Goal: Task Accomplishment & Management: Manage account settings

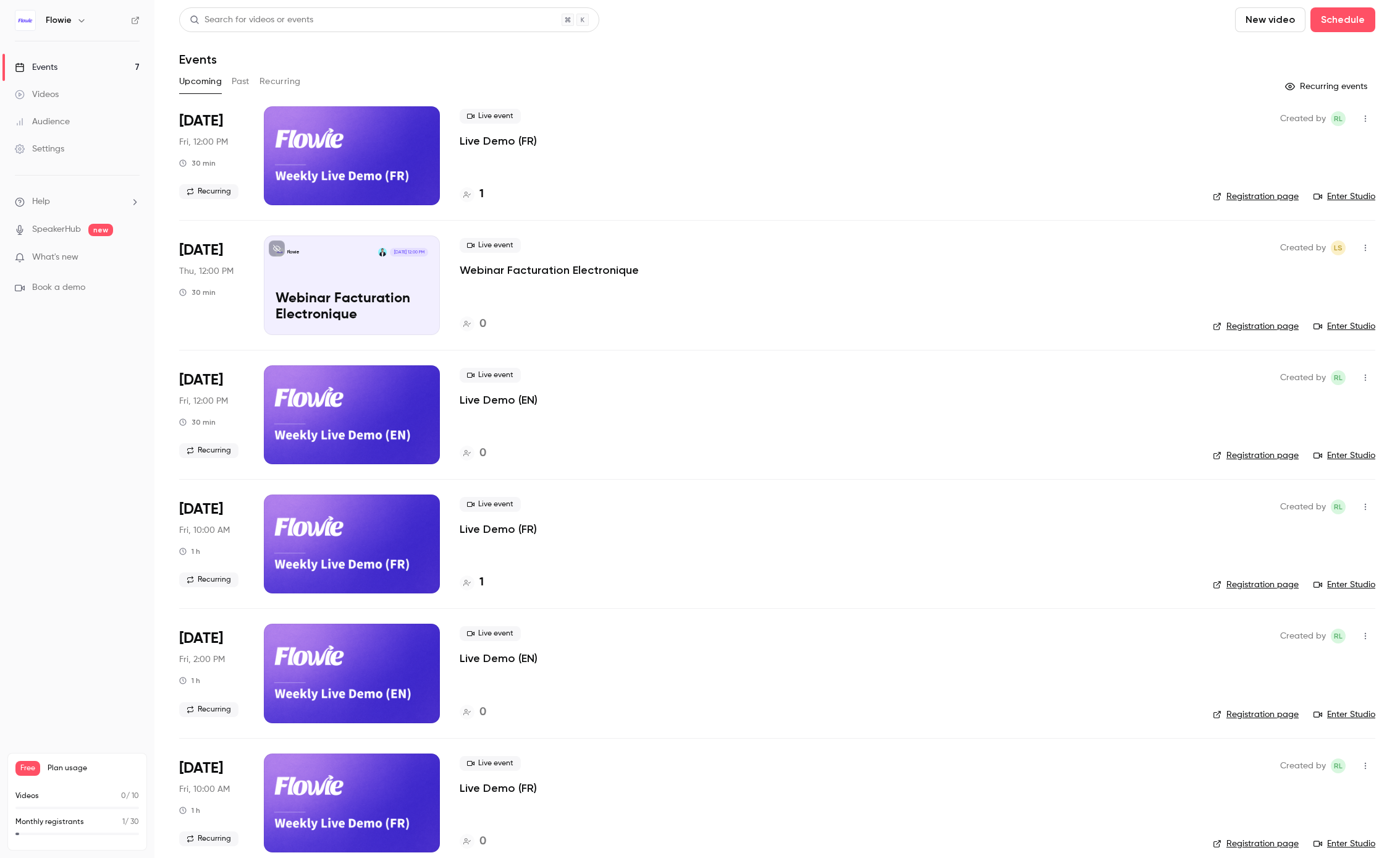
click at [194, 117] on span "[DATE]" at bounding box center [201, 121] width 44 height 20
click at [359, 164] on div at bounding box center [352, 155] width 176 height 99
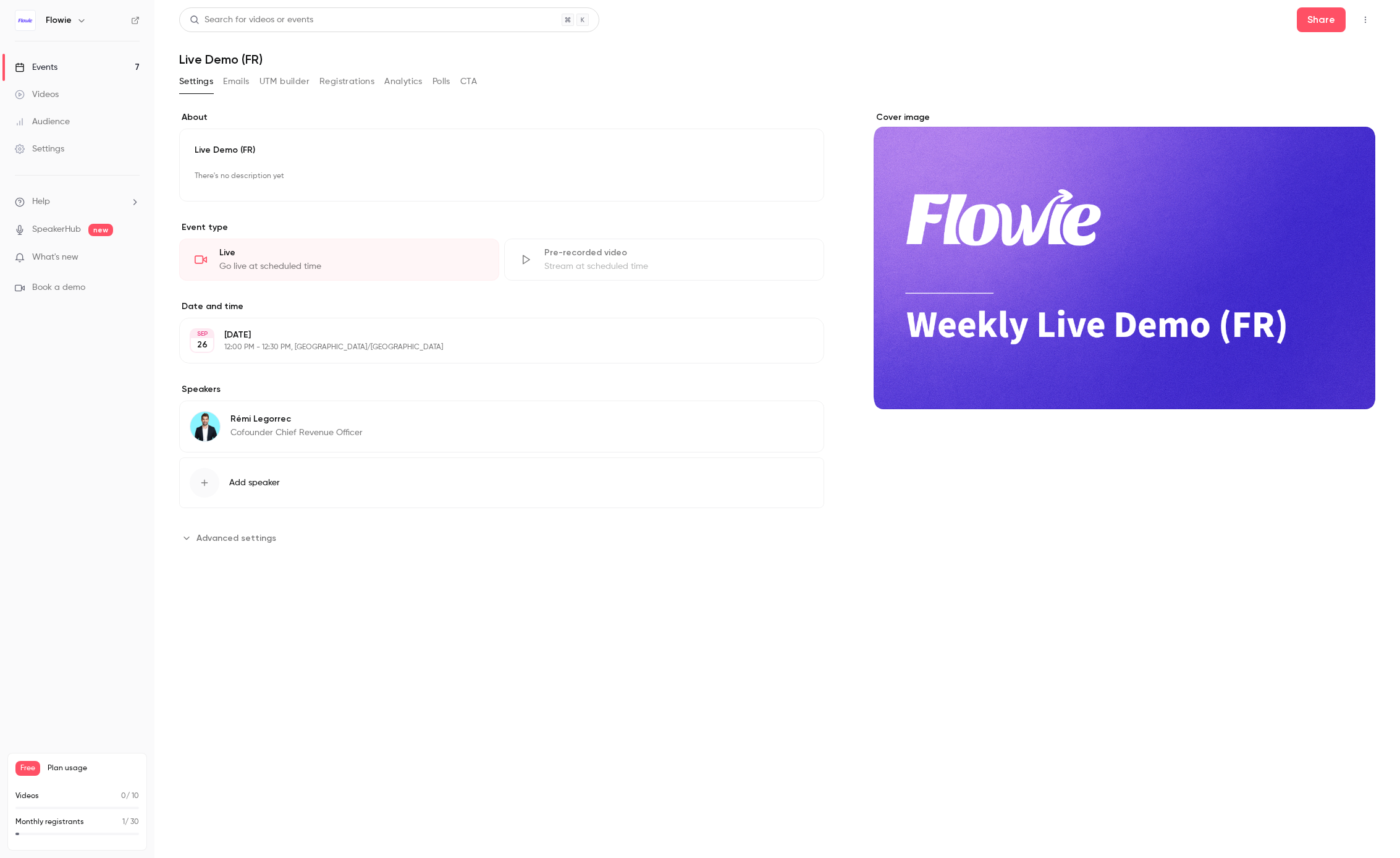
click at [340, 84] on button "Registrations" at bounding box center [347, 81] width 55 height 20
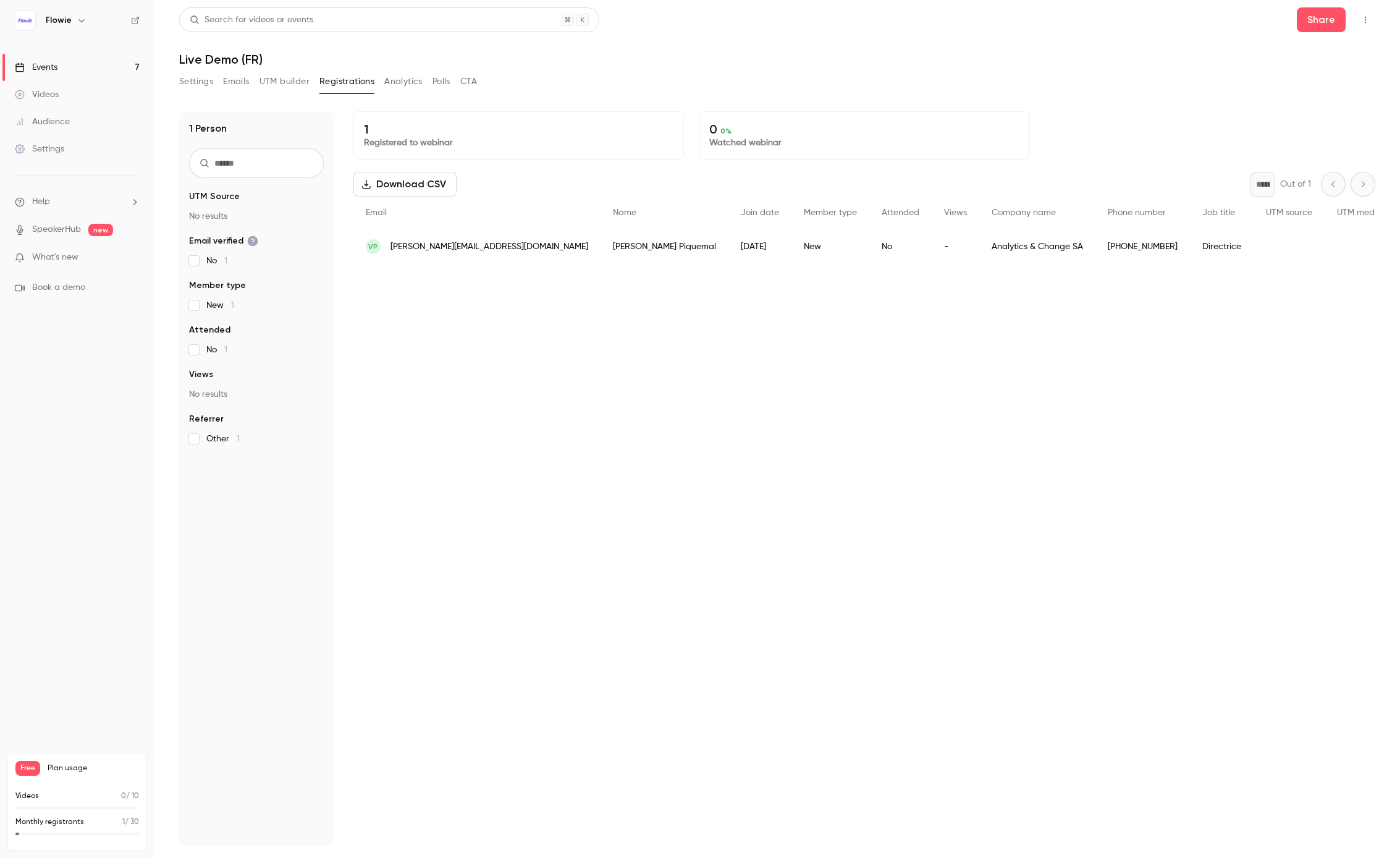
click at [475, 83] on button "CTA" at bounding box center [469, 81] width 17 height 20
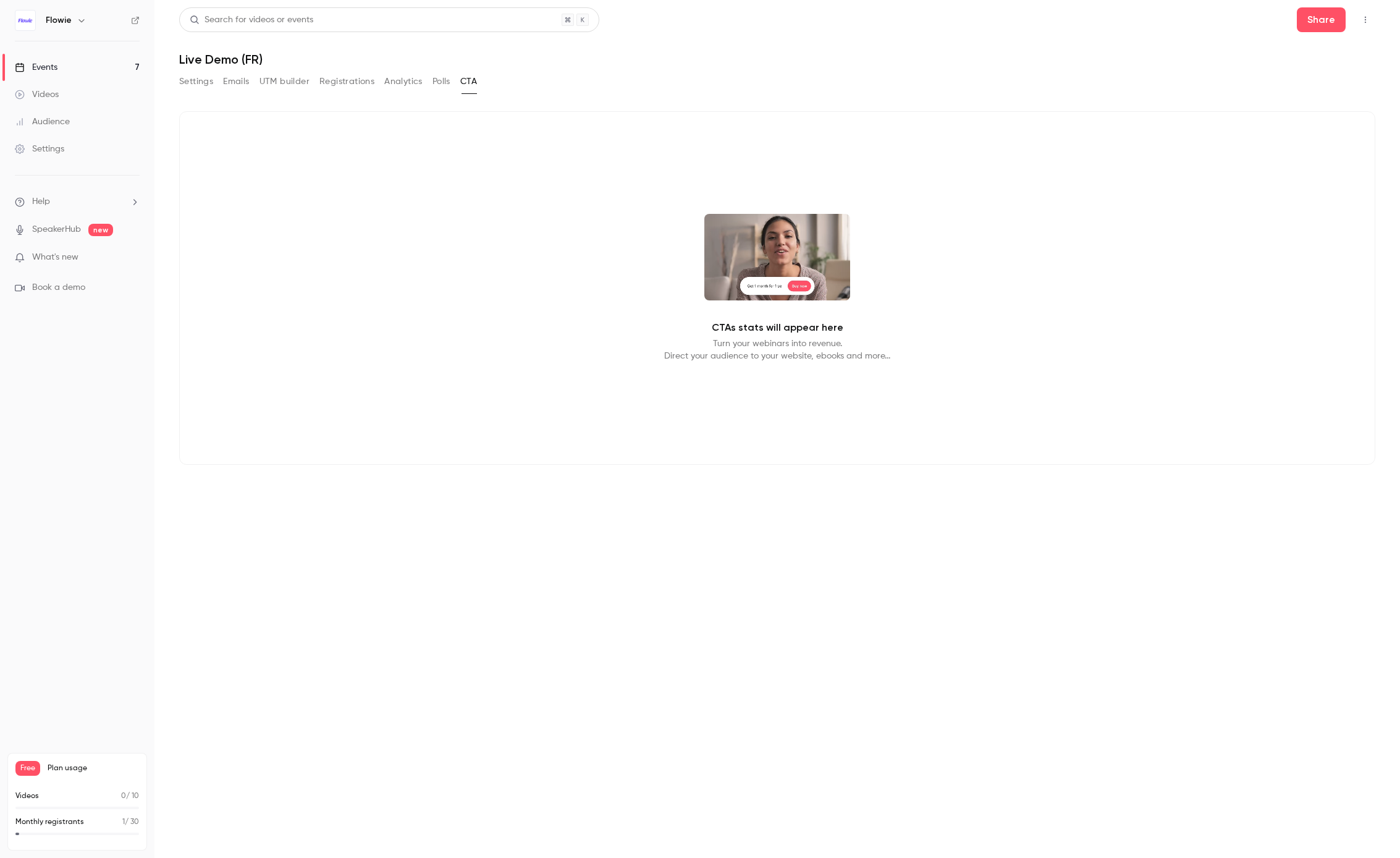
click at [202, 78] on button "Settings" at bounding box center [196, 81] width 34 height 20
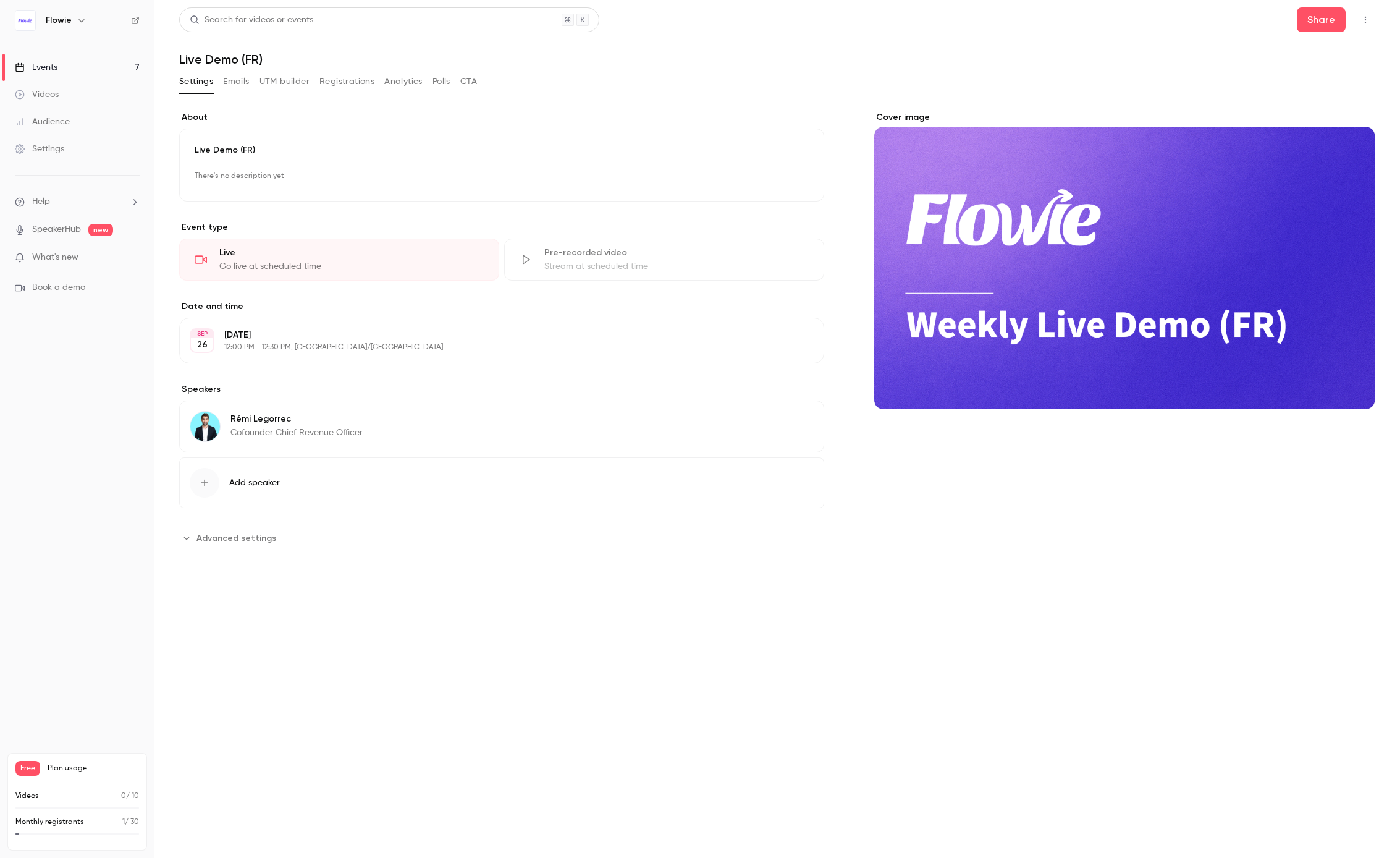
click at [252, 333] on p "[DATE]" at bounding box center [491, 335] width 535 height 12
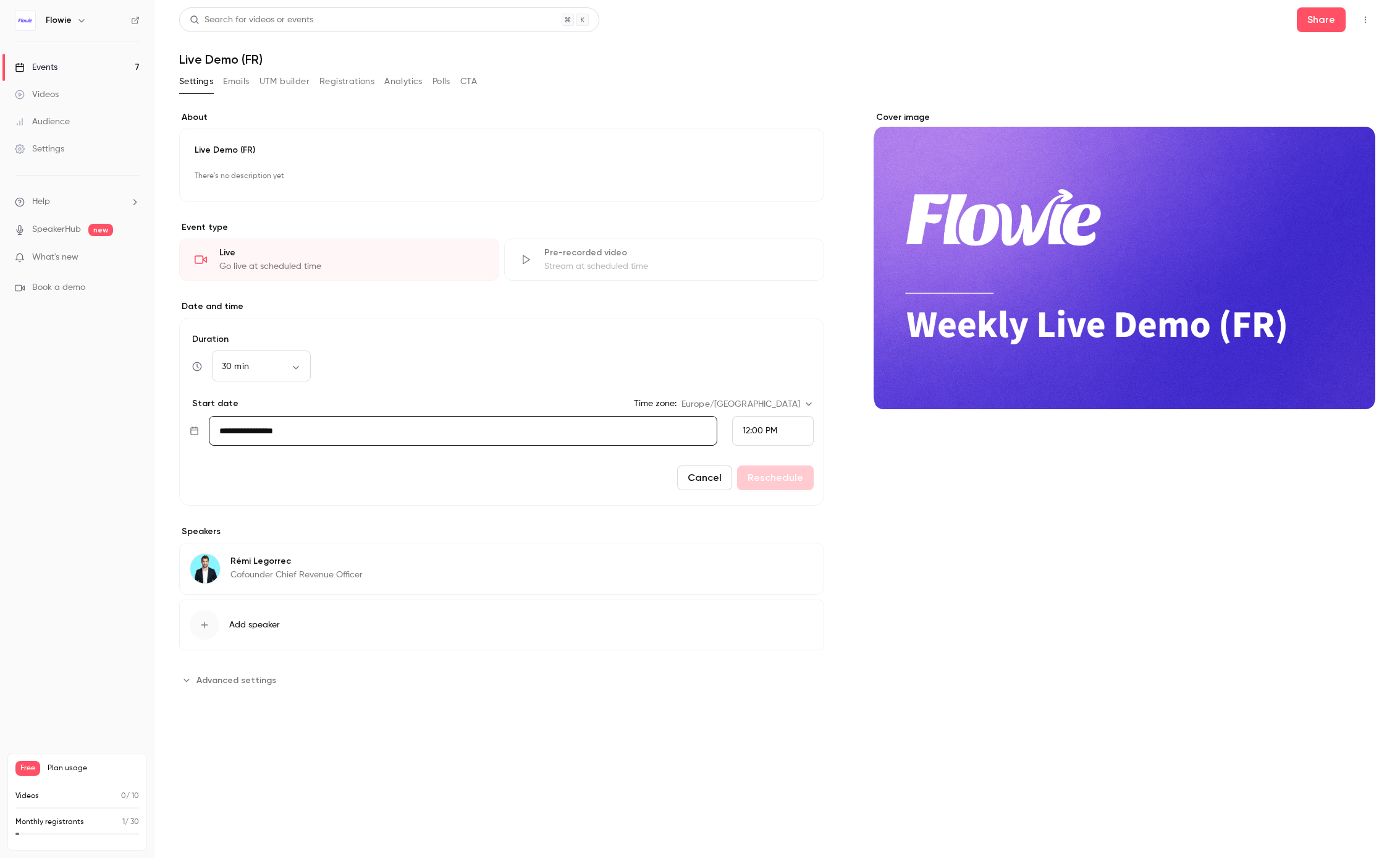
click at [340, 81] on button "Registrations" at bounding box center [347, 81] width 55 height 20
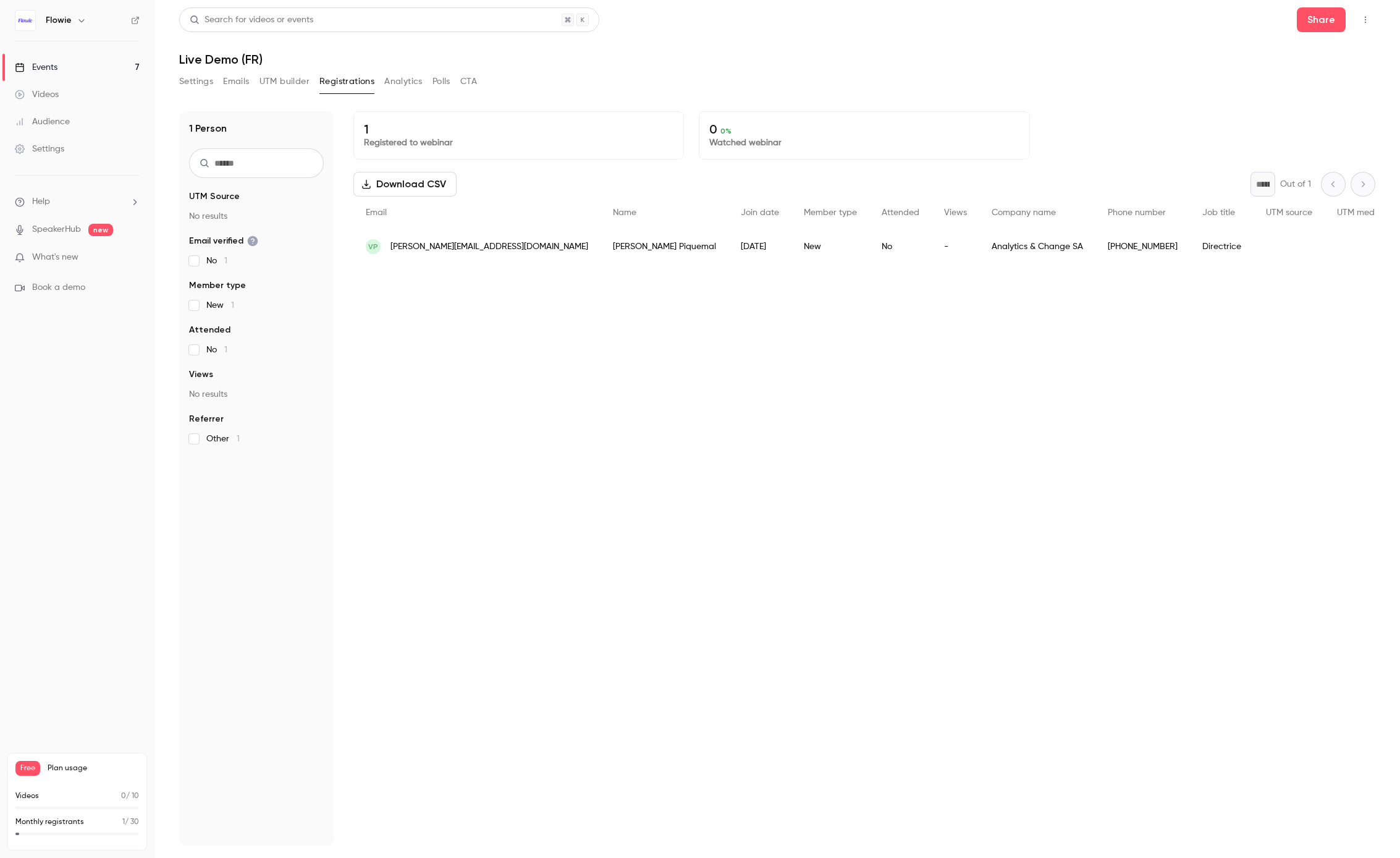
click at [283, 78] on button "UTM builder" at bounding box center [285, 81] width 50 height 20
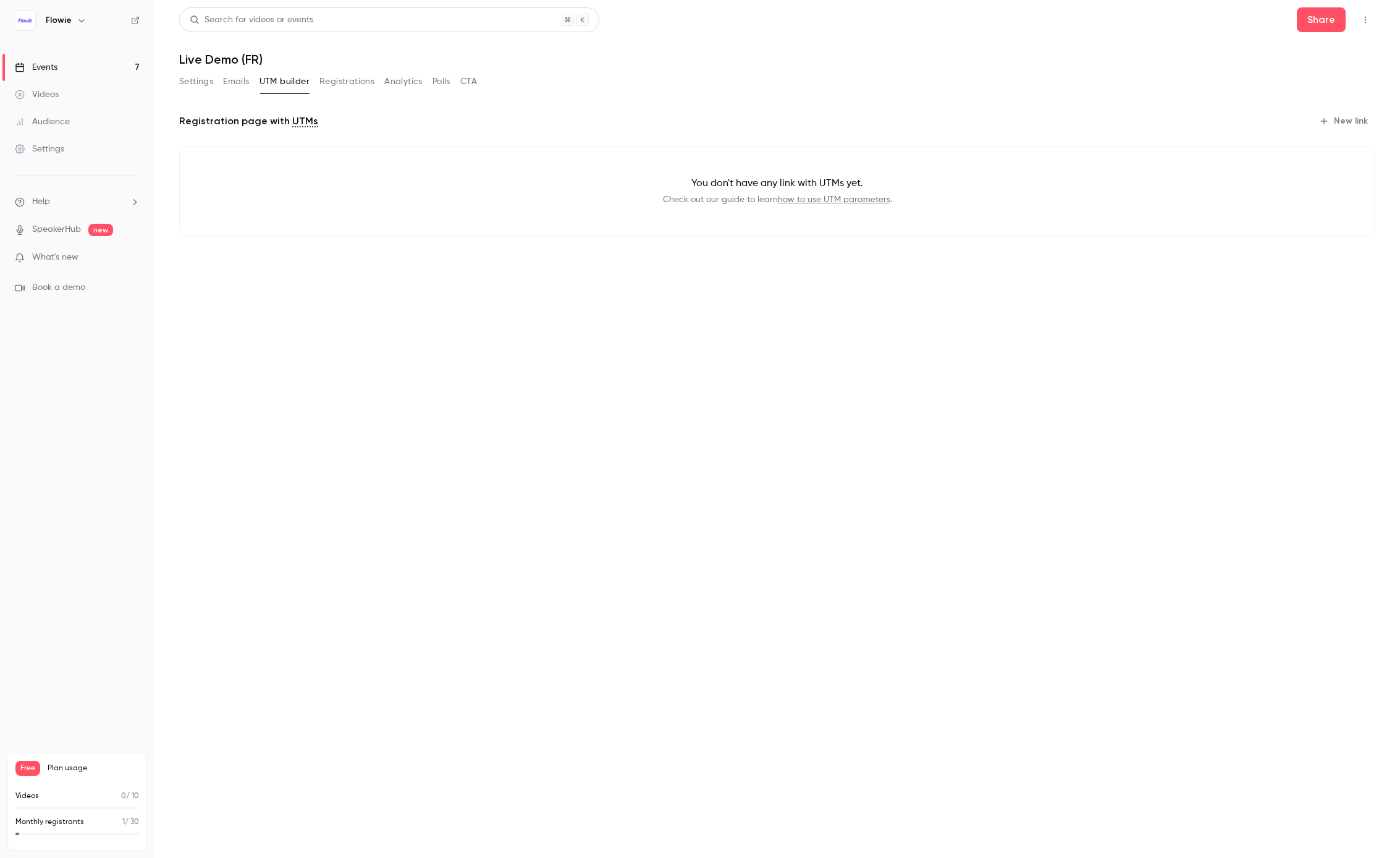
click at [348, 87] on button "Registrations" at bounding box center [347, 81] width 55 height 20
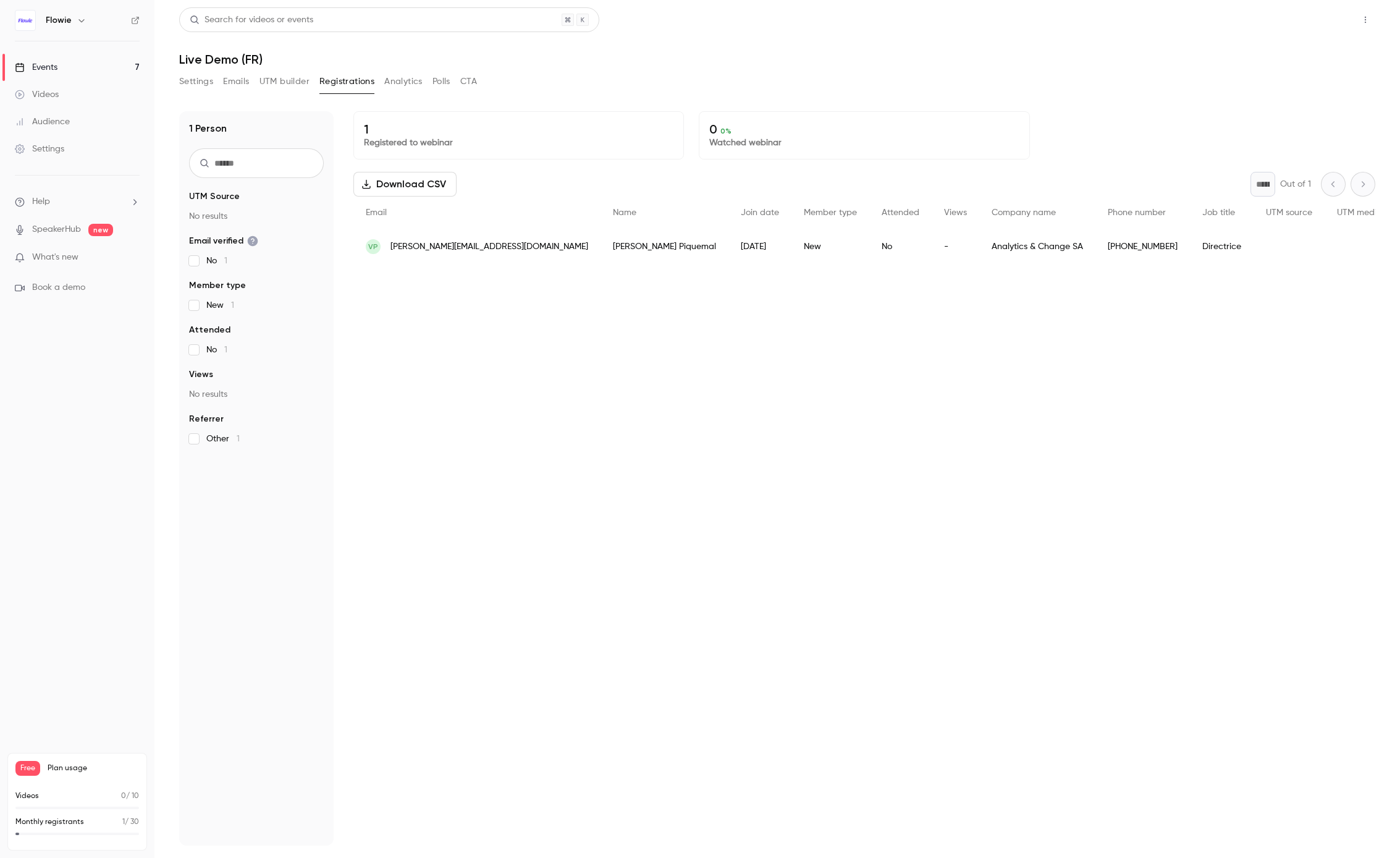
click at [1328, 16] on button "Share" at bounding box center [1321, 20] width 49 height 25
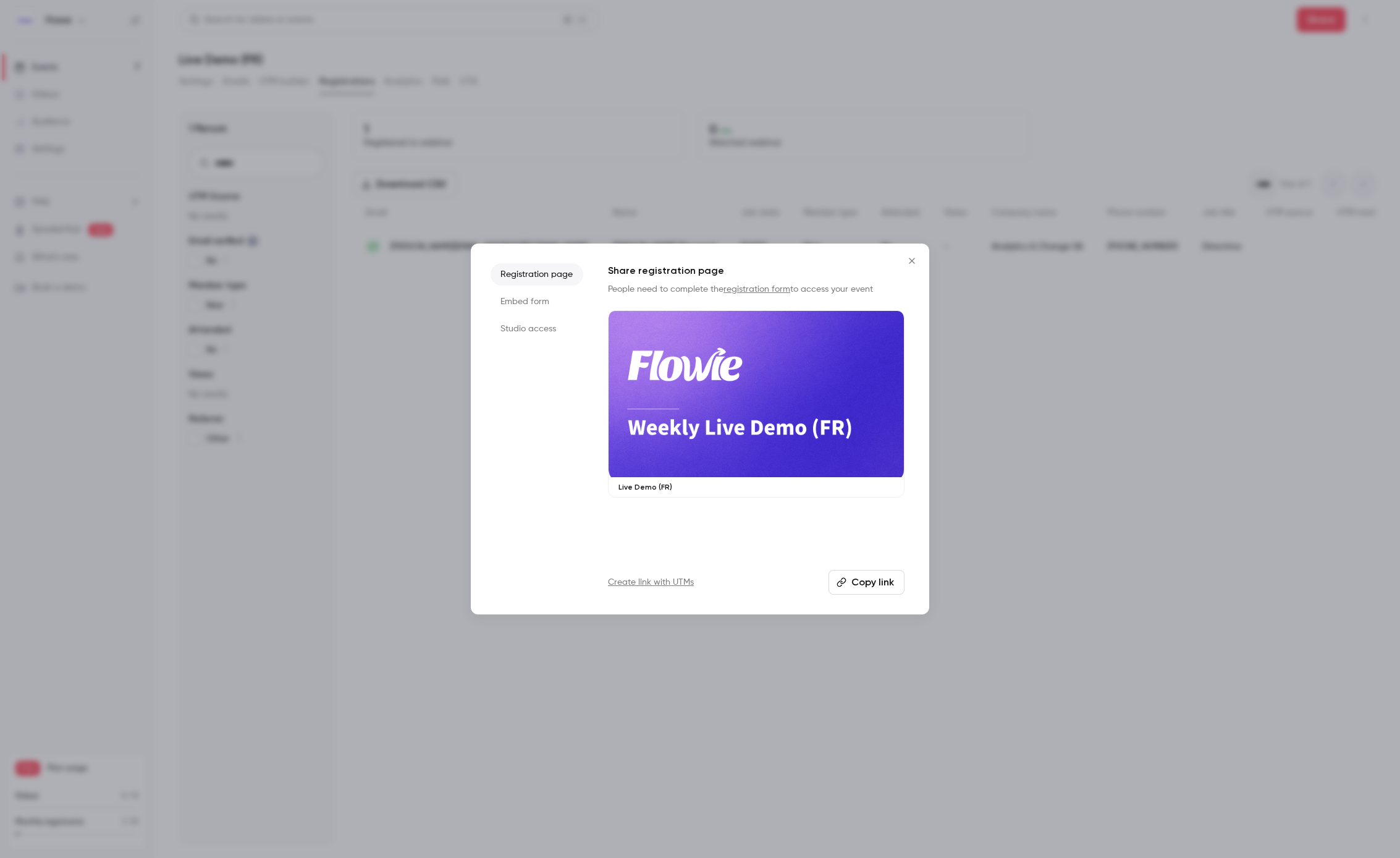
click at [857, 580] on button "Copy link" at bounding box center [866, 582] width 76 height 25
click at [523, 308] on li "Embed form" at bounding box center [538, 301] width 93 height 22
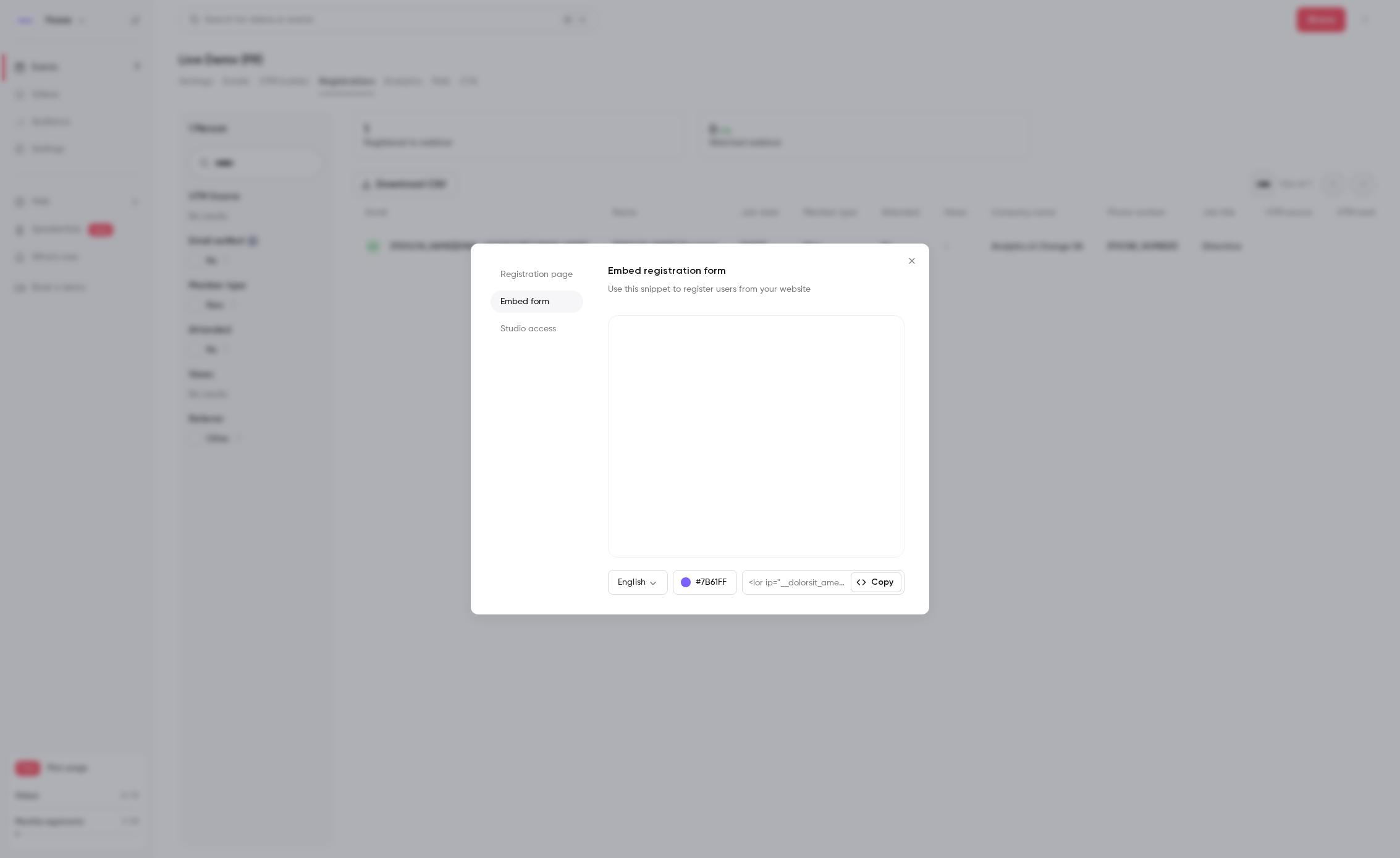
click at [533, 329] on li "Studio access" at bounding box center [538, 329] width 93 height 22
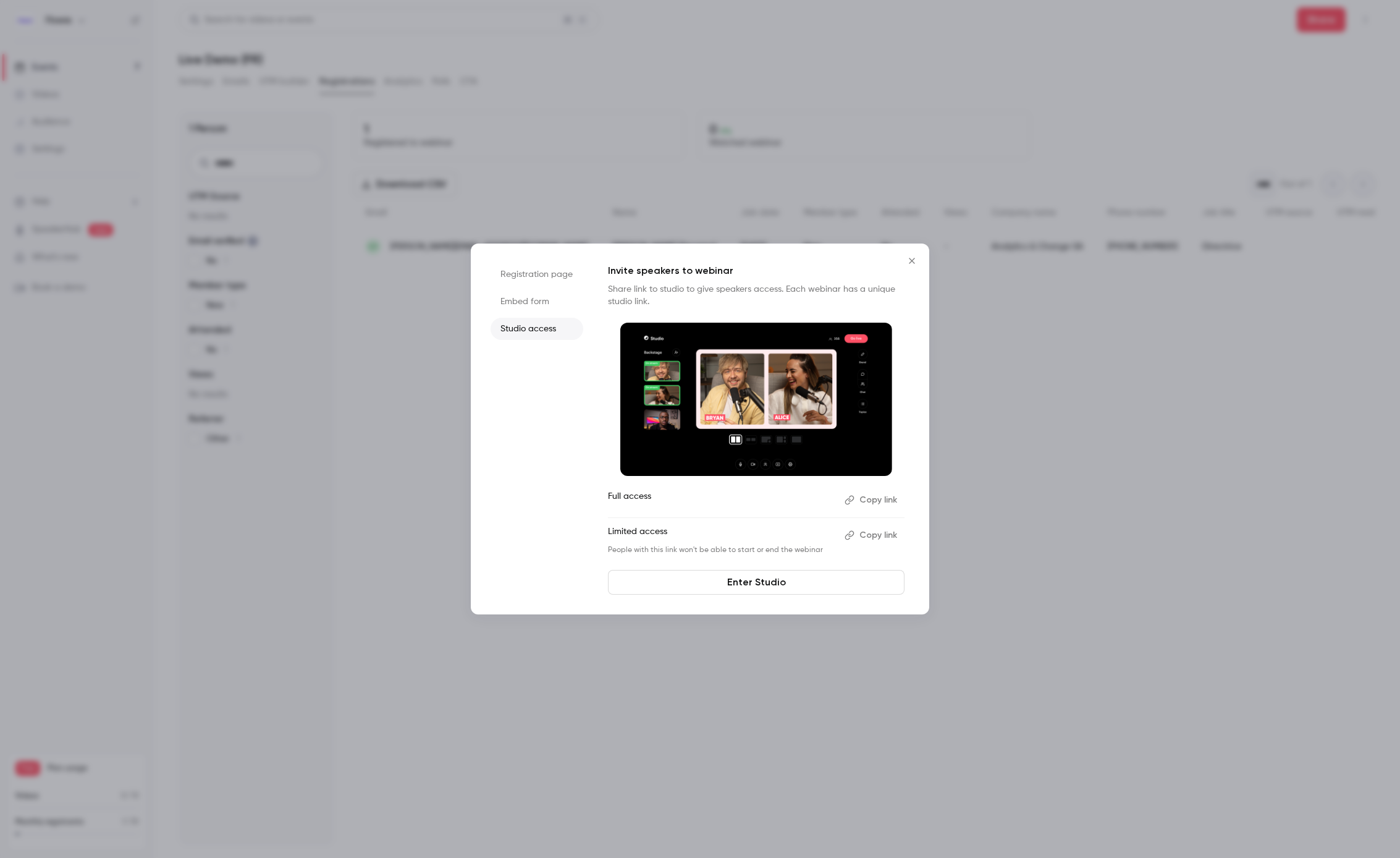
click at [914, 262] on icon "Close" at bounding box center [912, 261] width 15 height 10
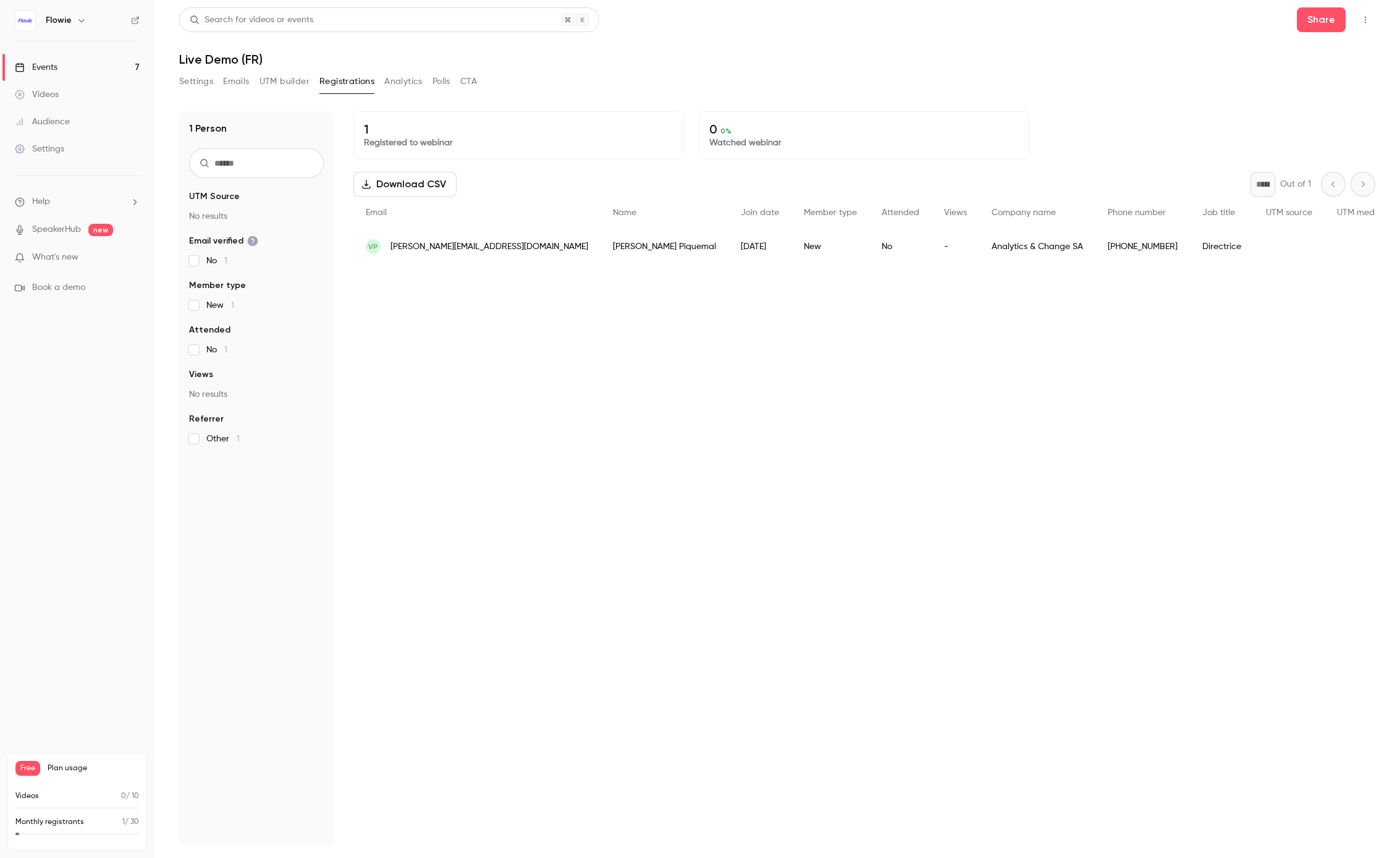
click at [56, 144] on div "Settings" at bounding box center [39, 149] width 49 height 12
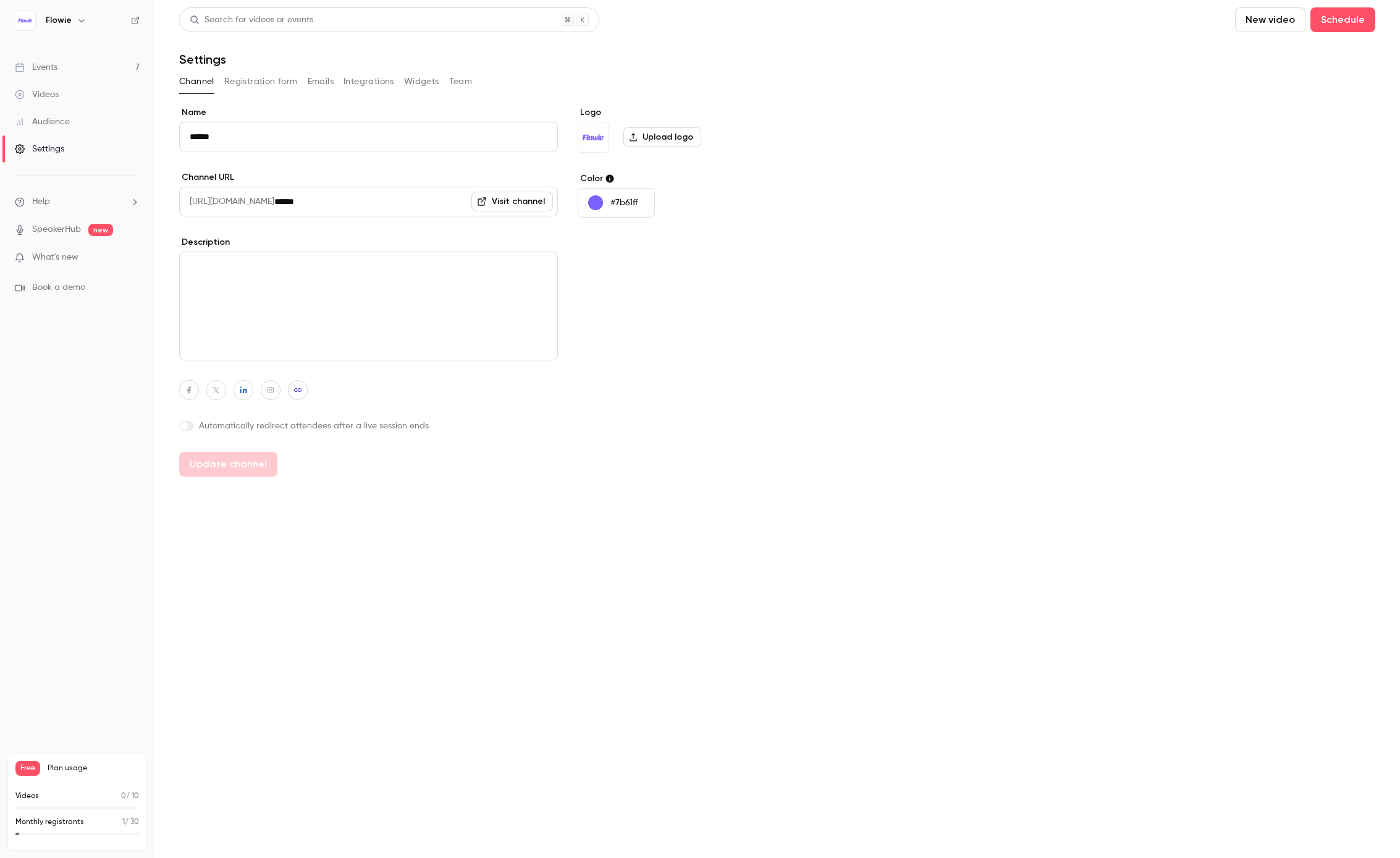
click at [256, 79] on button "Registration form" at bounding box center [261, 81] width 73 height 20
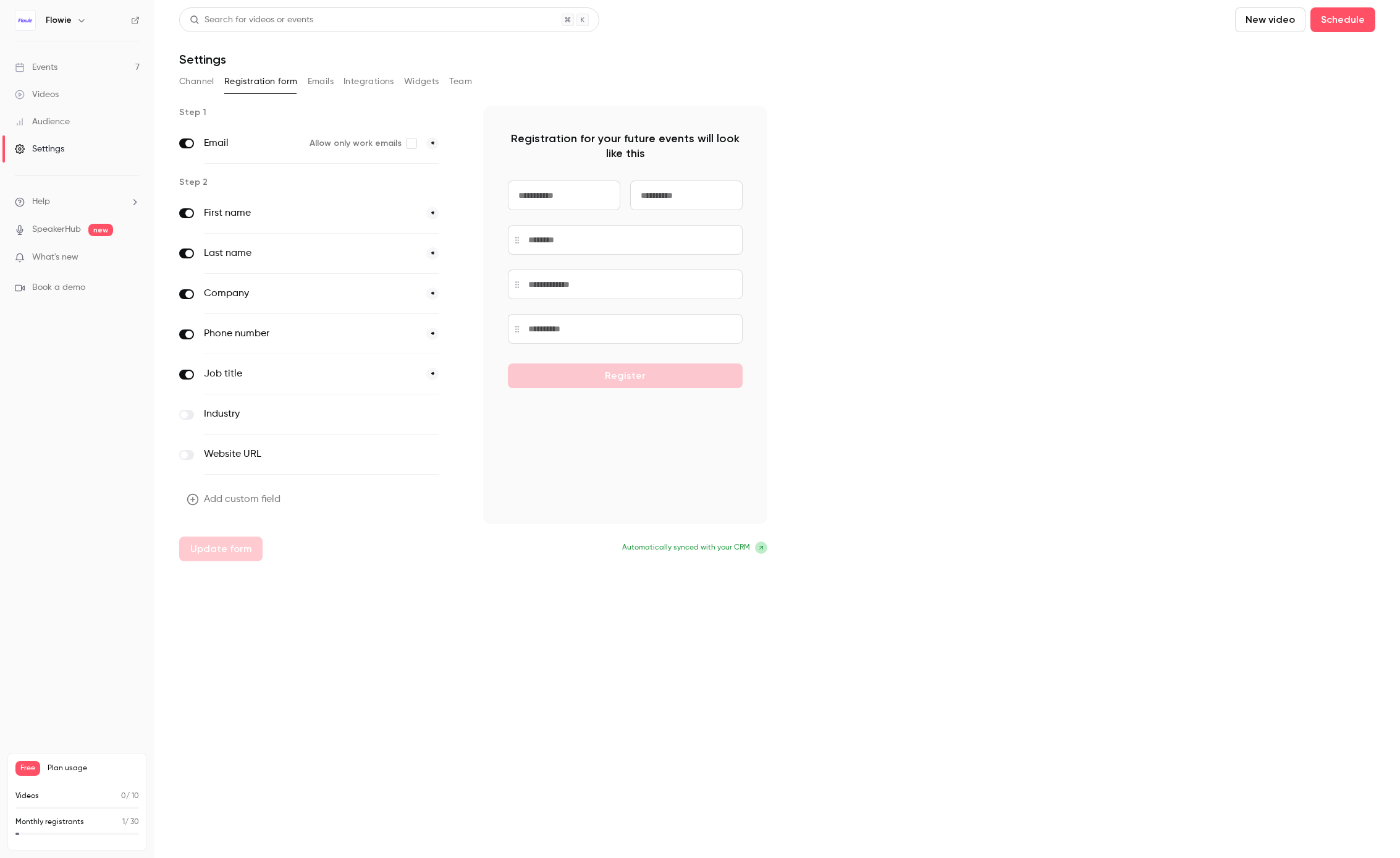
click at [323, 82] on button "Emails" at bounding box center [321, 81] width 26 height 20
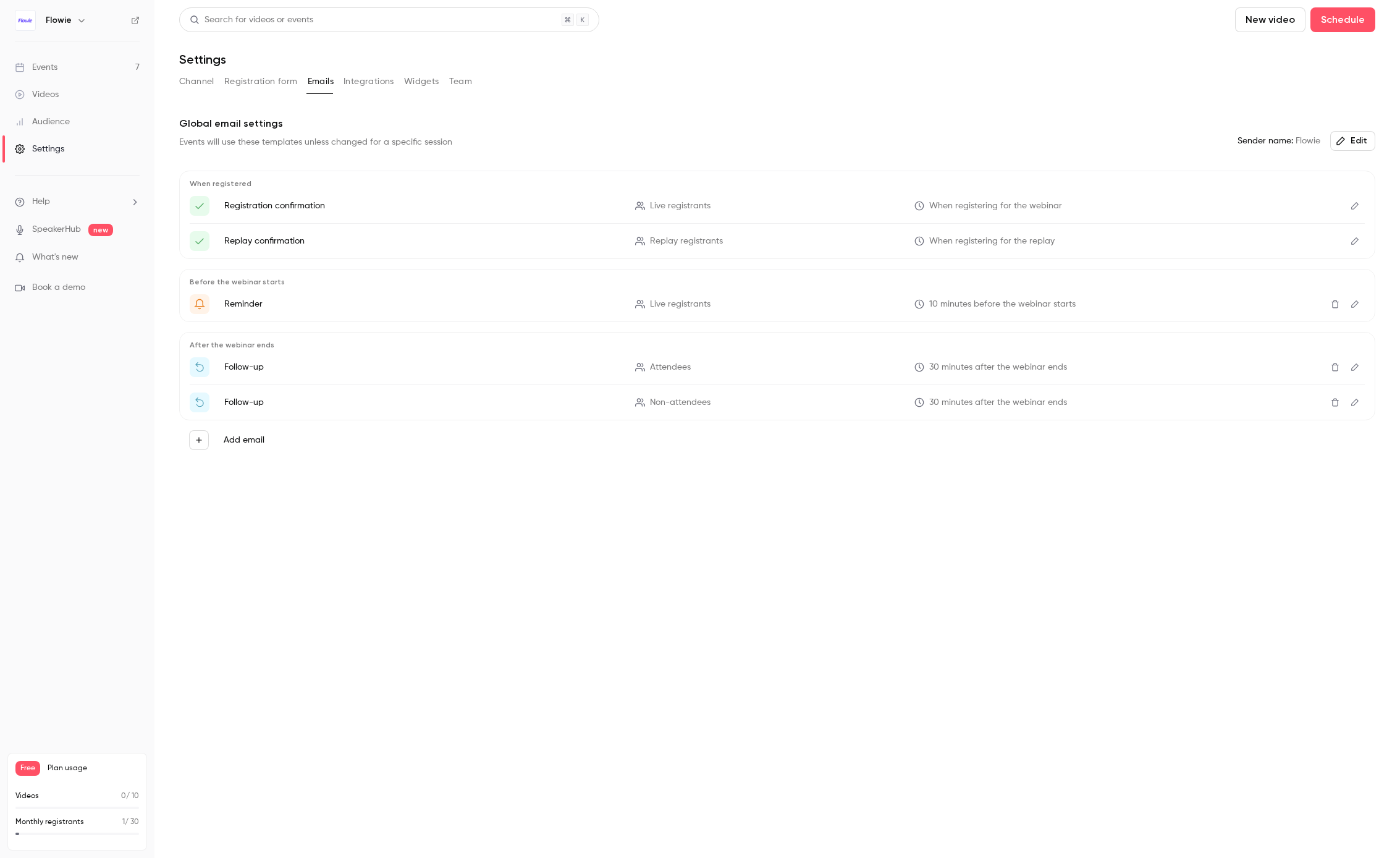
click at [382, 82] on button "Integrations" at bounding box center [369, 81] width 51 height 20
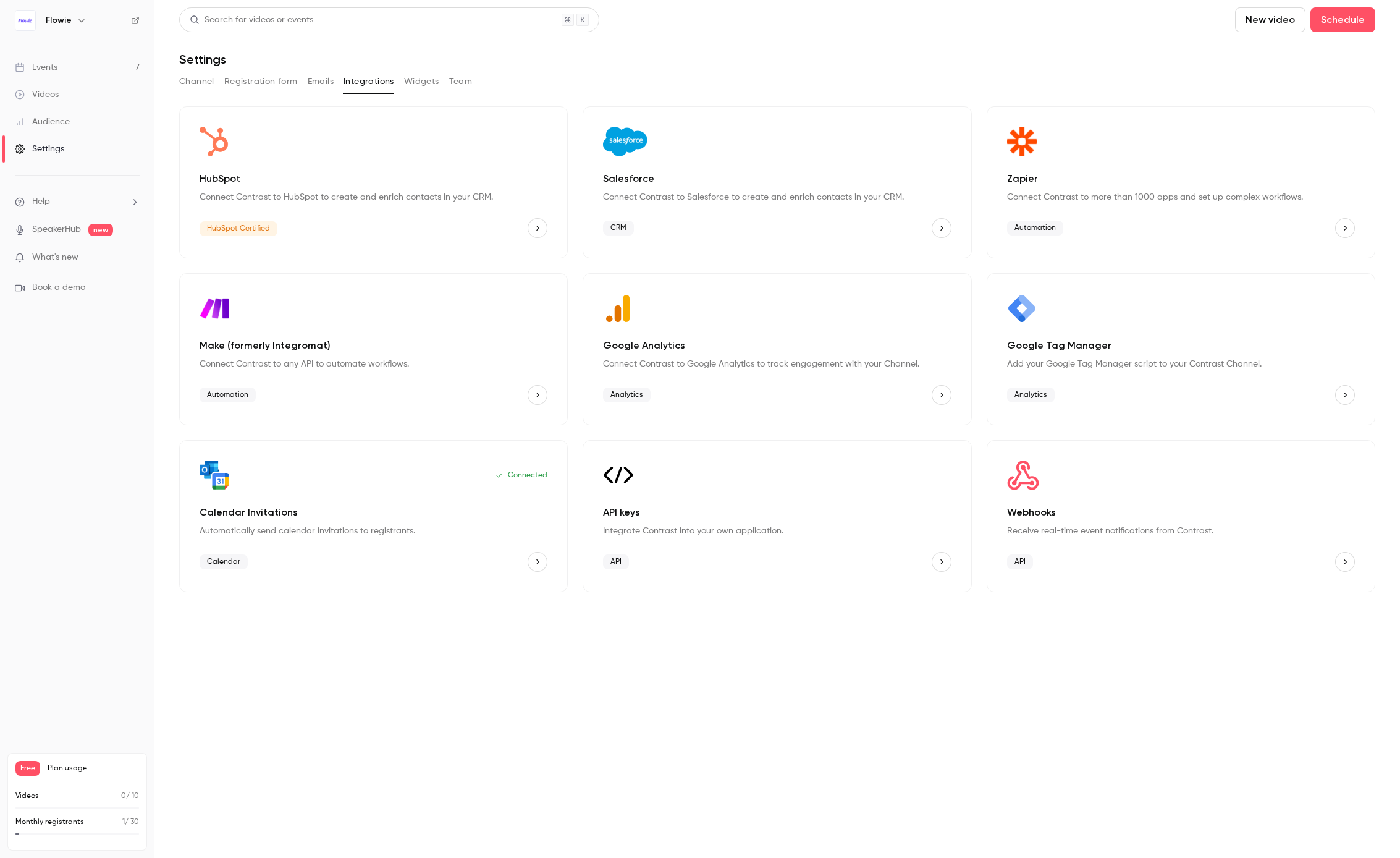
click at [424, 79] on button "Widgets" at bounding box center [421, 81] width 35 height 20
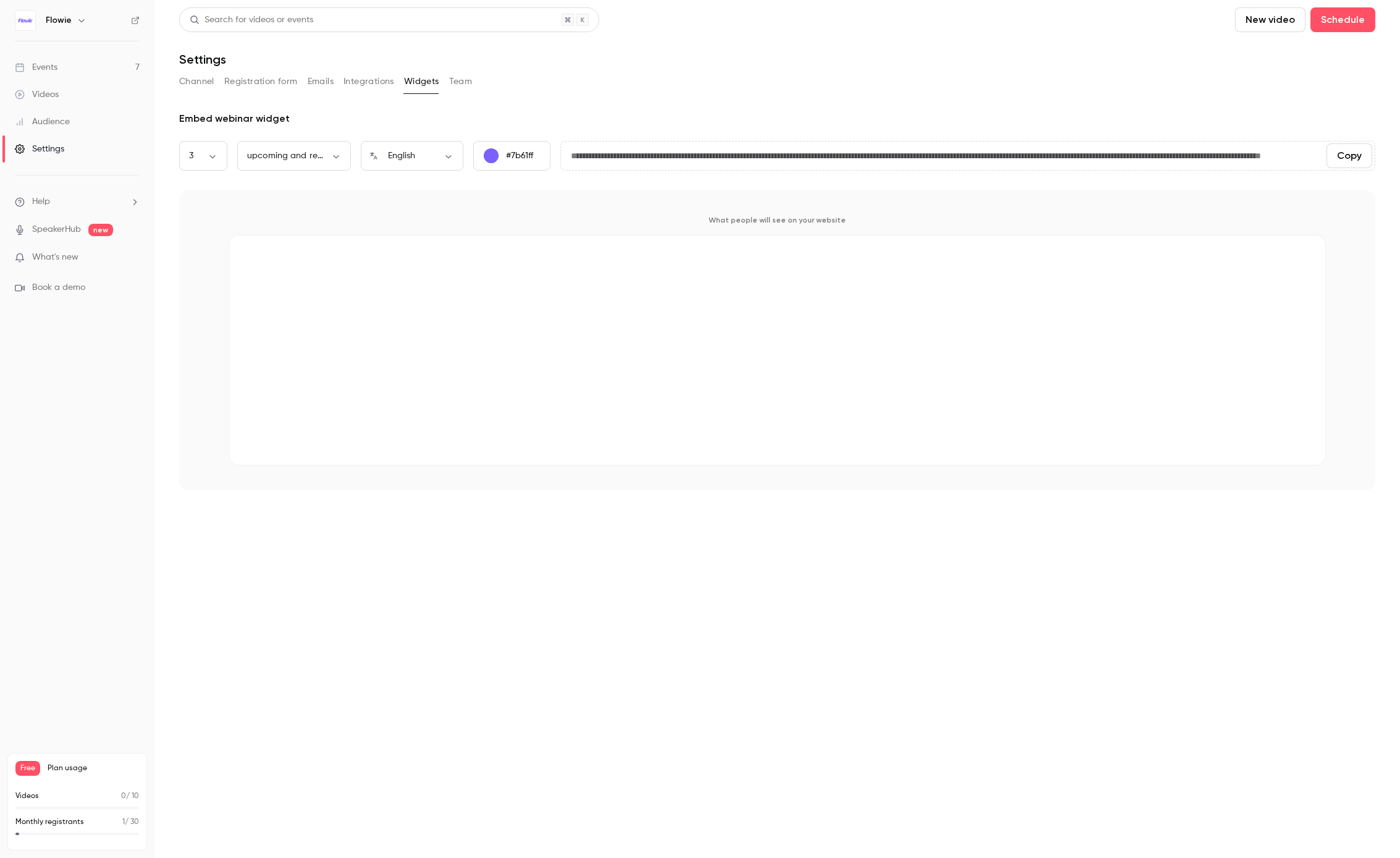
click at [464, 82] on button "Team" at bounding box center [461, 81] width 23 height 20
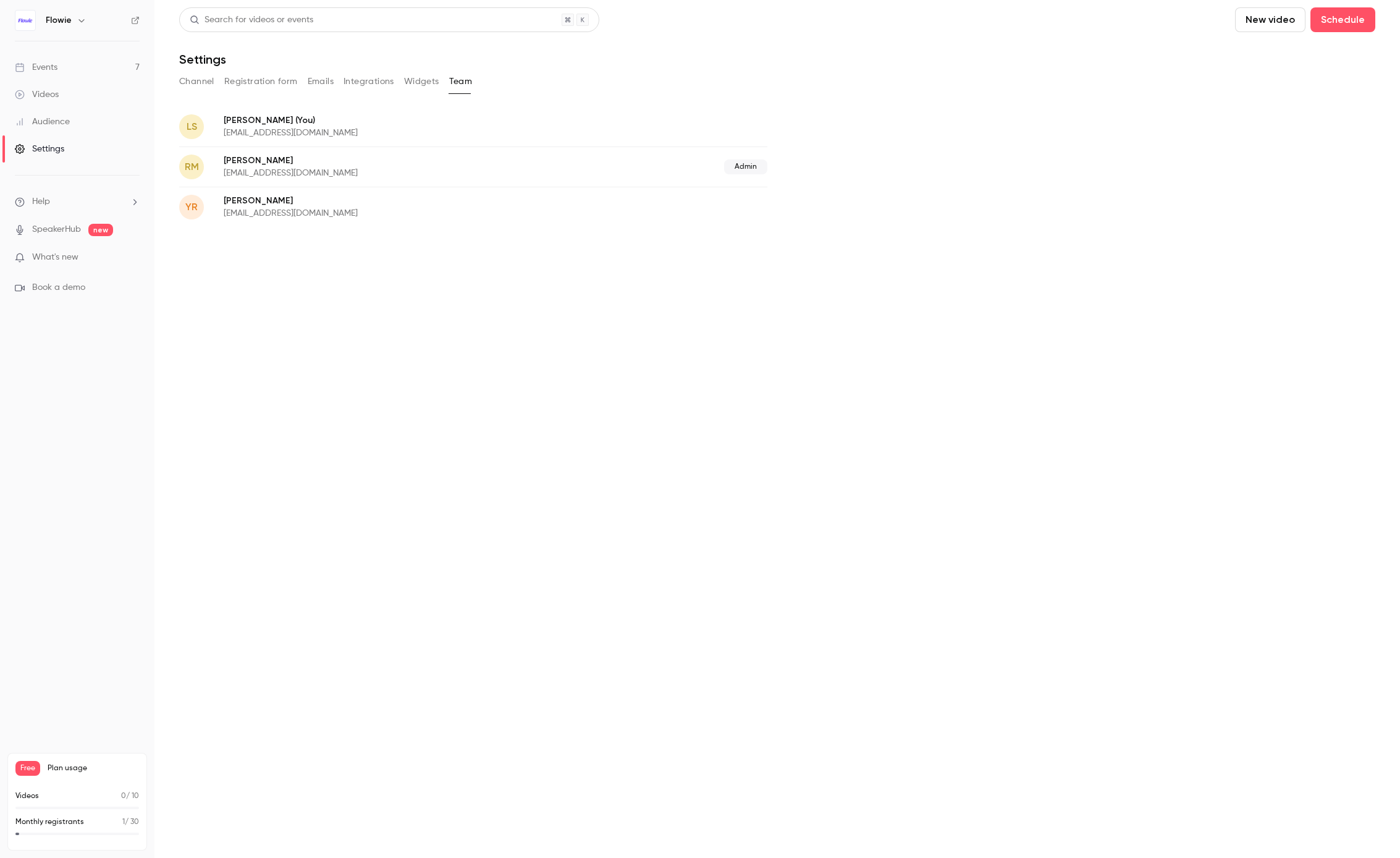
click at [401, 79] on div "Channel Registration form Emails Integrations Widgets Team" at bounding box center [778, 81] width 1196 height 20
click at [410, 80] on button "Widgets" at bounding box center [421, 81] width 35 height 20
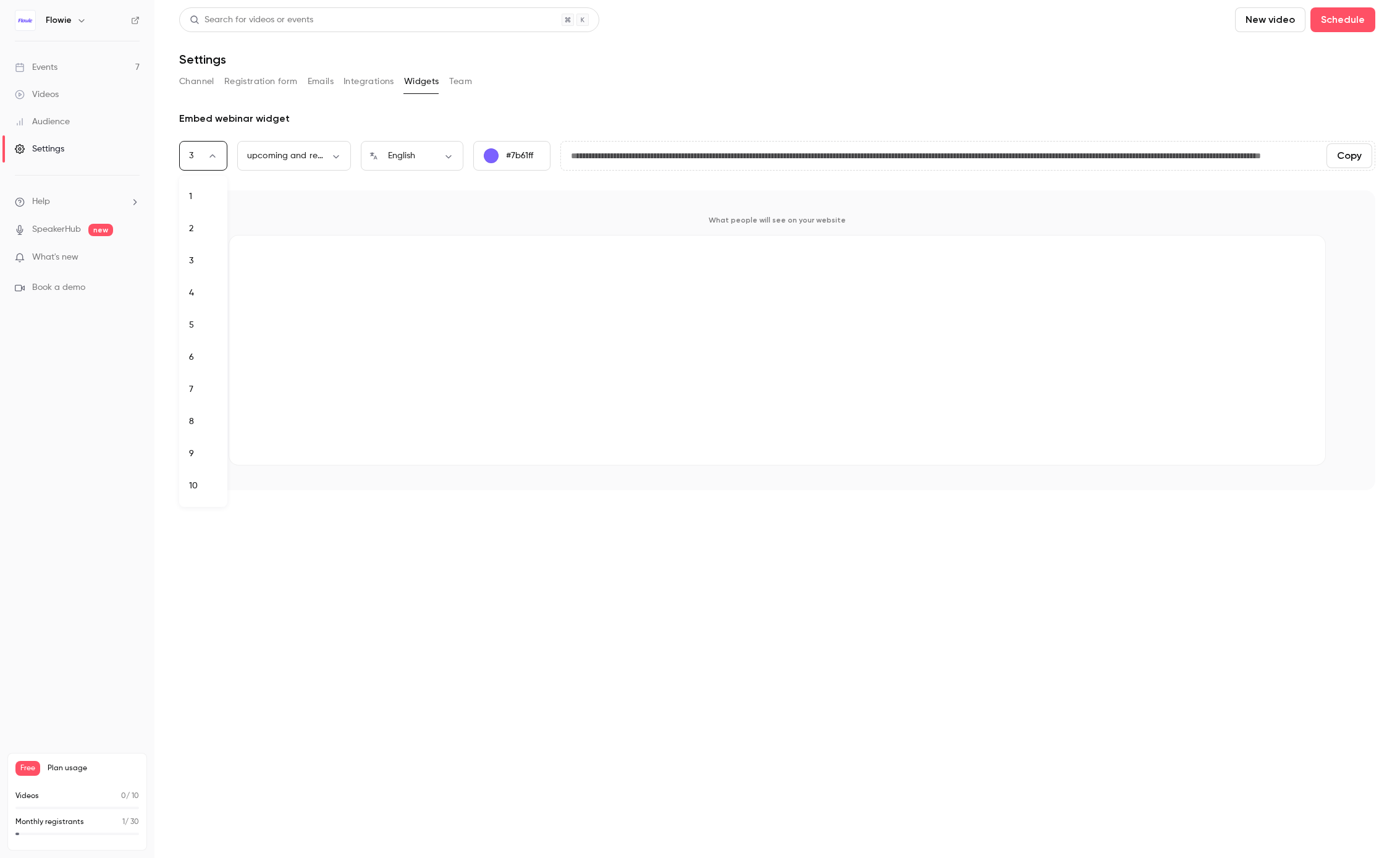
click at [213, 160] on body "**********" at bounding box center [700, 429] width 1400 height 858
click at [387, 217] on div at bounding box center [700, 429] width 1400 height 858
click at [332, 151] on body "**********" at bounding box center [700, 429] width 1400 height 858
click at [319, 196] on li "upcoming webinars" at bounding box center [294, 196] width 113 height 32
type input "********"
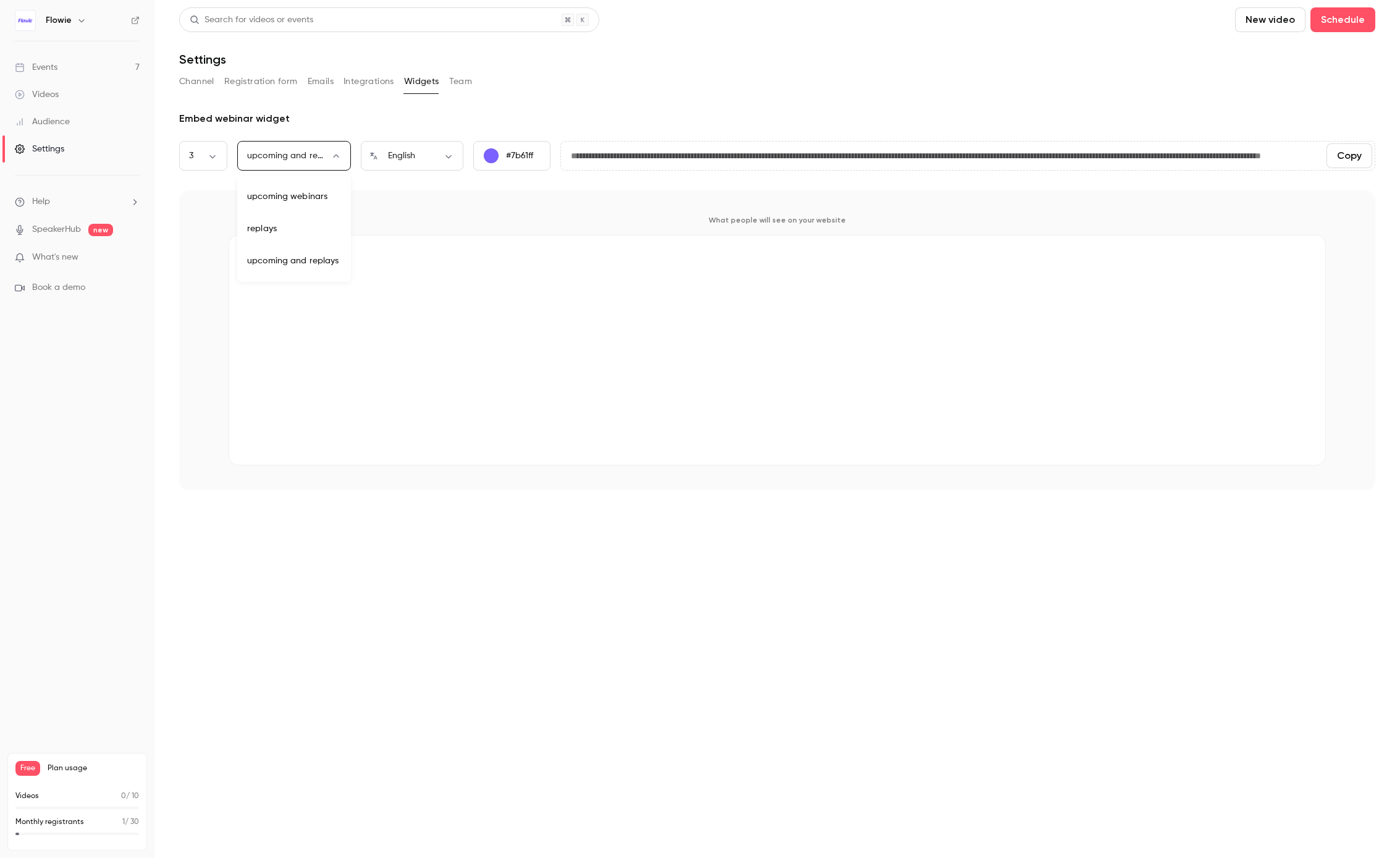
type input "**********"
click at [202, 155] on body "**********" at bounding box center [700, 429] width 1400 height 858
click at [379, 105] on div at bounding box center [700, 429] width 1400 height 858
click at [1351, 162] on button "Copy" at bounding box center [1349, 156] width 46 height 25
click at [63, 55] on link "Events 7" at bounding box center [77, 67] width 154 height 27
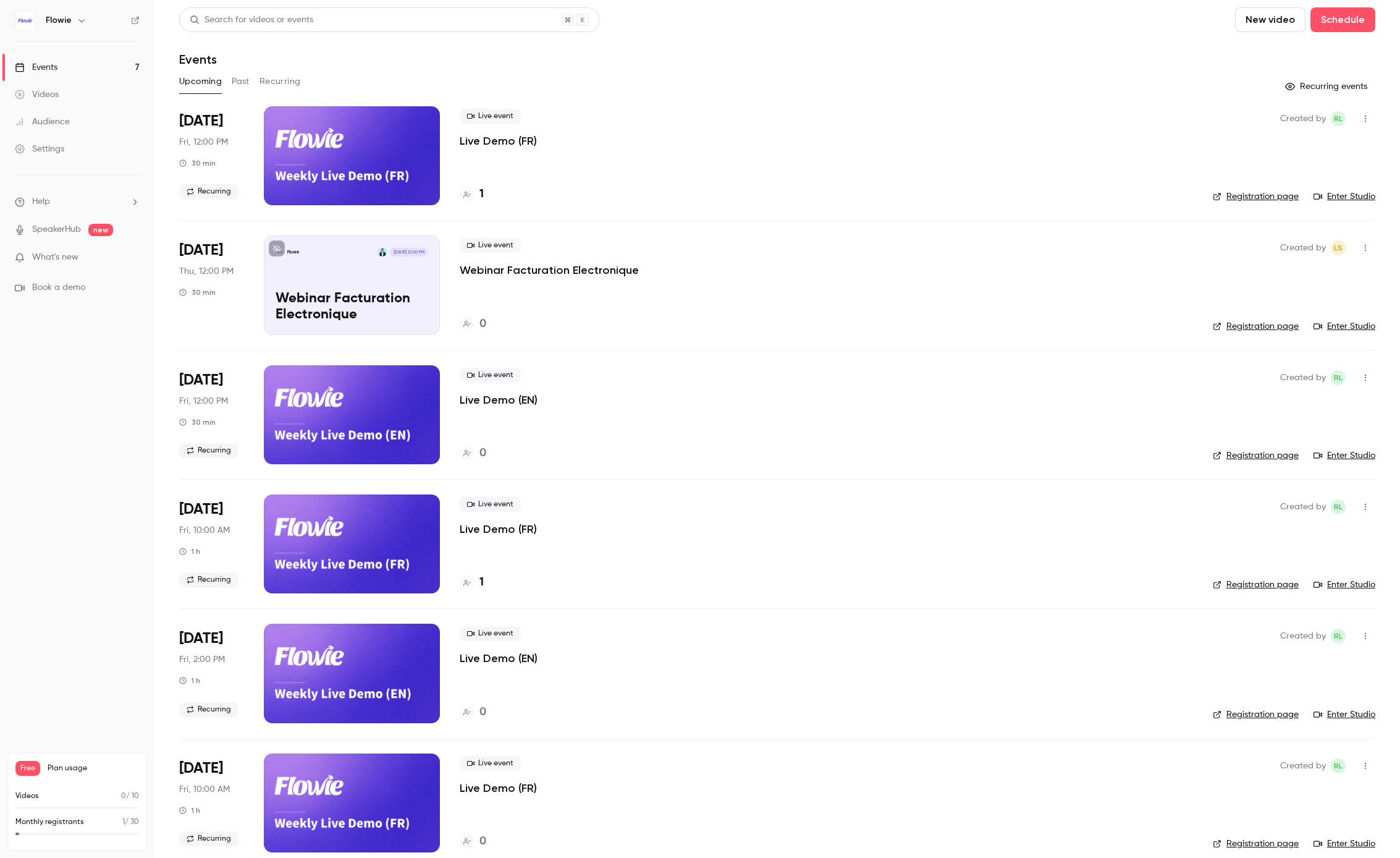
click at [1361, 509] on icon "button" at bounding box center [1365, 507] width 10 height 9
click at [58, 137] on div at bounding box center [700, 429] width 1400 height 858
click at [56, 155] on link "Settings" at bounding box center [77, 149] width 154 height 27
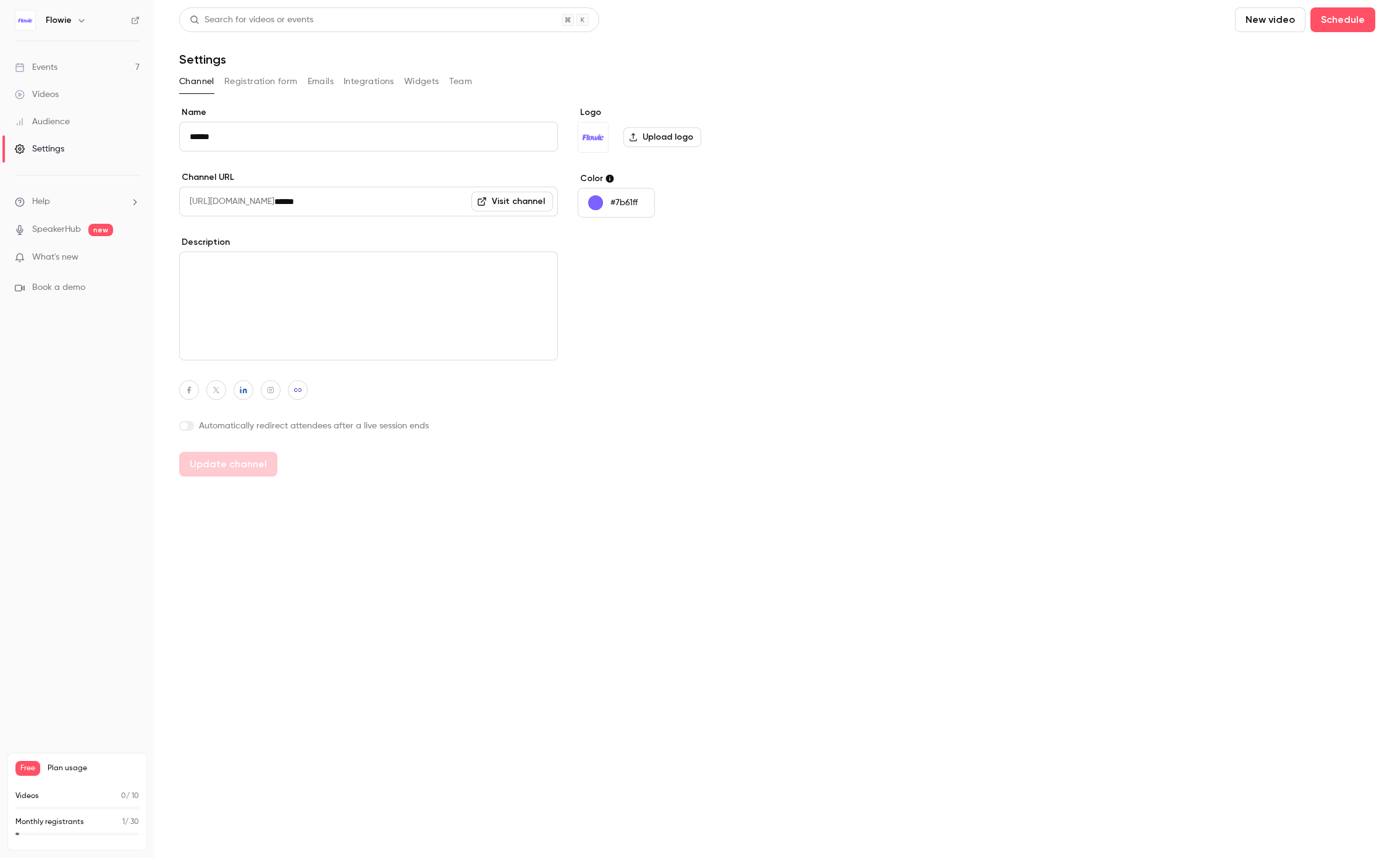
click at [282, 86] on button "Registration form" at bounding box center [261, 81] width 73 height 20
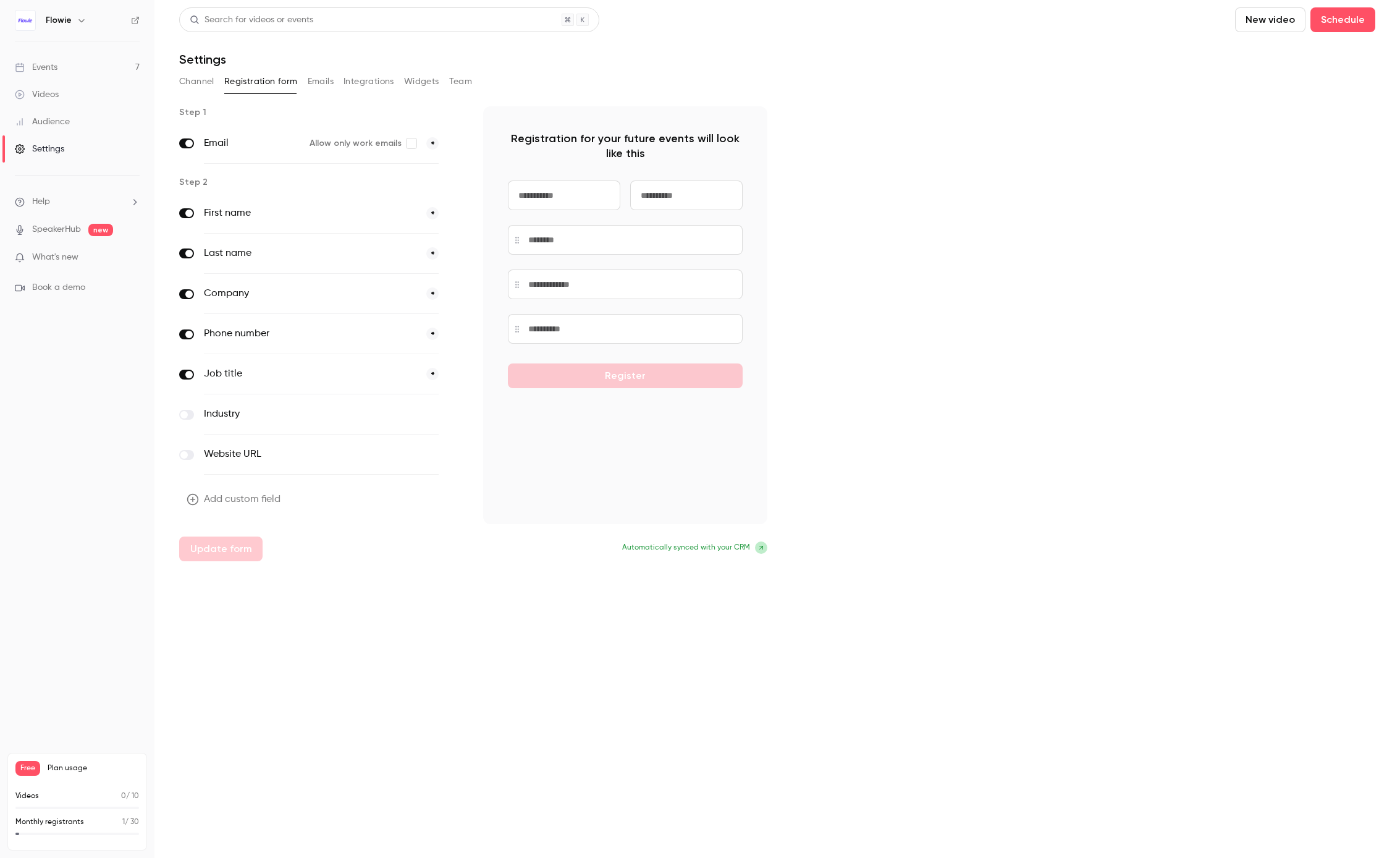
click at [322, 78] on button "Emails" at bounding box center [321, 81] width 26 height 20
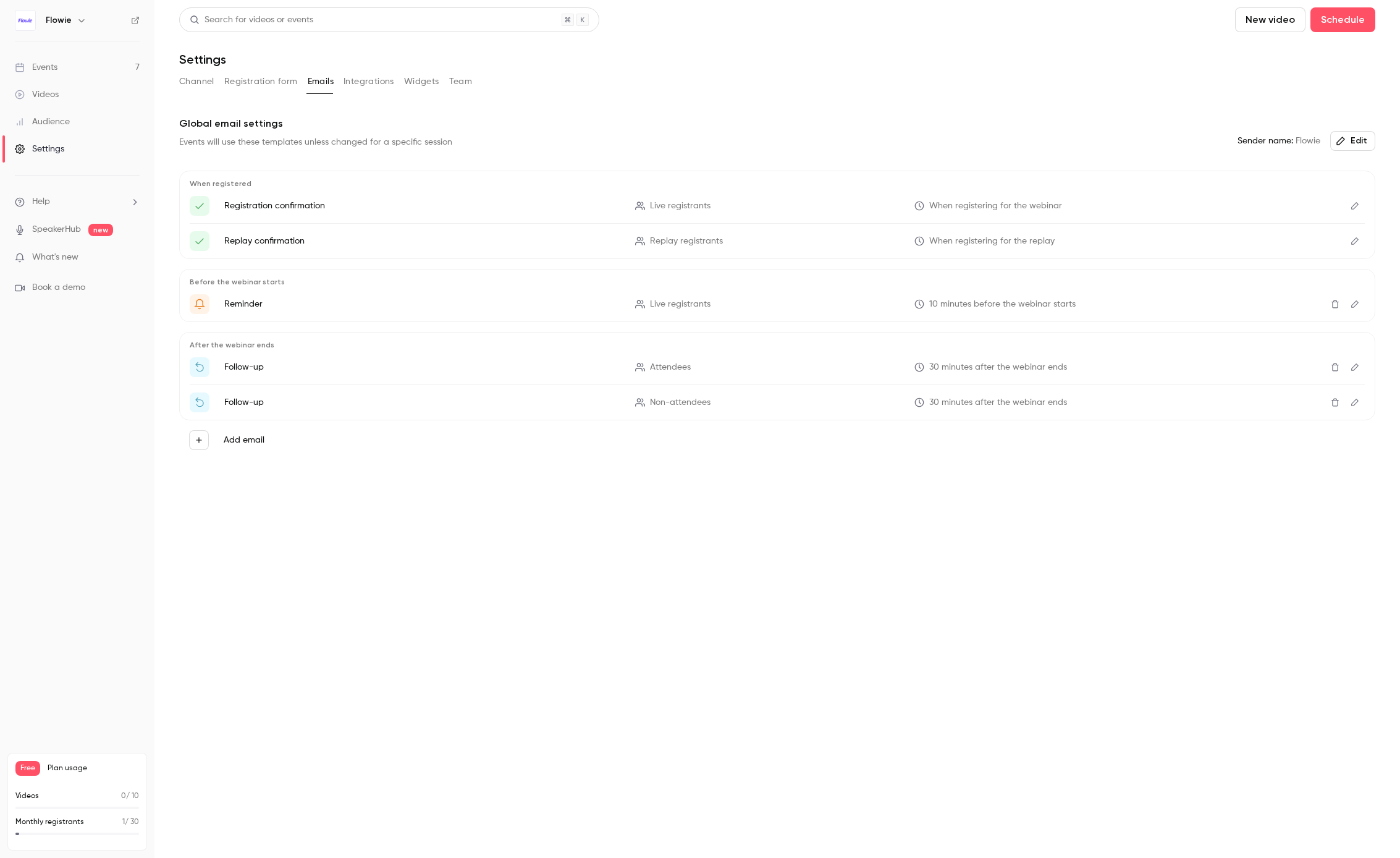
click at [371, 78] on button "Integrations" at bounding box center [369, 81] width 51 height 20
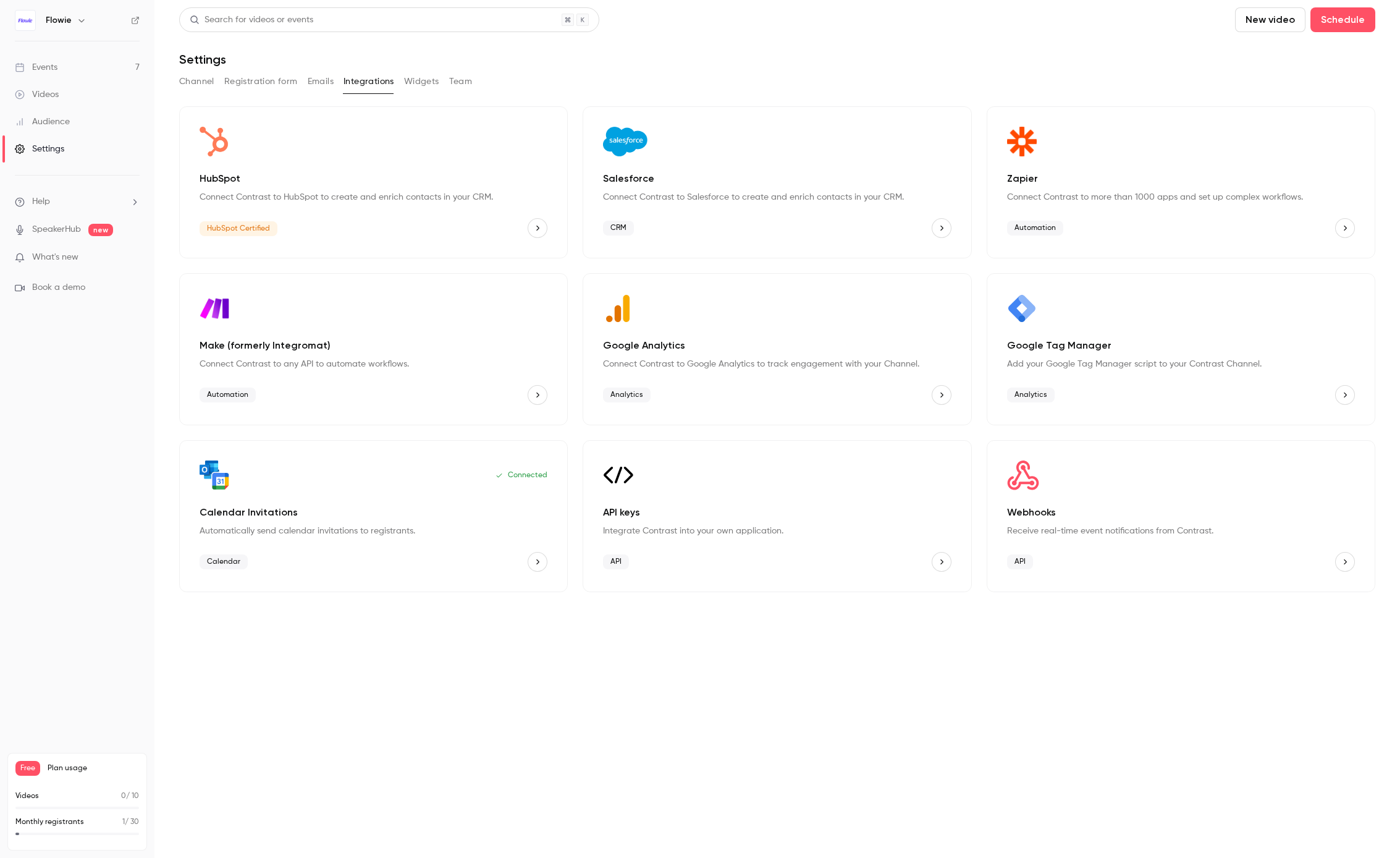
click at [431, 78] on button "Widgets" at bounding box center [421, 81] width 35 height 20
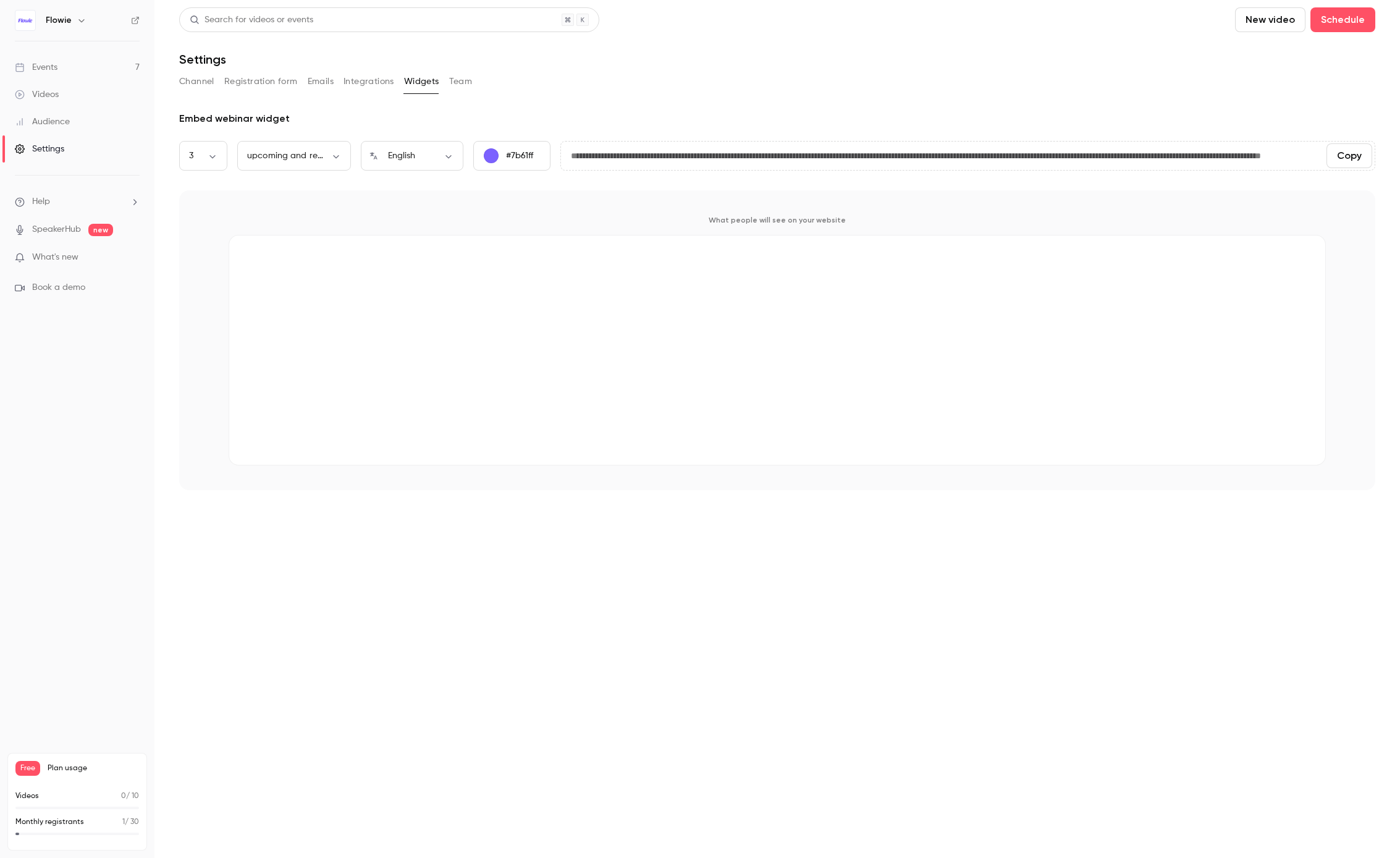
click at [73, 67] on link "Events 7" at bounding box center [77, 67] width 154 height 27
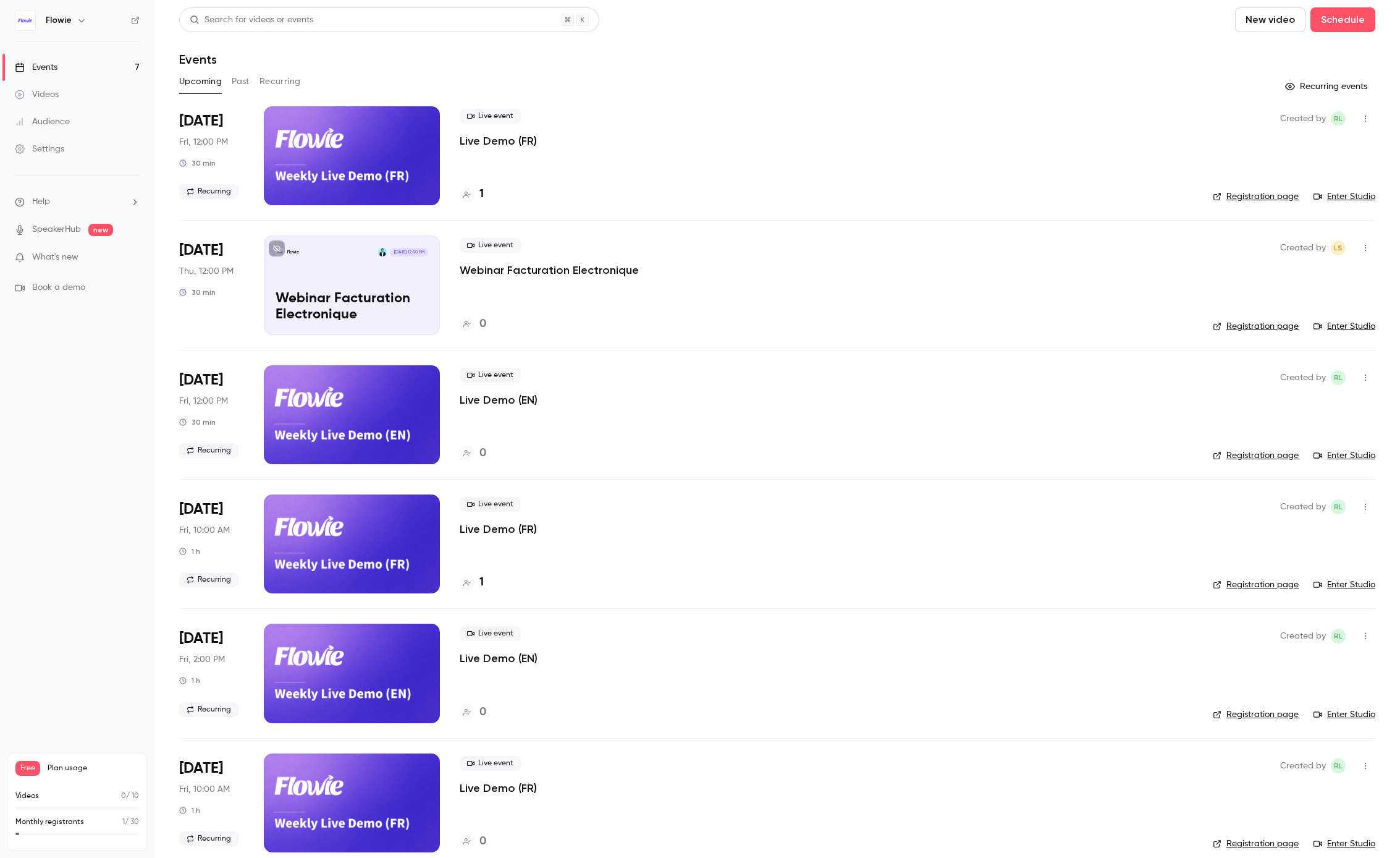
click at [246, 78] on button "Past" at bounding box center [241, 81] width 18 height 20
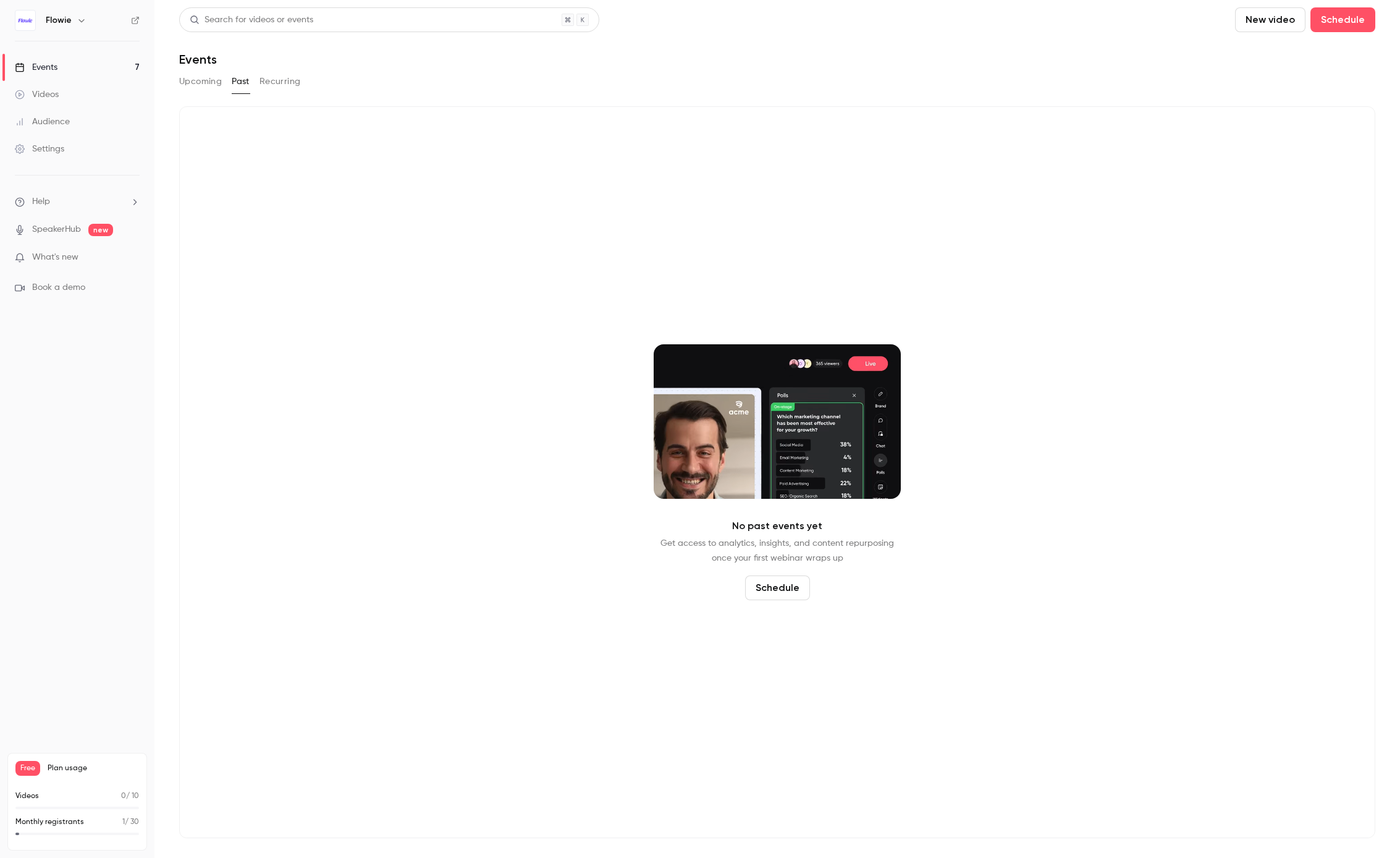
click at [274, 79] on button "Recurring" at bounding box center [280, 81] width 41 height 20
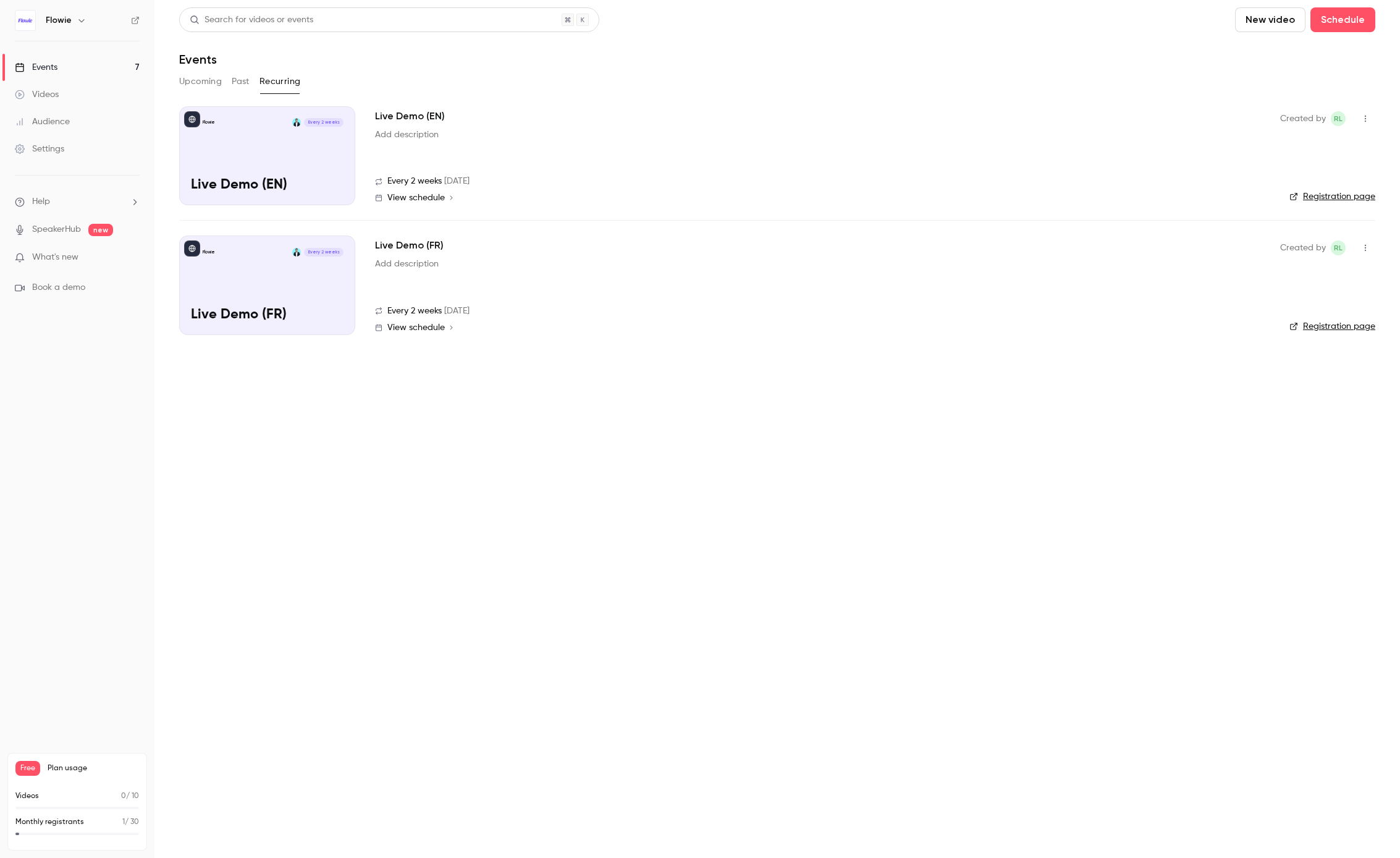
click at [197, 84] on button "Upcoming" at bounding box center [201, 81] width 43 height 20
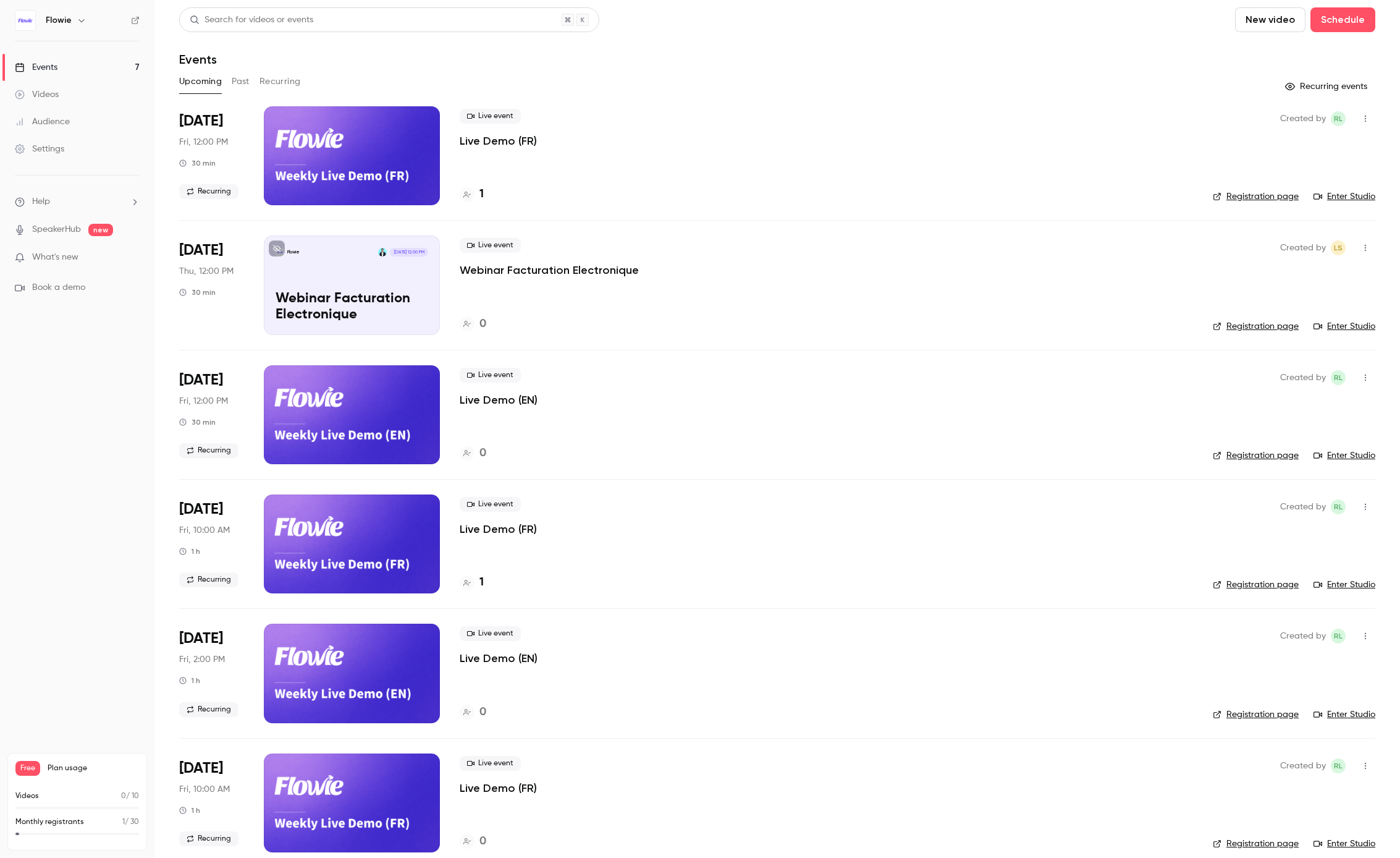
click at [62, 128] on div "Audience" at bounding box center [43, 121] width 55 height 12
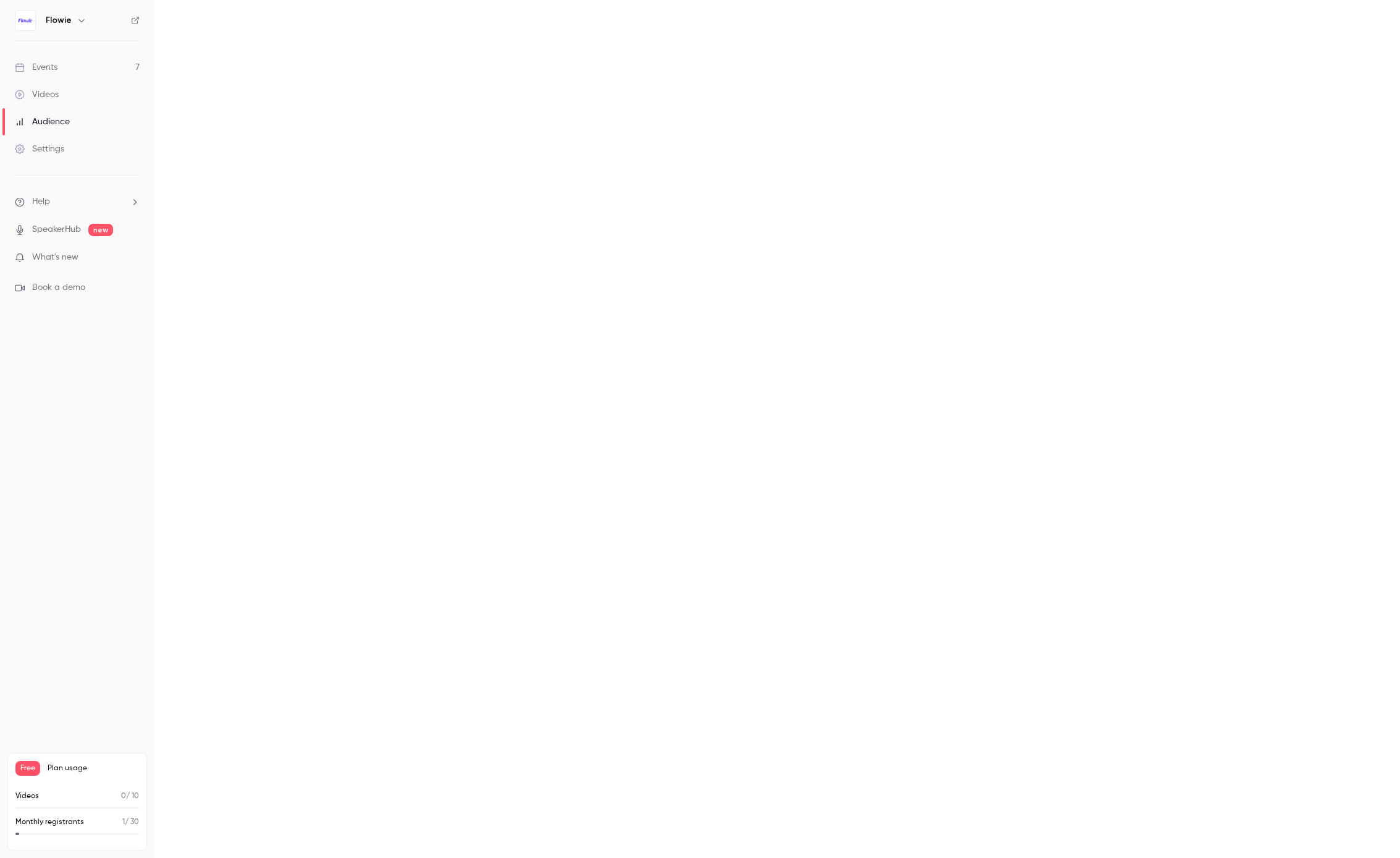
click at [61, 163] on ul "Events 7 Videos Audience Settings" at bounding box center [77, 108] width 154 height 134
click at [61, 143] on div "Settings" at bounding box center [39, 149] width 49 height 12
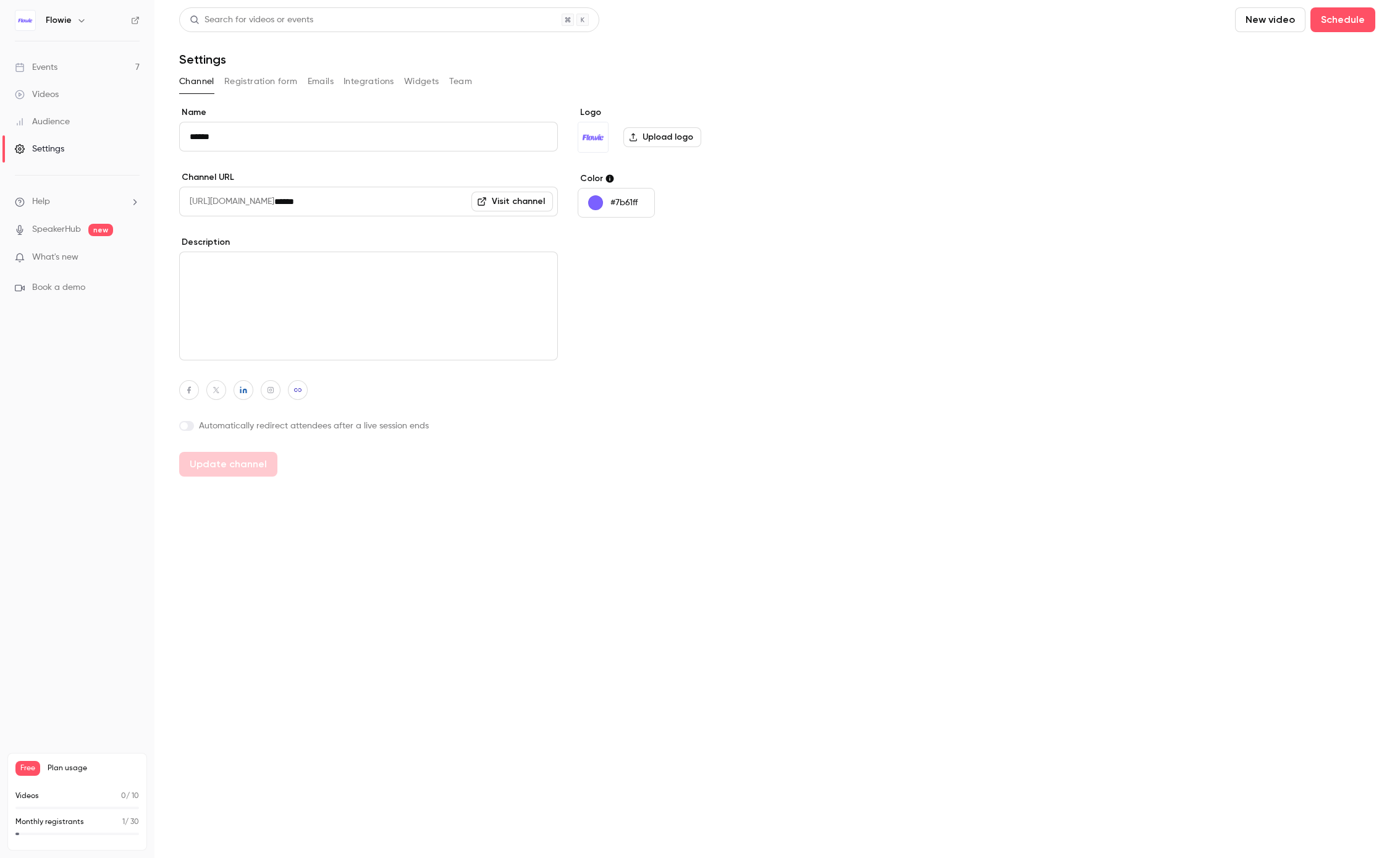
click at [67, 252] on span "What's new" at bounding box center [55, 257] width 46 height 13
click at [339, 476] on div at bounding box center [700, 429] width 1400 height 858
click at [54, 74] on link "Events 7" at bounding box center [77, 67] width 154 height 27
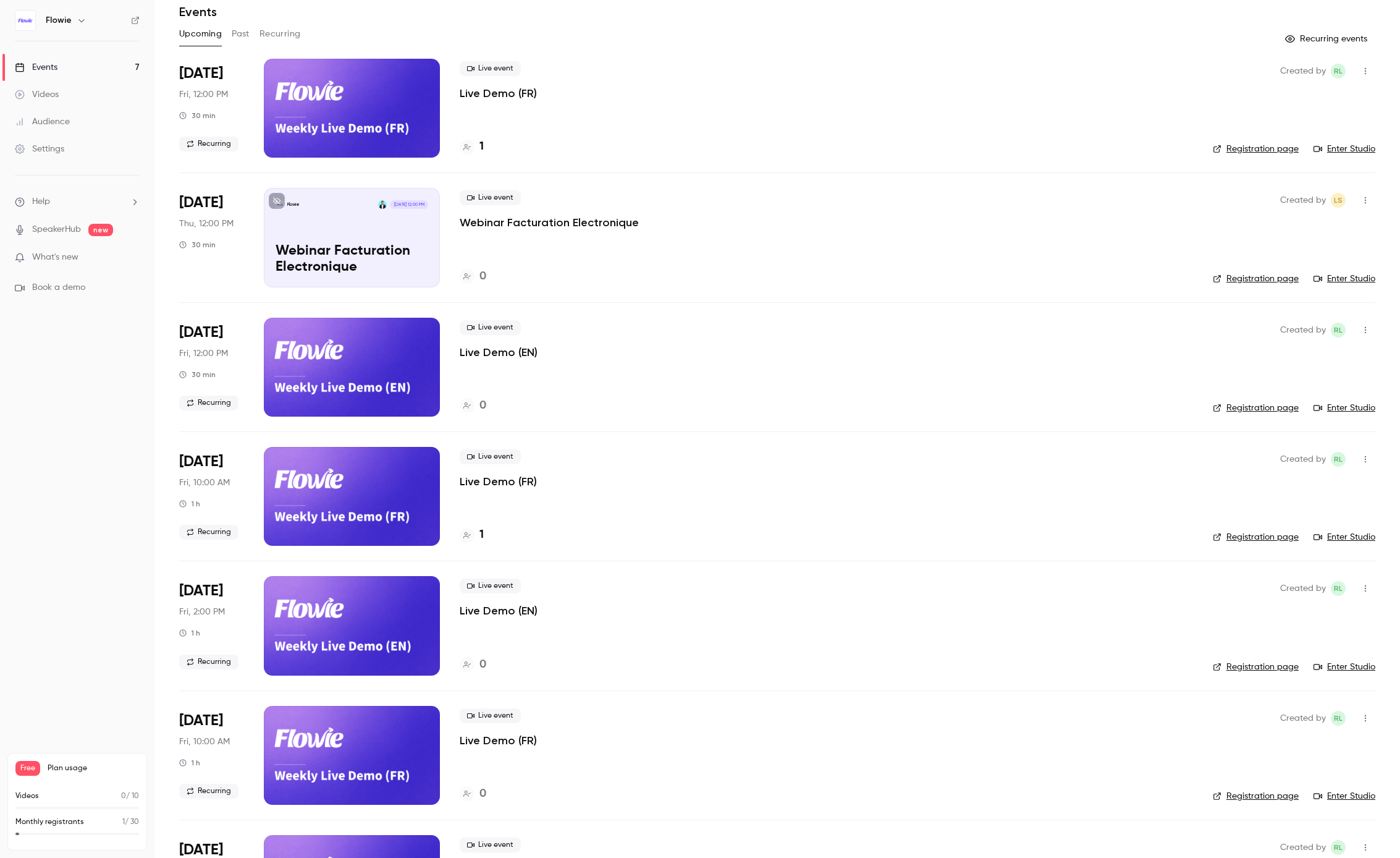
scroll to position [55, 0]
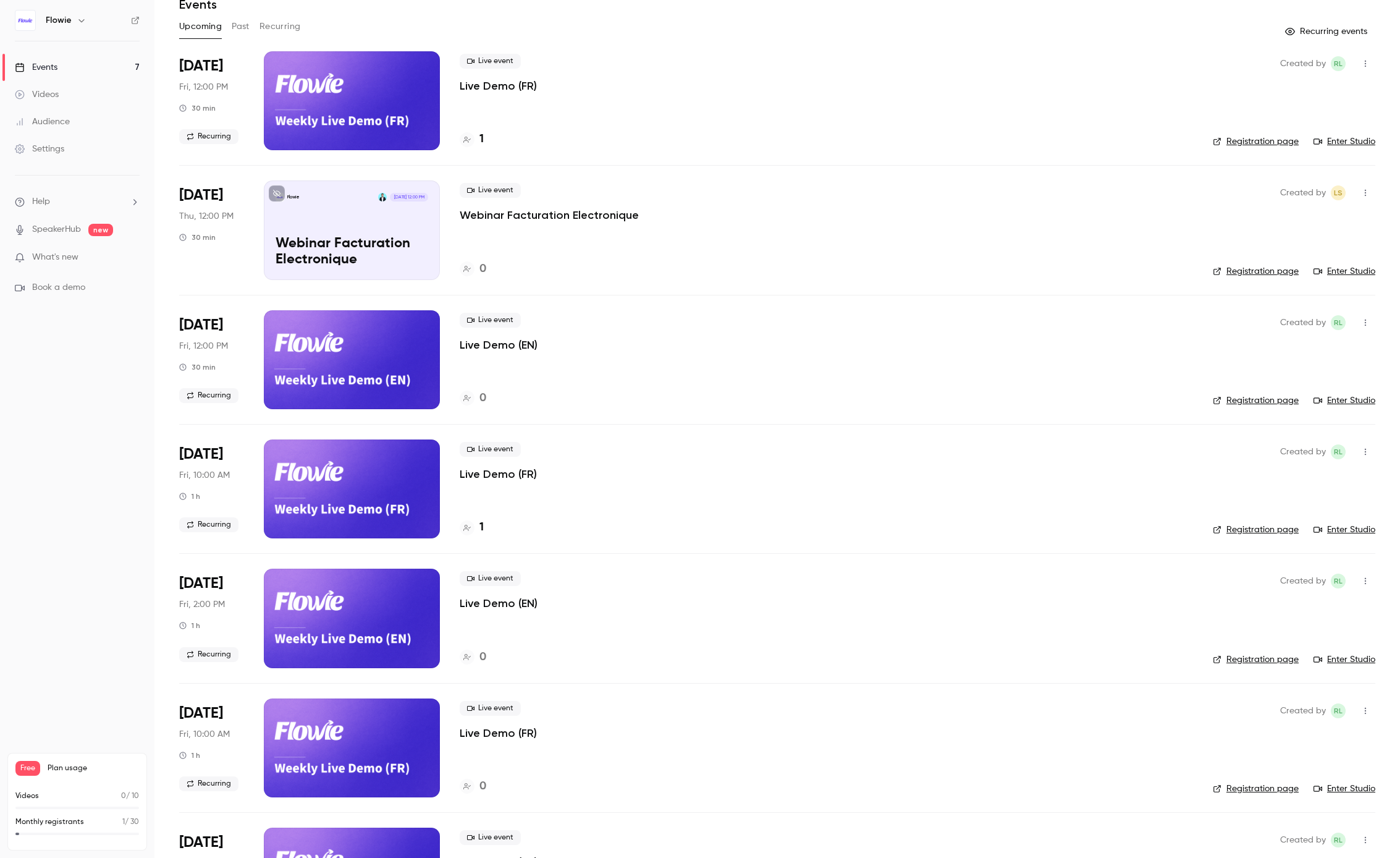
click at [479, 93] on p "Live Demo (FR)" at bounding box center [498, 86] width 78 height 15
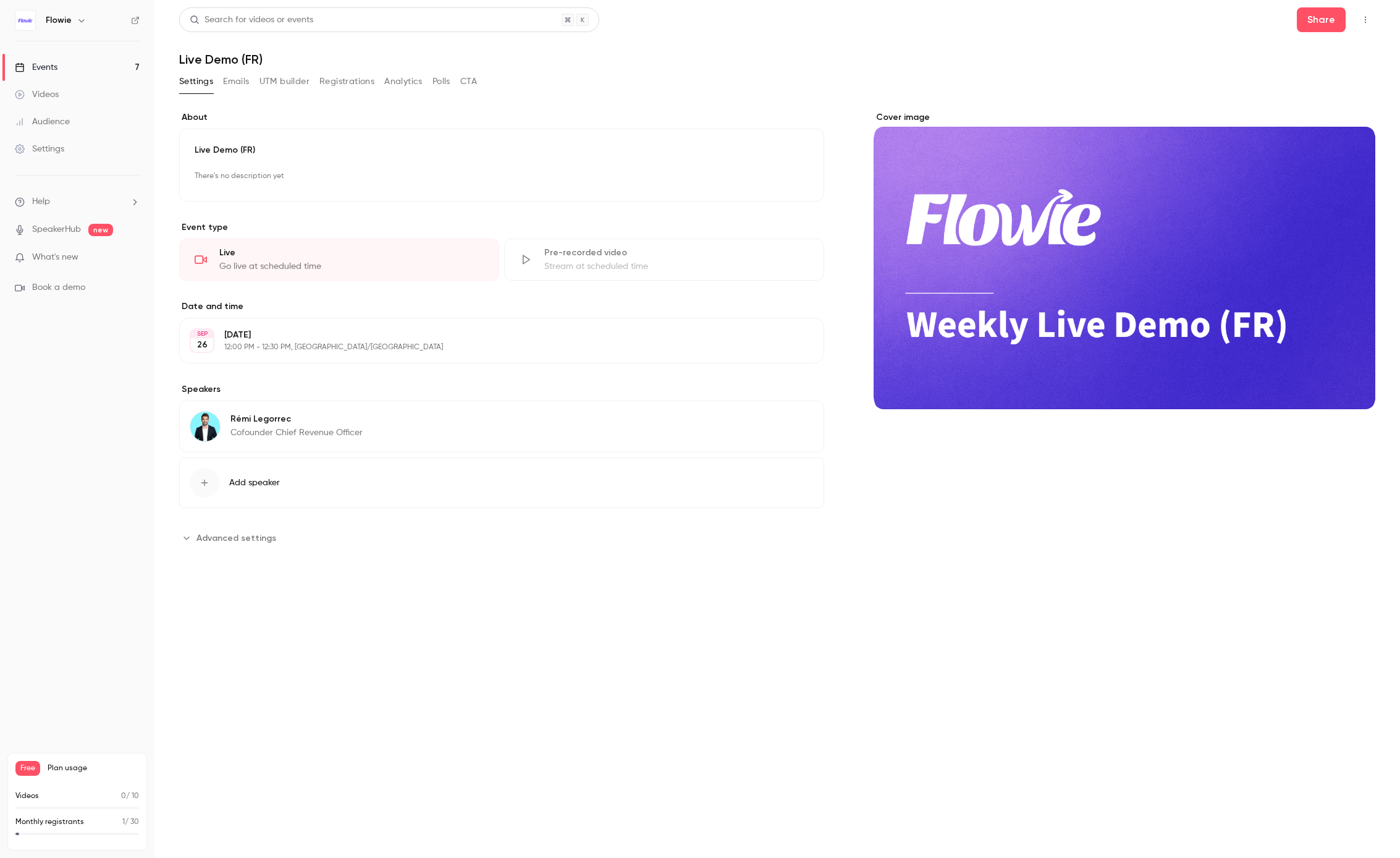
click at [347, 74] on button "Registrations" at bounding box center [347, 81] width 55 height 20
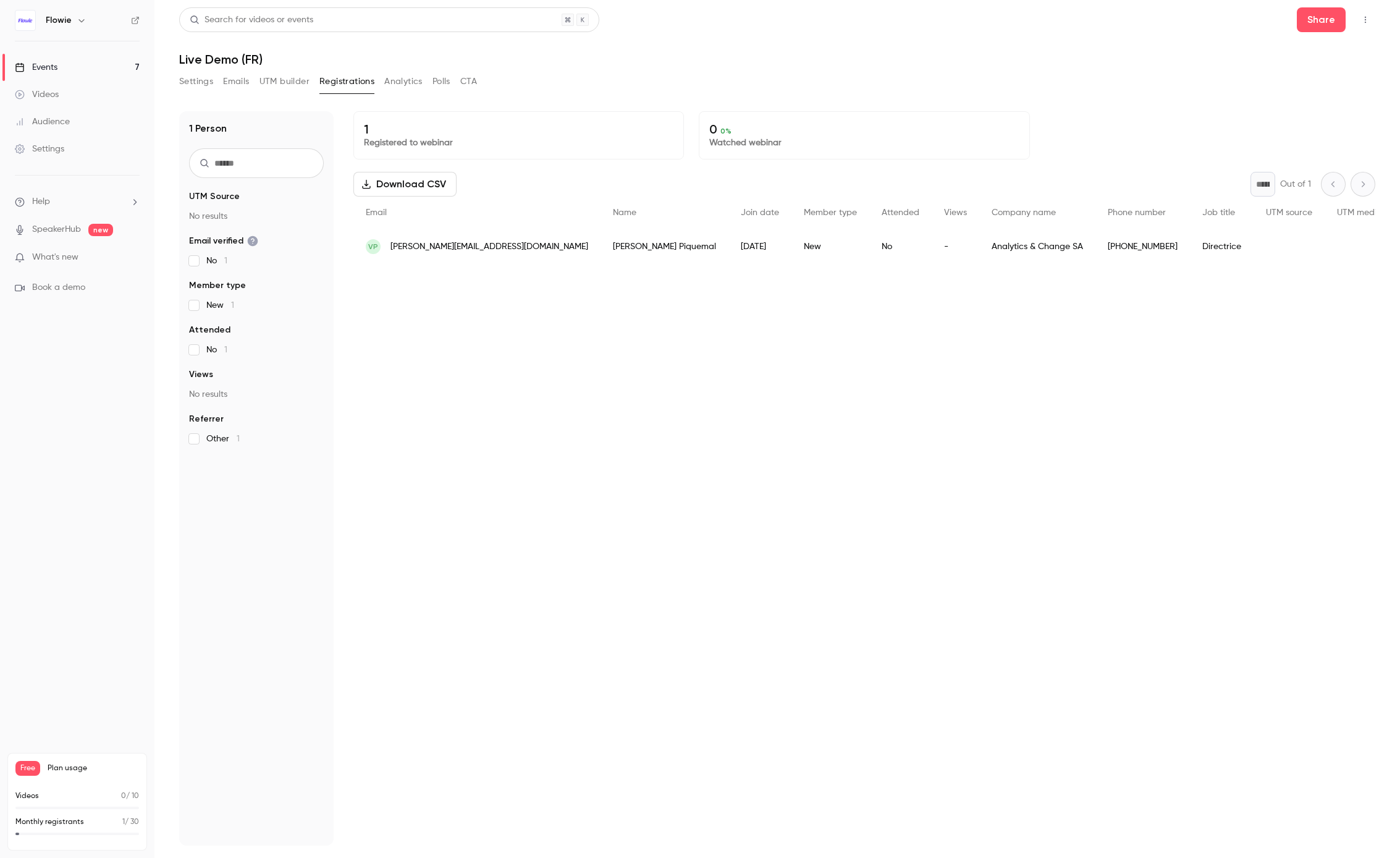
click at [234, 81] on button "Emails" at bounding box center [236, 81] width 26 height 20
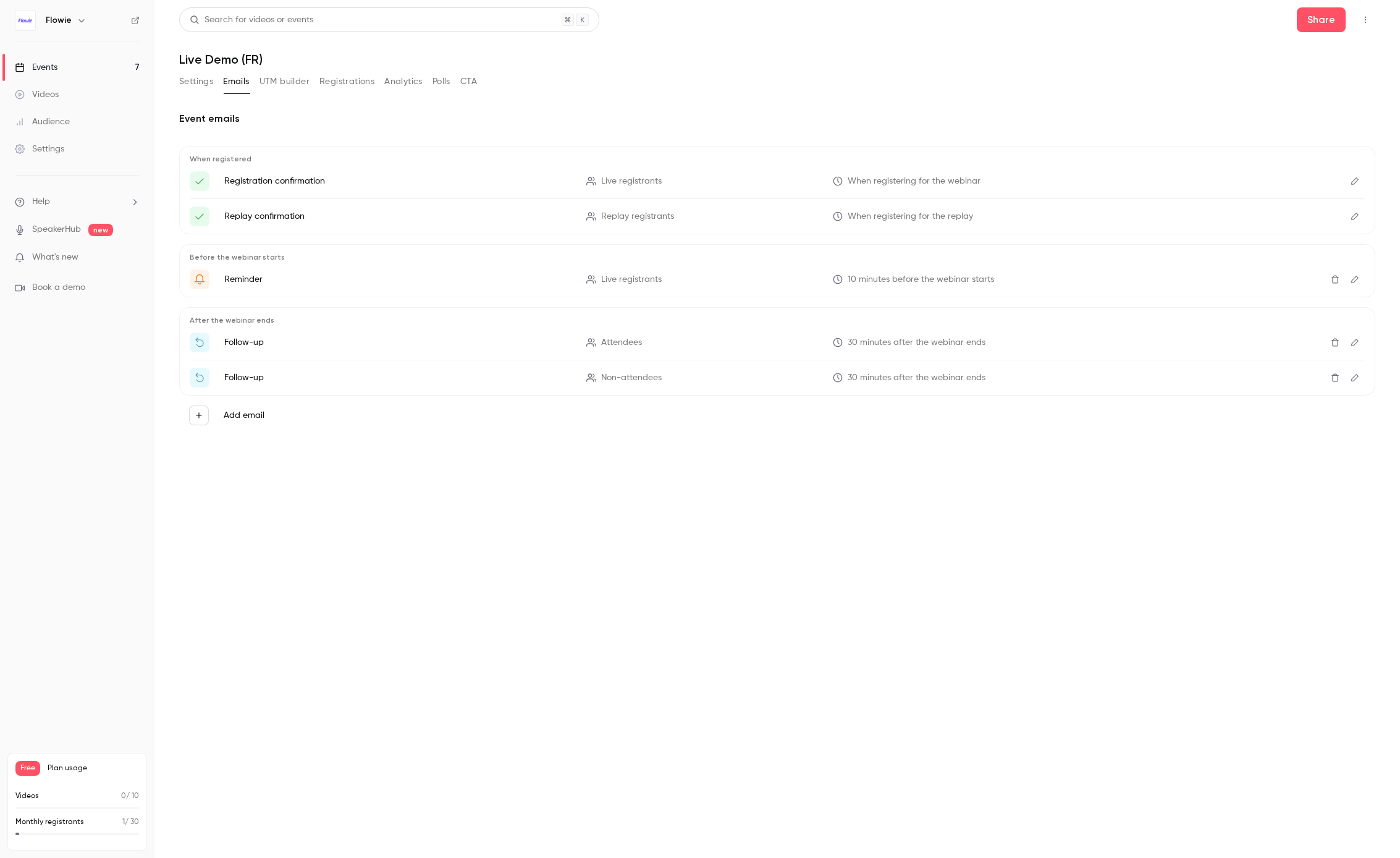
click at [59, 62] on link "Events 7" at bounding box center [77, 67] width 154 height 27
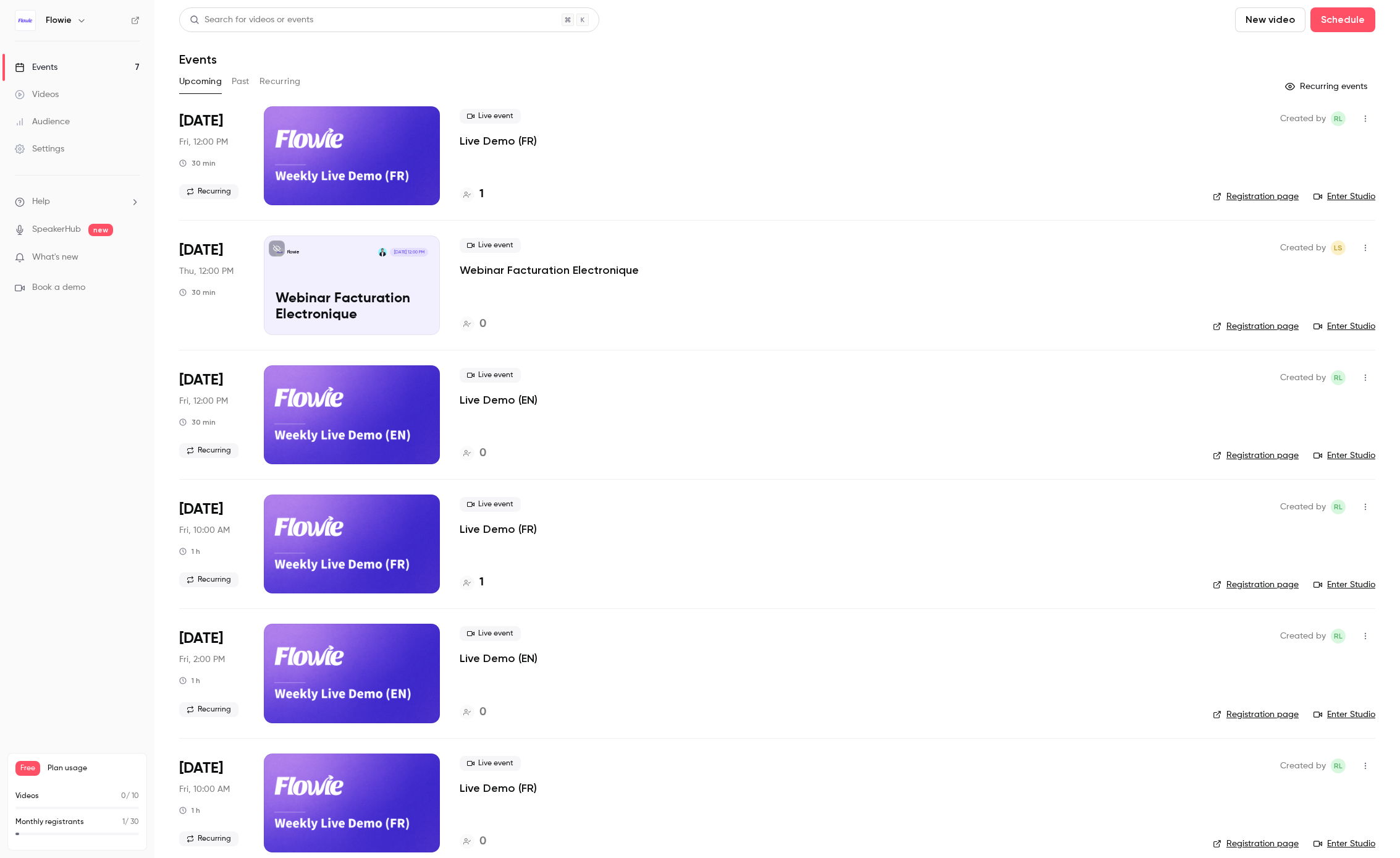
click at [507, 143] on p "Live Demo (FR)" at bounding box center [498, 141] width 78 height 15
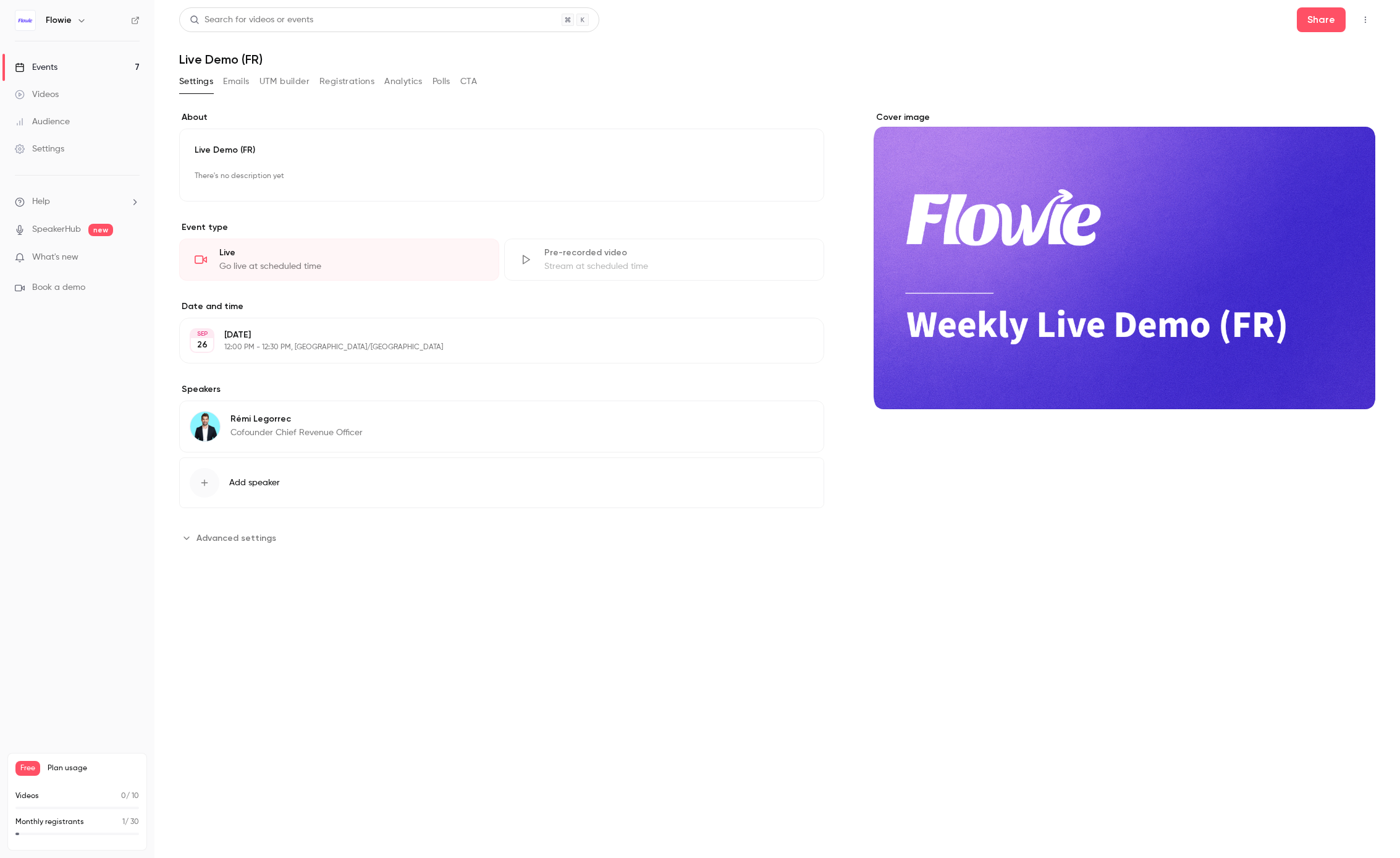
click at [232, 82] on button "Emails" at bounding box center [236, 81] width 26 height 20
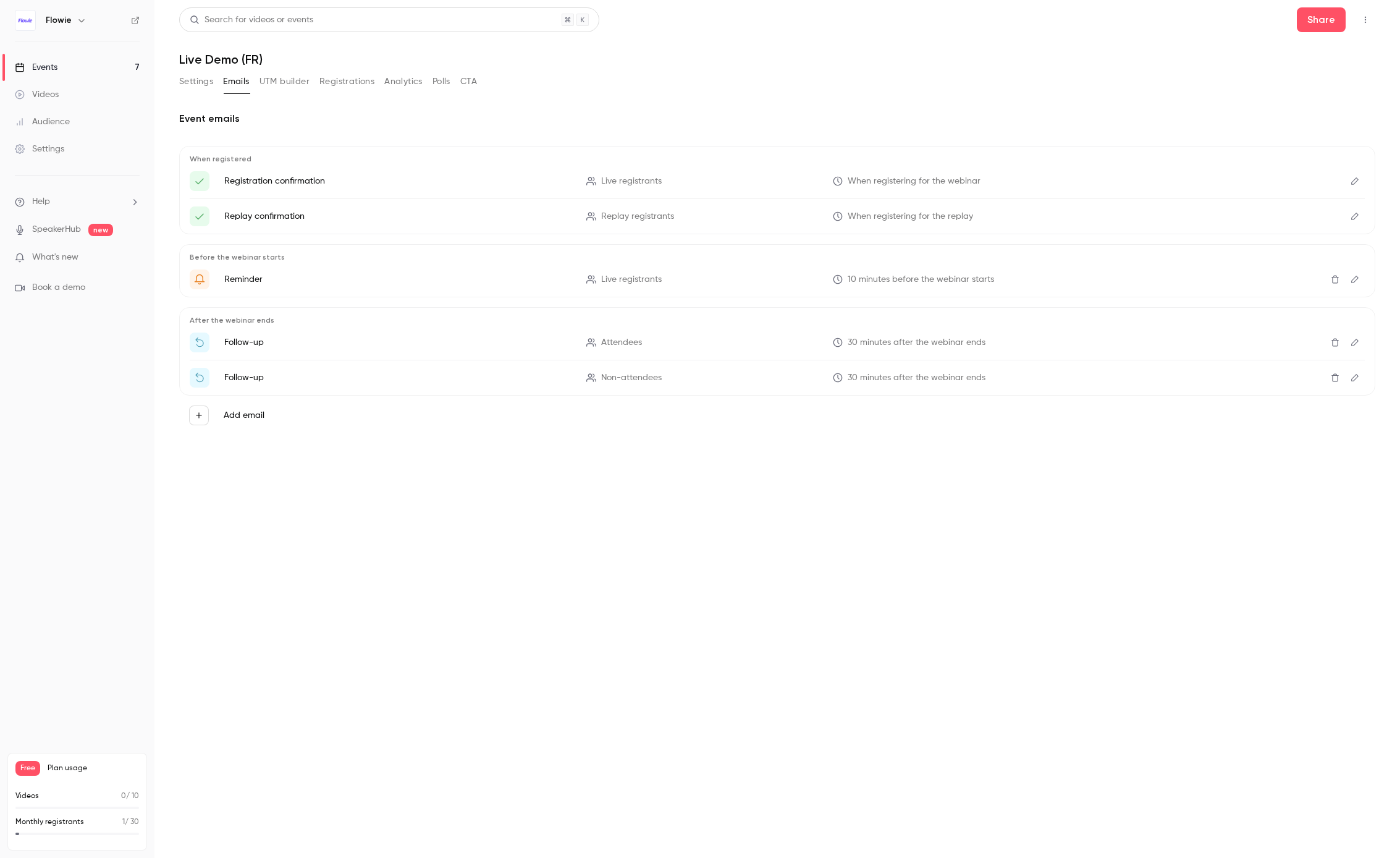
click at [46, 65] on div "Events" at bounding box center [37, 68] width 43 height 12
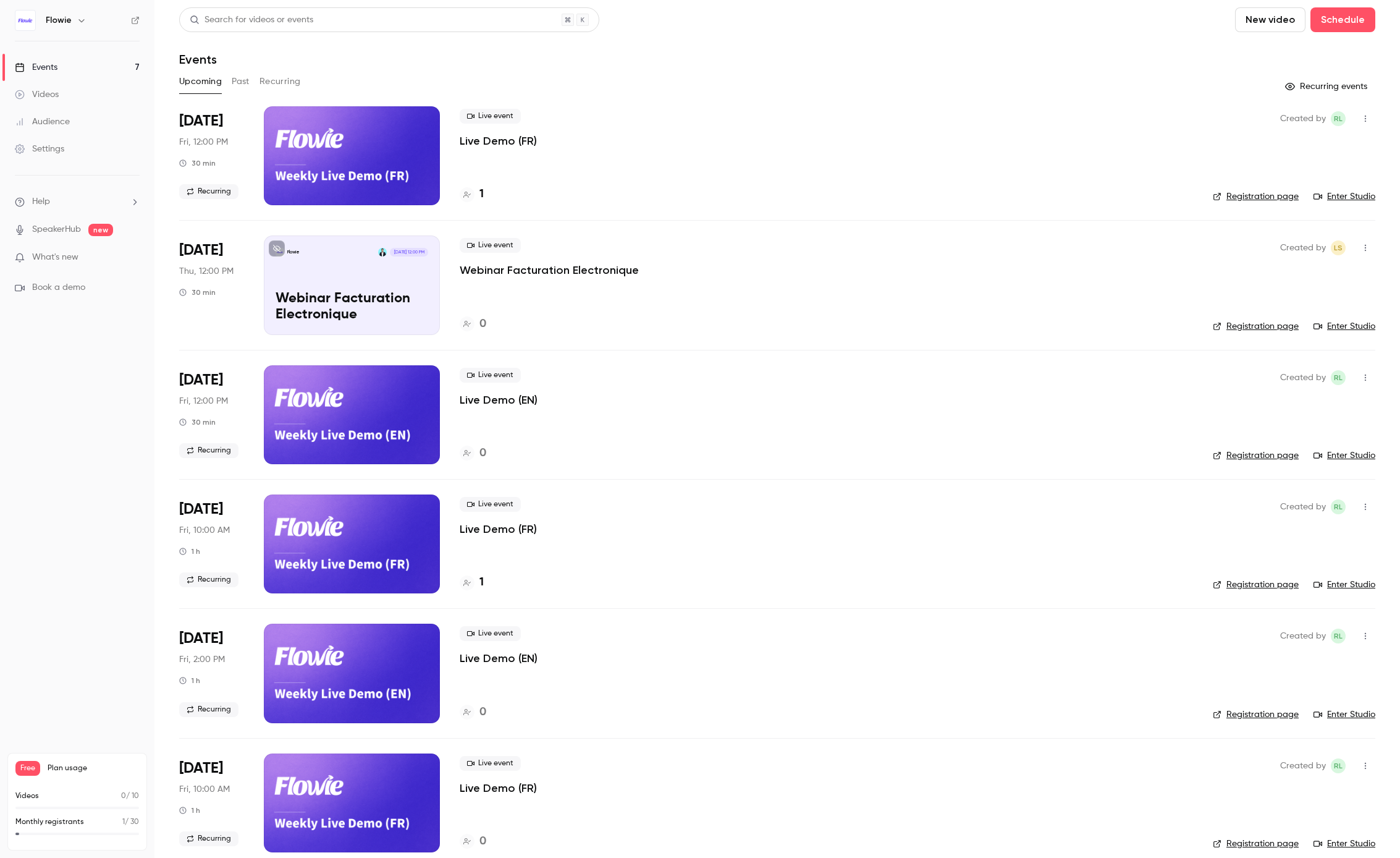
click at [75, 152] on link "Settings" at bounding box center [77, 149] width 154 height 27
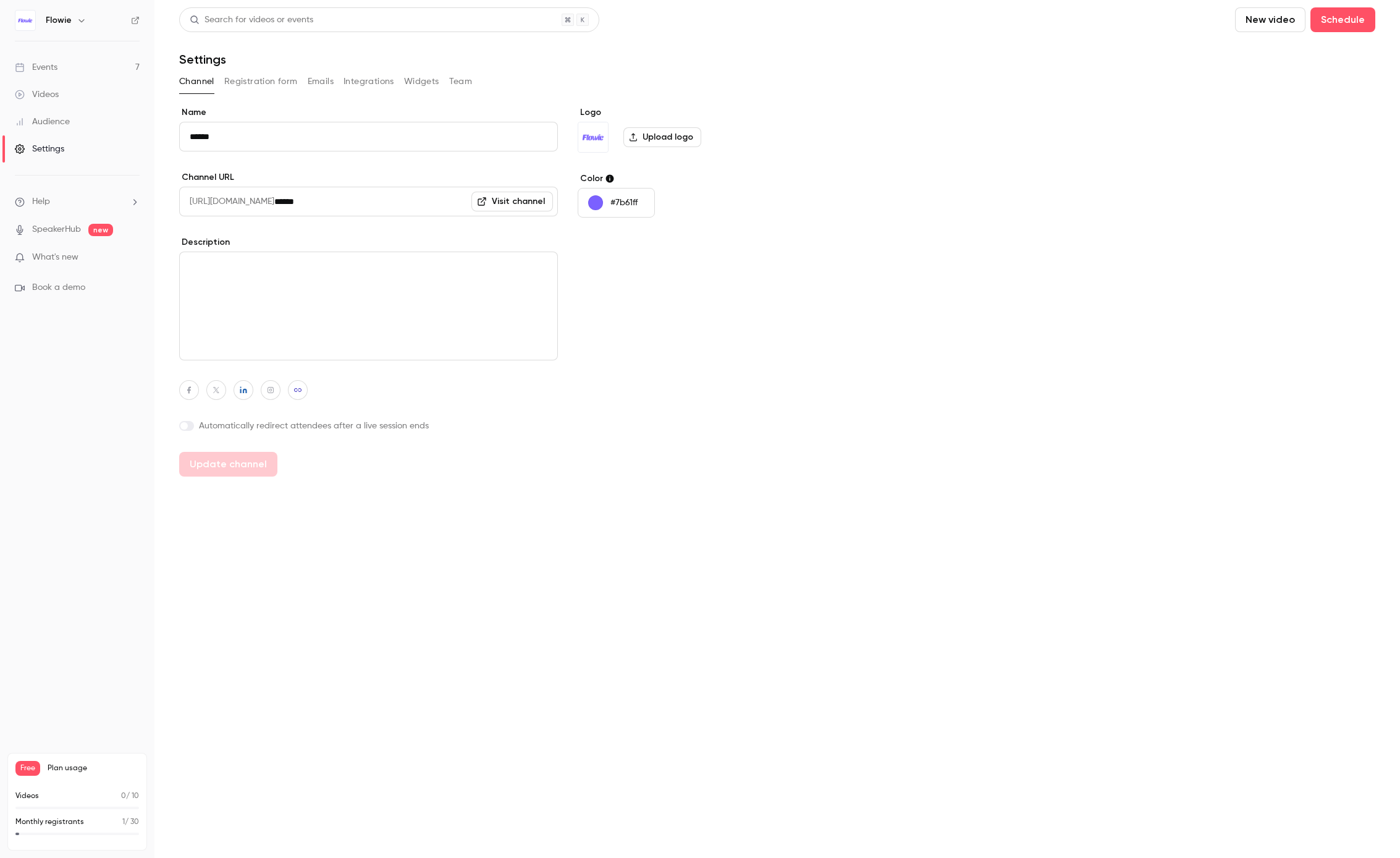
click at [417, 75] on button "Widgets" at bounding box center [421, 81] width 35 height 20
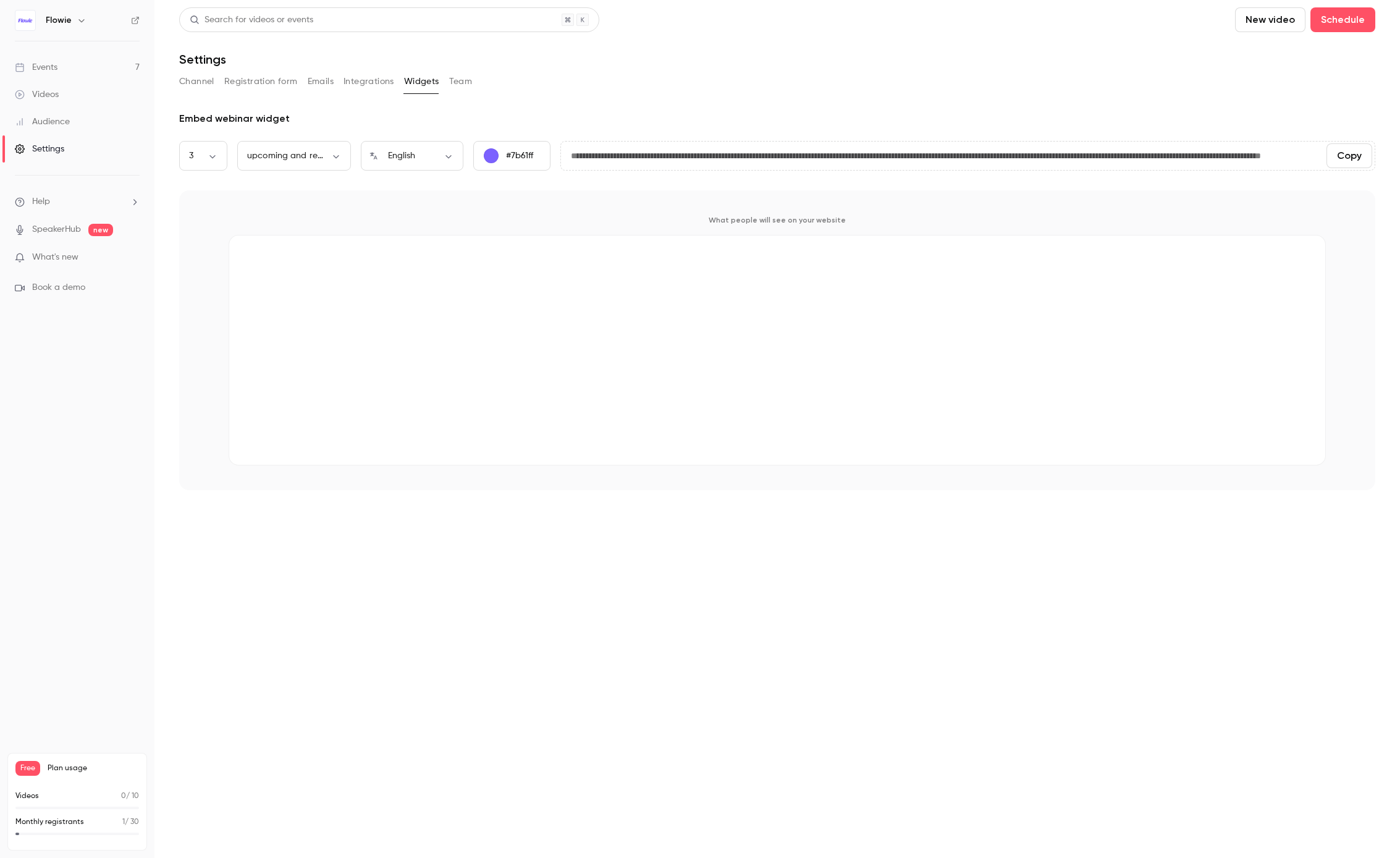
click at [246, 120] on div "Embed webinar widget" at bounding box center [778, 119] width 1196 height 15
click at [311, 151] on body "**********" at bounding box center [700, 429] width 1400 height 858
click at [307, 199] on li "upcoming webinars" at bounding box center [294, 196] width 113 height 32
type input "********"
type input "**********"
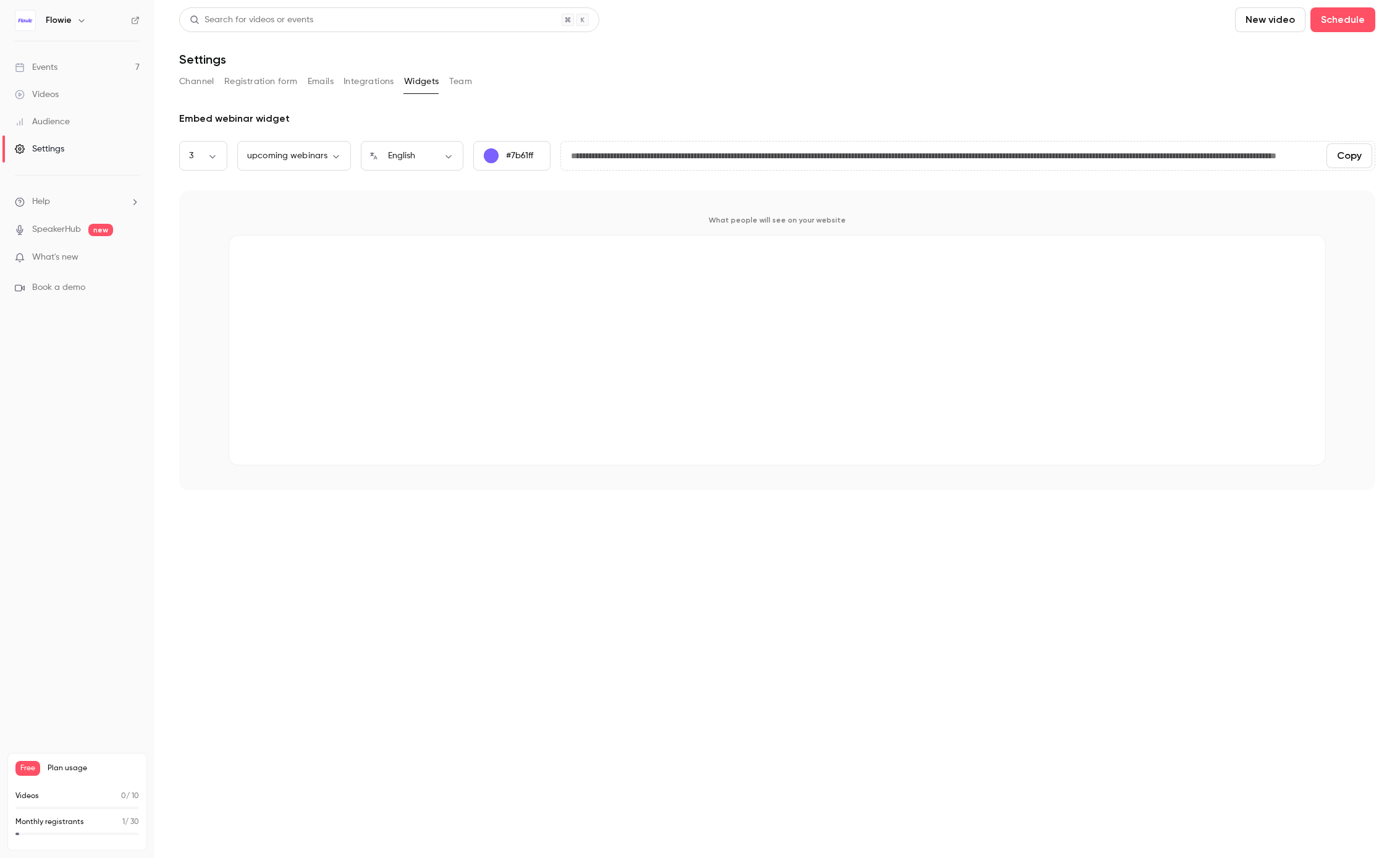
click at [250, 83] on button "Registration form" at bounding box center [261, 81] width 73 height 20
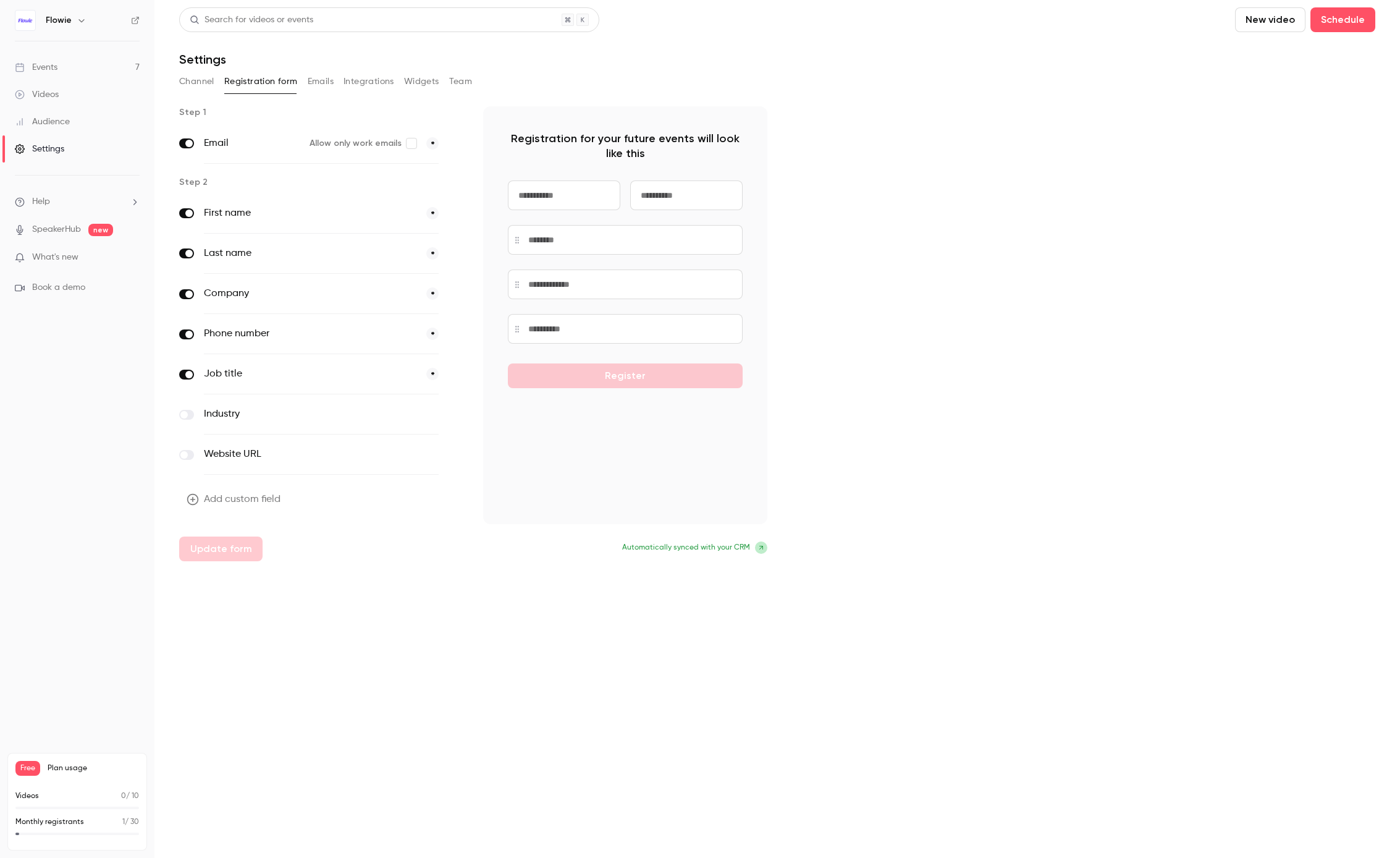
click at [191, 83] on button "Channel" at bounding box center [196, 81] width 35 height 20
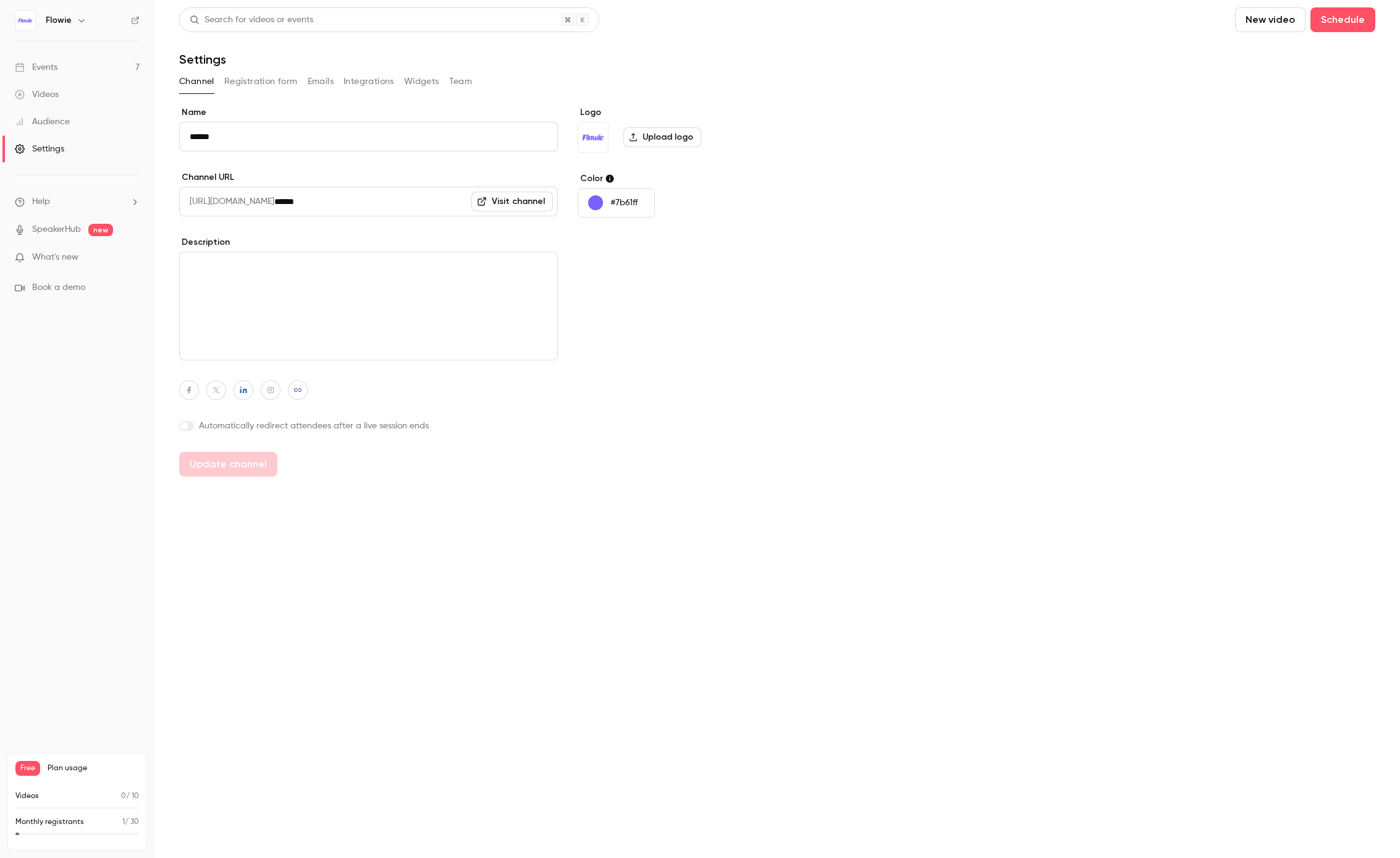
click at [75, 104] on link "Videos" at bounding box center [77, 95] width 154 height 27
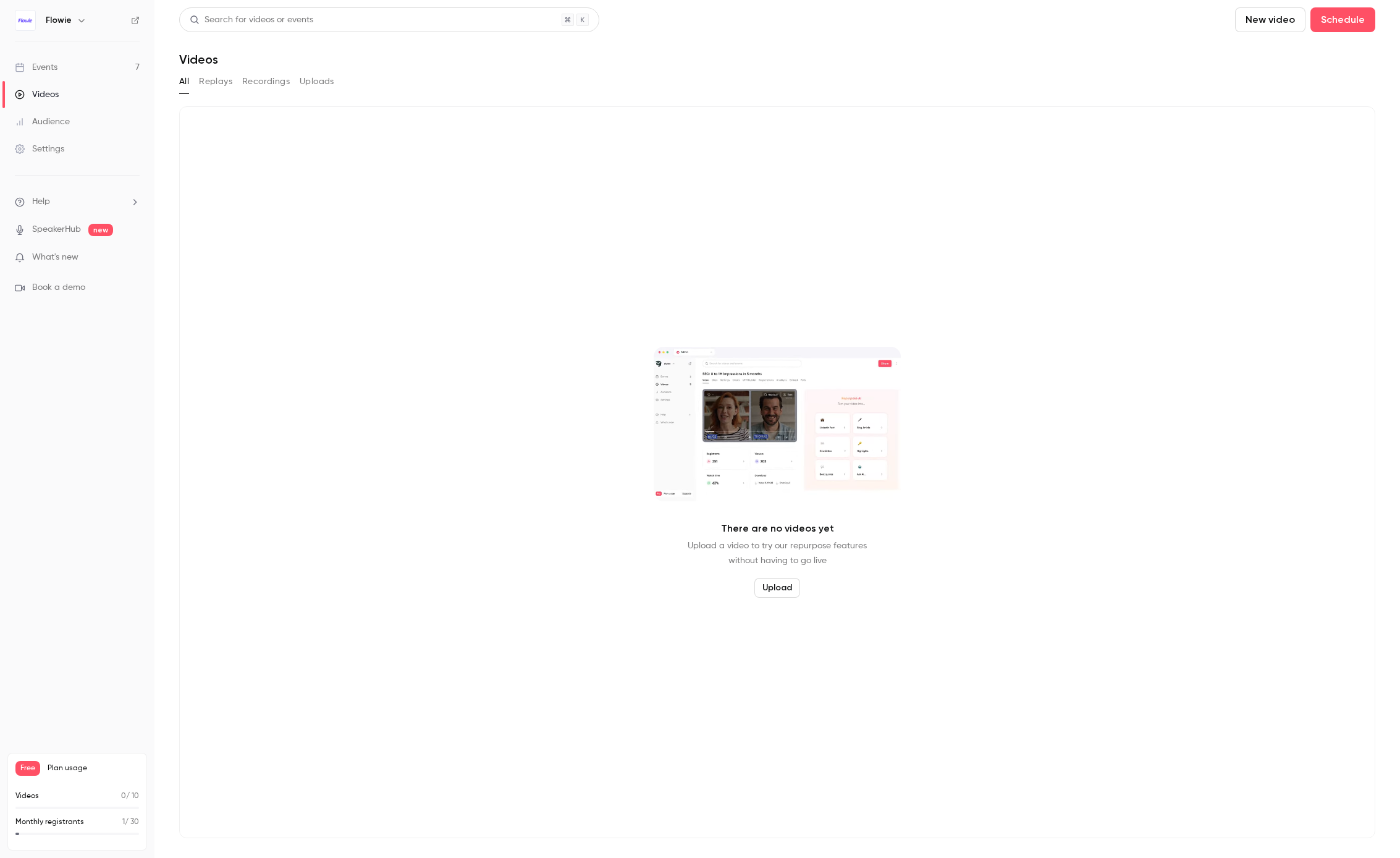
click at [53, 137] on link "Settings" at bounding box center [77, 149] width 154 height 27
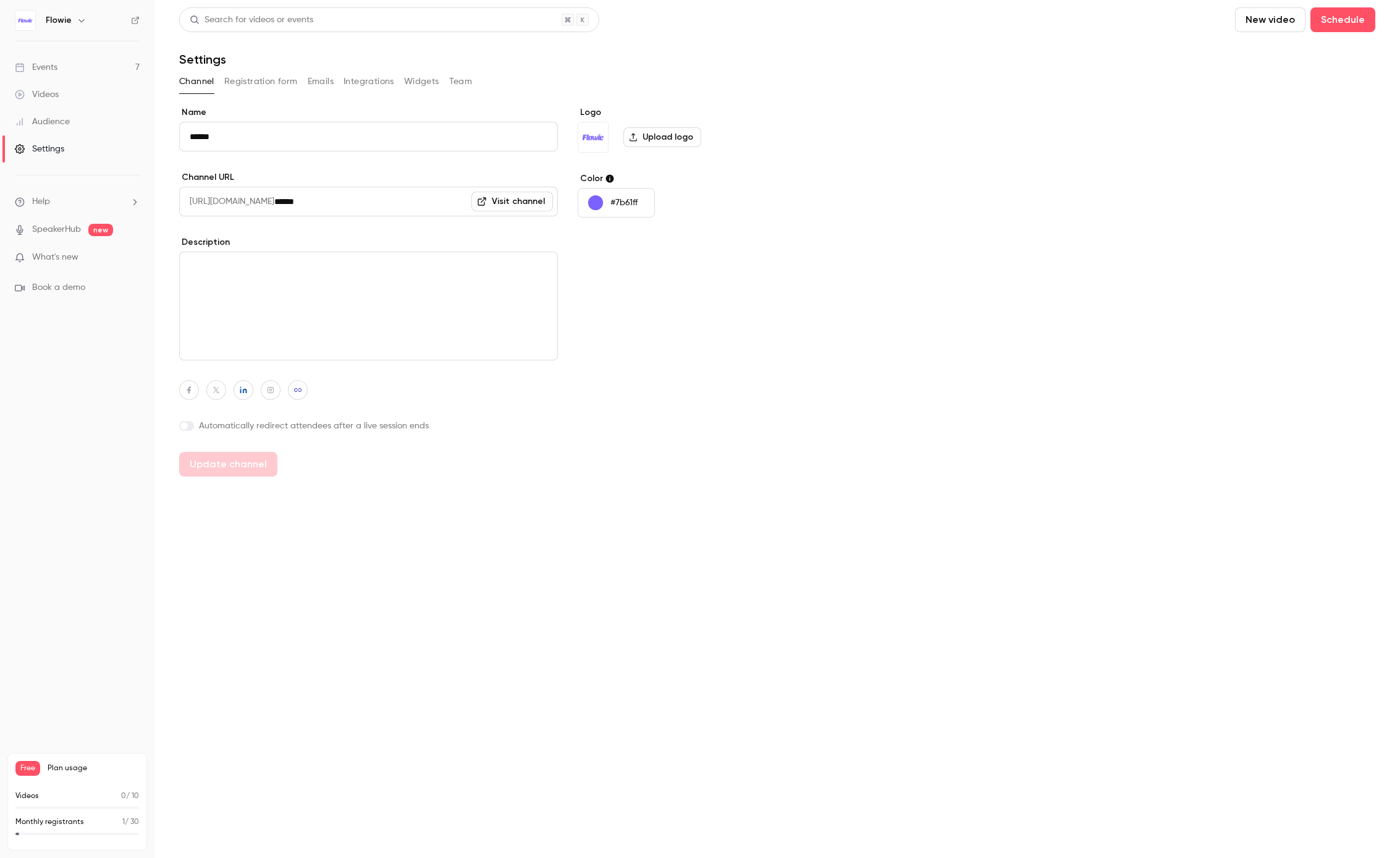
click at [84, 69] on link "Events 7" at bounding box center [77, 67] width 154 height 27
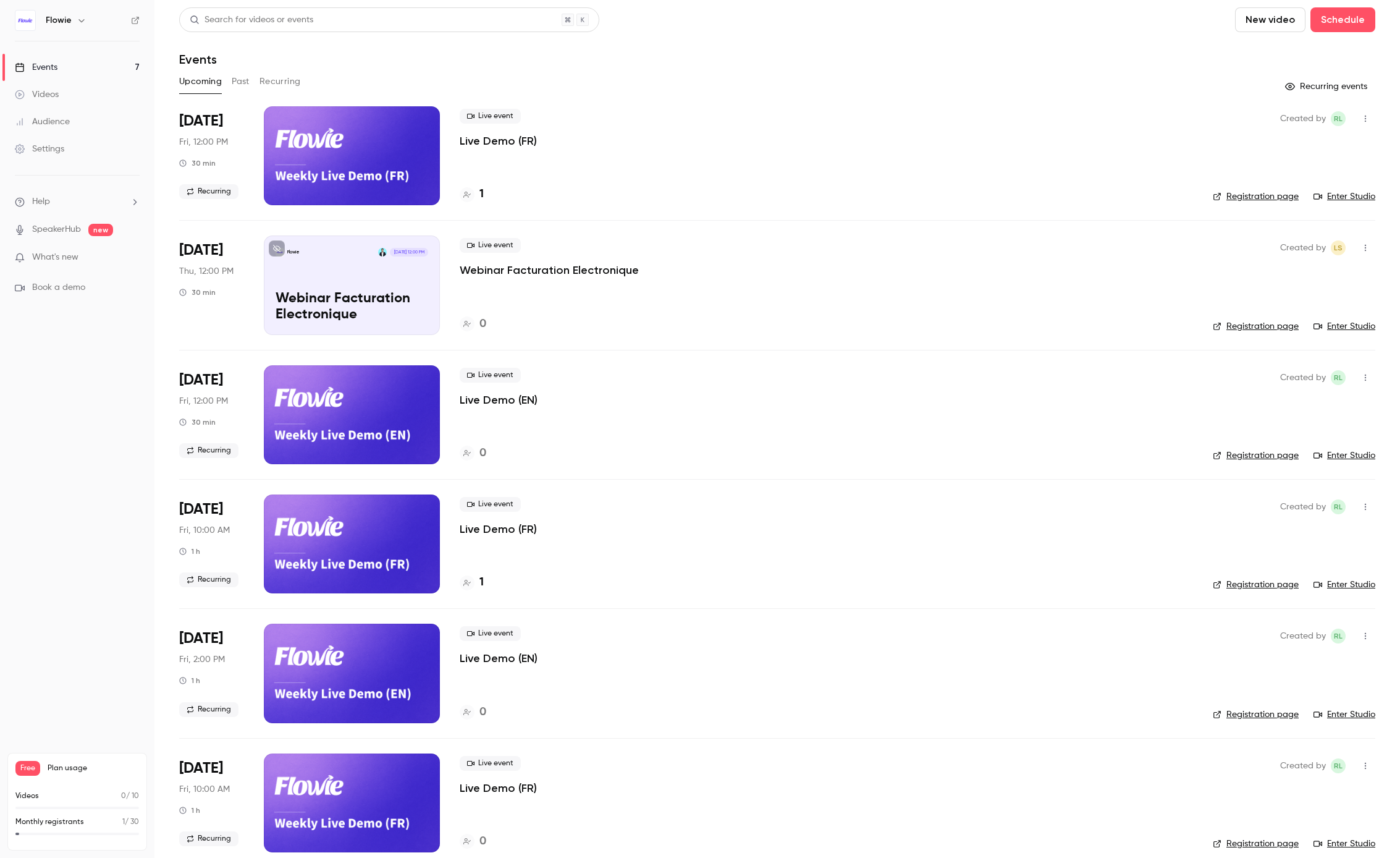
click at [1361, 379] on icon "button" at bounding box center [1365, 378] width 10 height 9
click at [1354, 114] on div at bounding box center [700, 429] width 1400 height 858
click at [1361, 122] on icon "button" at bounding box center [1365, 119] width 10 height 9
click at [1025, 491] on div at bounding box center [700, 429] width 1400 height 858
click at [1361, 511] on icon "button" at bounding box center [1365, 507] width 10 height 9
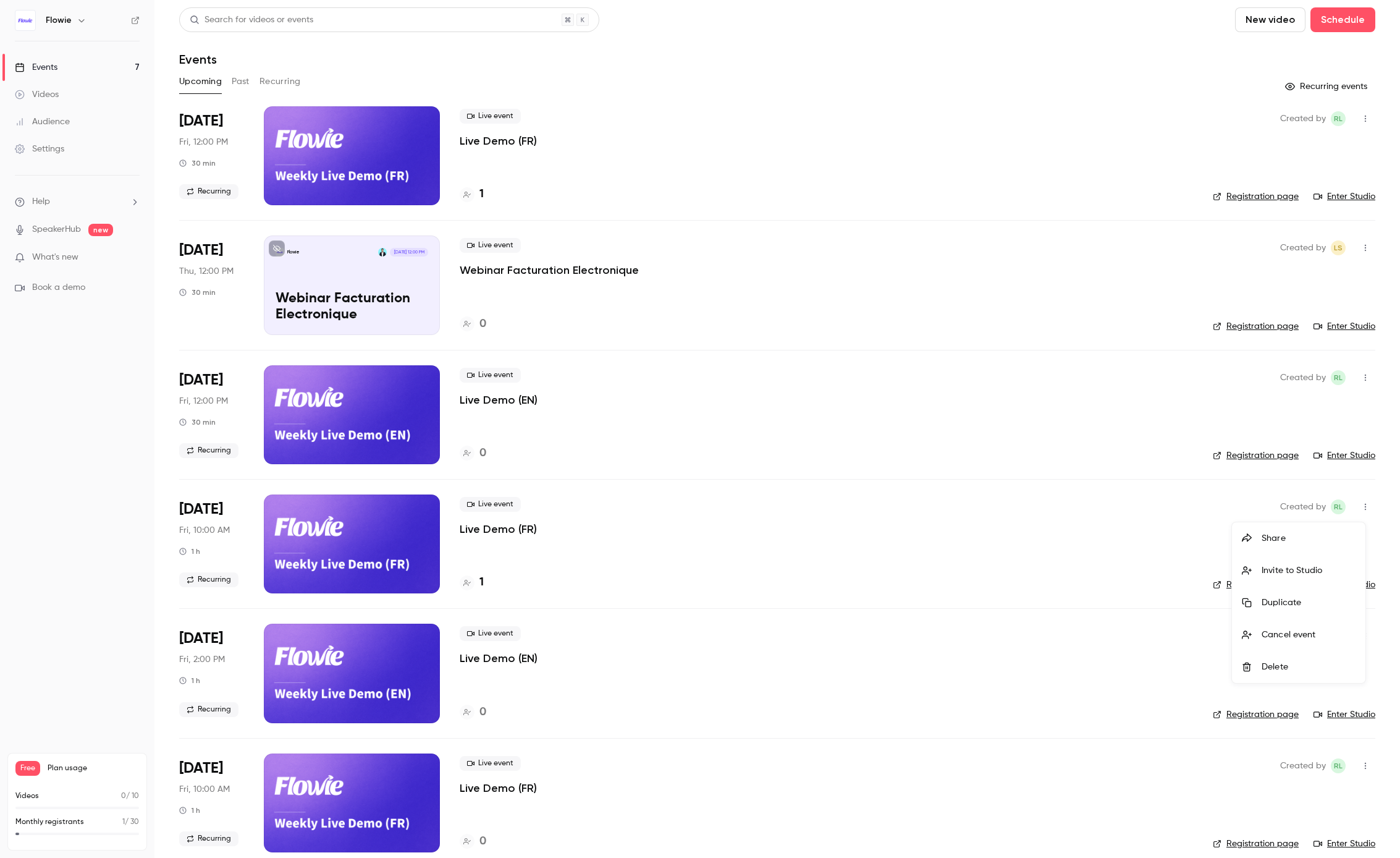
click at [1074, 602] on div at bounding box center [700, 429] width 1400 height 858
click at [396, 523] on div at bounding box center [352, 544] width 176 height 99
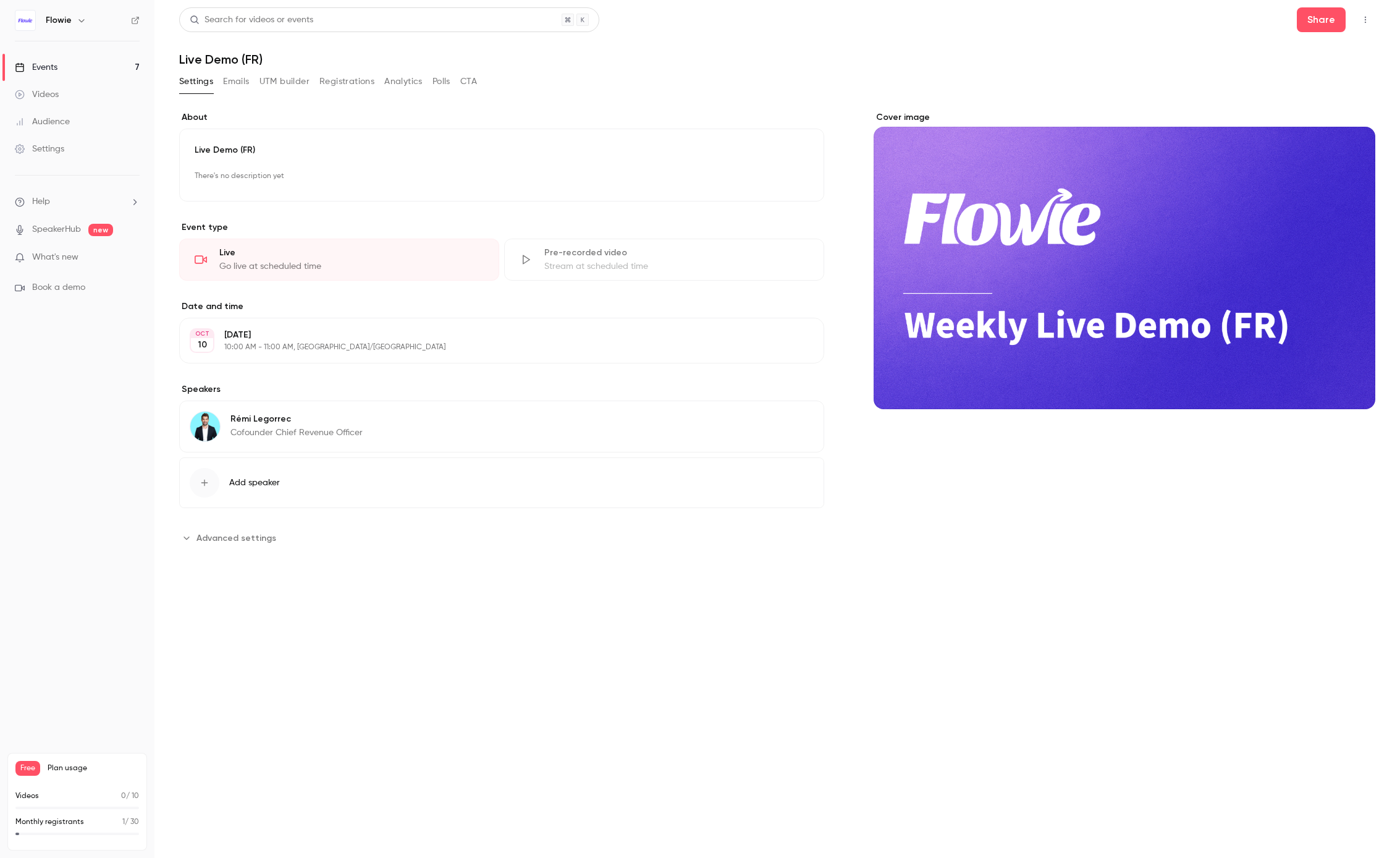
click at [792, 338] on button "Edit" at bounding box center [791, 340] width 46 height 20
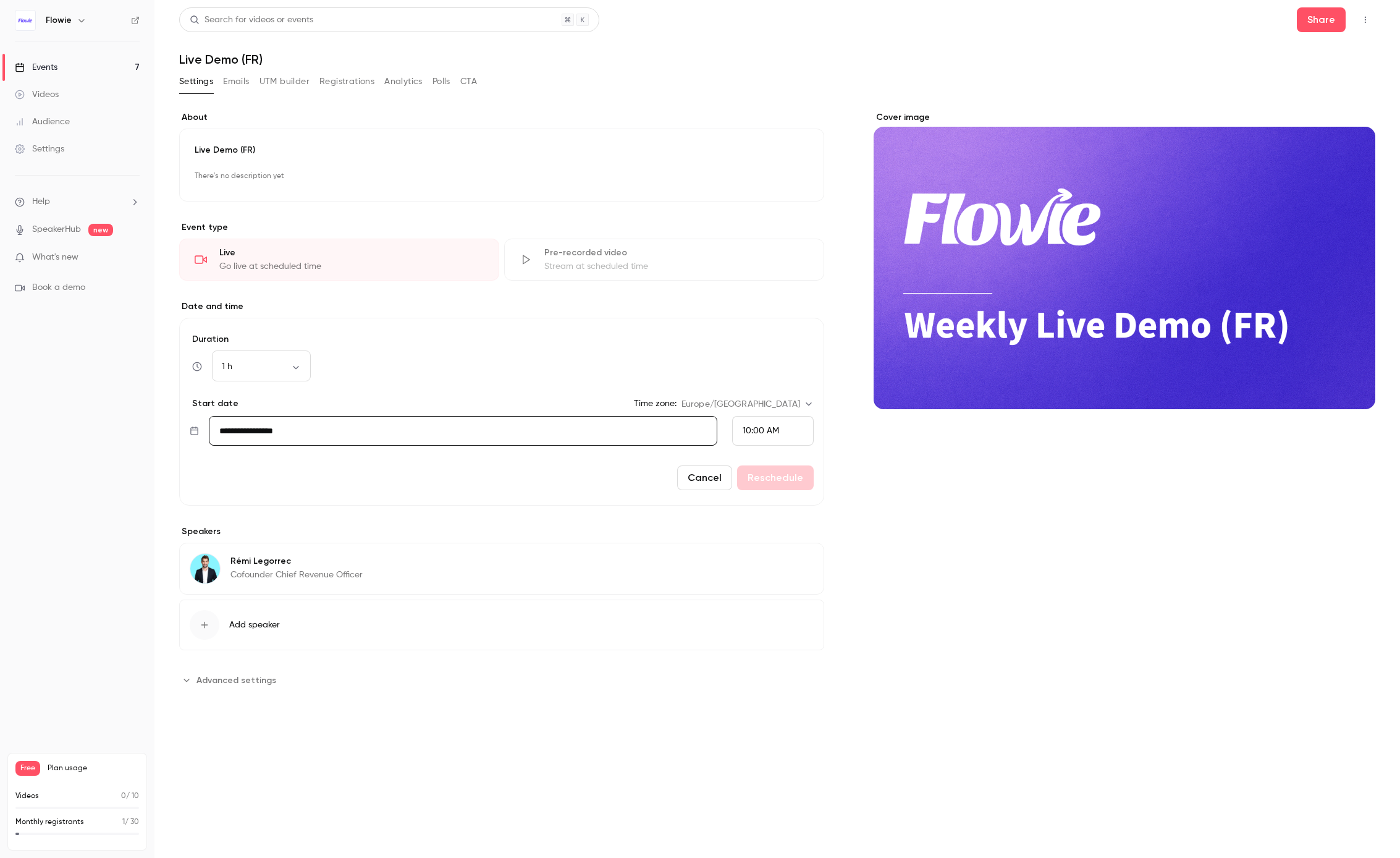
click at [758, 429] on span "10:00 AM" at bounding box center [761, 431] width 37 height 9
click at [762, 258] on span "12:00 PM" at bounding box center [760, 260] width 35 height 9
click at [225, 364] on body "**********" at bounding box center [700, 429] width 1400 height 858
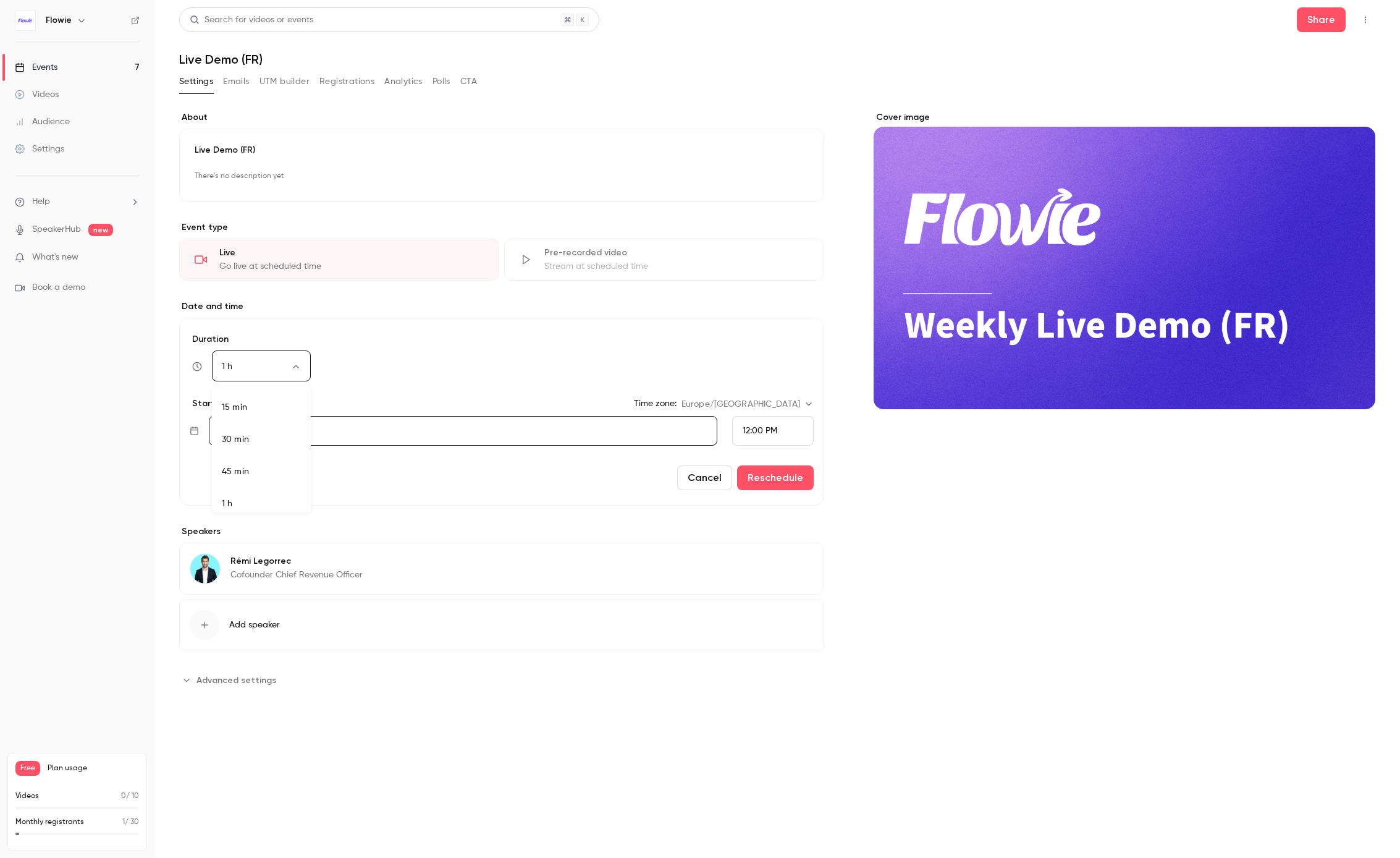
scroll to position [7, 0]
click at [244, 435] on li "30 min" at bounding box center [261, 432] width 99 height 32
type input "**"
click at [792, 481] on button "Reschedule" at bounding box center [776, 478] width 77 height 25
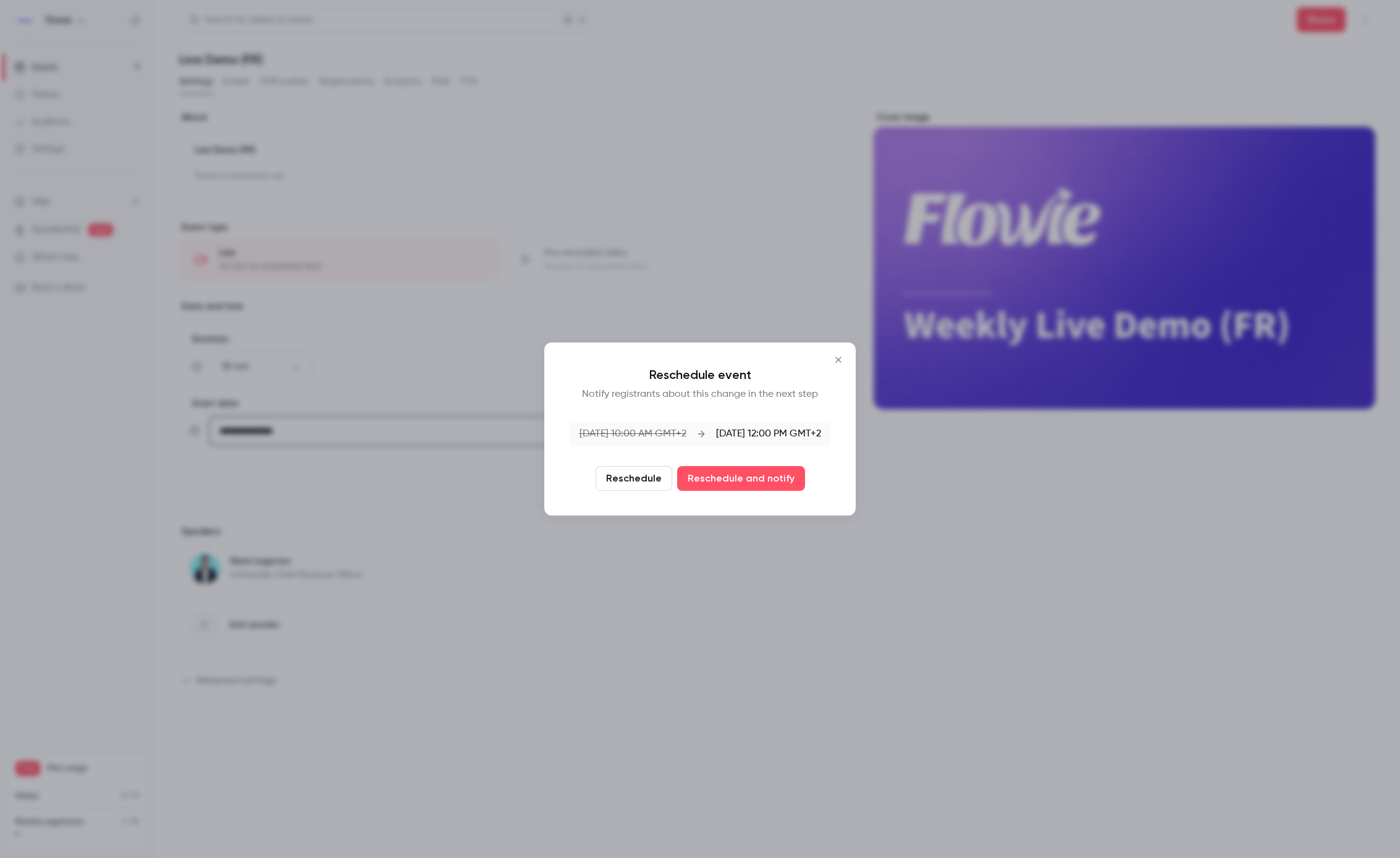
click at [638, 474] on button "Reschedule" at bounding box center [634, 479] width 77 height 25
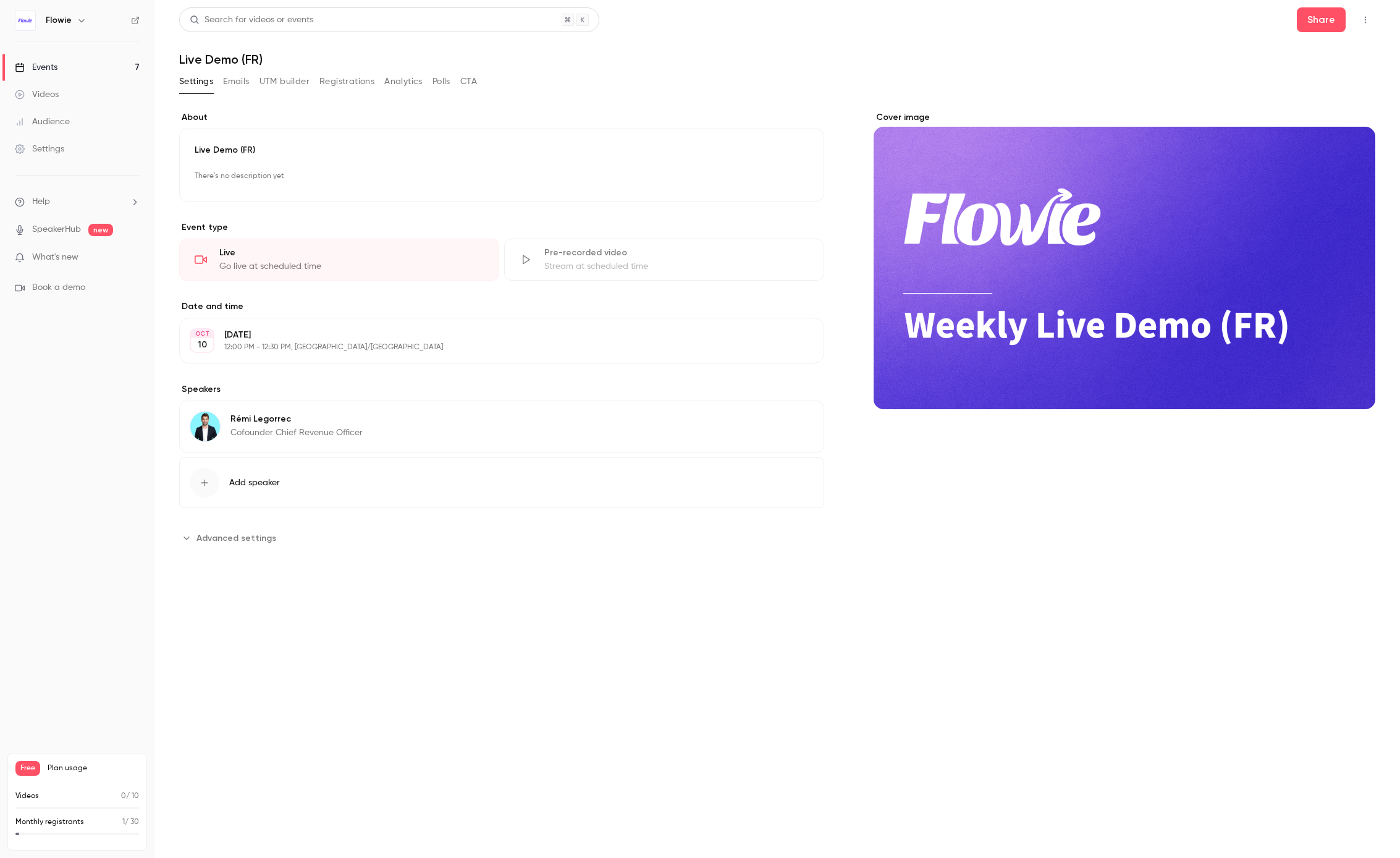
click at [227, 79] on button "Emails" at bounding box center [236, 81] width 26 height 20
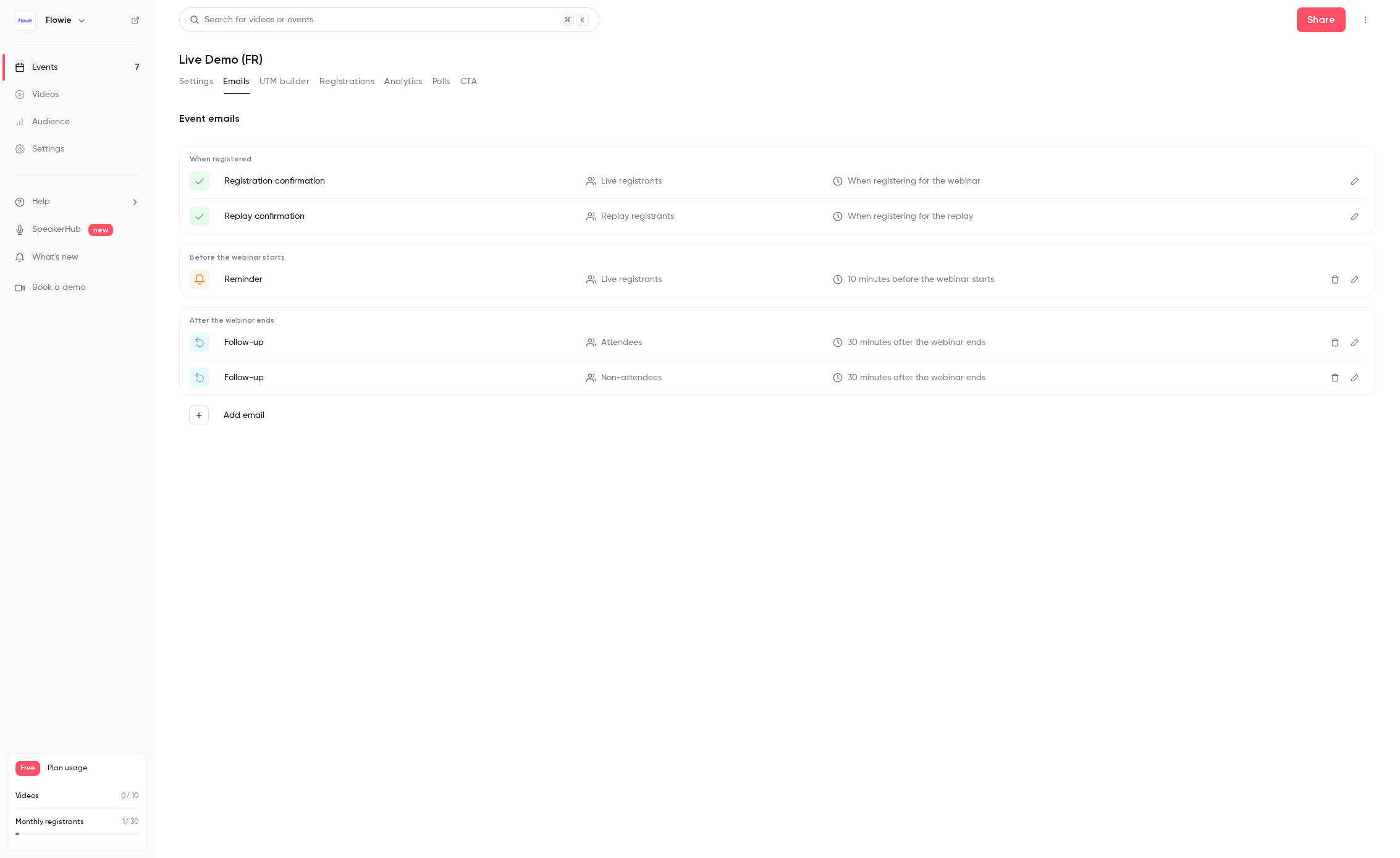
click at [334, 80] on button "Registrations" at bounding box center [347, 81] width 55 height 20
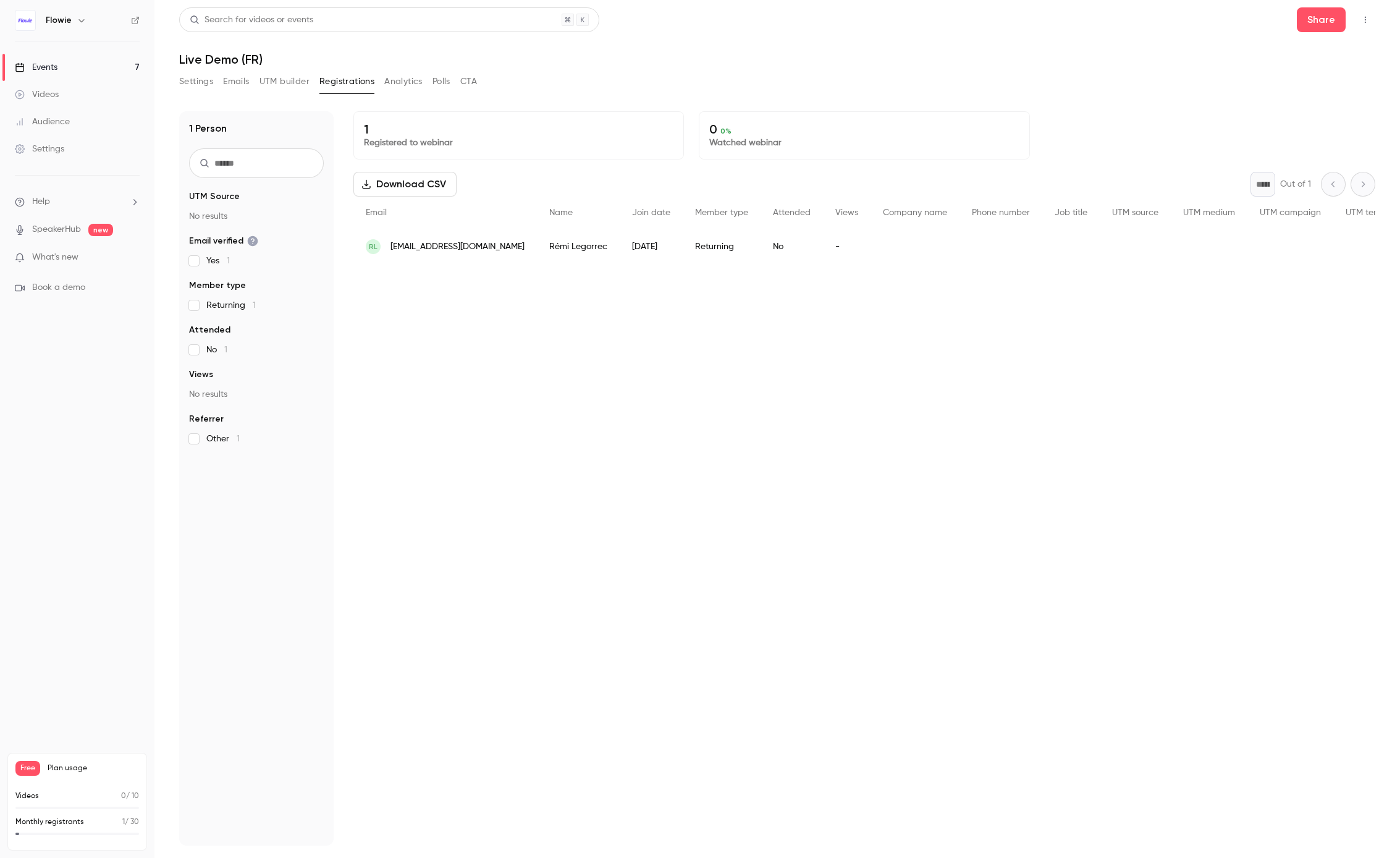
click at [1368, 17] on icon "button" at bounding box center [1365, 20] width 10 height 9
click at [58, 96] on div at bounding box center [700, 429] width 1400 height 858
click at [347, 79] on button "Registrations" at bounding box center [347, 81] width 55 height 20
click at [43, 146] on div "Settings" at bounding box center [39, 149] width 49 height 12
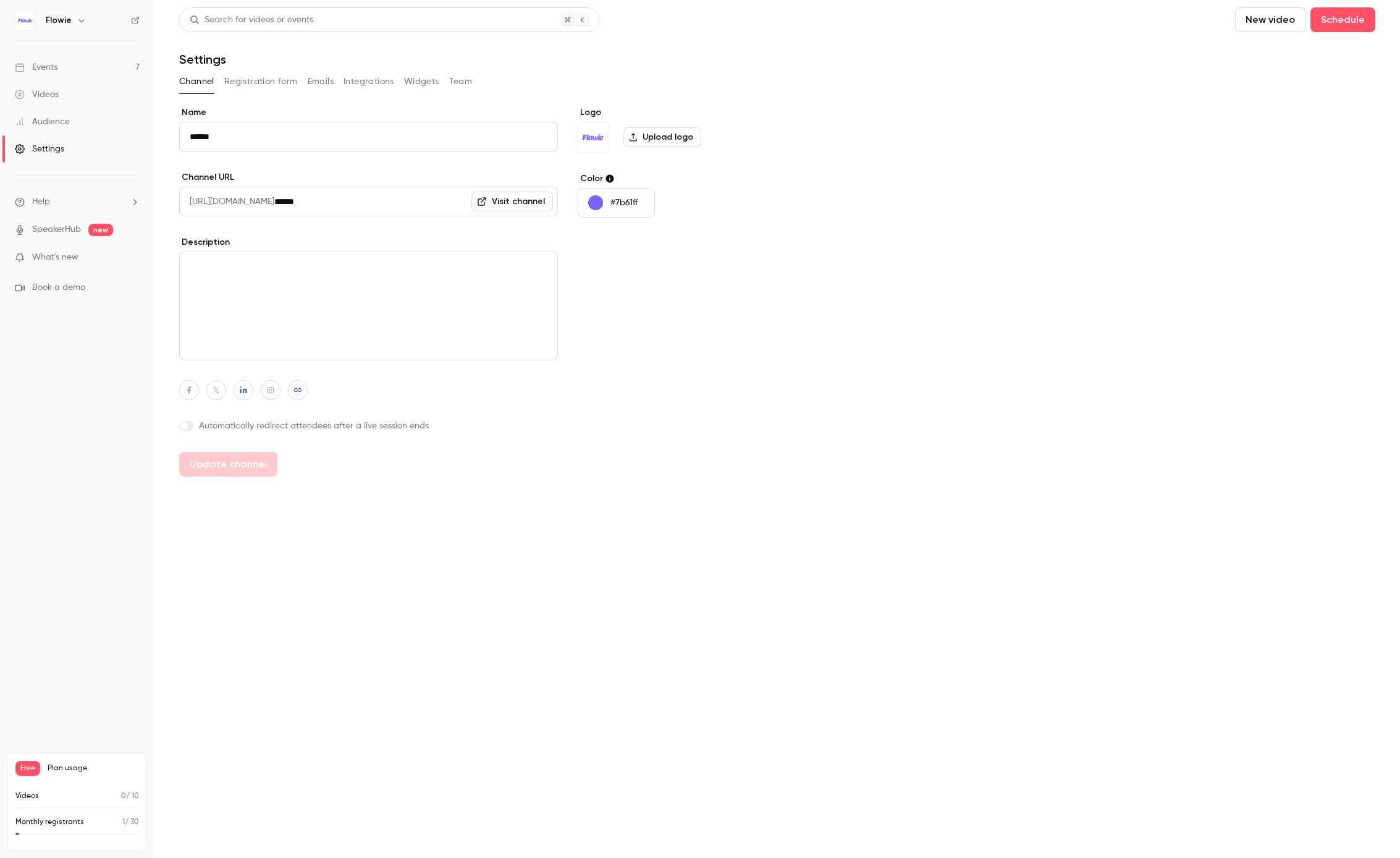
click at [354, 78] on button "Integrations" at bounding box center [369, 81] width 51 height 20
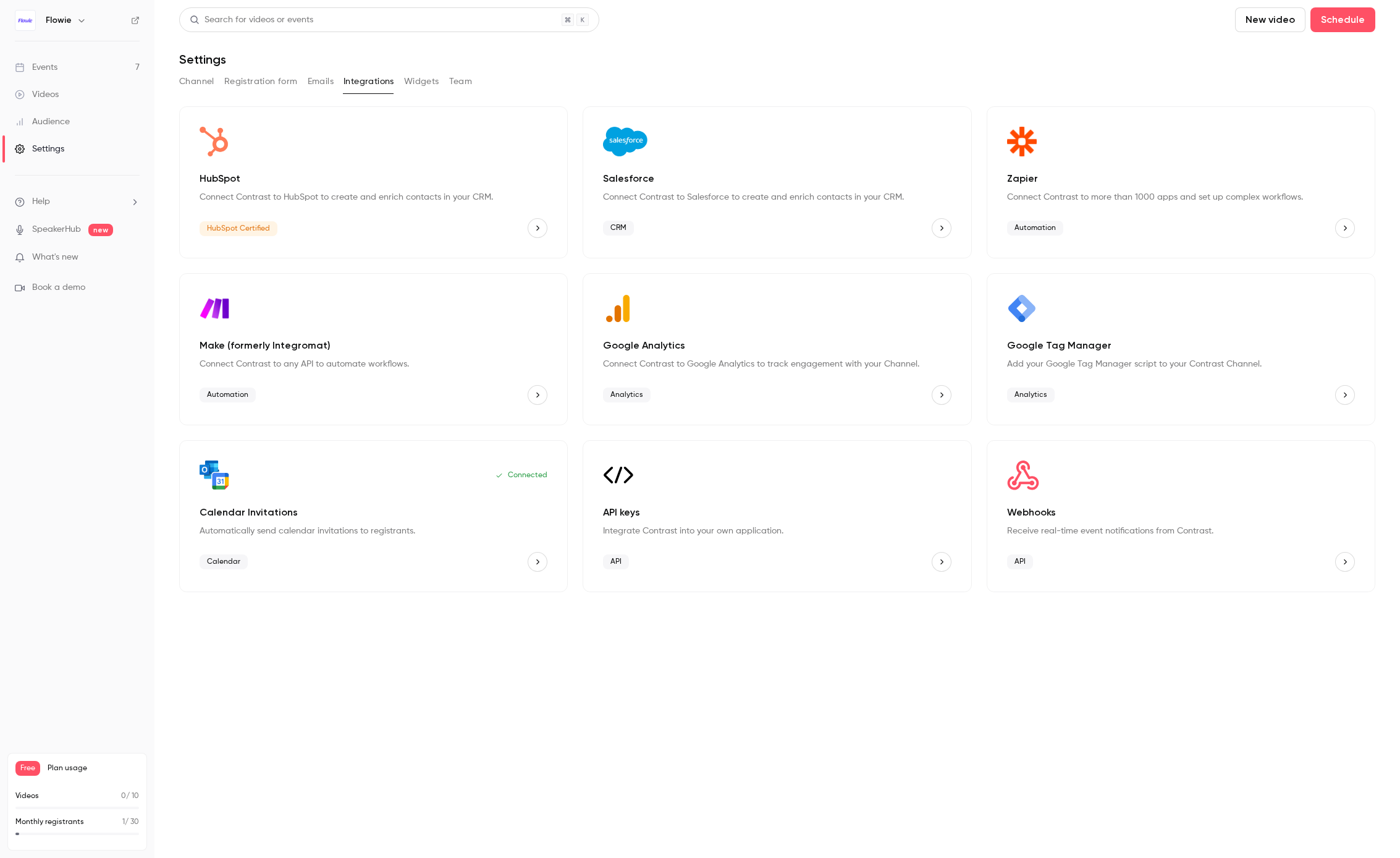
click at [412, 83] on button "Widgets" at bounding box center [421, 81] width 35 height 20
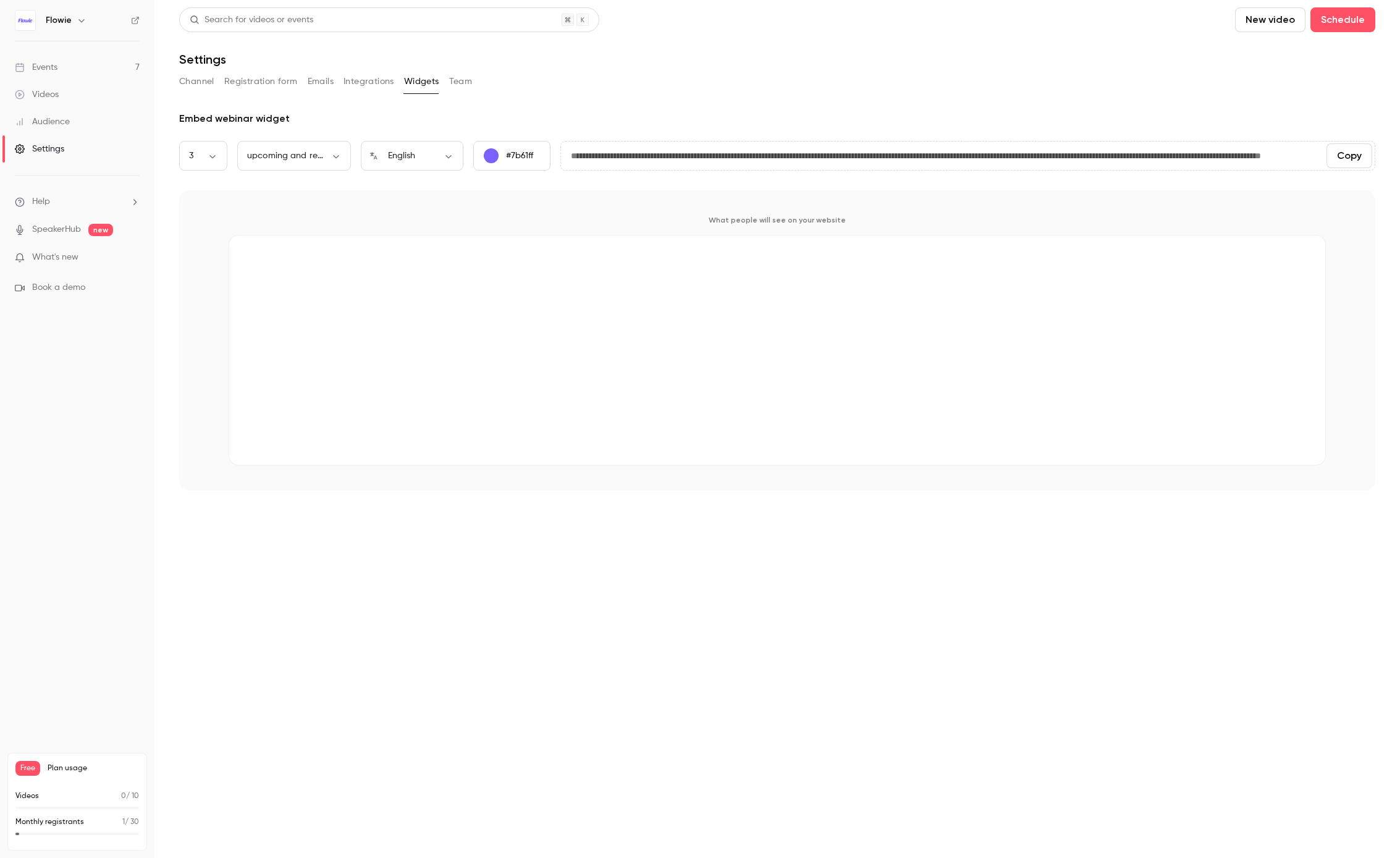
click at [688, 148] on input "**********" at bounding box center [938, 156] width 756 height 25
click at [762, 218] on p "What people will see on your website" at bounding box center [777, 220] width 1097 height 10
click at [822, 226] on div "What people will see on your website" at bounding box center [778, 340] width 1196 height 300
click at [671, 150] on input "**********" at bounding box center [938, 156] width 756 height 25
drag, startPoint x: 621, startPoint y: 154, endPoint x: 1025, endPoint y: 160, distance: 404.0
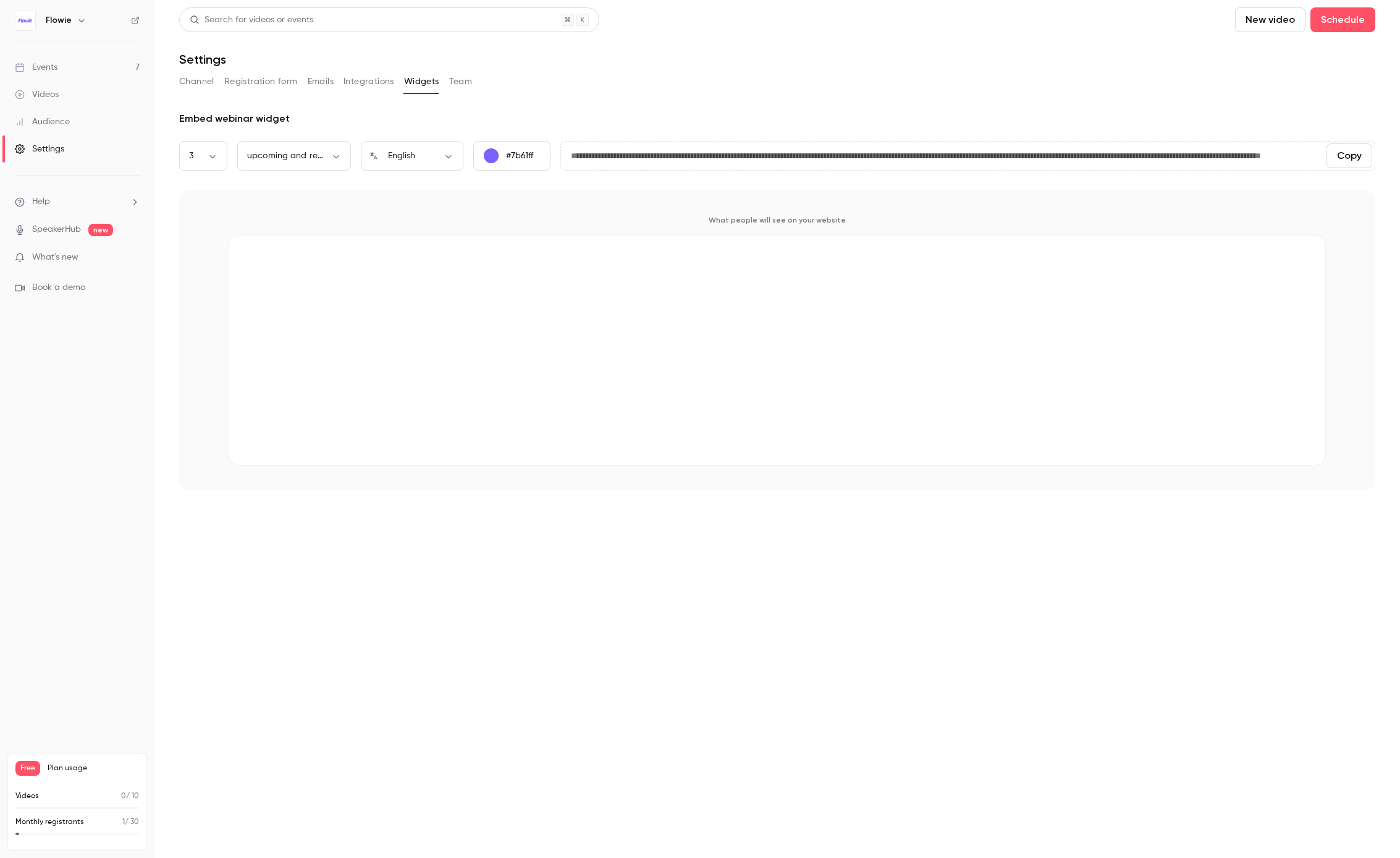
click at [1025, 160] on input "**********" at bounding box center [938, 156] width 756 height 25
click at [37, 57] on link "Events 7" at bounding box center [77, 67] width 154 height 27
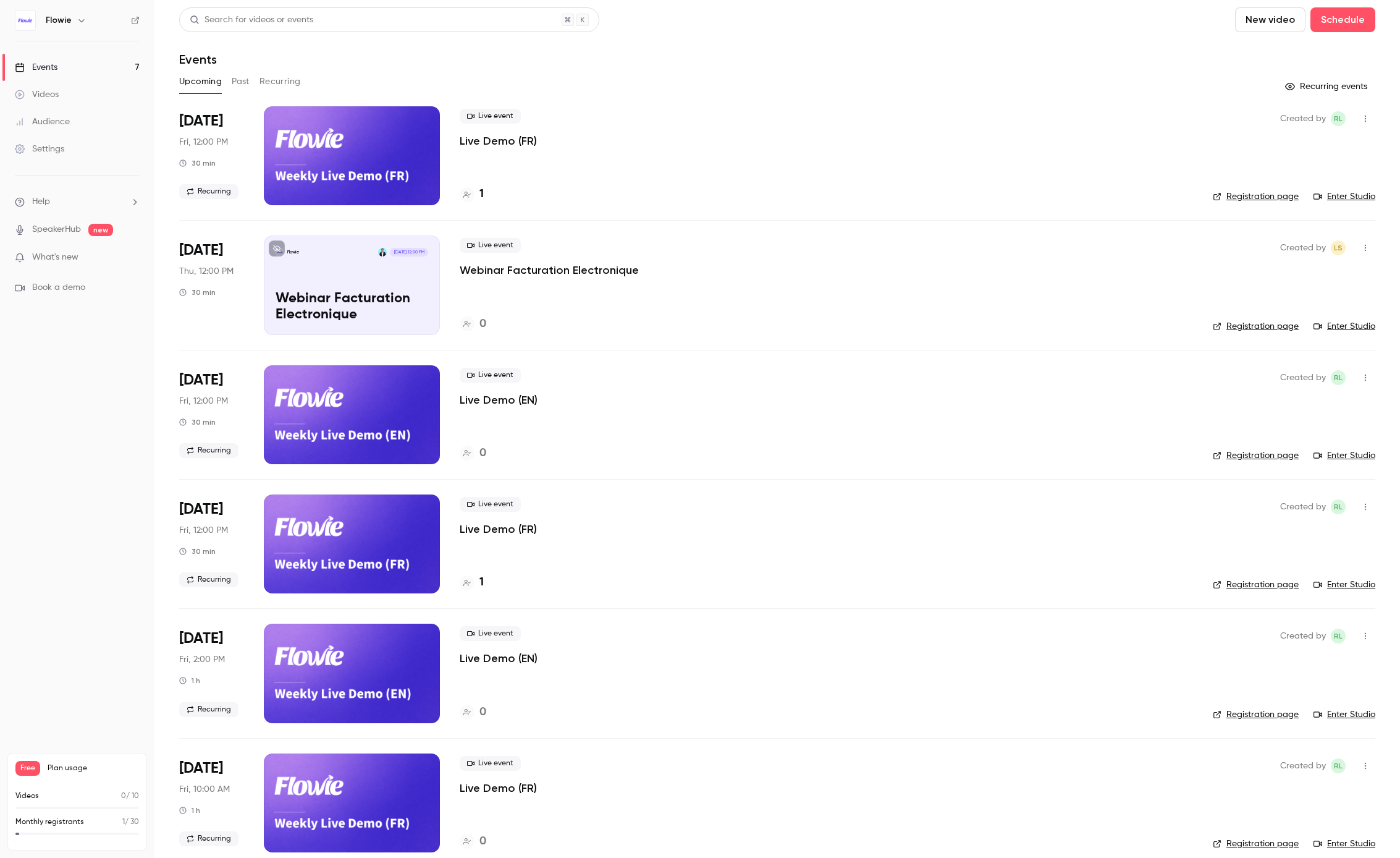
click at [474, 142] on p "Live Demo (FR)" at bounding box center [498, 141] width 78 height 15
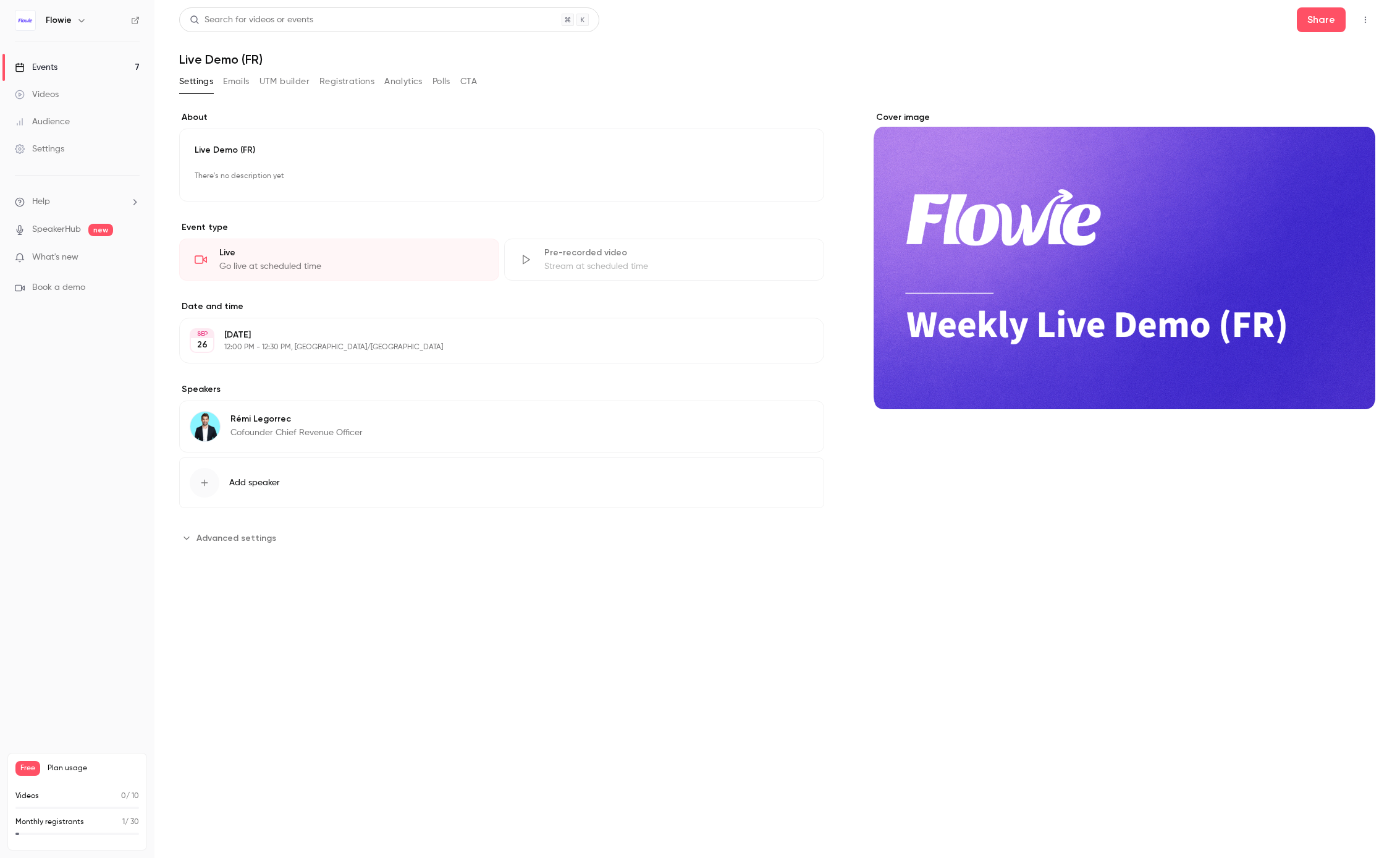
click at [788, 346] on button "Edit" at bounding box center [791, 340] width 46 height 20
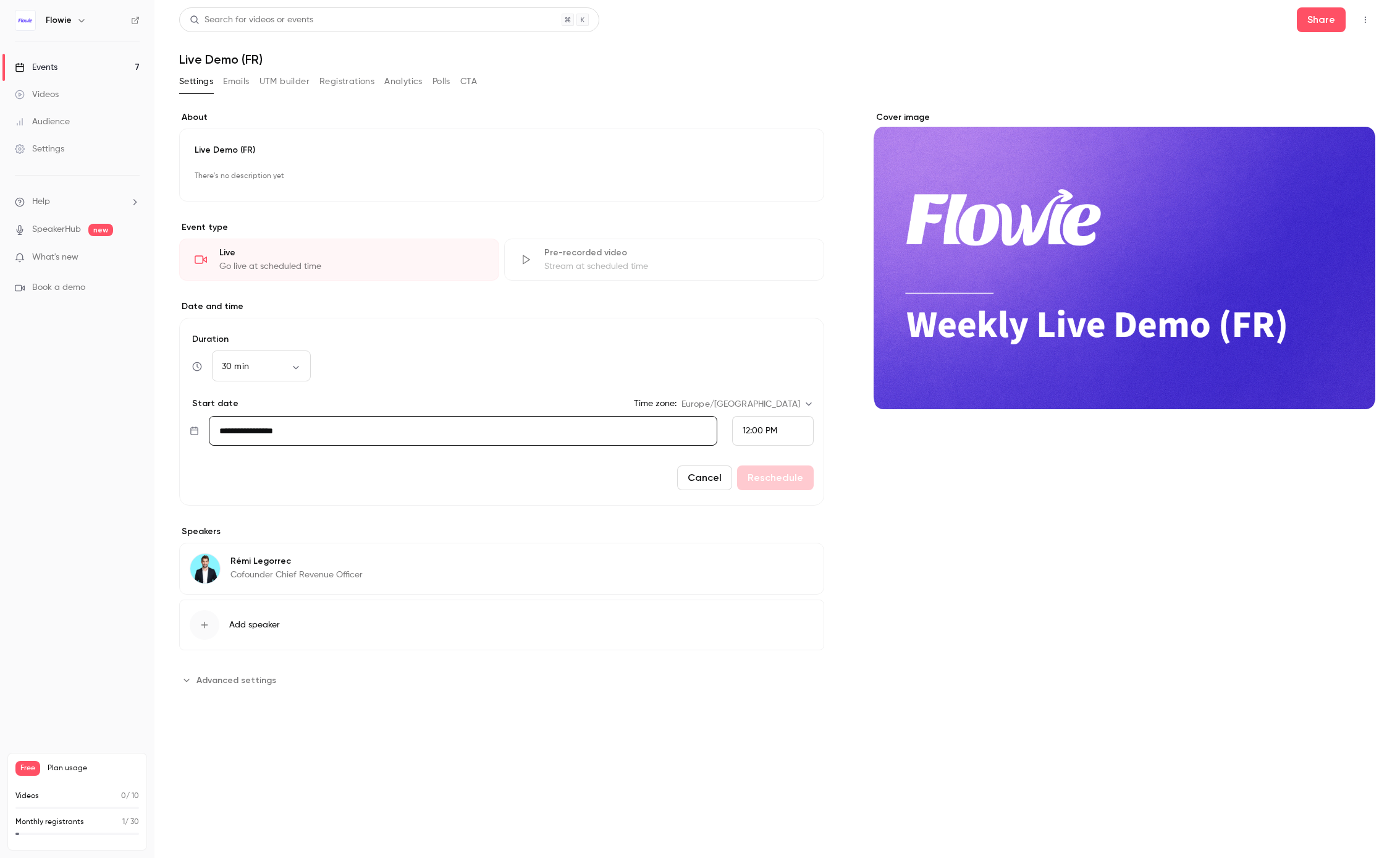
click at [324, 508] on div "**********" at bounding box center [502, 401] width 646 height 579
click at [479, 310] on label "Date and time" at bounding box center [502, 306] width 646 height 12
click at [776, 398] on body "**********" at bounding box center [700, 429] width 1400 height 858
click at [829, 379] on div at bounding box center [700, 429] width 1400 height 858
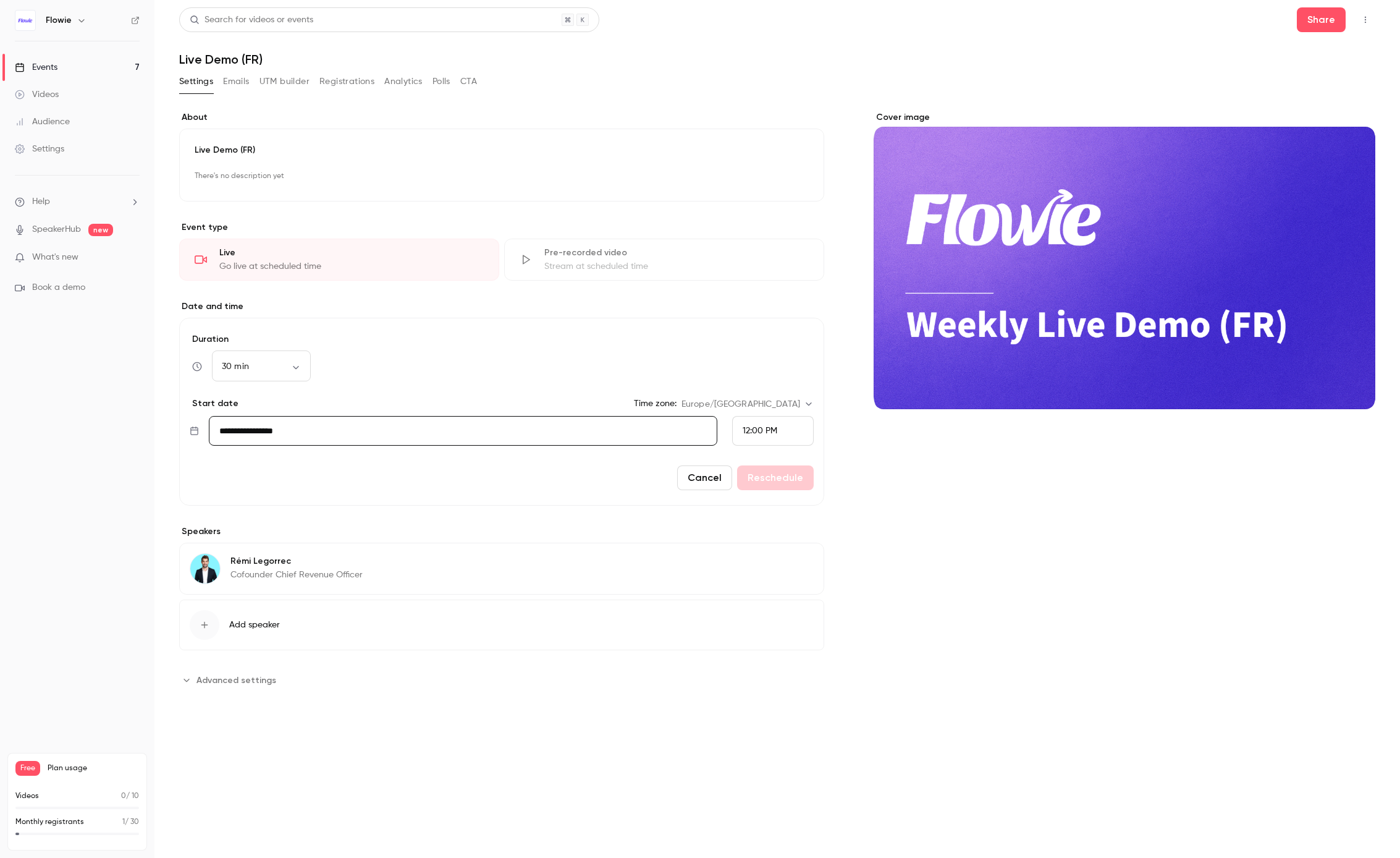
click at [619, 435] on input "**********" at bounding box center [463, 430] width 509 height 29
click at [681, 713] on div "**********" at bounding box center [778, 415] width 1196 height 608
click at [248, 678] on span "Advanced settings" at bounding box center [236, 679] width 79 height 13
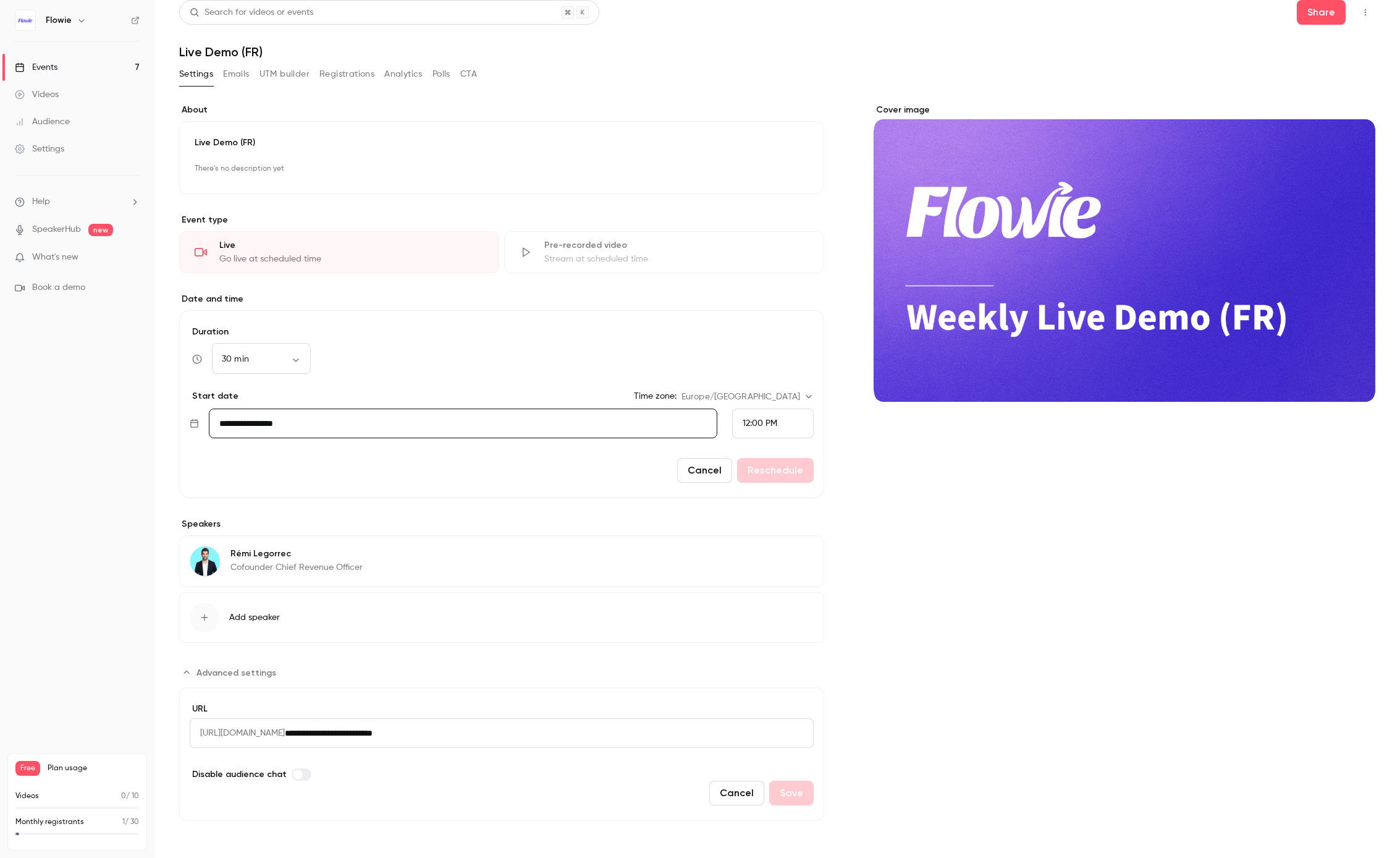
click at [76, 62] on link "Events 7" at bounding box center [77, 67] width 154 height 27
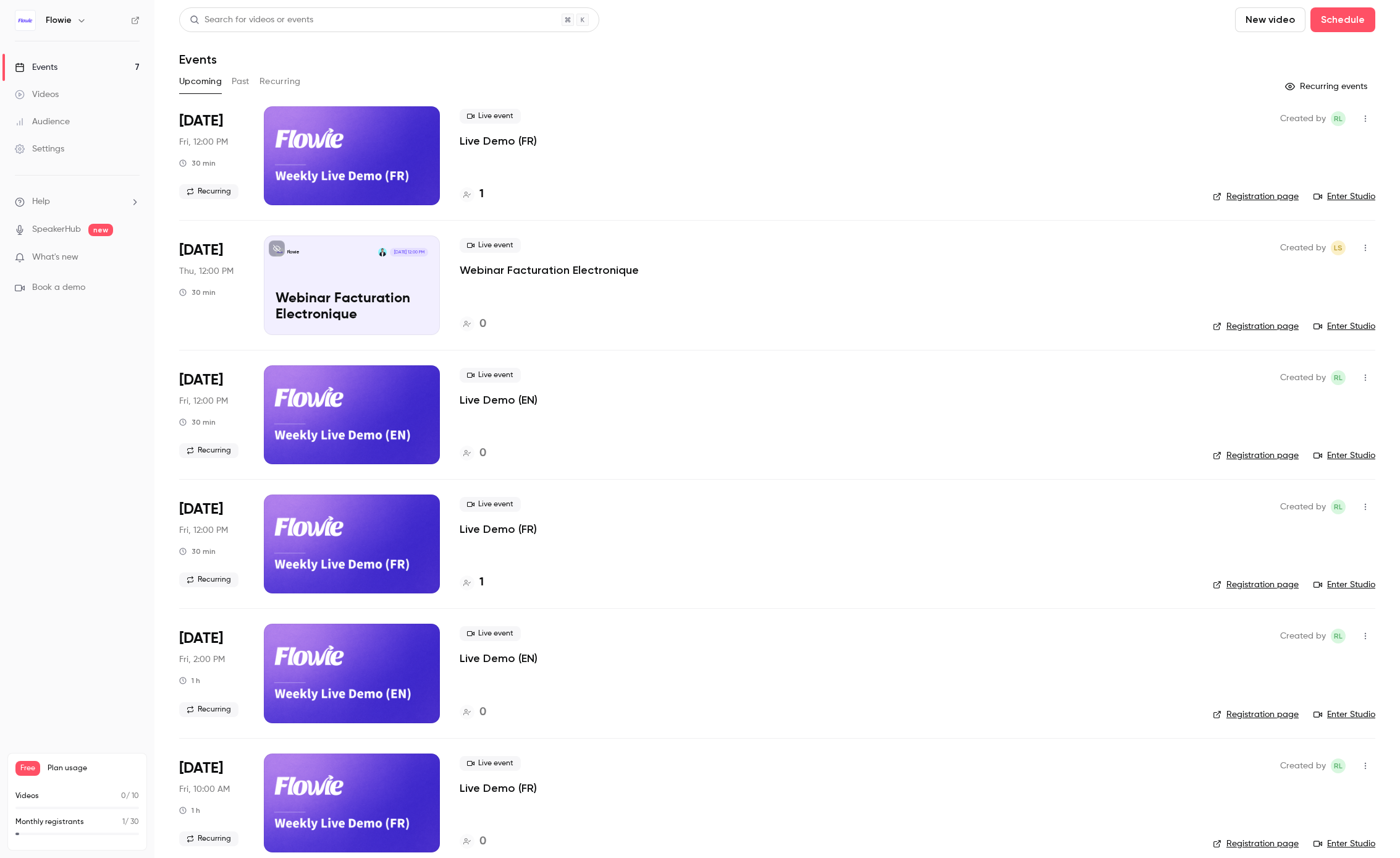
click at [191, 192] on icon at bounding box center [190, 191] width 7 height 7
click at [1361, 120] on icon "button" at bounding box center [1365, 119] width 10 height 9
click at [434, 482] on div at bounding box center [700, 429] width 1400 height 858
click at [391, 597] on li "[DATE] Fri, 12:00 PM 30 min Recurring Live event Live Demo (FR) 1 Created by RL…" at bounding box center [778, 543] width 1196 height 129
click at [380, 647] on div at bounding box center [352, 672] width 176 height 99
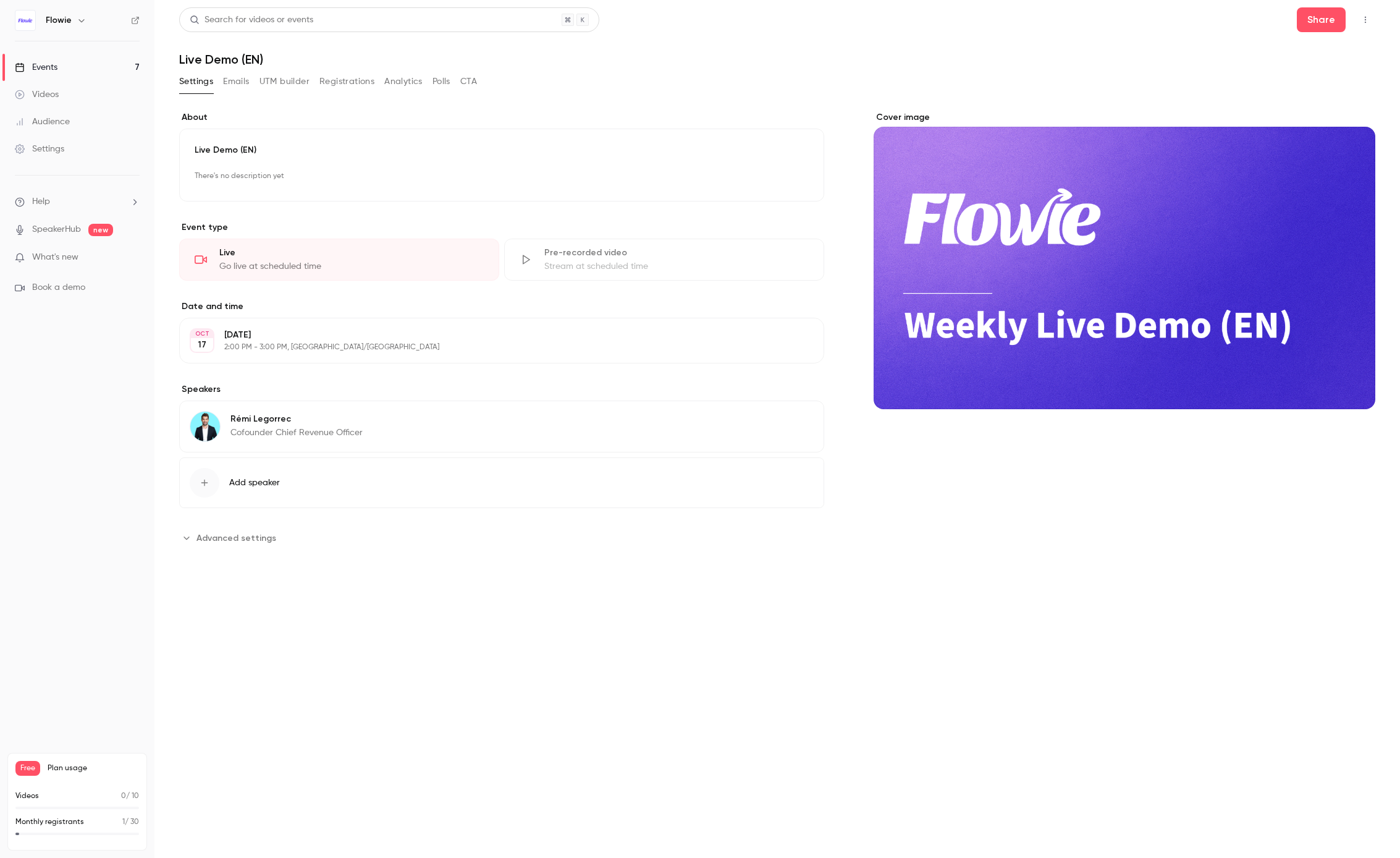
click at [469, 352] on p "2:00 PM - 3:00 PM, [GEOGRAPHIC_DATA]/[GEOGRAPHIC_DATA]" at bounding box center [491, 346] width 535 height 10
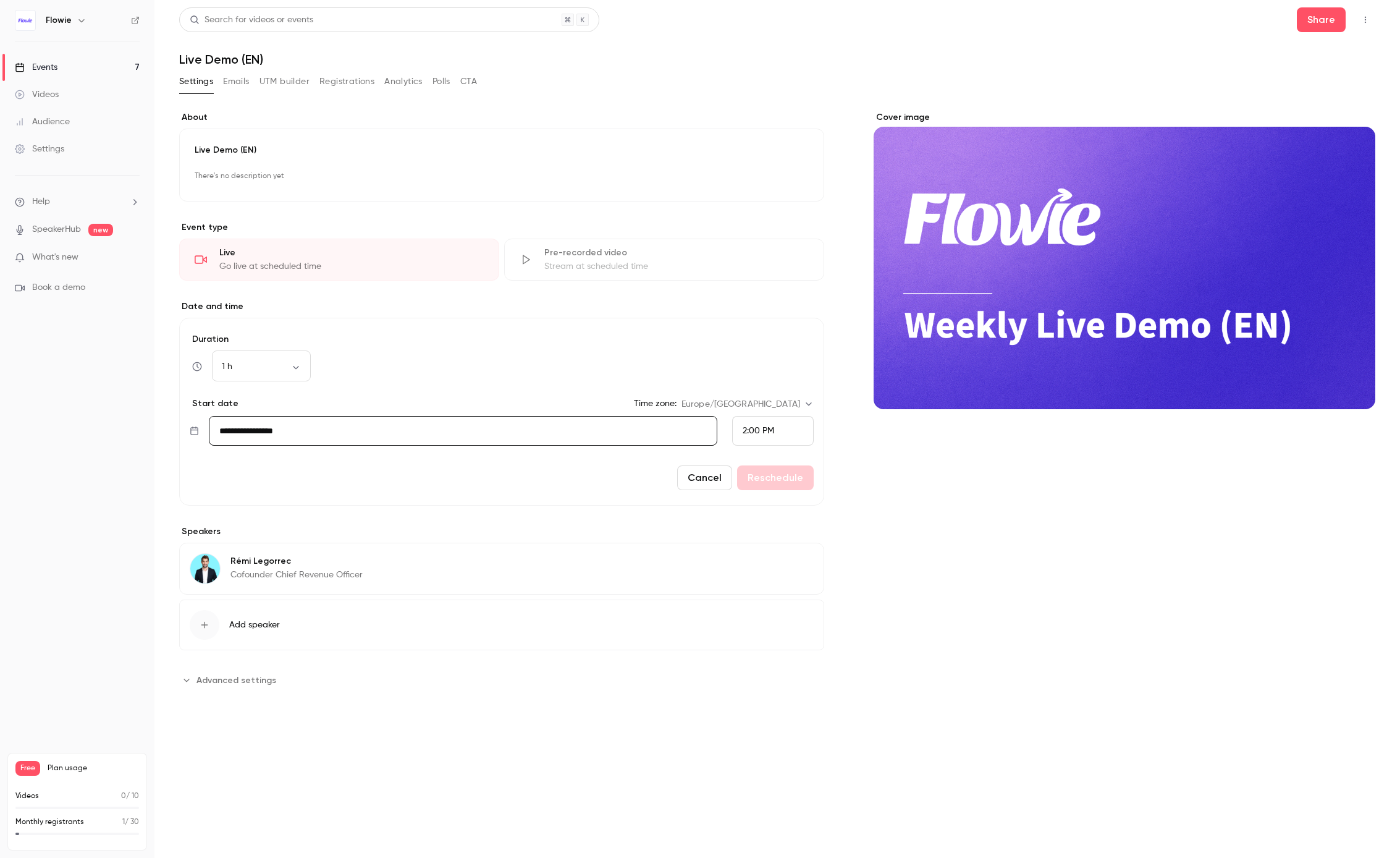
click at [764, 432] on span "2:00 PM" at bounding box center [758, 431] width 31 height 9
click at [771, 257] on span "12:00 PM" at bounding box center [760, 254] width 35 height 9
click at [759, 467] on button "Reschedule" at bounding box center [776, 478] width 77 height 25
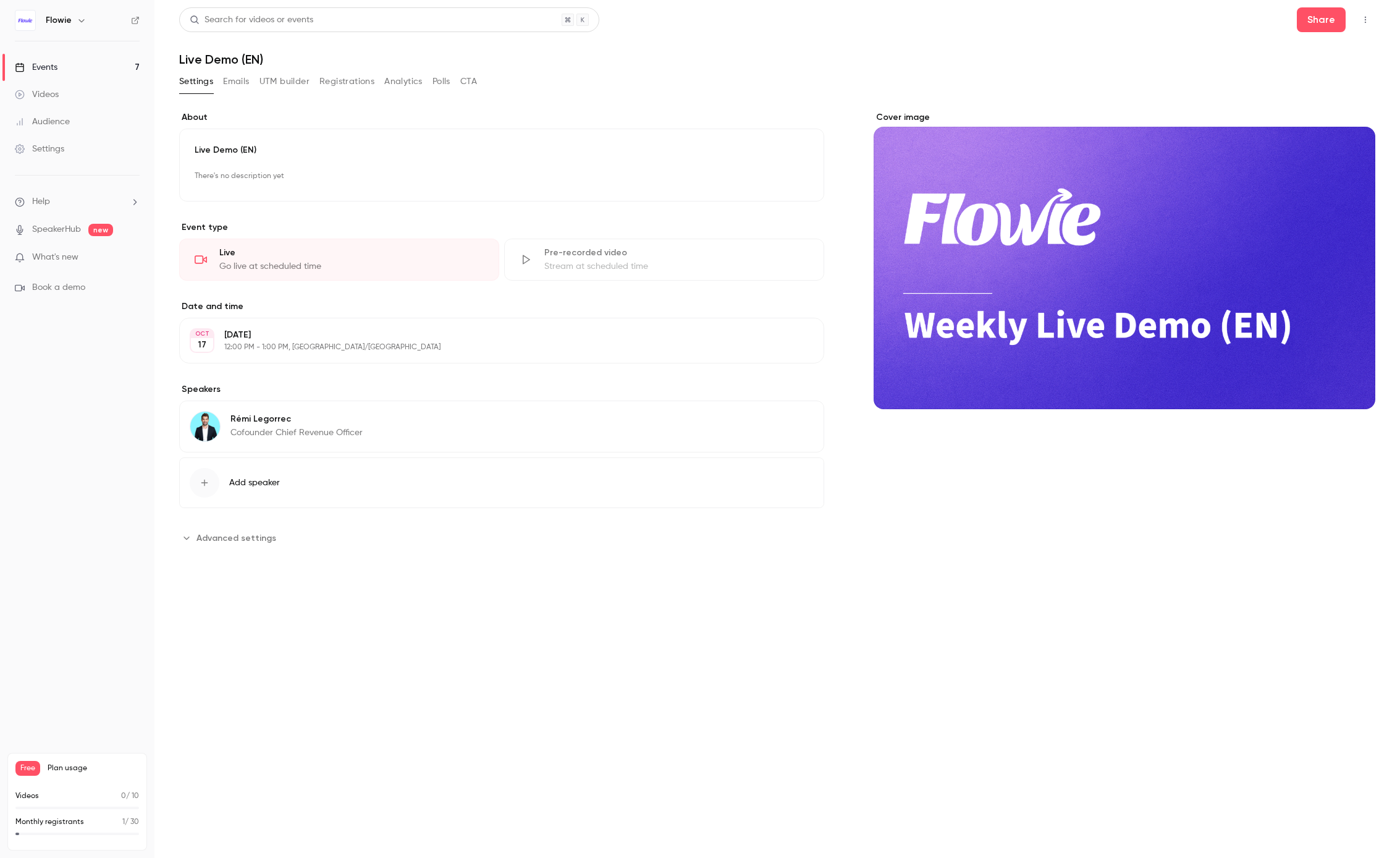
click at [288, 84] on button "UTM builder" at bounding box center [285, 81] width 50 height 20
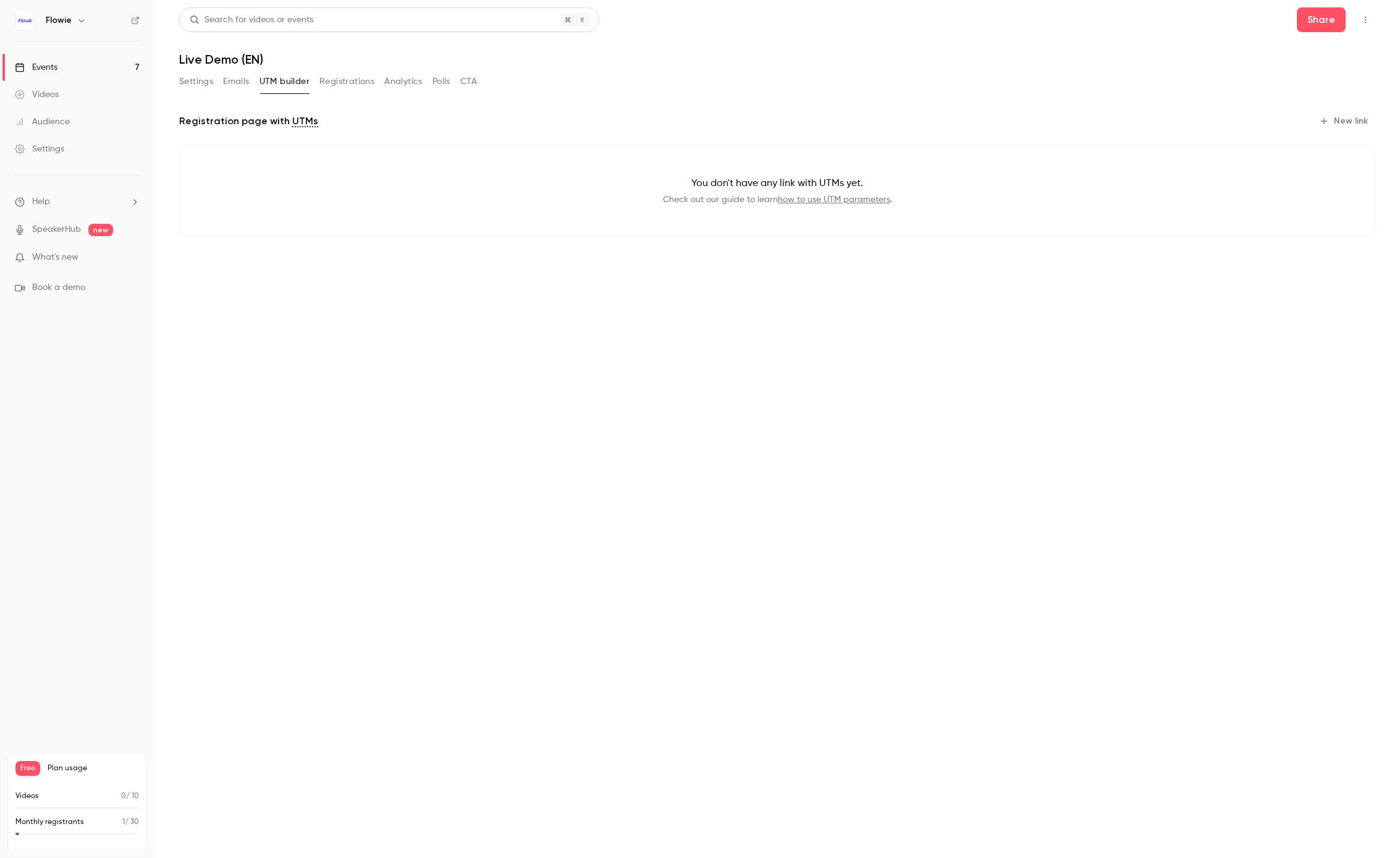
click at [338, 78] on button "Registrations" at bounding box center [347, 81] width 55 height 20
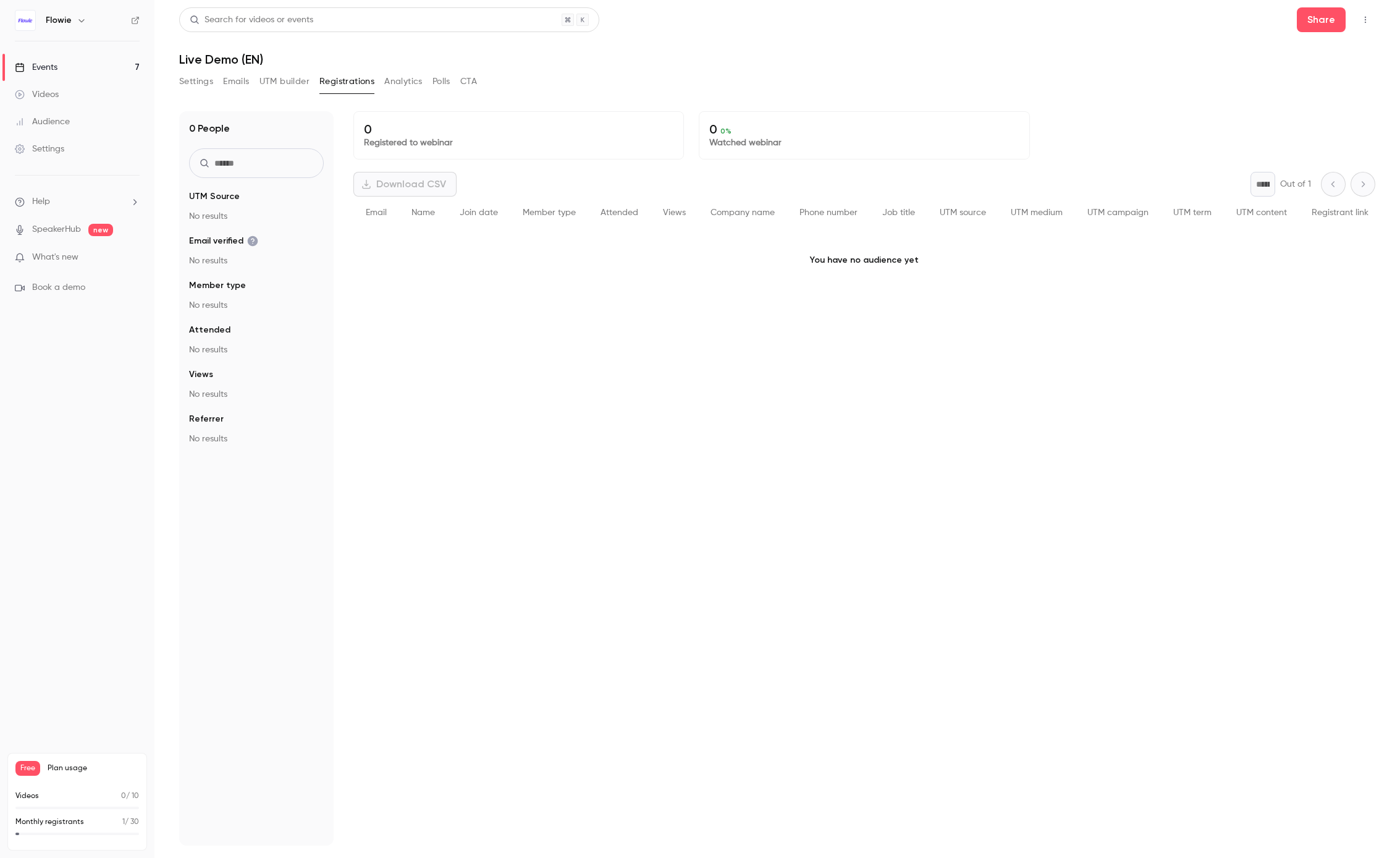
click at [397, 88] on button "Analytics" at bounding box center [404, 81] width 38 height 20
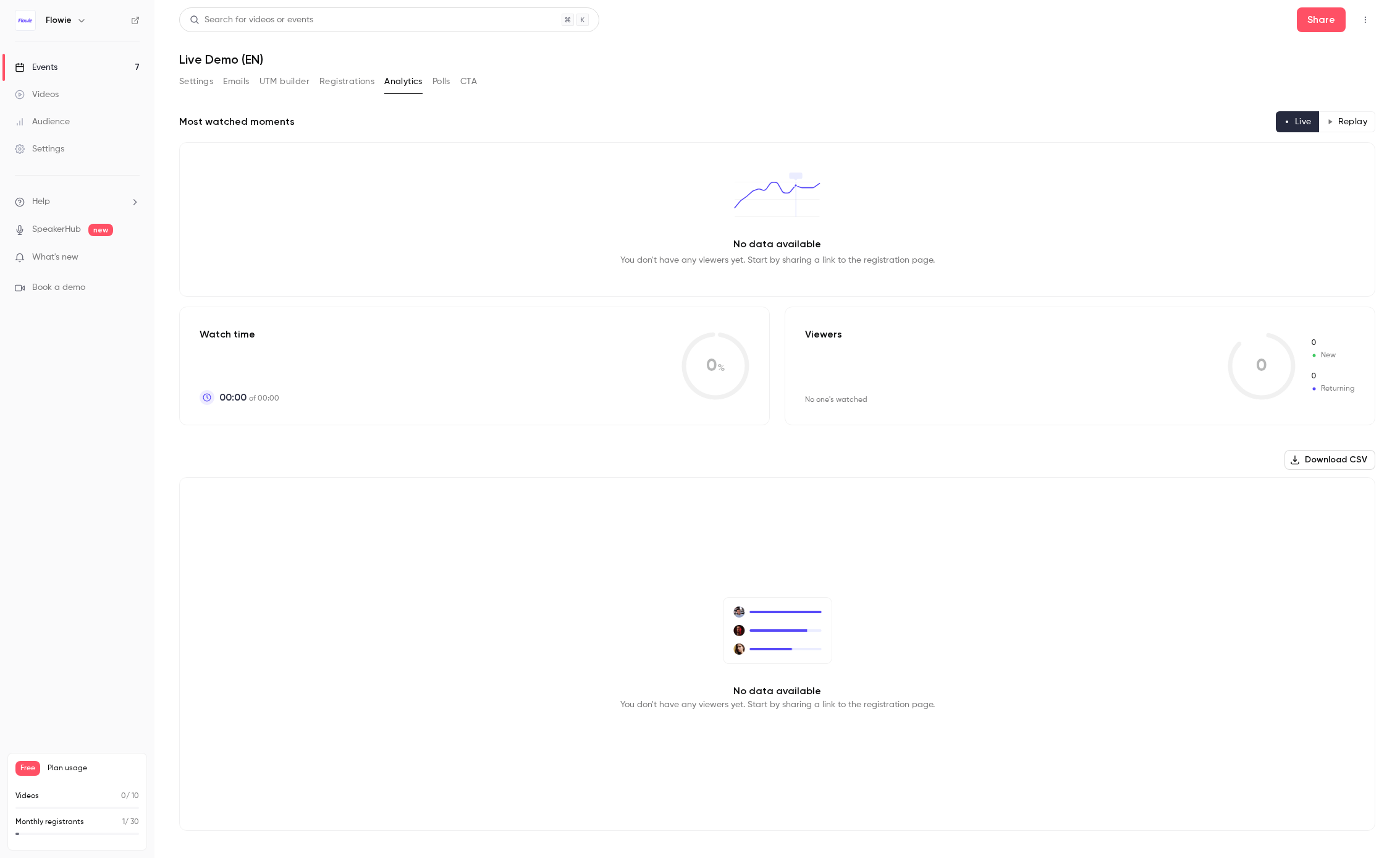
click at [488, 81] on div "Settings Emails UTM builder Registrations Analytics Polls CTA" at bounding box center [778, 84] width 1196 height 25
click at [196, 81] on button "Settings" at bounding box center [196, 81] width 34 height 20
click at [73, 59] on link "Events 7" at bounding box center [77, 67] width 154 height 27
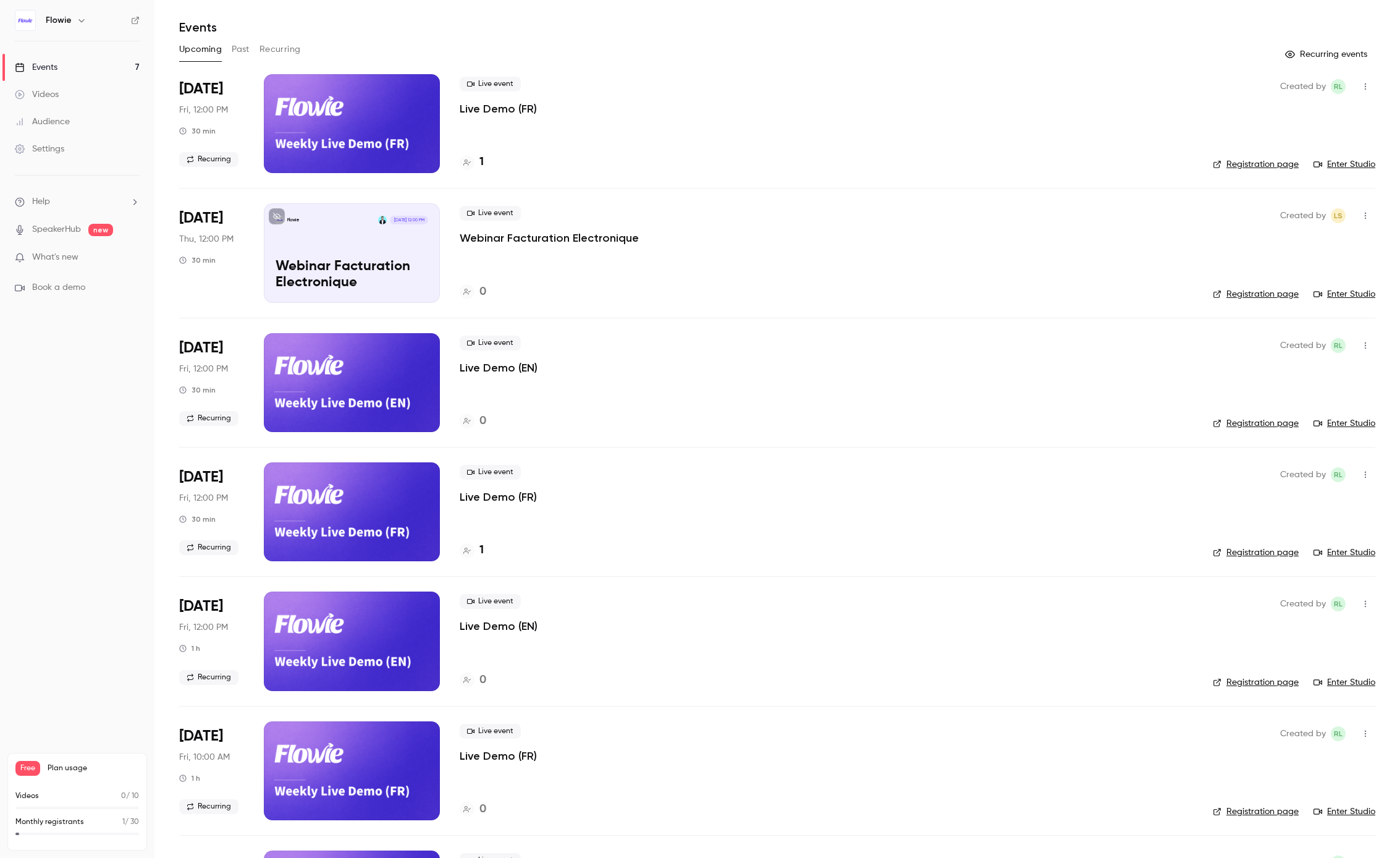
scroll to position [146, 0]
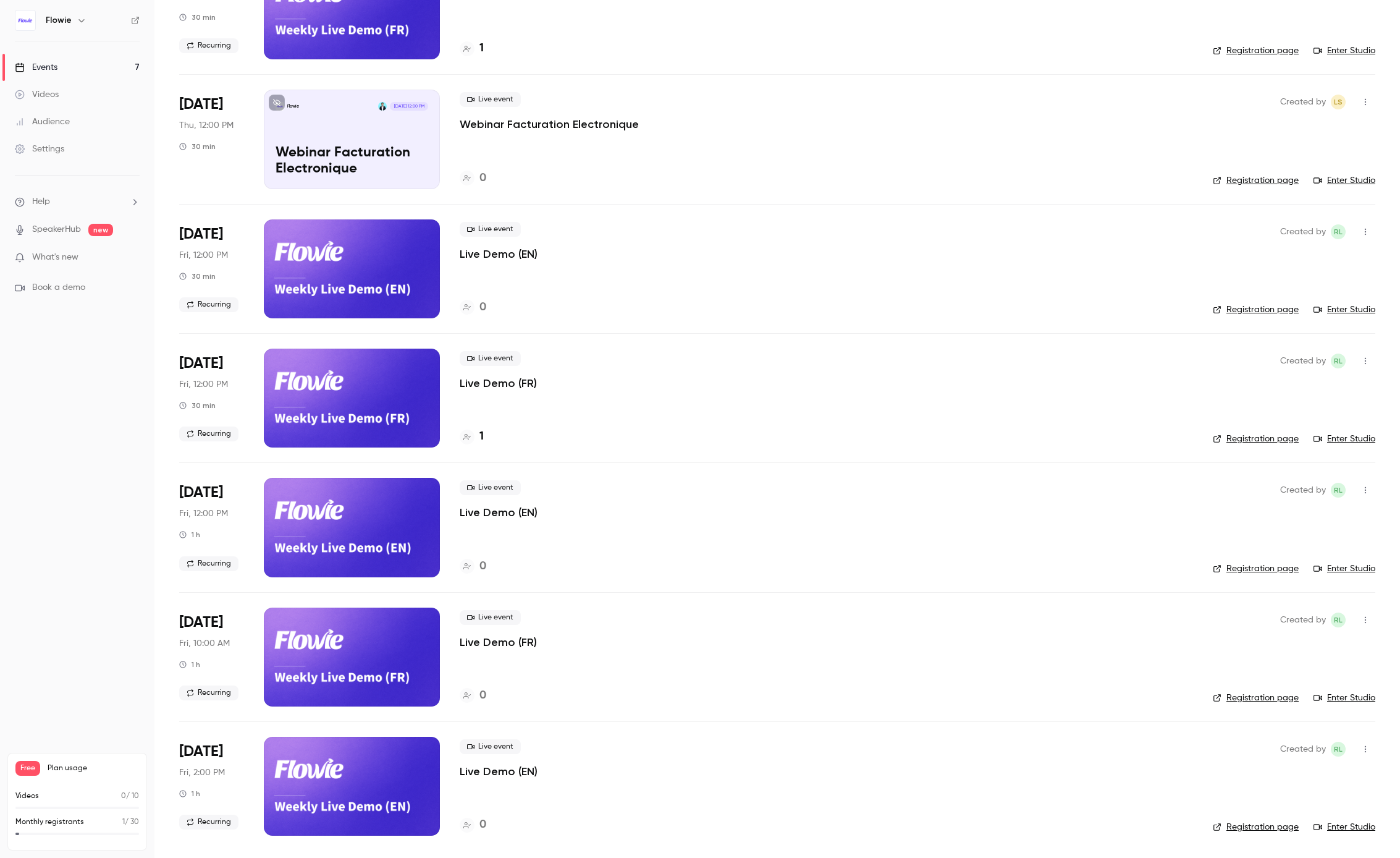
click at [441, 637] on li "[DATE] Fri, 10:00 AM 1 h Recurring Live event Live Demo (FR) 0 Created by RL Re…" at bounding box center [778, 656] width 1196 height 129
click at [472, 646] on p "Live Demo (FR)" at bounding box center [498, 642] width 78 height 15
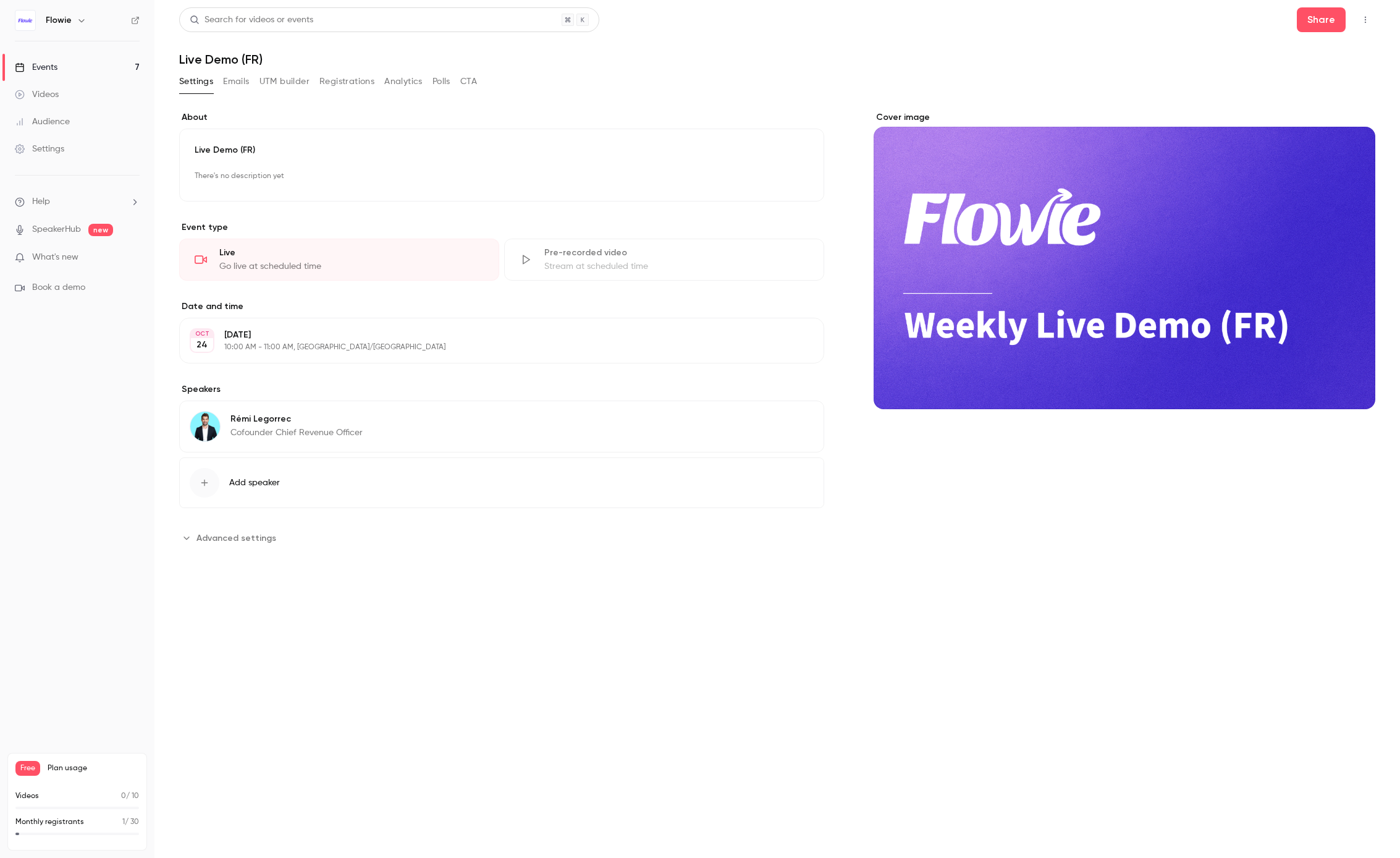
click at [425, 356] on div "[DATE] [DATE] 10:00 AM - 11:00 AM, [GEOGRAPHIC_DATA]/[GEOGRAPHIC_DATA] Edit" at bounding box center [502, 340] width 646 height 46
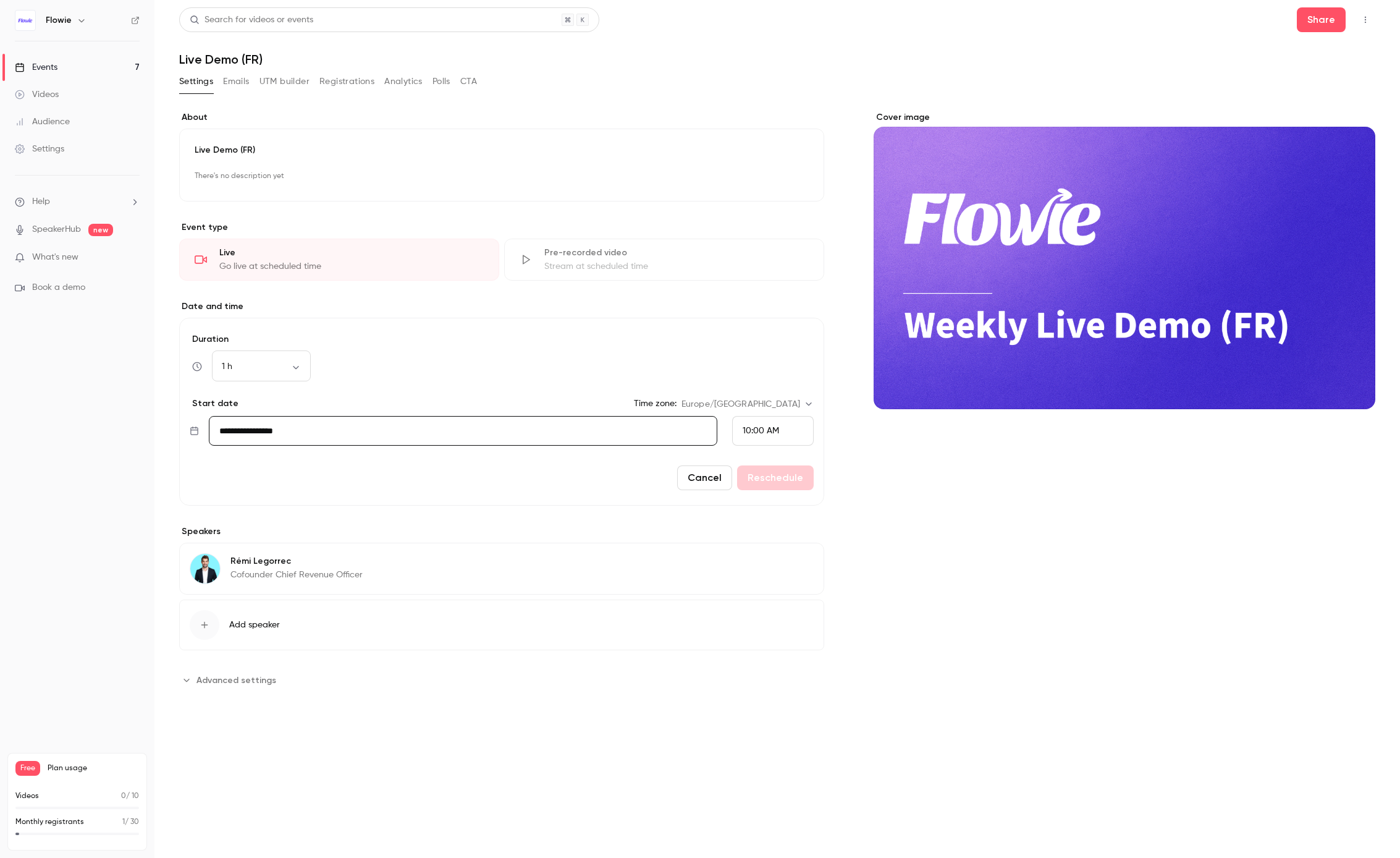
click at [777, 422] on div "10:00 AM" at bounding box center [772, 430] width 81 height 29
click at [772, 322] on span "12:00 PM" at bounding box center [760, 324] width 35 height 9
click at [774, 477] on button "Reschedule" at bounding box center [776, 478] width 77 height 25
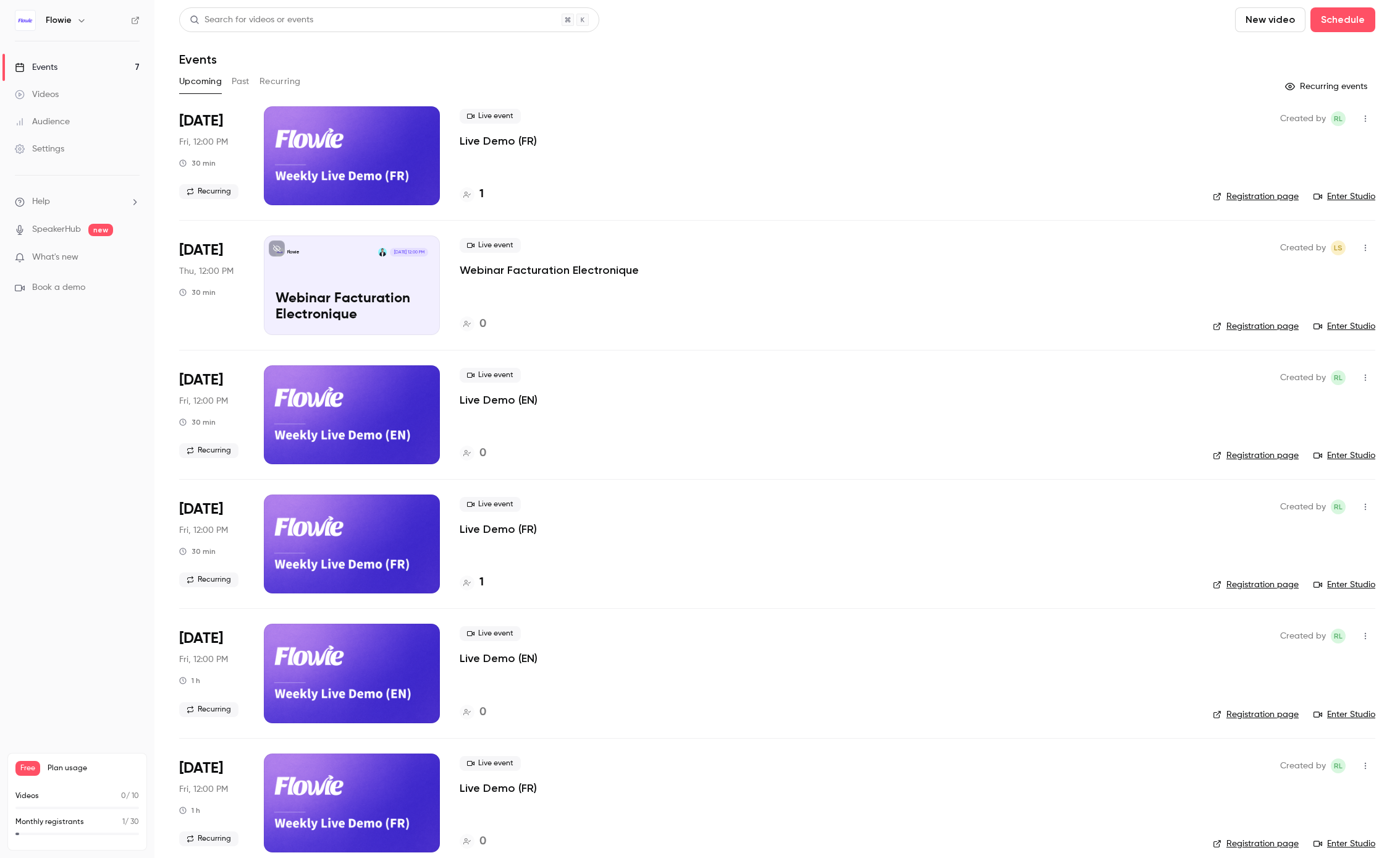
scroll to position [146, 0]
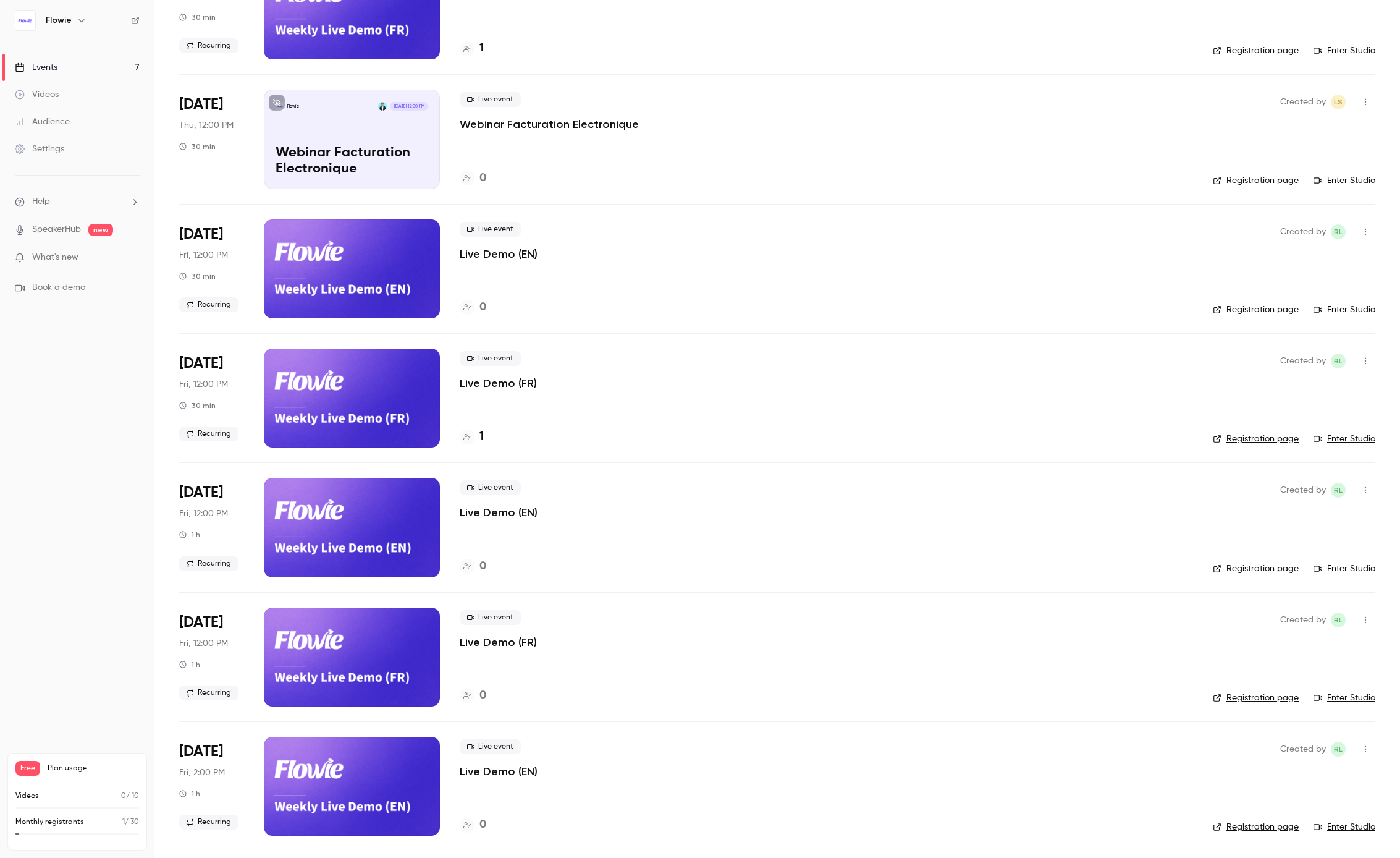
click at [510, 777] on p "Live Demo (EN)" at bounding box center [498, 771] width 78 height 15
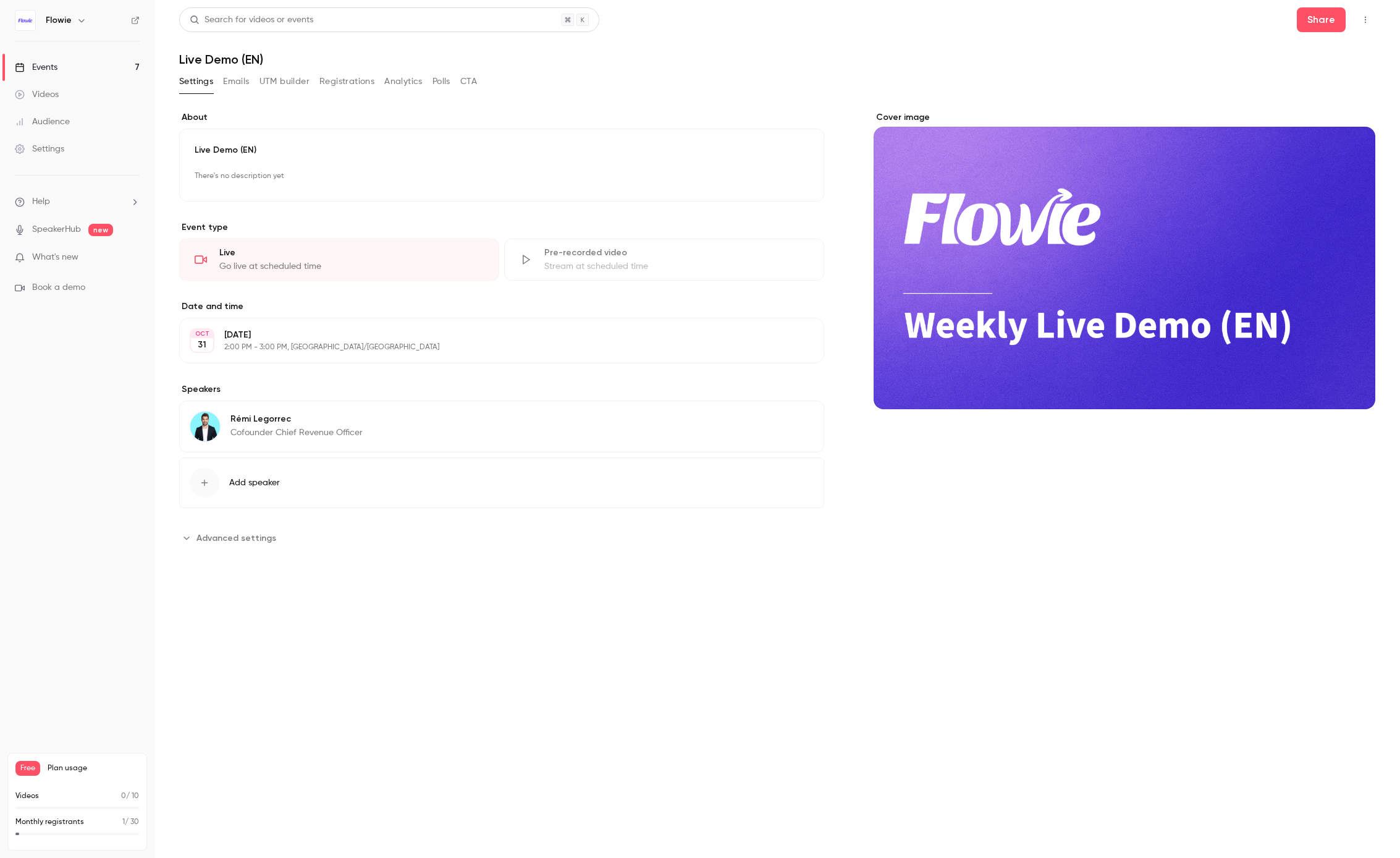
click at [429, 342] on p "2:00 PM - 3:00 PM, [GEOGRAPHIC_DATA]/[GEOGRAPHIC_DATA]" at bounding box center [491, 346] width 535 height 10
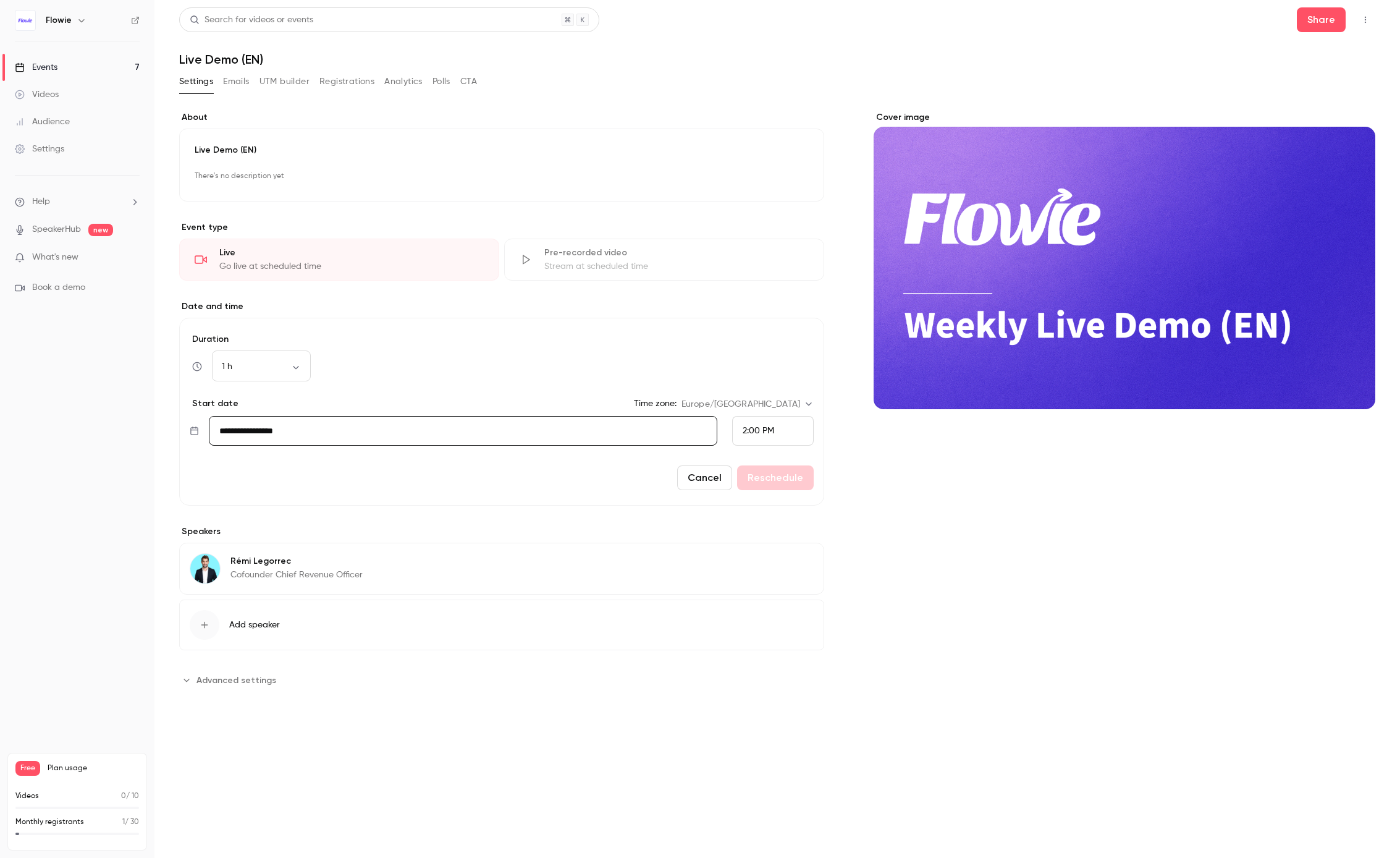
click at [754, 428] on span "2:00 PM" at bounding box center [758, 431] width 31 height 9
click at [772, 231] on span "12:00 PM" at bounding box center [760, 229] width 35 height 9
click at [779, 477] on button "Reschedule" at bounding box center [776, 478] width 77 height 25
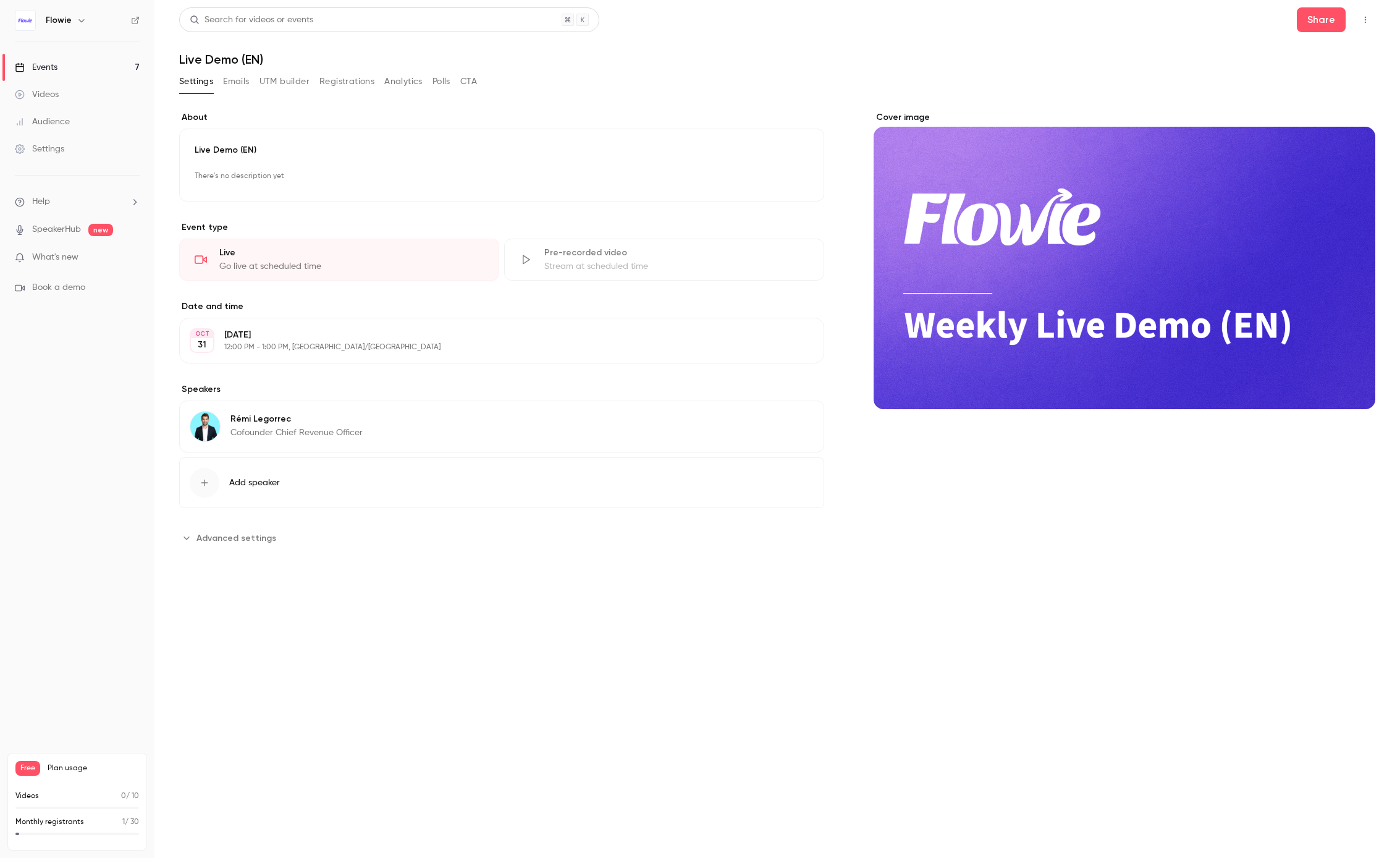
click at [234, 81] on button "Emails" at bounding box center [236, 81] width 26 height 20
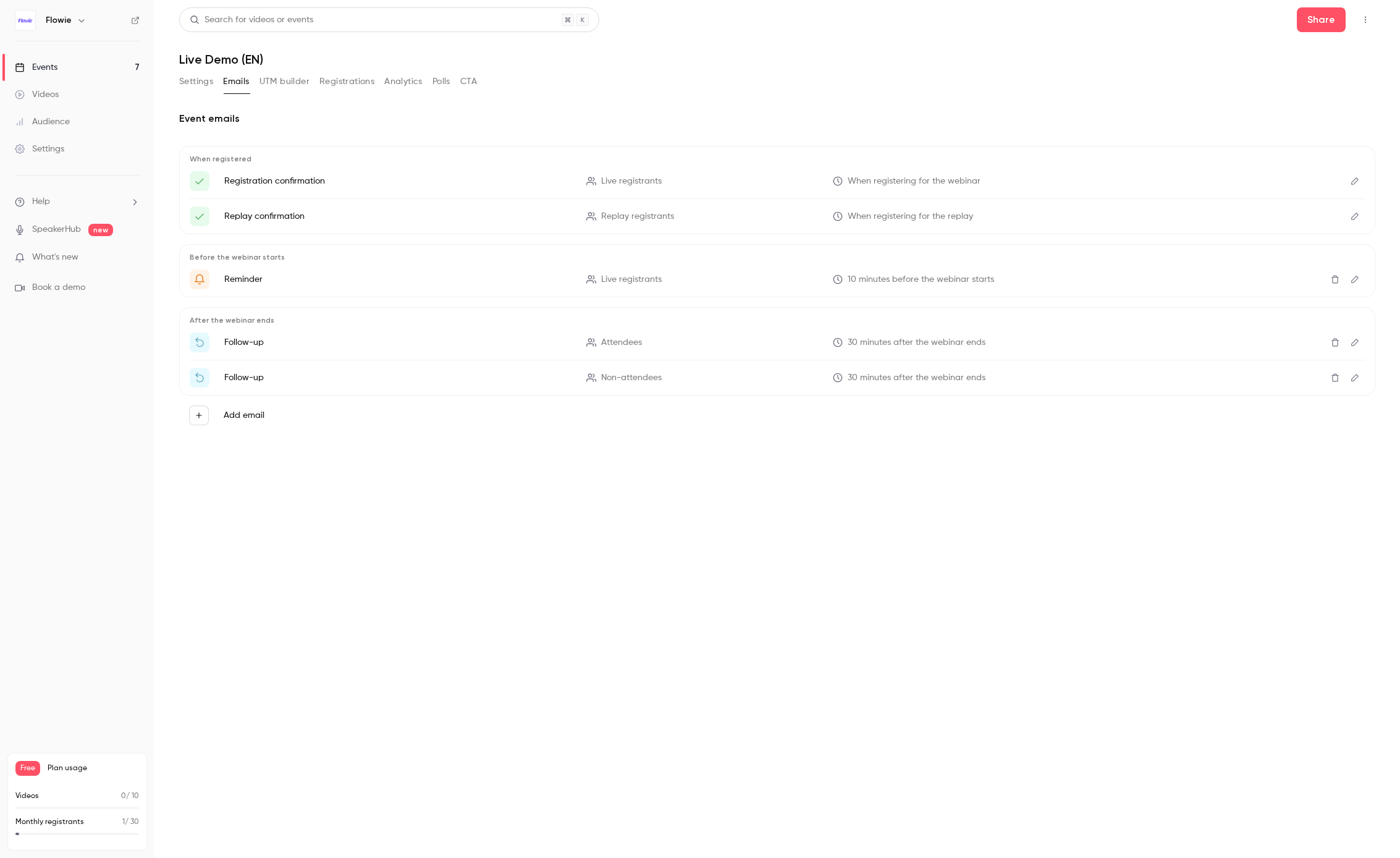
click at [273, 81] on button "UTM builder" at bounding box center [285, 81] width 50 height 20
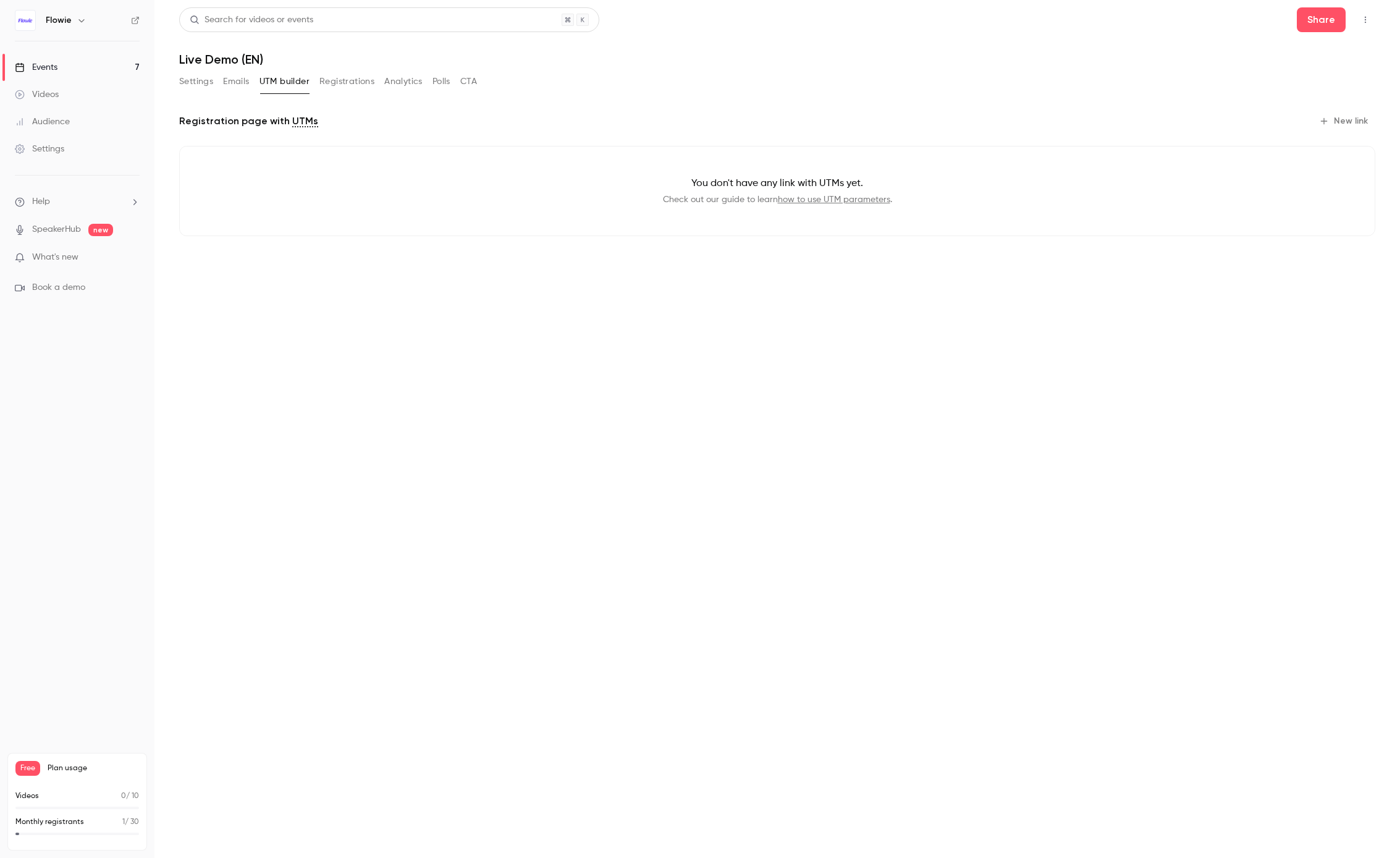
click at [260, 71] on button "UTM builder" at bounding box center [285, 81] width 50 height 20
click at [238, 79] on button "Emails" at bounding box center [236, 81] width 26 height 20
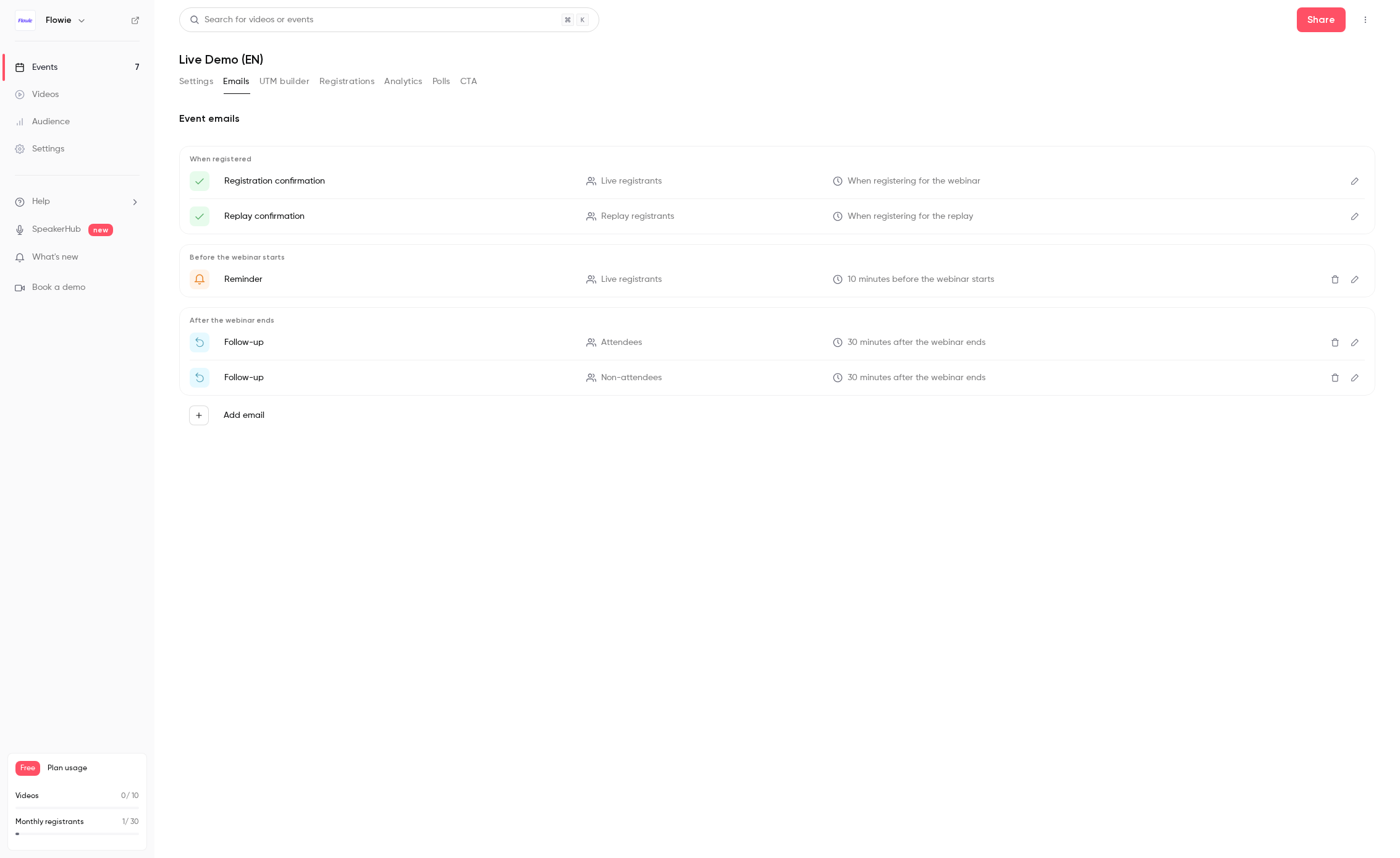
click at [358, 75] on button "Registrations" at bounding box center [347, 81] width 55 height 20
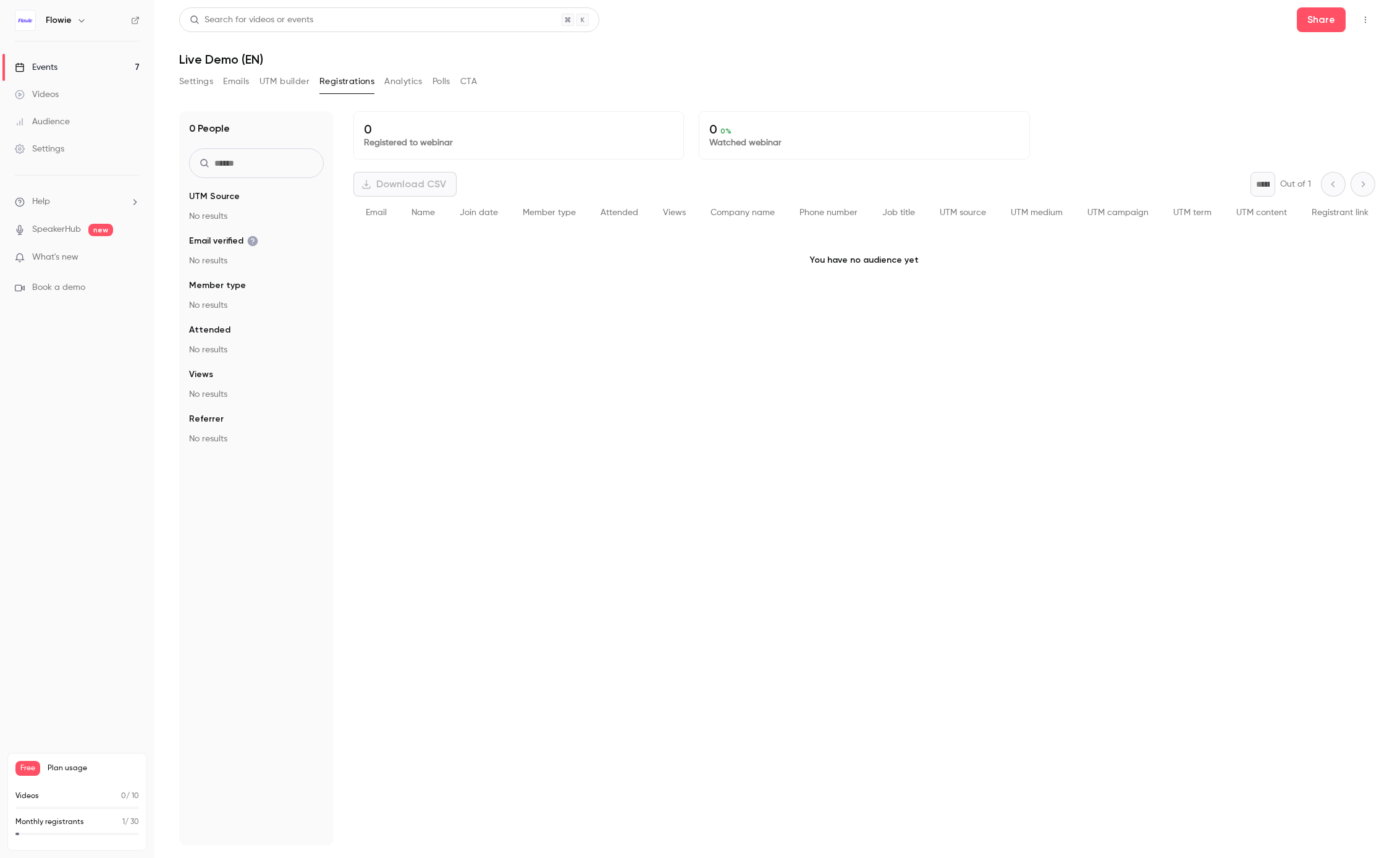
click at [404, 79] on button "Analytics" at bounding box center [404, 81] width 38 height 20
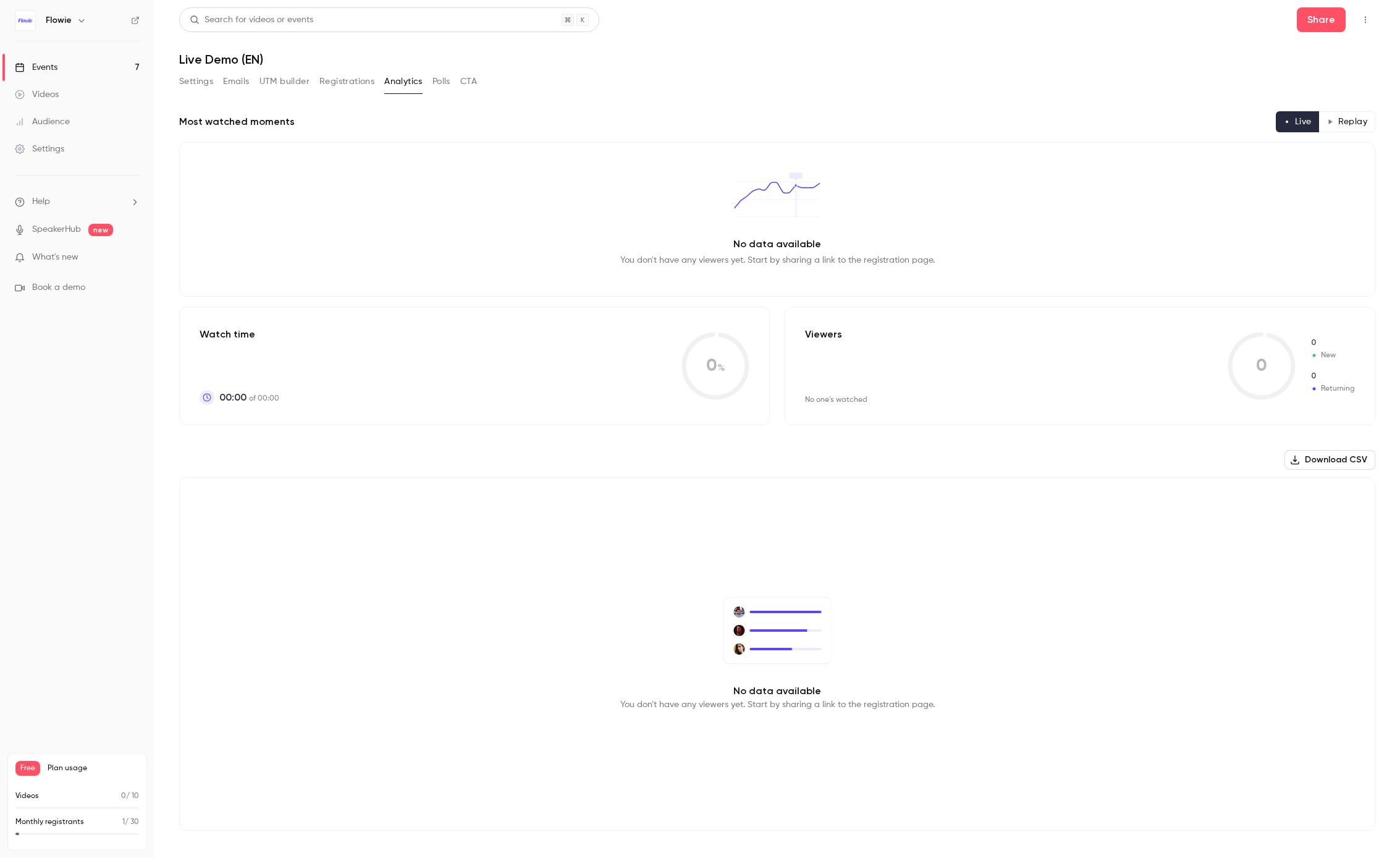
click at [443, 79] on button "Polls" at bounding box center [442, 81] width 18 height 20
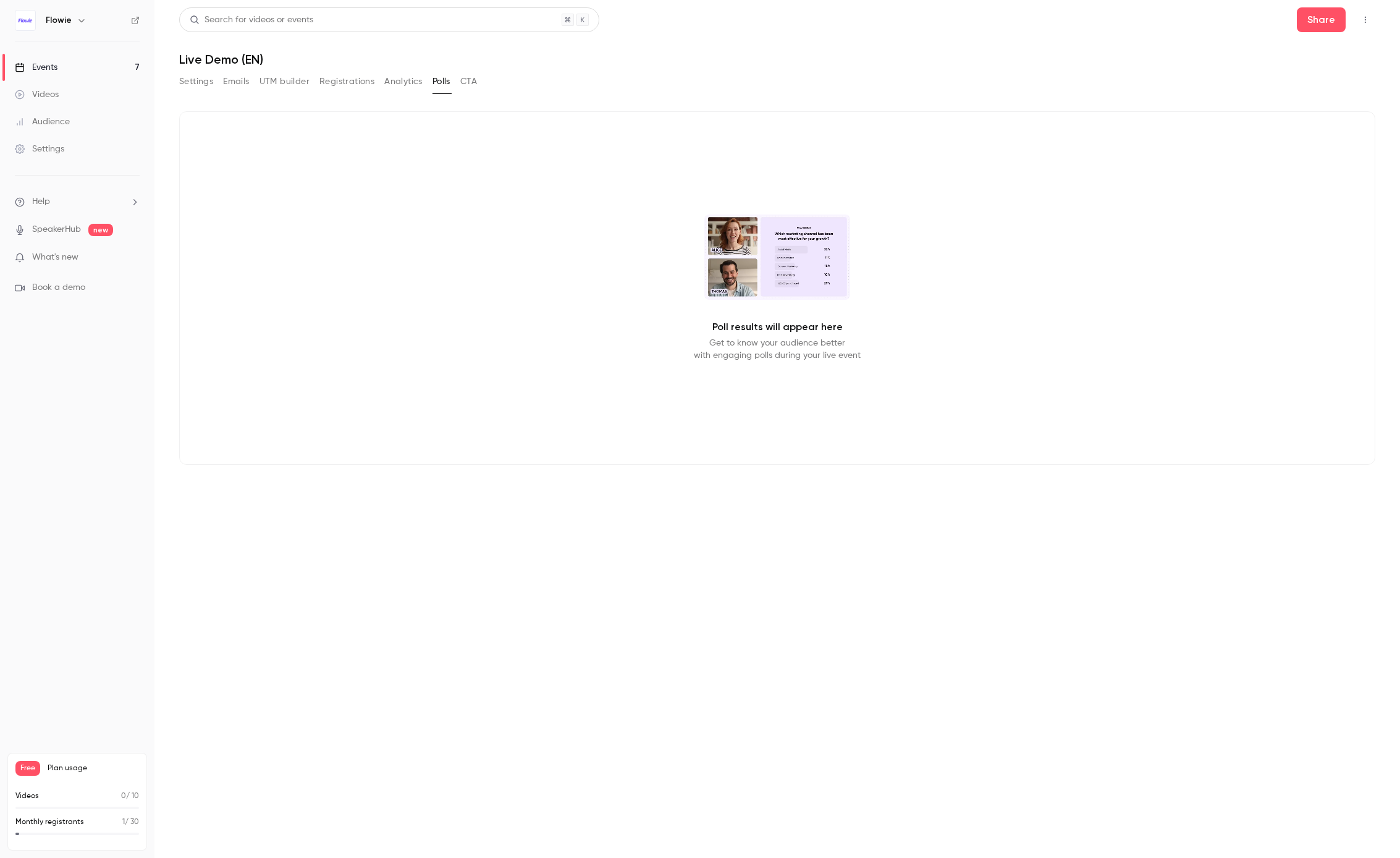
click at [461, 79] on button "CTA" at bounding box center [469, 81] width 17 height 20
click at [196, 80] on button "Settings" at bounding box center [196, 81] width 34 height 20
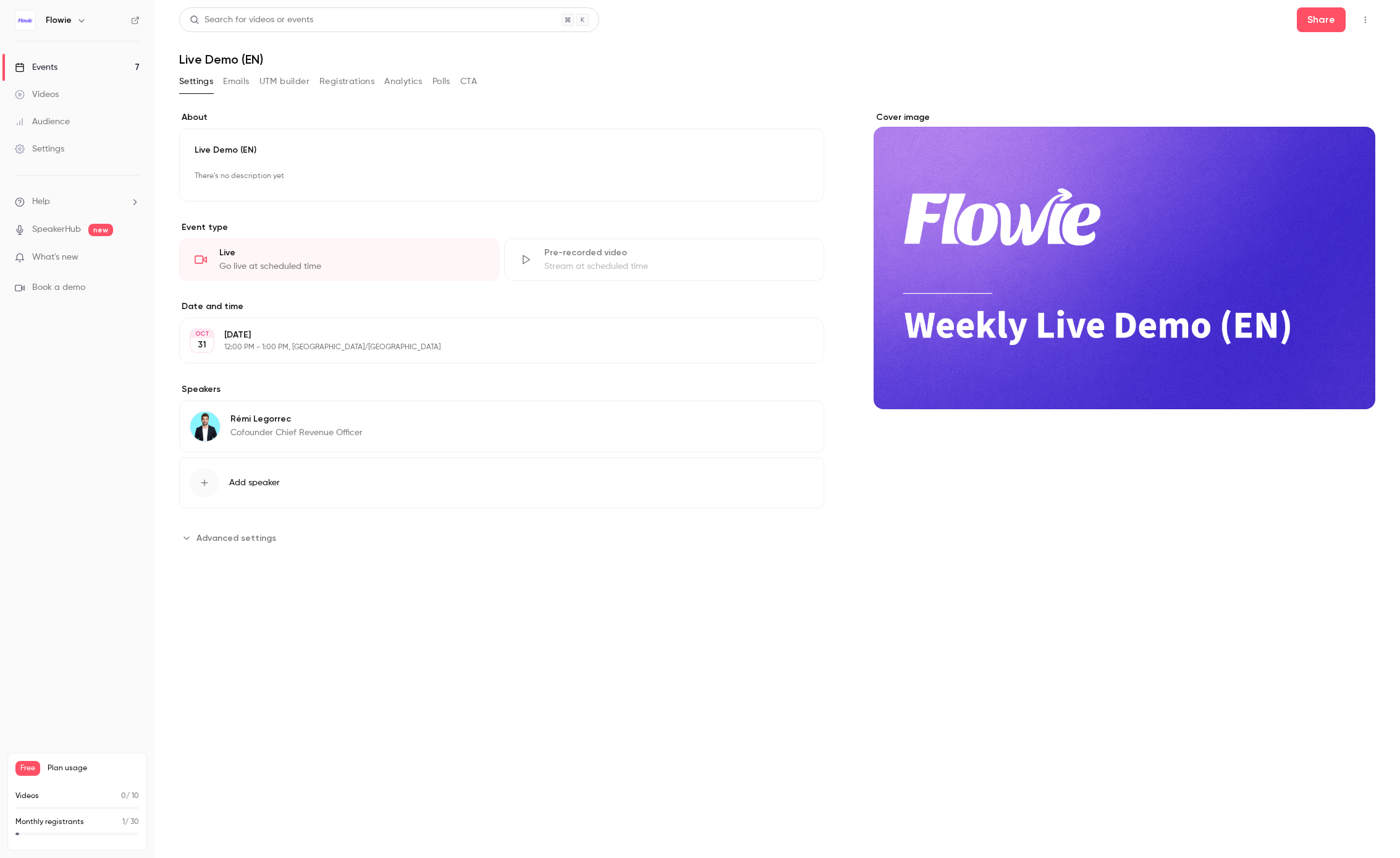
click at [224, 531] on span "Advanced settings" at bounding box center [236, 537] width 79 height 13
click at [48, 62] on div "Events" at bounding box center [37, 68] width 43 height 12
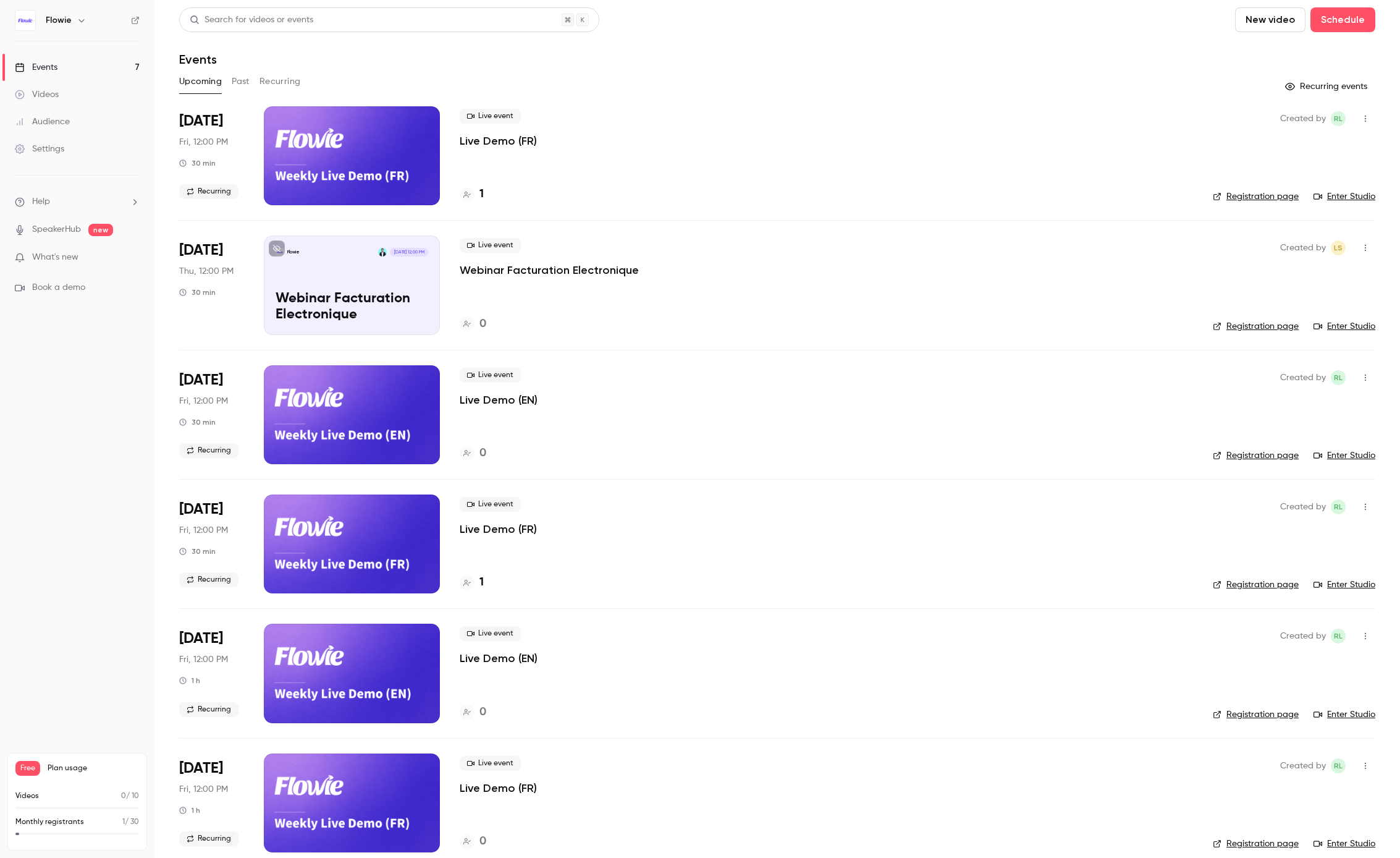
click at [48, 62] on div "Events" at bounding box center [37, 68] width 43 height 12
click at [231, 125] on div "[DATE] Fri, 12:00 PM 30 min Recurring" at bounding box center [212, 155] width 65 height 99
click at [214, 125] on span "[DATE]" at bounding box center [201, 121] width 44 height 20
click at [461, 131] on div "Live event Live Demo (FR)" at bounding box center [827, 129] width 734 height 39
click at [467, 139] on p "Live Demo (FR)" at bounding box center [498, 141] width 78 height 15
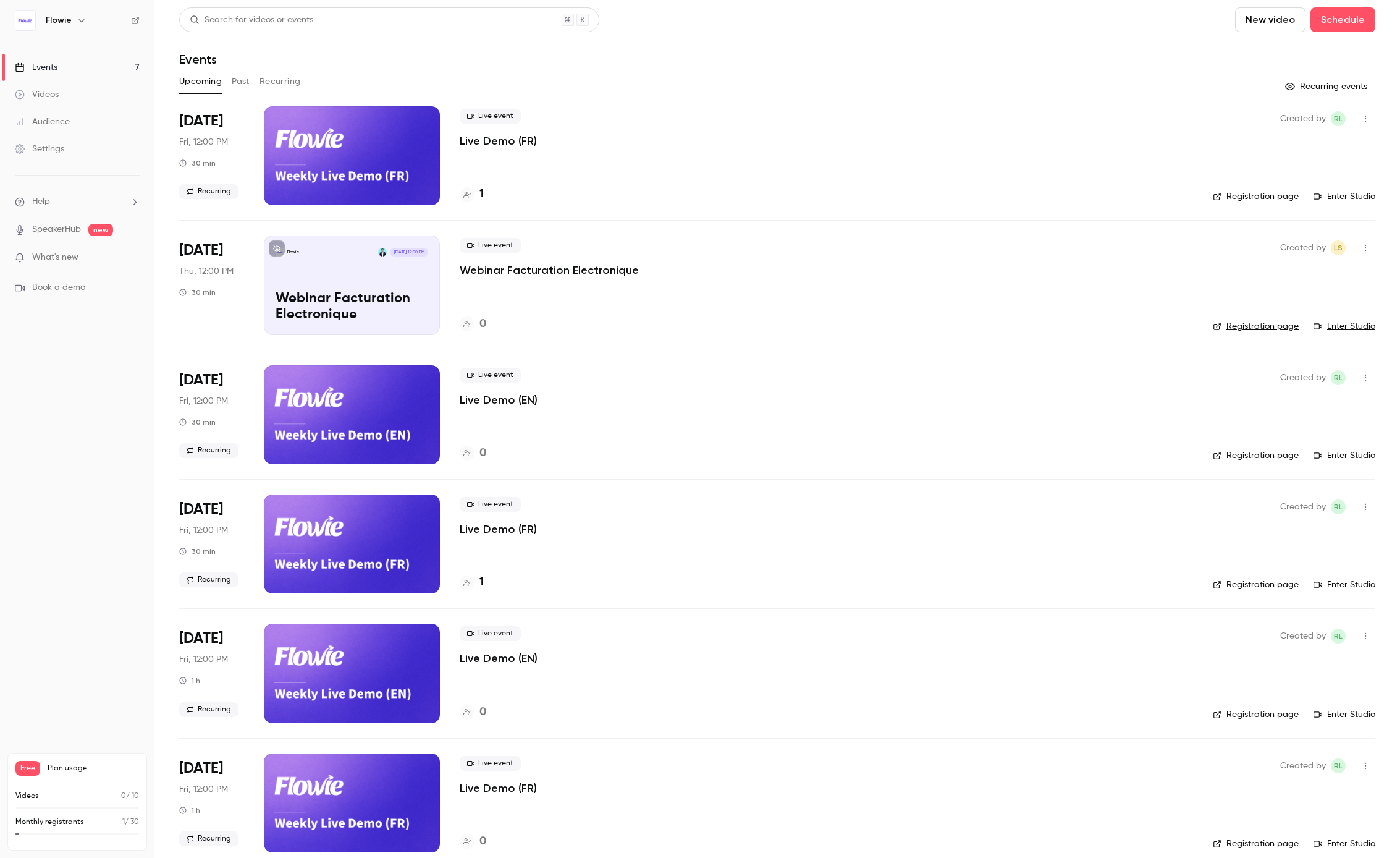
click at [482, 398] on p "Live Demo (EN)" at bounding box center [498, 400] width 78 height 15
click at [50, 155] on link "Settings" at bounding box center [77, 149] width 154 height 27
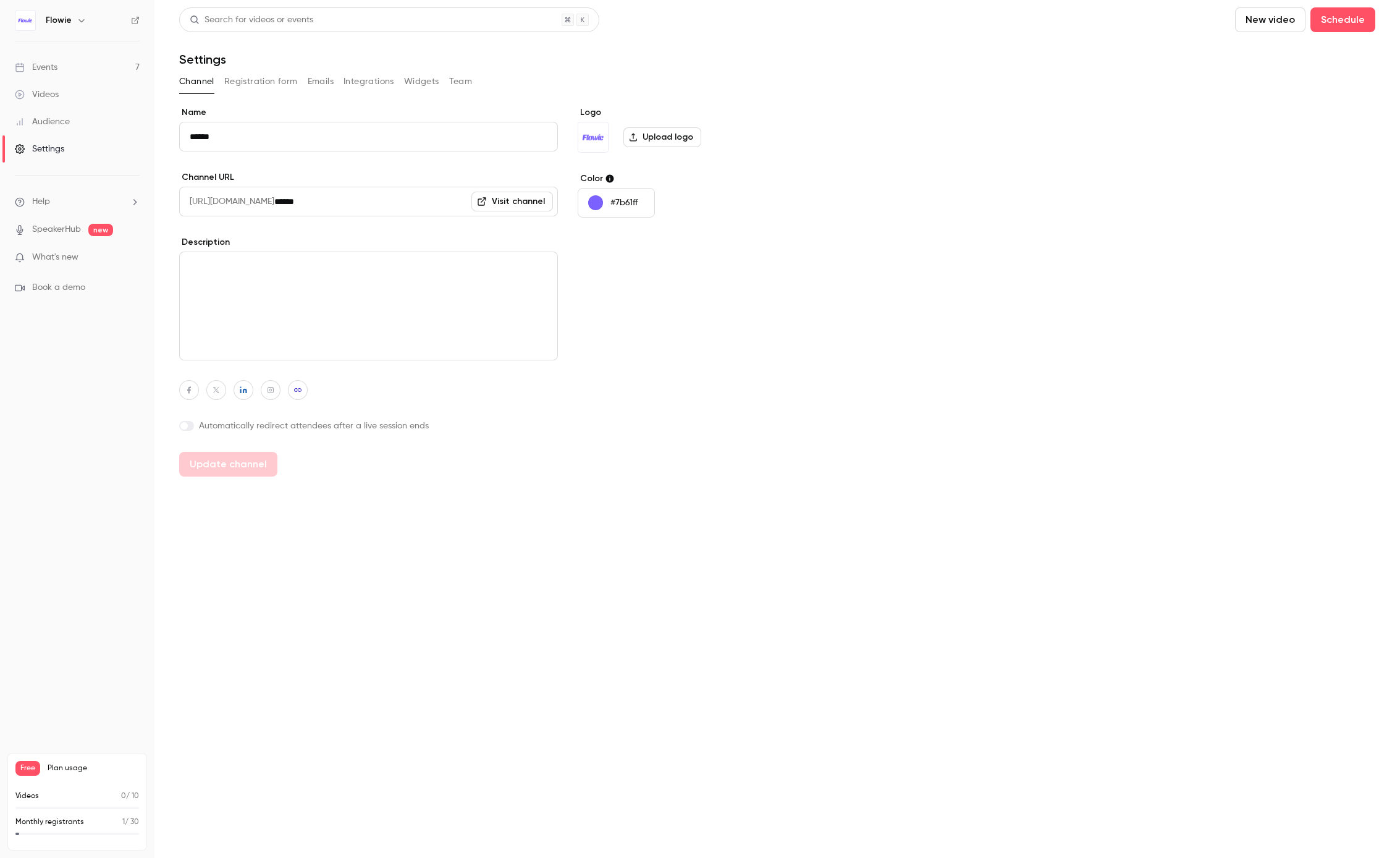
click at [428, 81] on button "Widgets" at bounding box center [421, 81] width 35 height 20
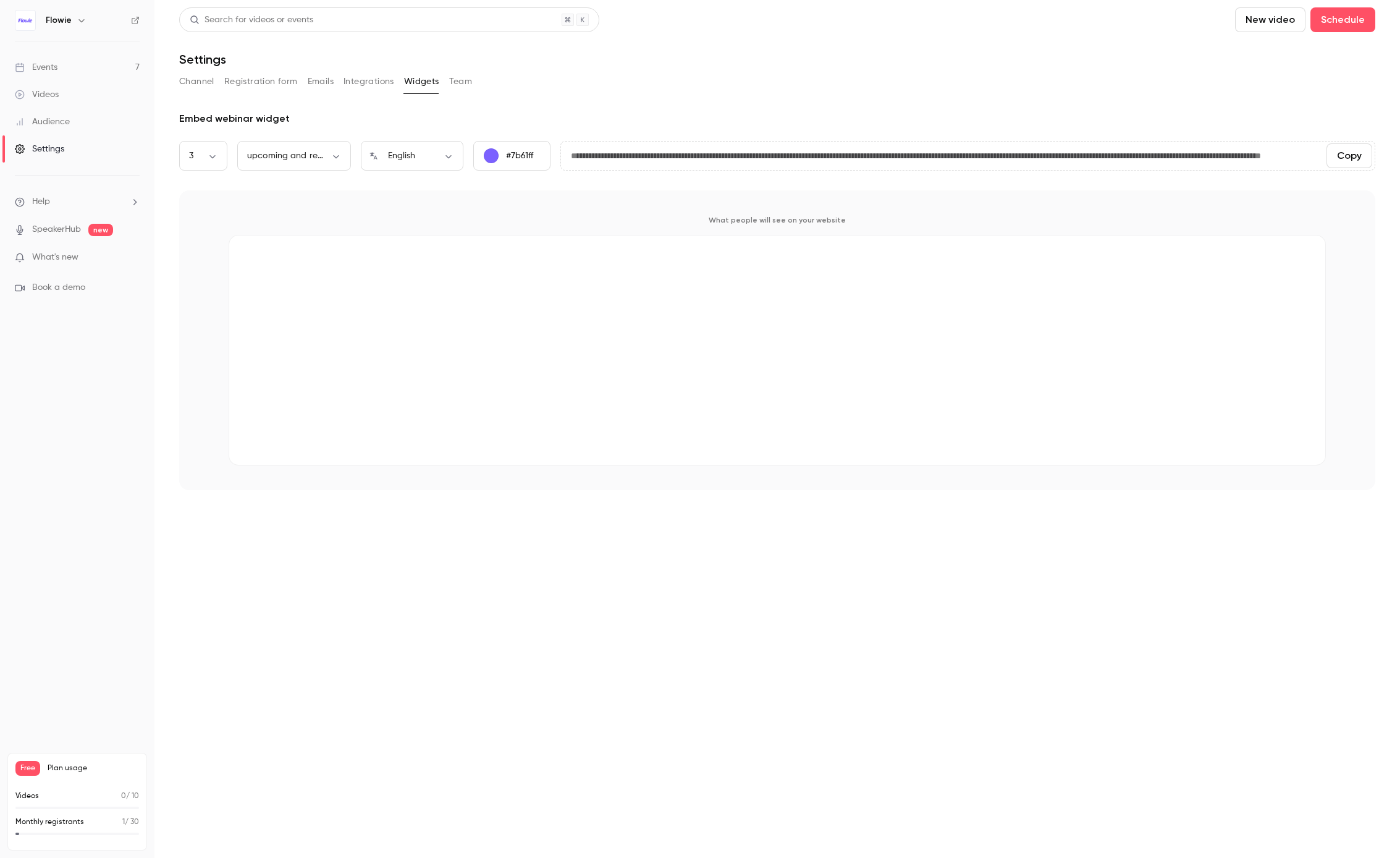
click at [1273, 21] on button "New video" at bounding box center [1271, 20] width 71 height 25
click at [1095, 94] on div at bounding box center [700, 429] width 1400 height 858
click at [207, 81] on button "Channel" at bounding box center [196, 81] width 35 height 20
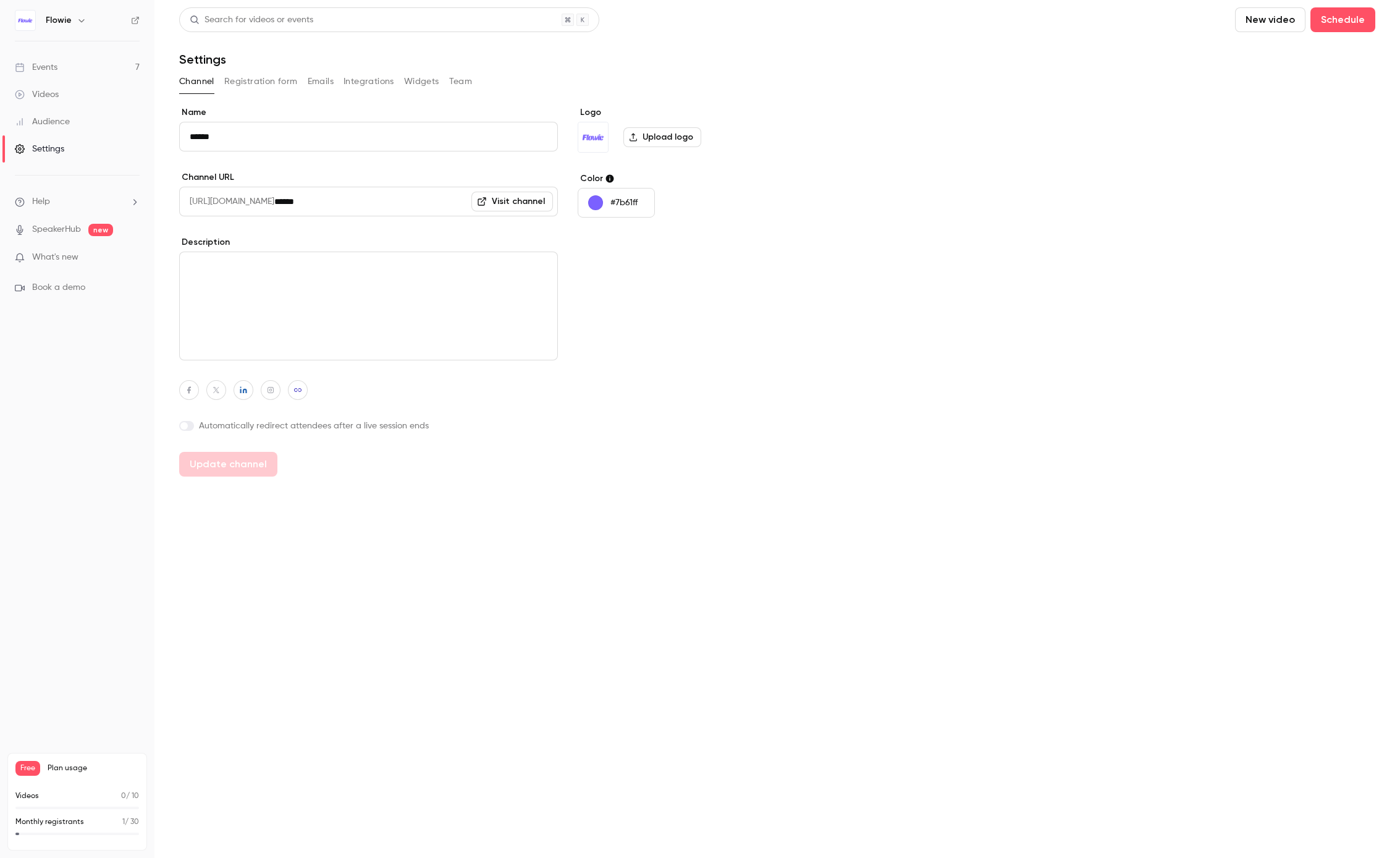
click at [352, 133] on input "******" at bounding box center [369, 136] width 379 height 29
click at [254, 197] on span "[URL][DOMAIN_NAME]" at bounding box center [227, 201] width 96 height 29
click at [58, 121] on div "Audience" at bounding box center [43, 121] width 55 height 12
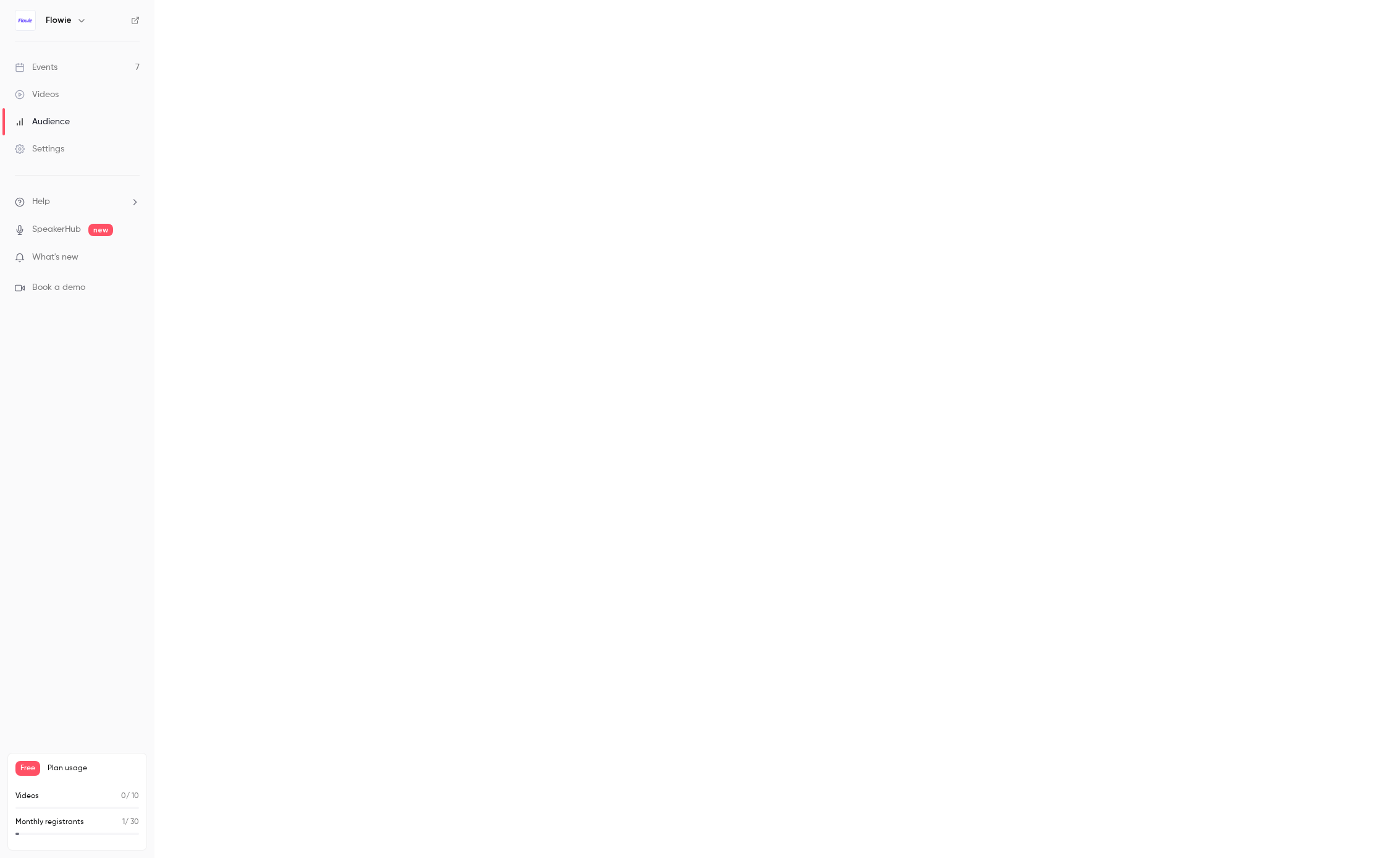
click at [63, 96] on link "Videos" at bounding box center [77, 95] width 154 height 27
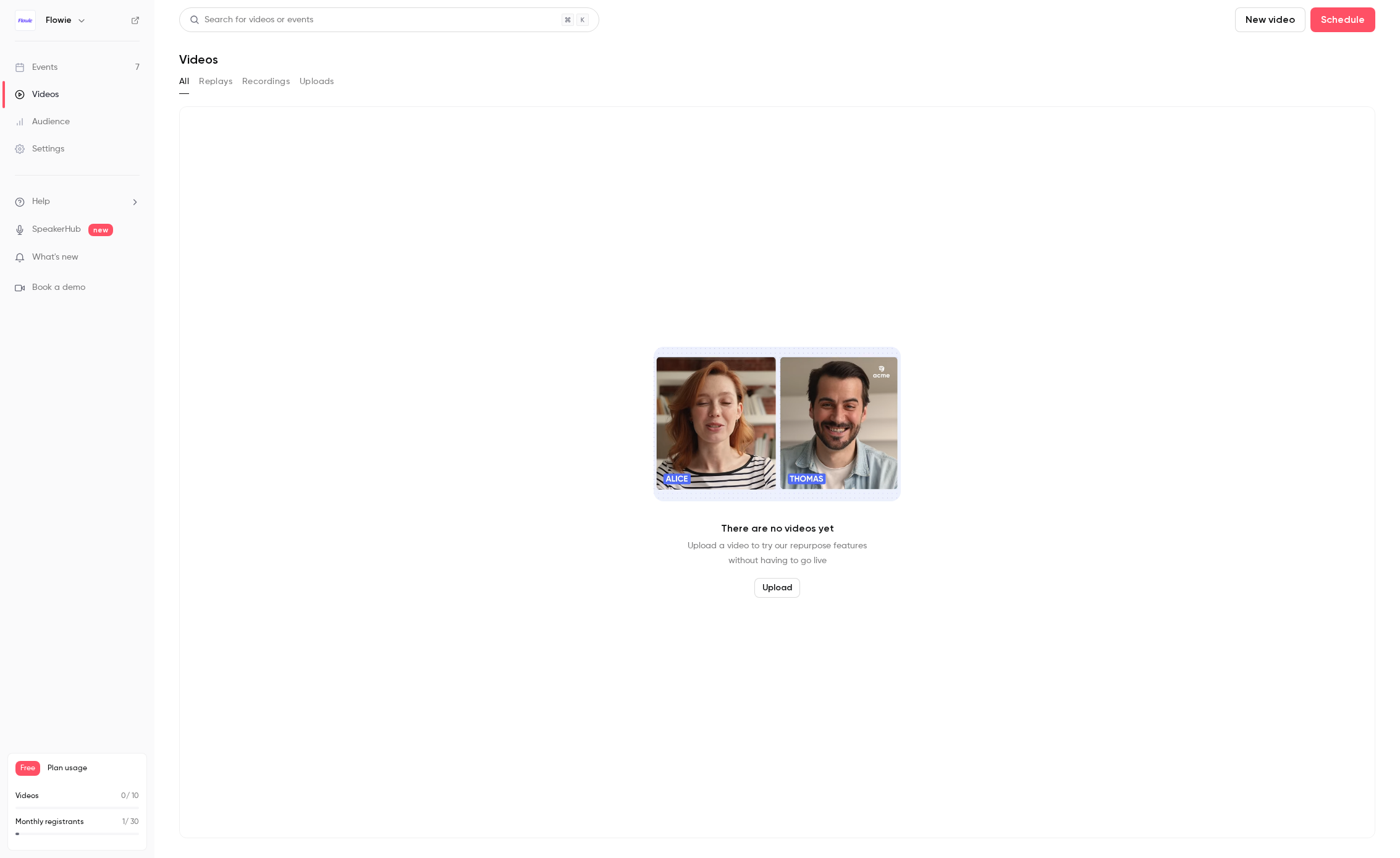
click at [67, 59] on link "Events 7" at bounding box center [77, 67] width 154 height 27
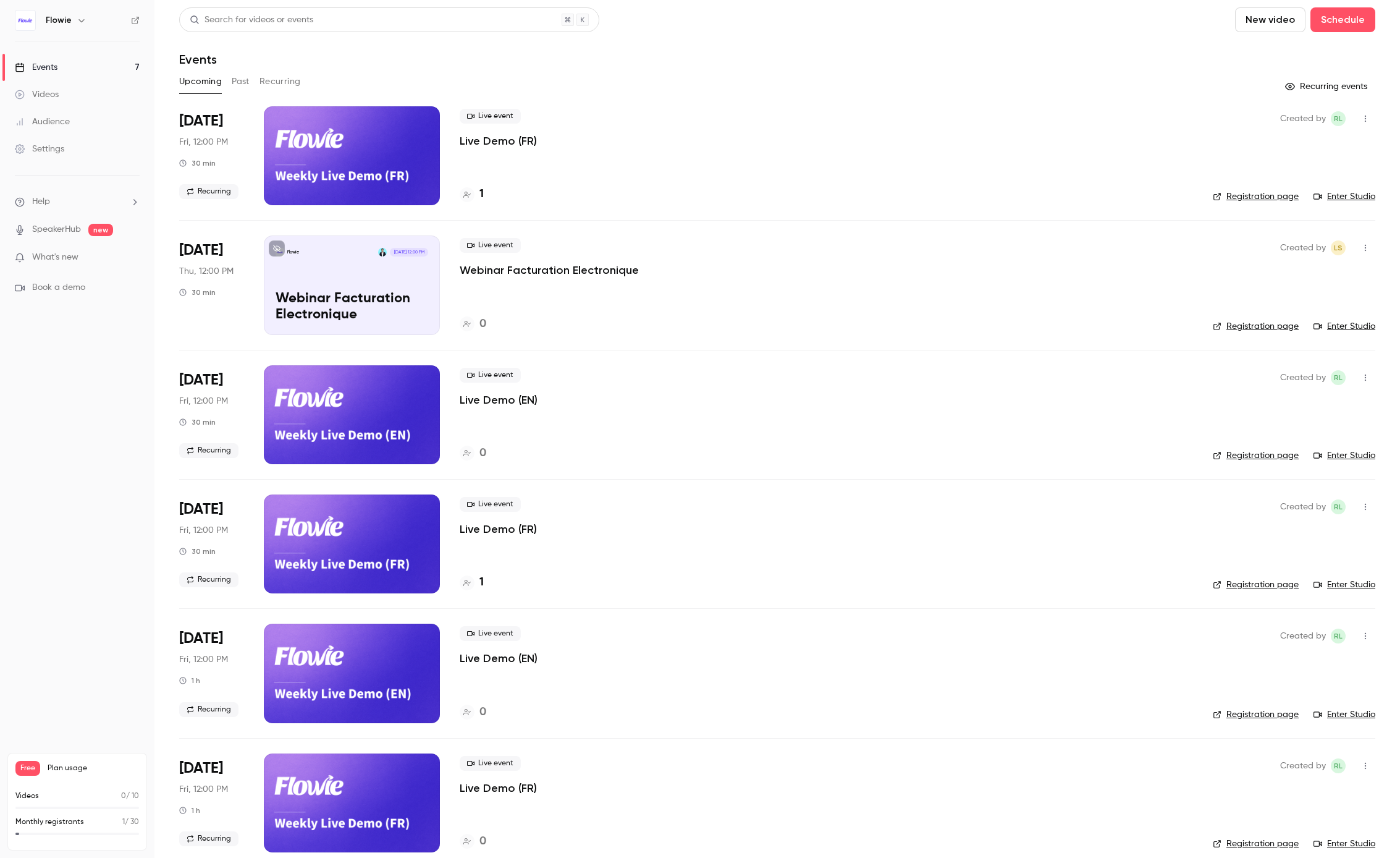
click at [77, 19] on icon "button" at bounding box center [81, 20] width 10 height 10
click at [88, 308] on div at bounding box center [700, 429] width 1400 height 858
click at [271, 75] on button "Recurring" at bounding box center [280, 81] width 41 height 20
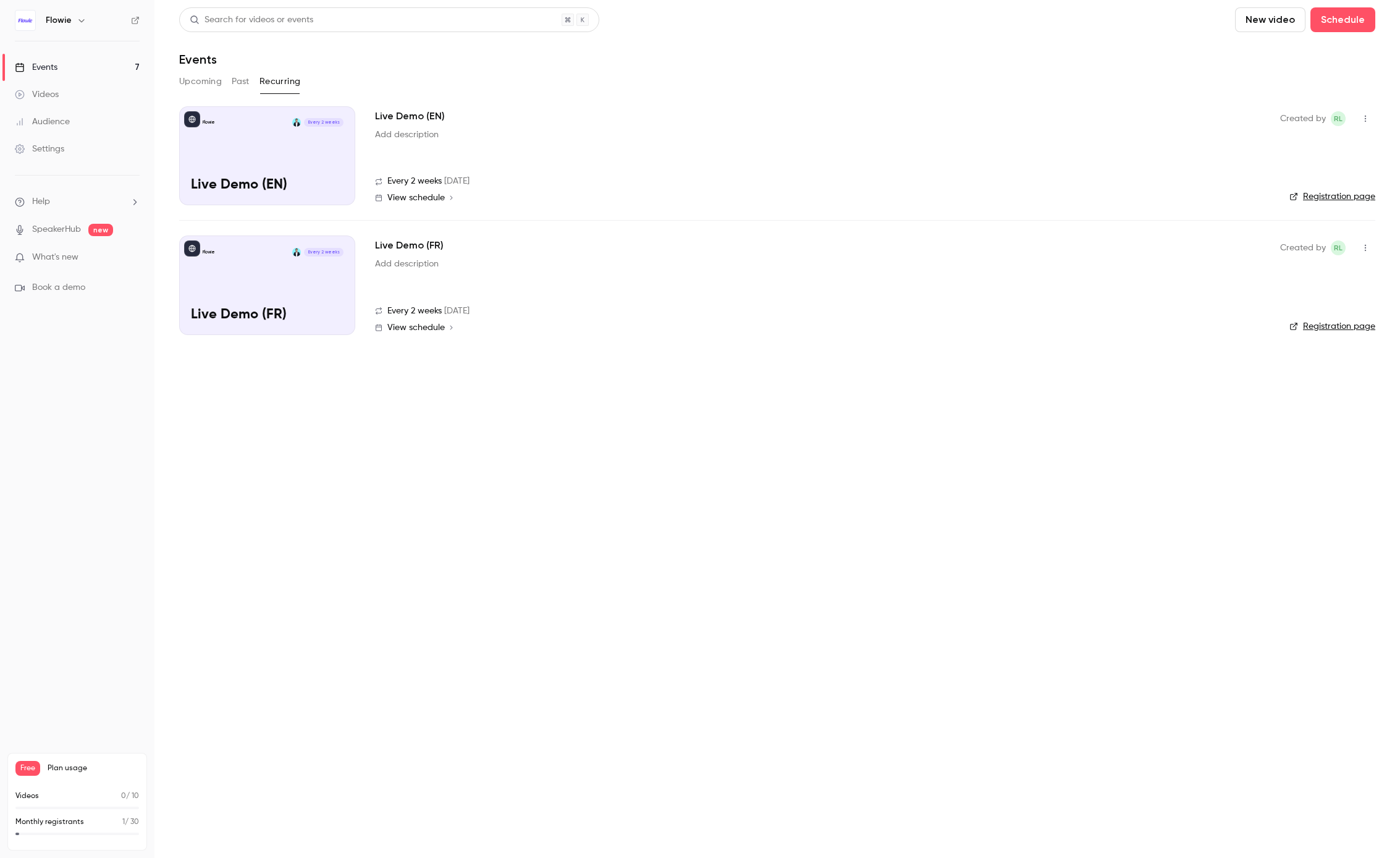
click at [246, 86] on button "Past" at bounding box center [241, 81] width 18 height 20
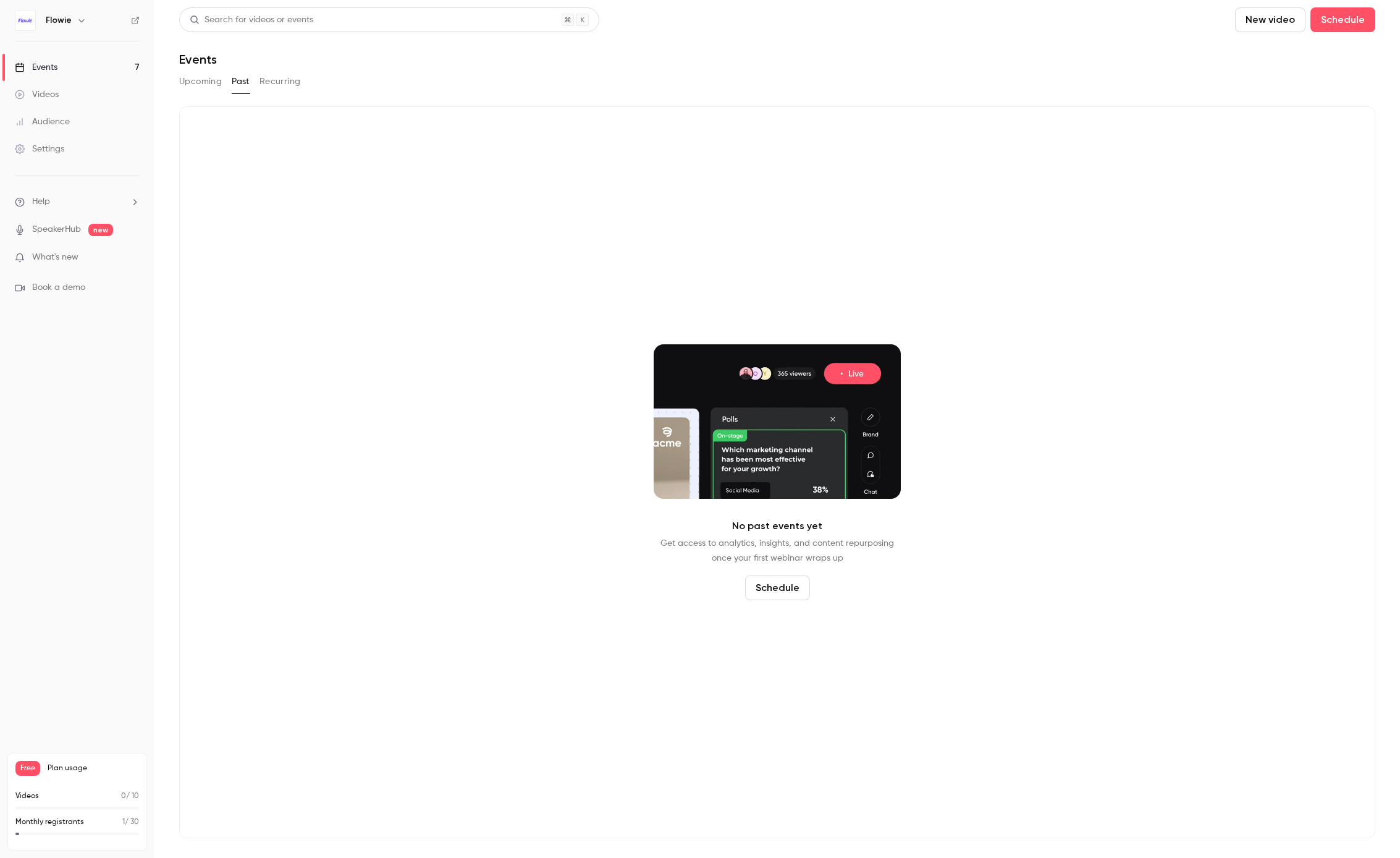
click at [288, 79] on button "Recurring" at bounding box center [280, 81] width 41 height 20
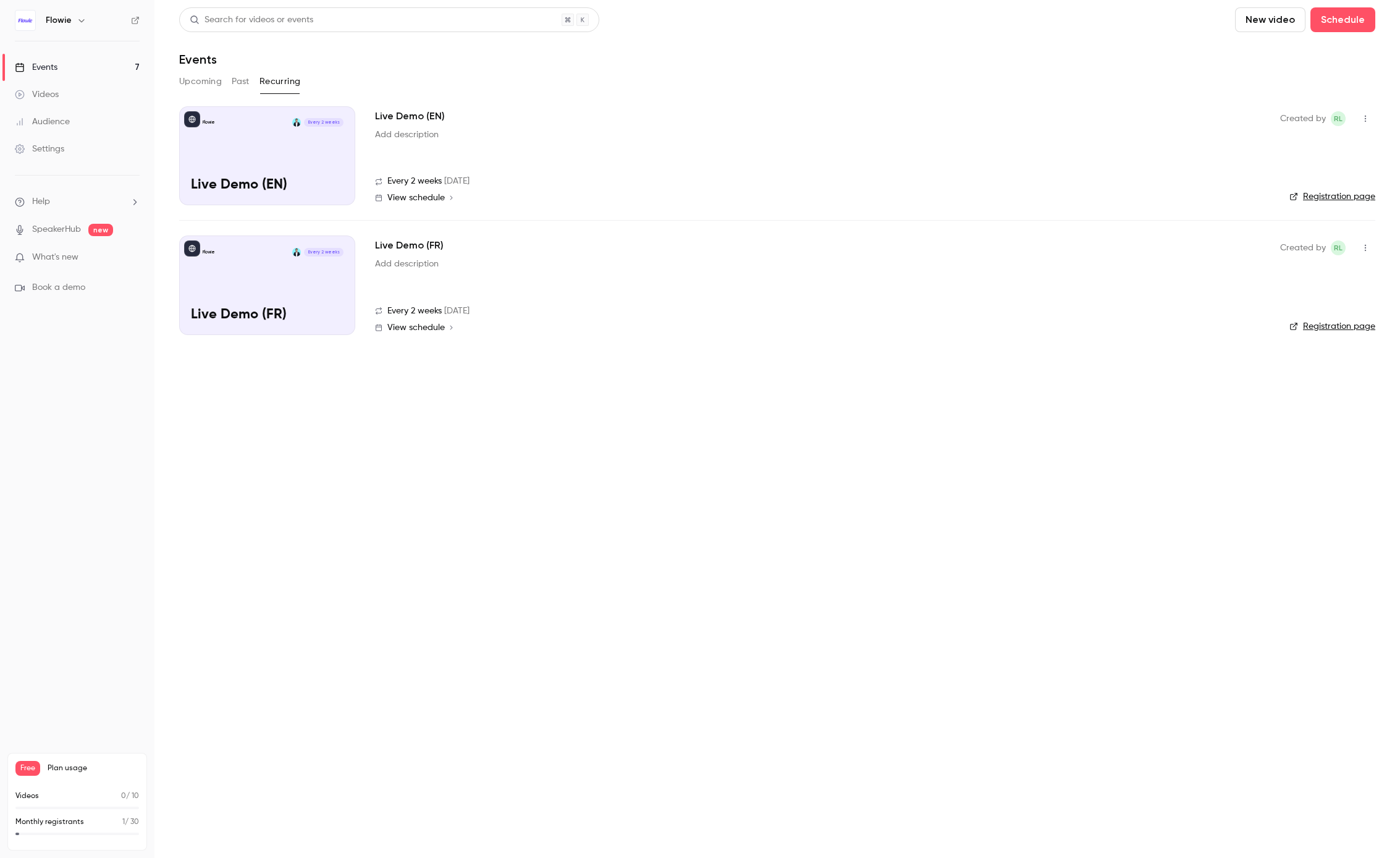
click at [1321, 196] on link "Registration page" at bounding box center [1333, 196] width 86 height 12
click at [85, 55] on link "Events 7" at bounding box center [77, 67] width 154 height 27
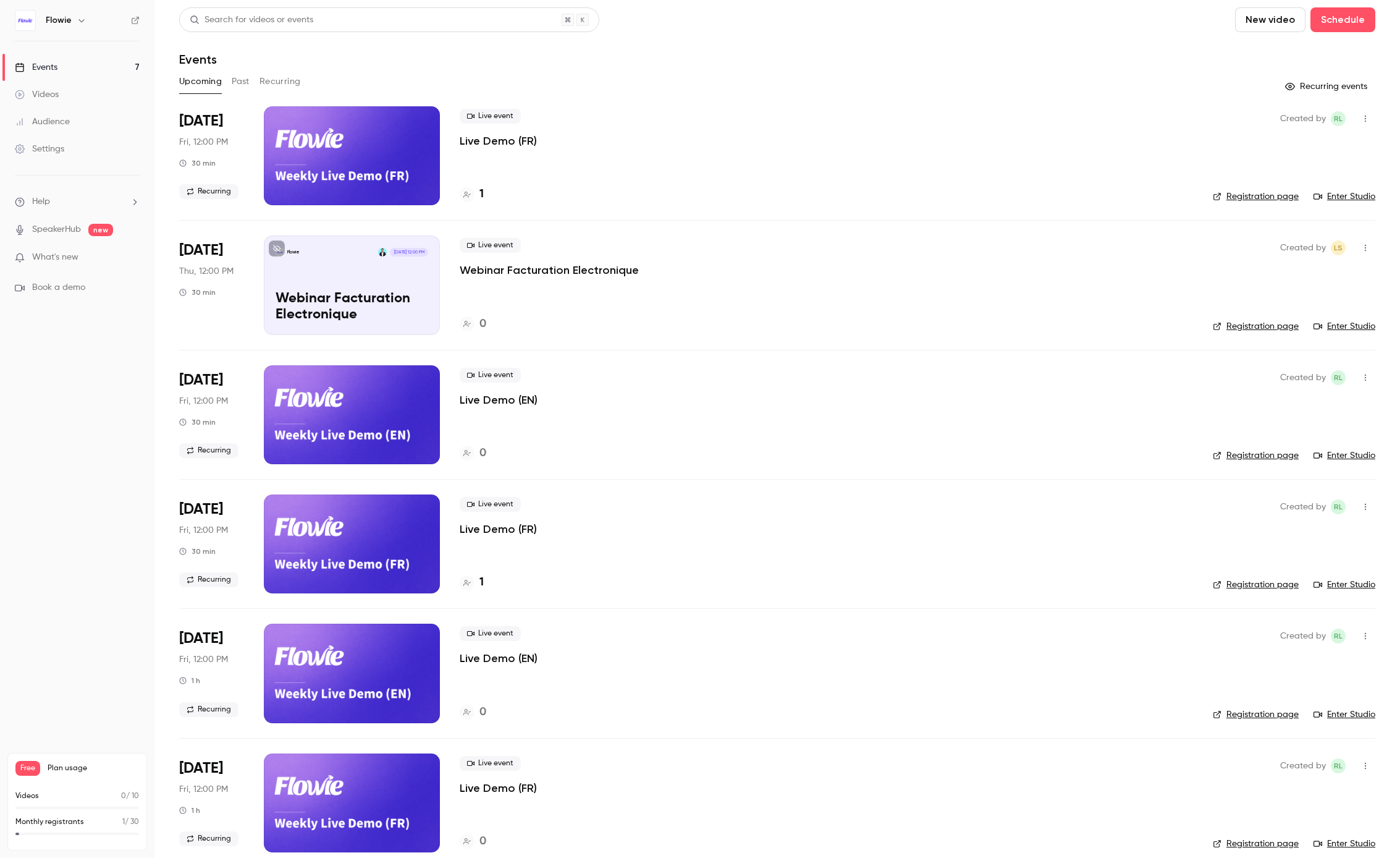
click at [287, 79] on button "Recurring" at bounding box center [280, 81] width 41 height 20
click at [1250, 197] on link "Registration page" at bounding box center [1256, 196] width 86 height 12
click at [290, 75] on button "Recurring" at bounding box center [280, 81] width 41 height 20
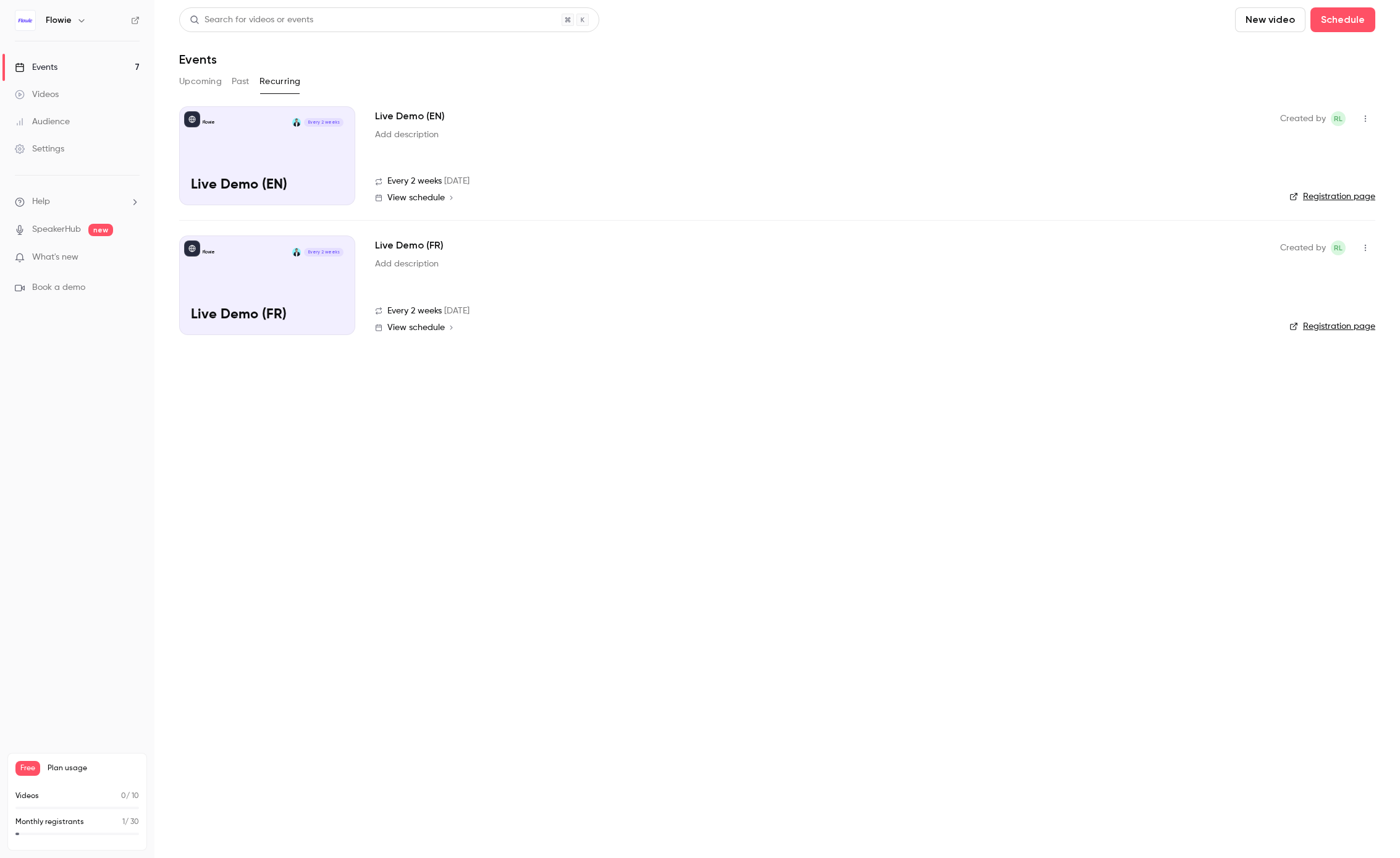
click at [238, 79] on button "Past" at bounding box center [241, 81] width 18 height 20
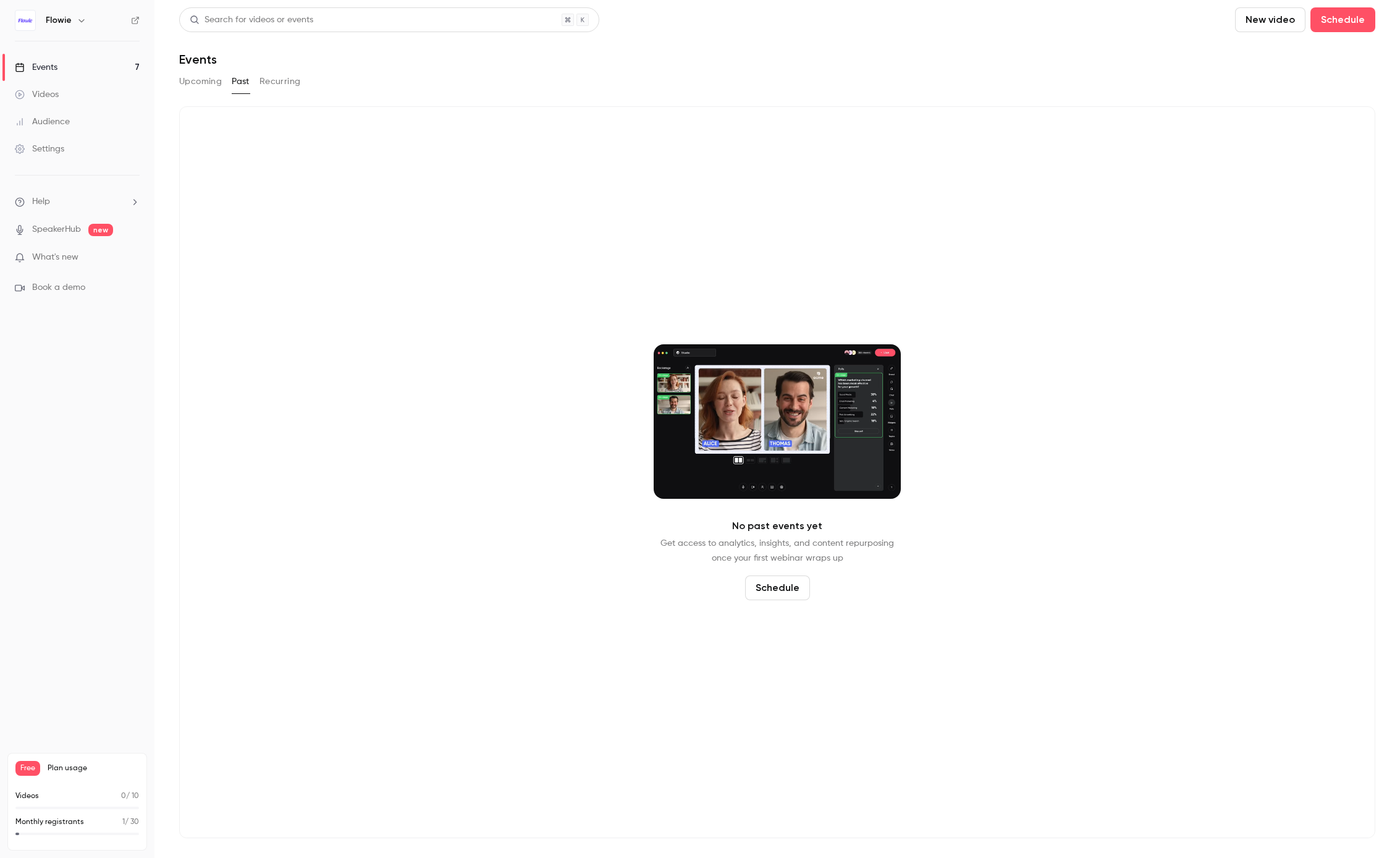
click at [276, 79] on button "Recurring" at bounding box center [280, 81] width 41 height 20
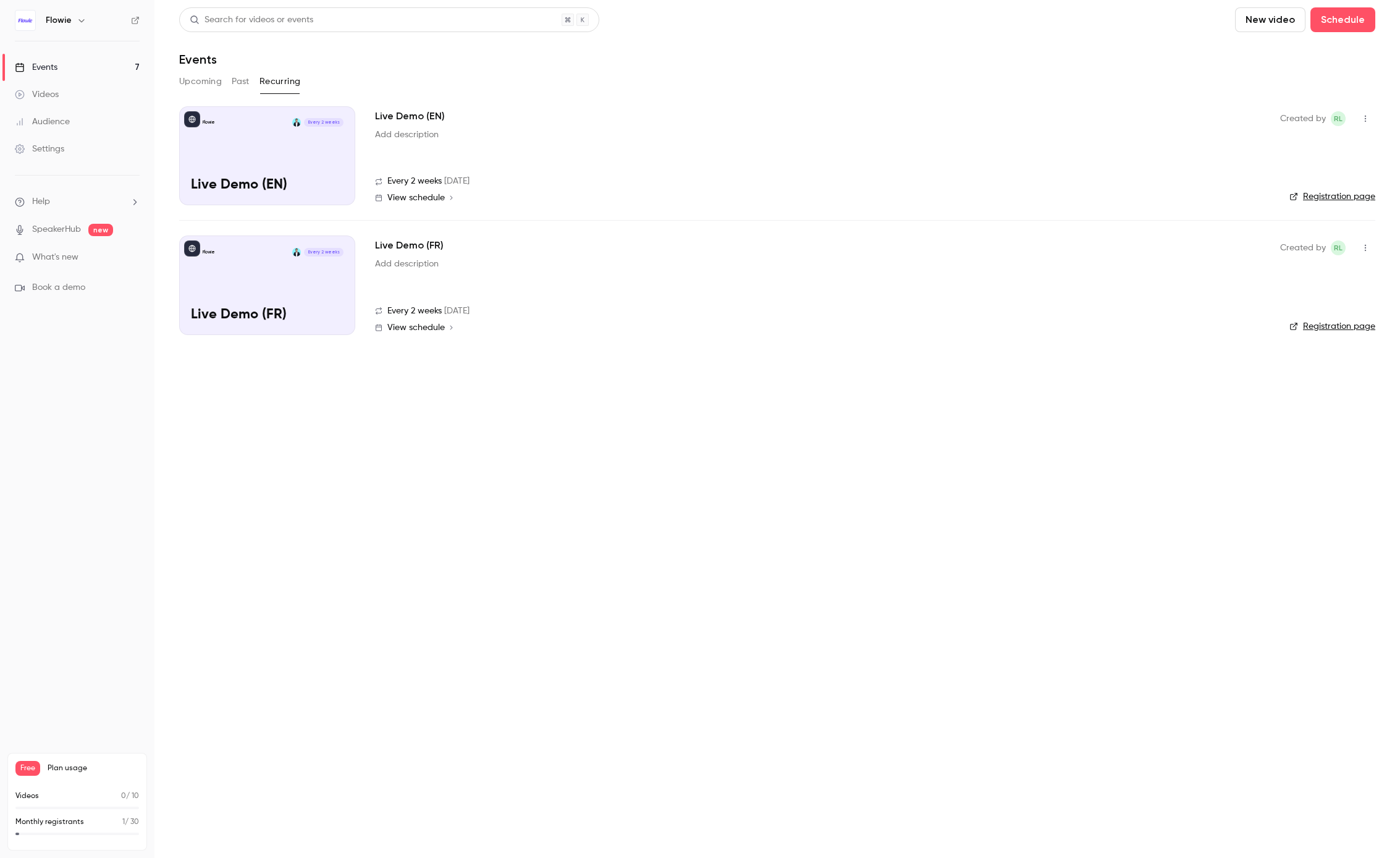
click at [428, 200] on span "View schedule" at bounding box center [416, 198] width 57 height 9
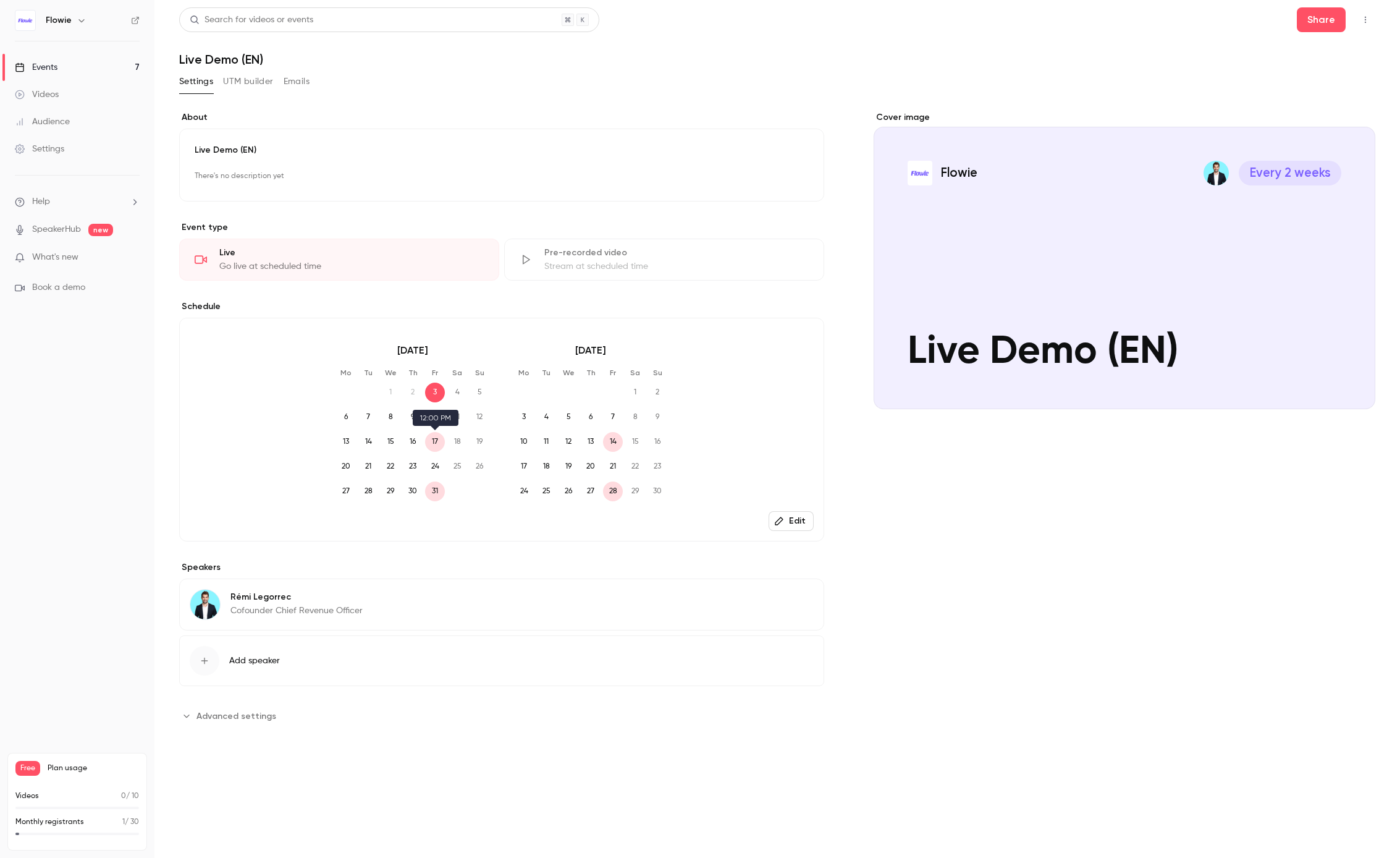
click at [437, 449] on span "17" at bounding box center [435, 442] width 20 height 20
click at [790, 521] on button "Edit" at bounding box center [791, 521] width 46 height 20
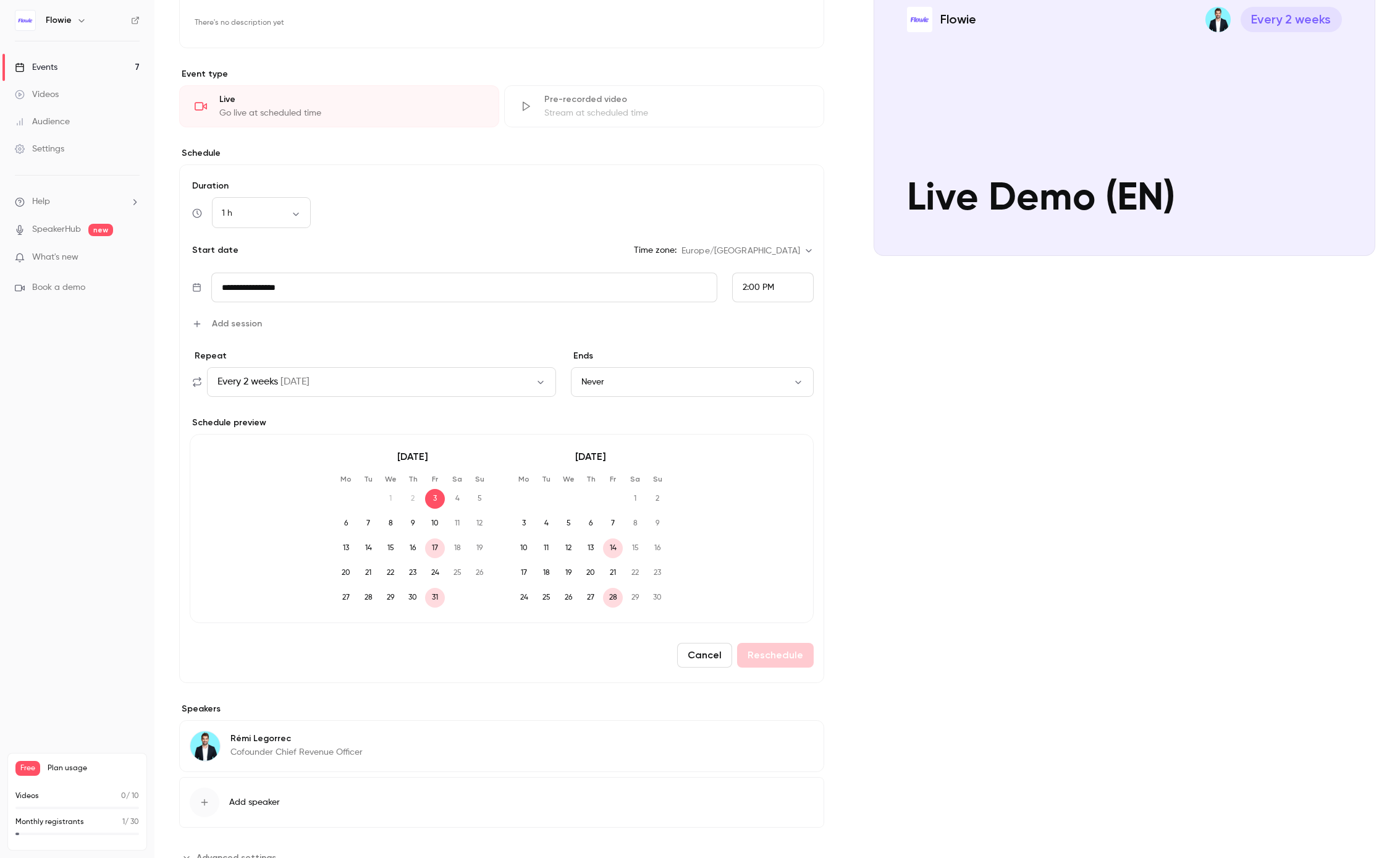
scroll to position [200, 0]
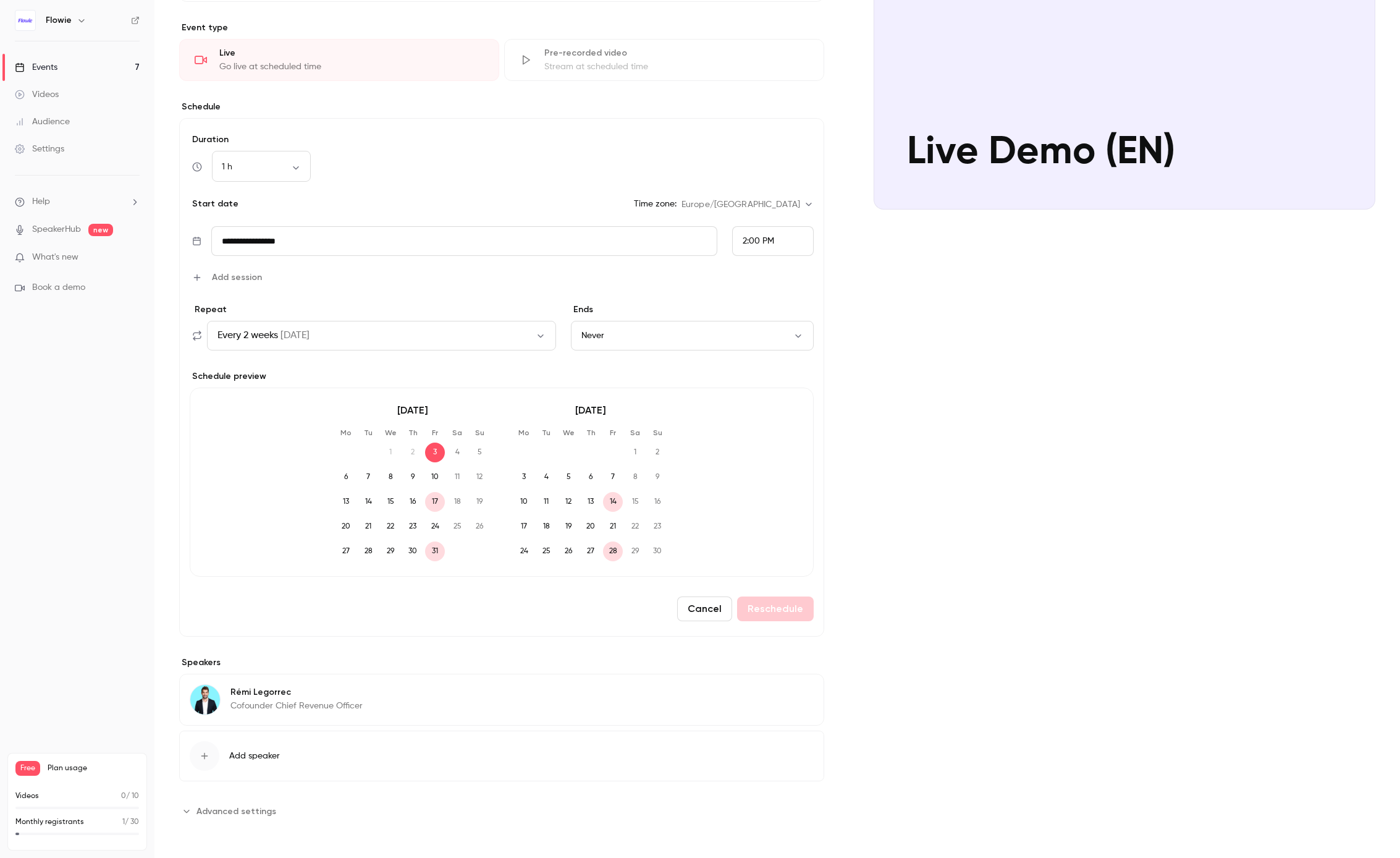
click at [435, 504] on span "17" at bounding box center [435, 502] width 20 height 20
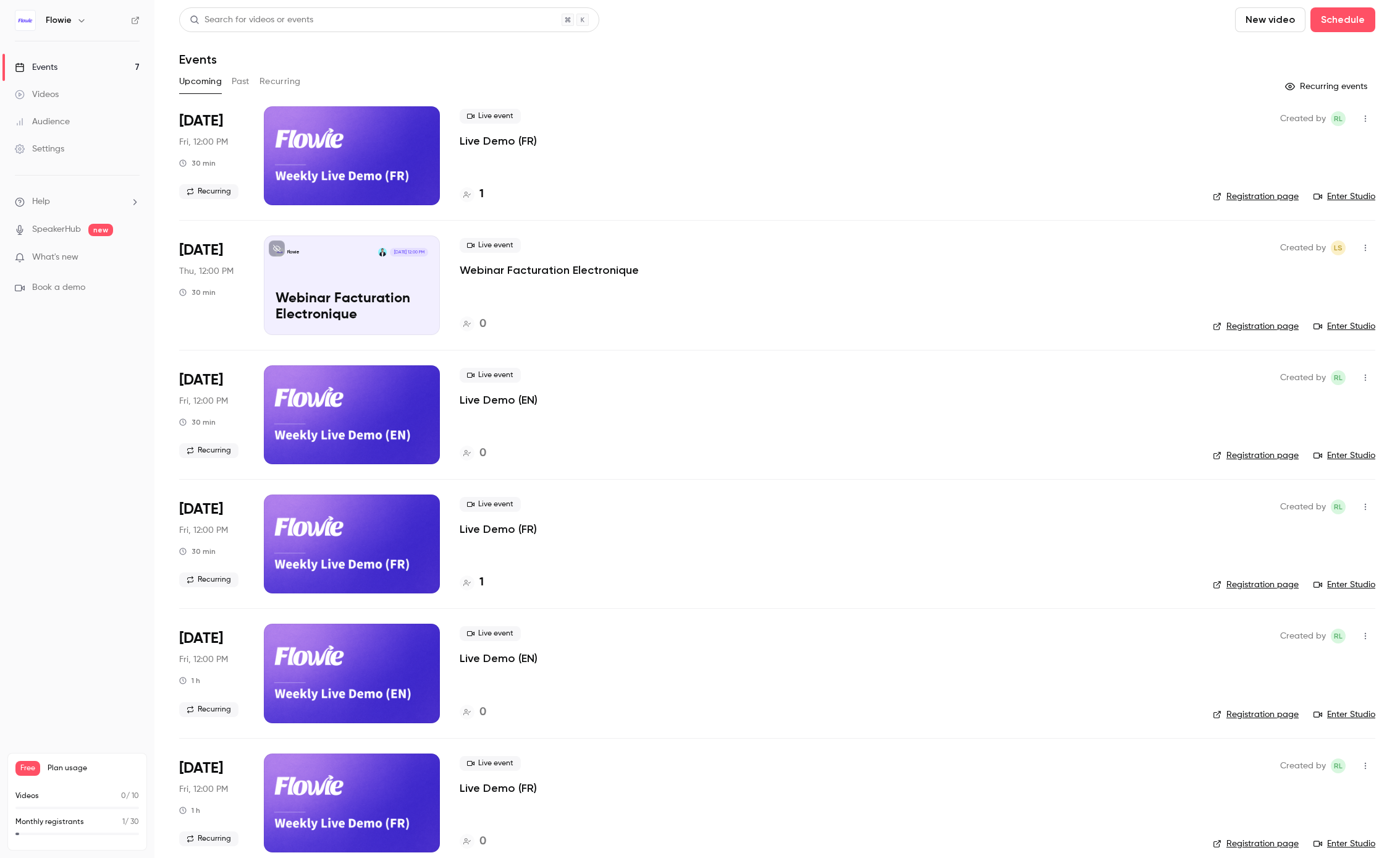
click at [1274, 197] on link "Registration page" at bounding box center [1256, 196] width 86 height 12
click at [275, 81] on button "Recurring" at bounding box center [280, 81] width 41 height 20
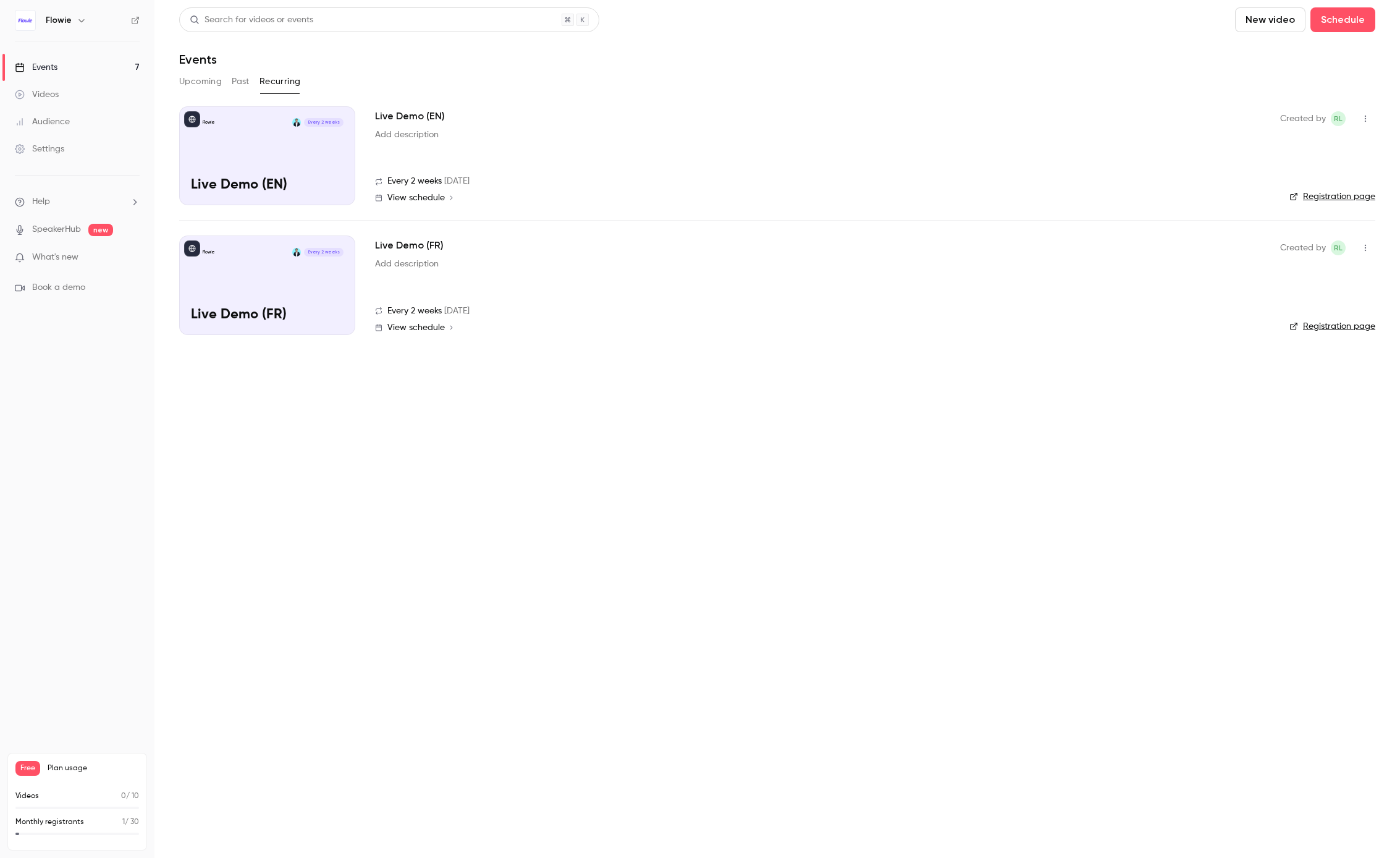
click at [1318, 197] on link "Registration page" at bounding box center [1333, 196] width 86 height 12
click at [1313, 318] on div "Created by RL Registration page" at bounding box center [1328, 285] width 96 height 99
click at [1313, 321] on link "Registration page" at bounding box center [1333, 327] width 86 height 12
click at [241, 133] on div "Flowie Every 2 weeks Live Demo (EN)" at bounding box center [267, 155] width 176 height 99
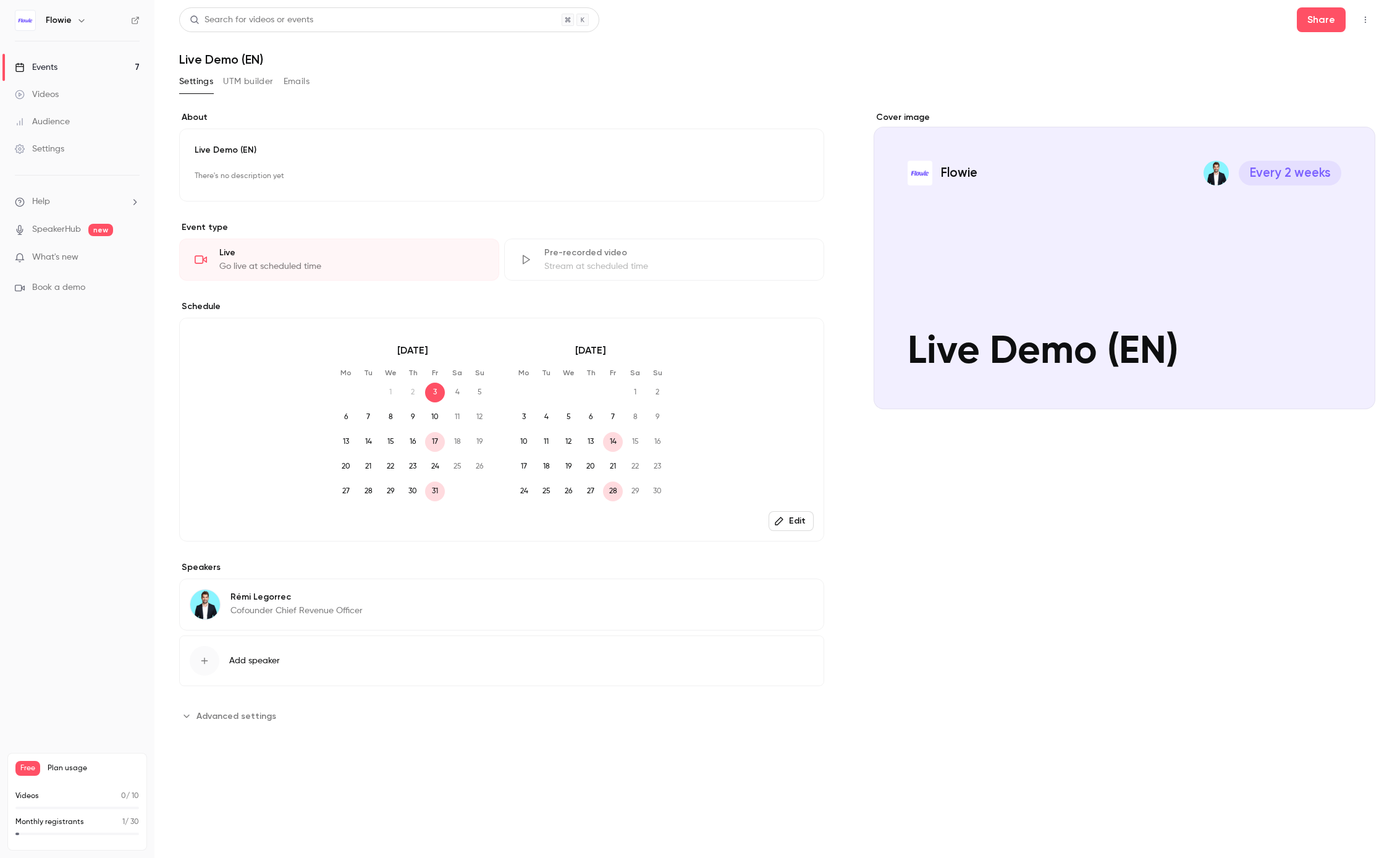
click at [89, 66] on link "Events 7" at bounding box center [77, 67] width 154 height 27
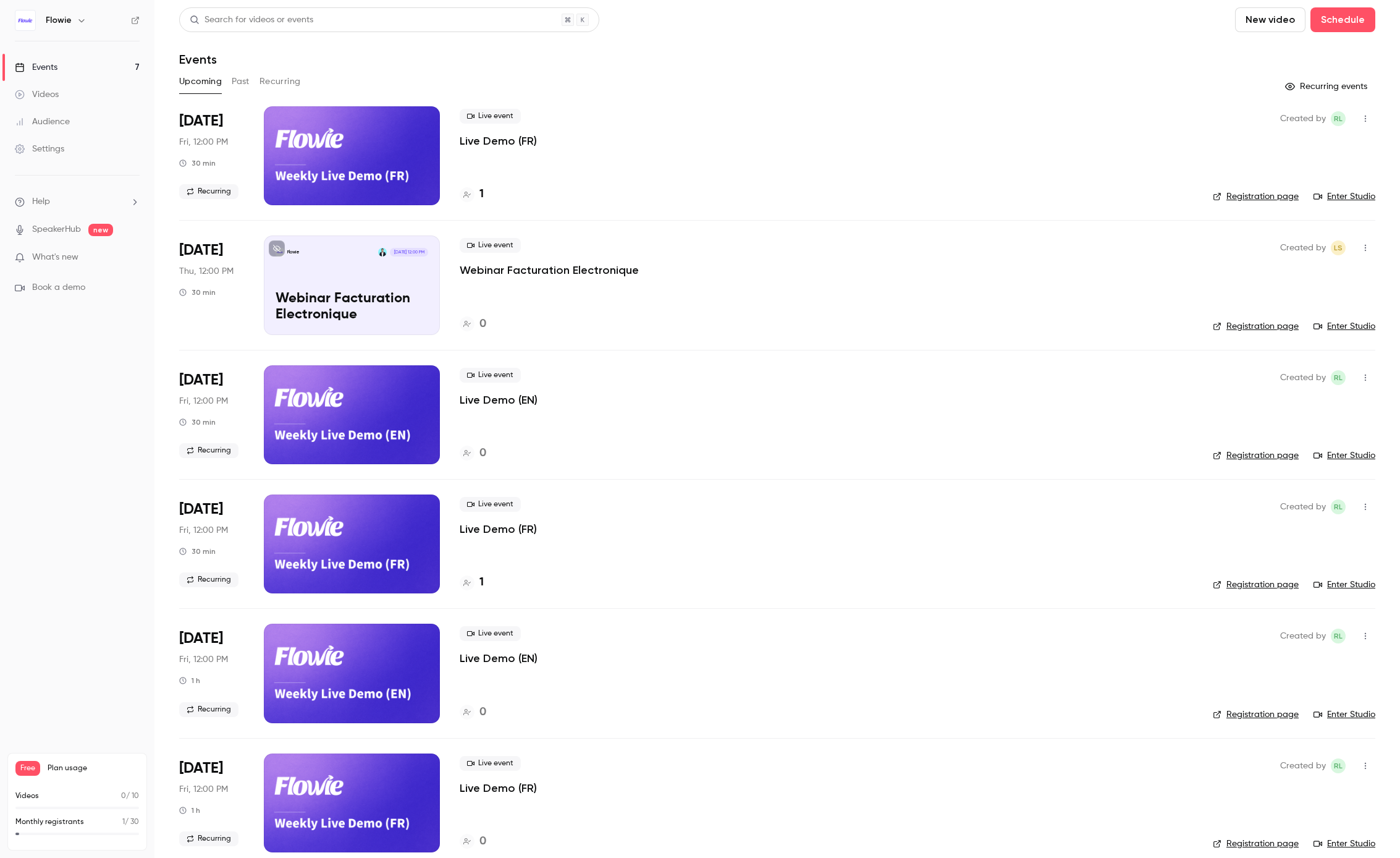
click at [515, 139] on p "Live Demo (FR)" at bounding box center [498, 141] width 78 height 15
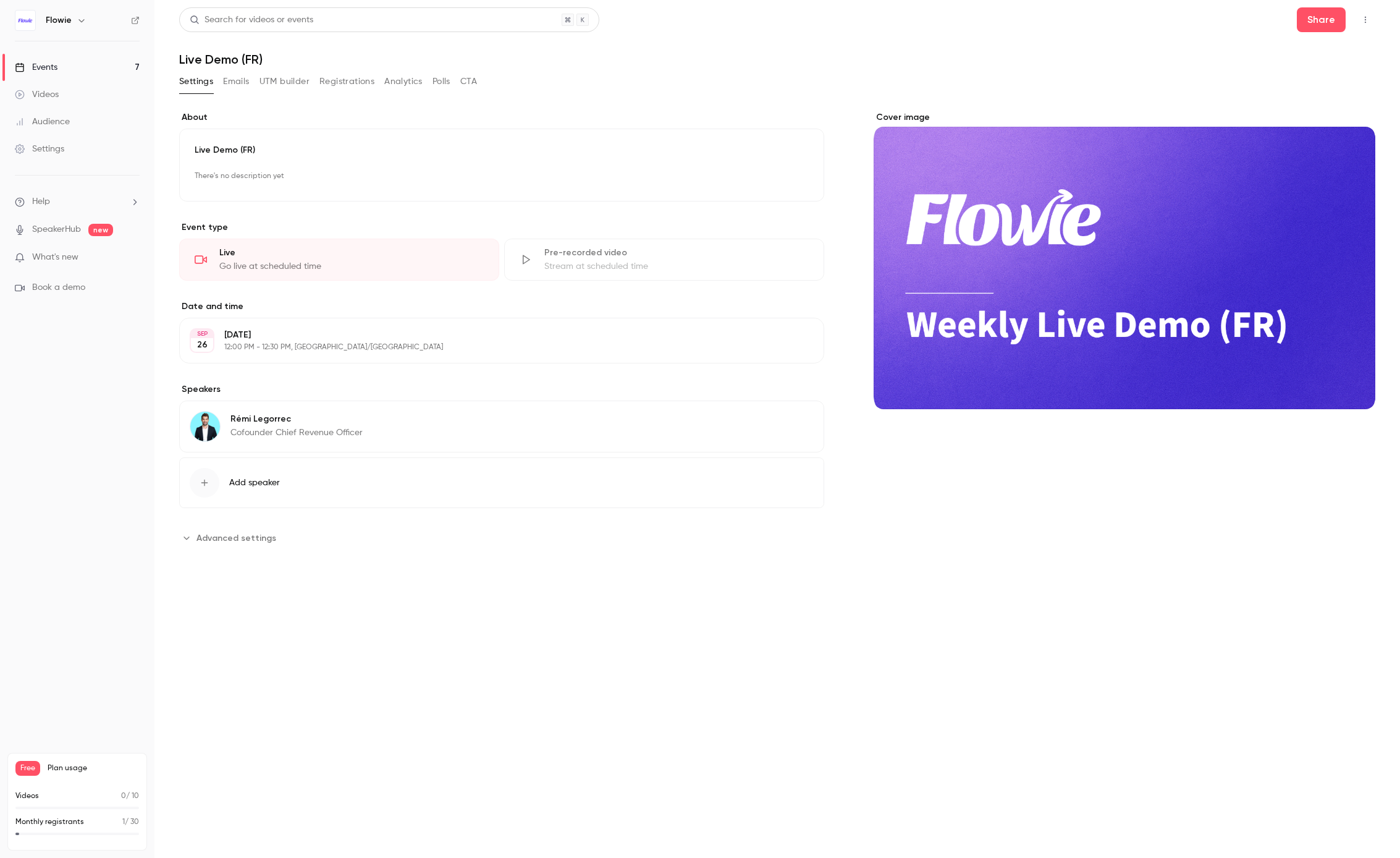
click at [340, 330] on p "[DATE]" at bounding box center [491, 335] width 535 height 12
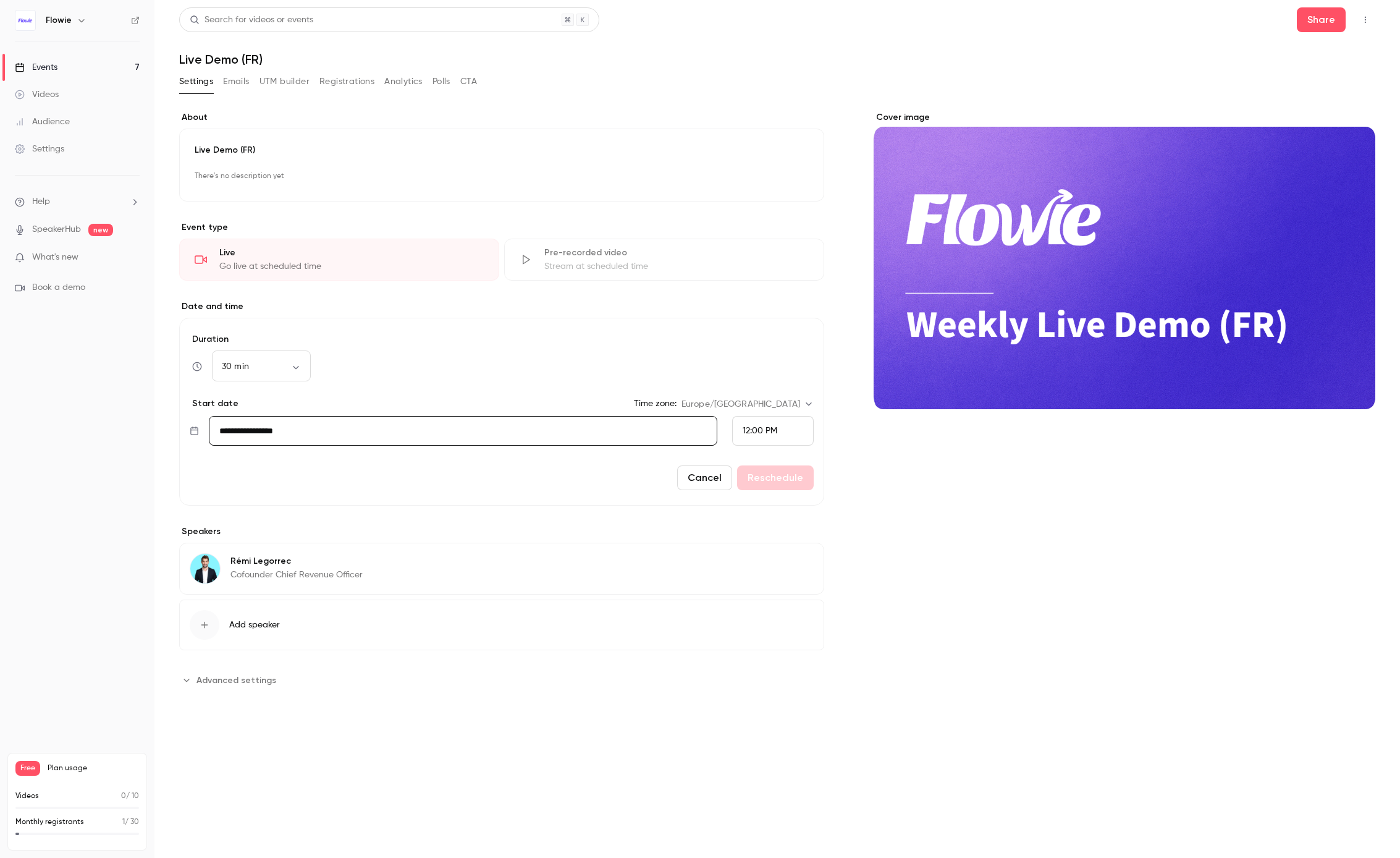
click at [49, 60] on link "Events 7" at bounding box center [77, 67] width 154 height 27
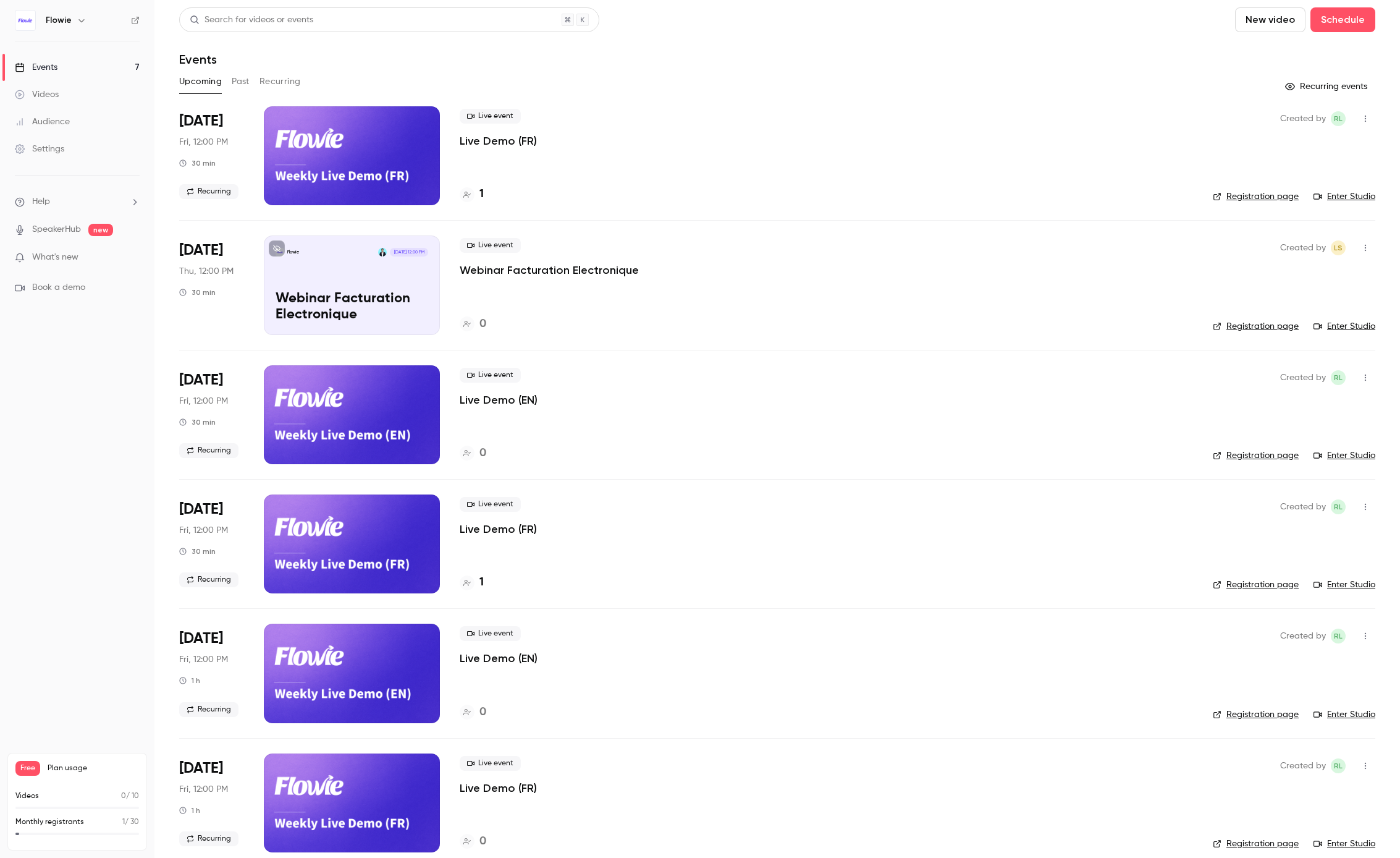
click at [278, 77] on button "Recurring" at bounding box center [280, 81] width 41 height 20
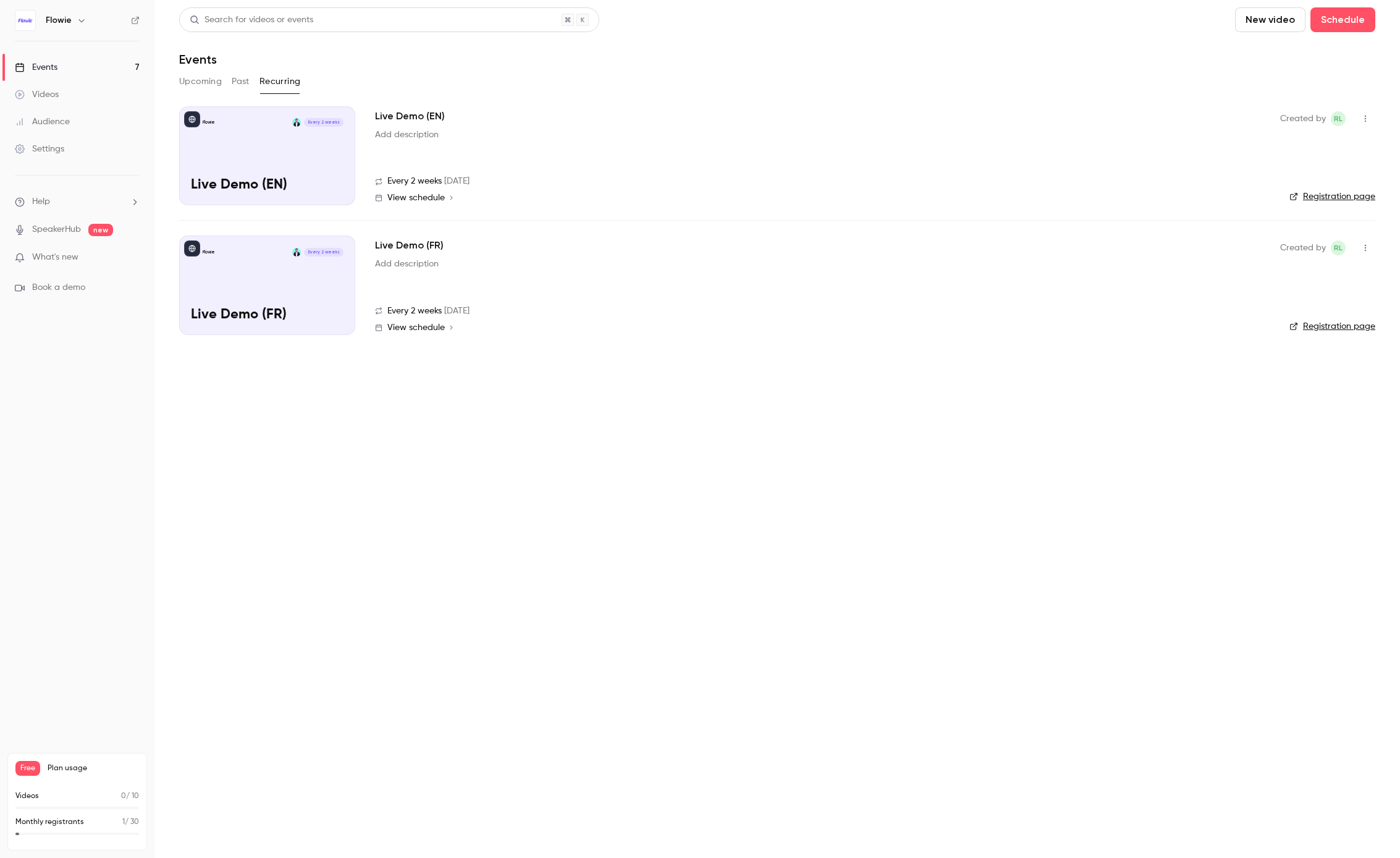
click at [324, 179] on p "Live Demo (EN)" at bounding box center [267, 186] width 153 height 16
click at [214, 81] on button "Upcoming" at bounding box center [201, 81] width 43 height 20
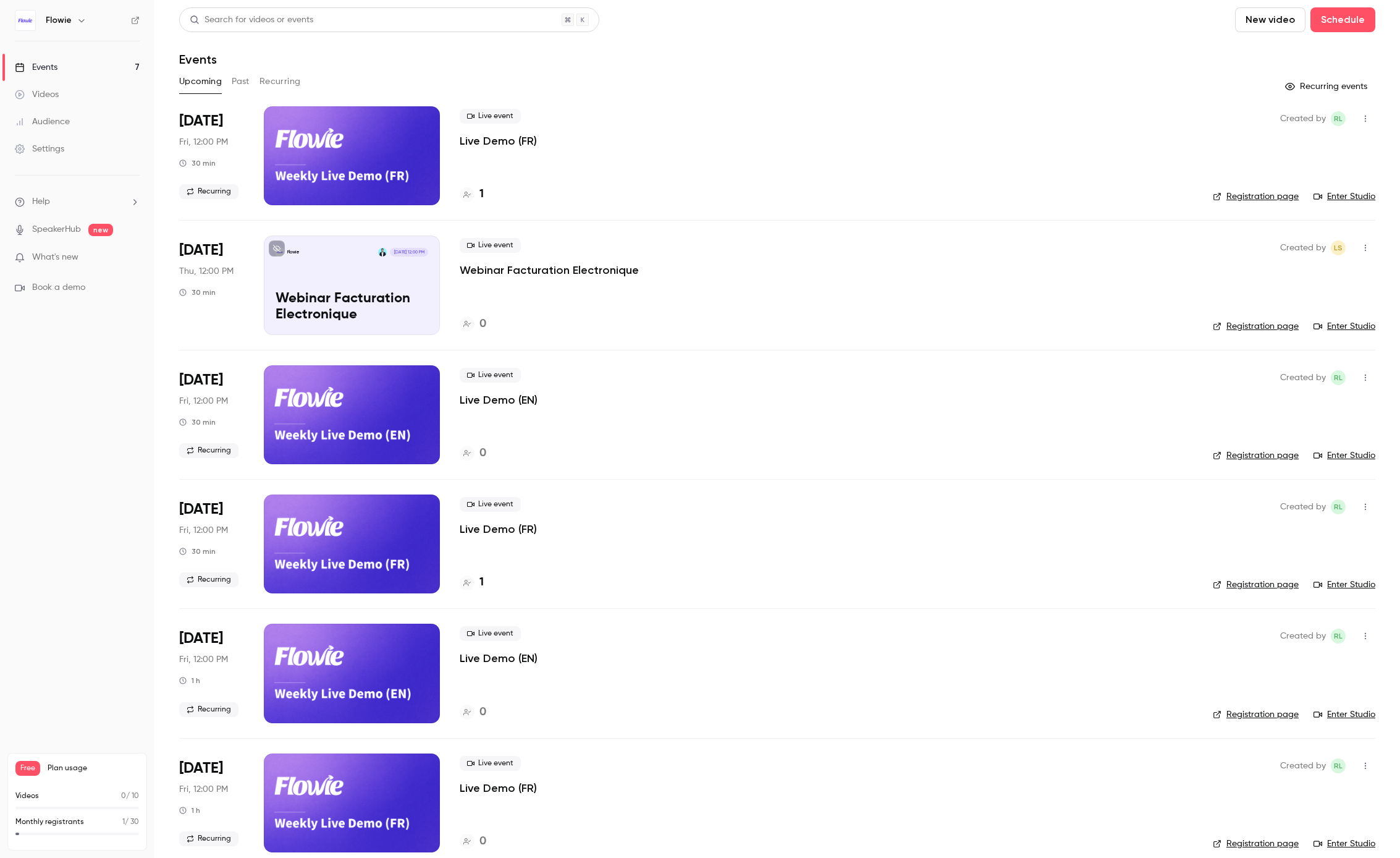
click at [304, 107] on div at bounding box center [352, 155] width 176 height 99
click at [288, 91] on div "Upcoming Past Recurring" at bounding box center [778, 84] width 1196 height 25
click at [286, 80] on button "Recurring" at bounding box center [280, 81] width 41 height 20
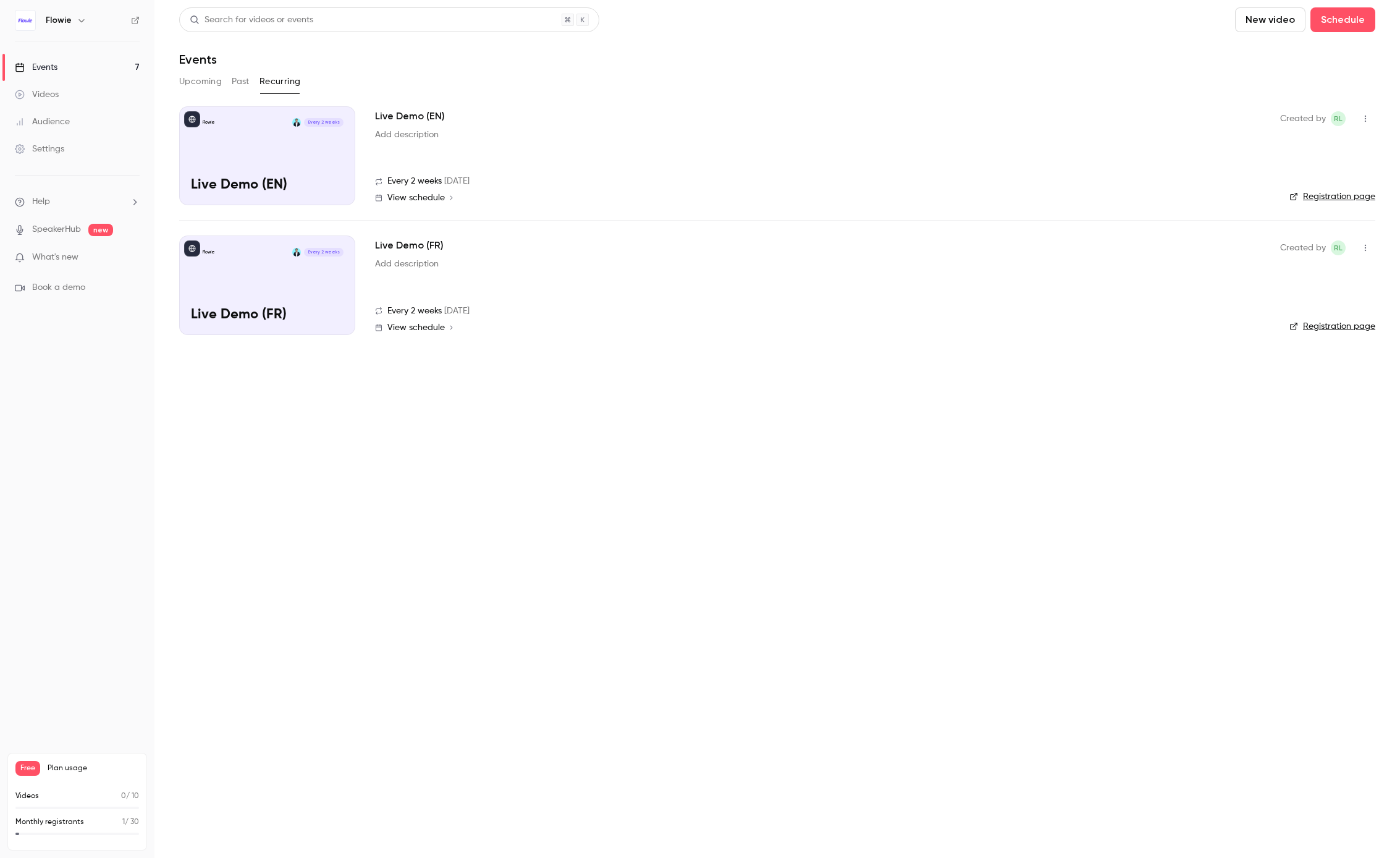
click at [1329, 195] on link "Registration page" at bounding box center [1333, 196] width 86 height 12
click at [304, 148] on div "Flowie Every 2 weeks Live Demo (EN)" at bounding box center [267, 155] width 176 height 99
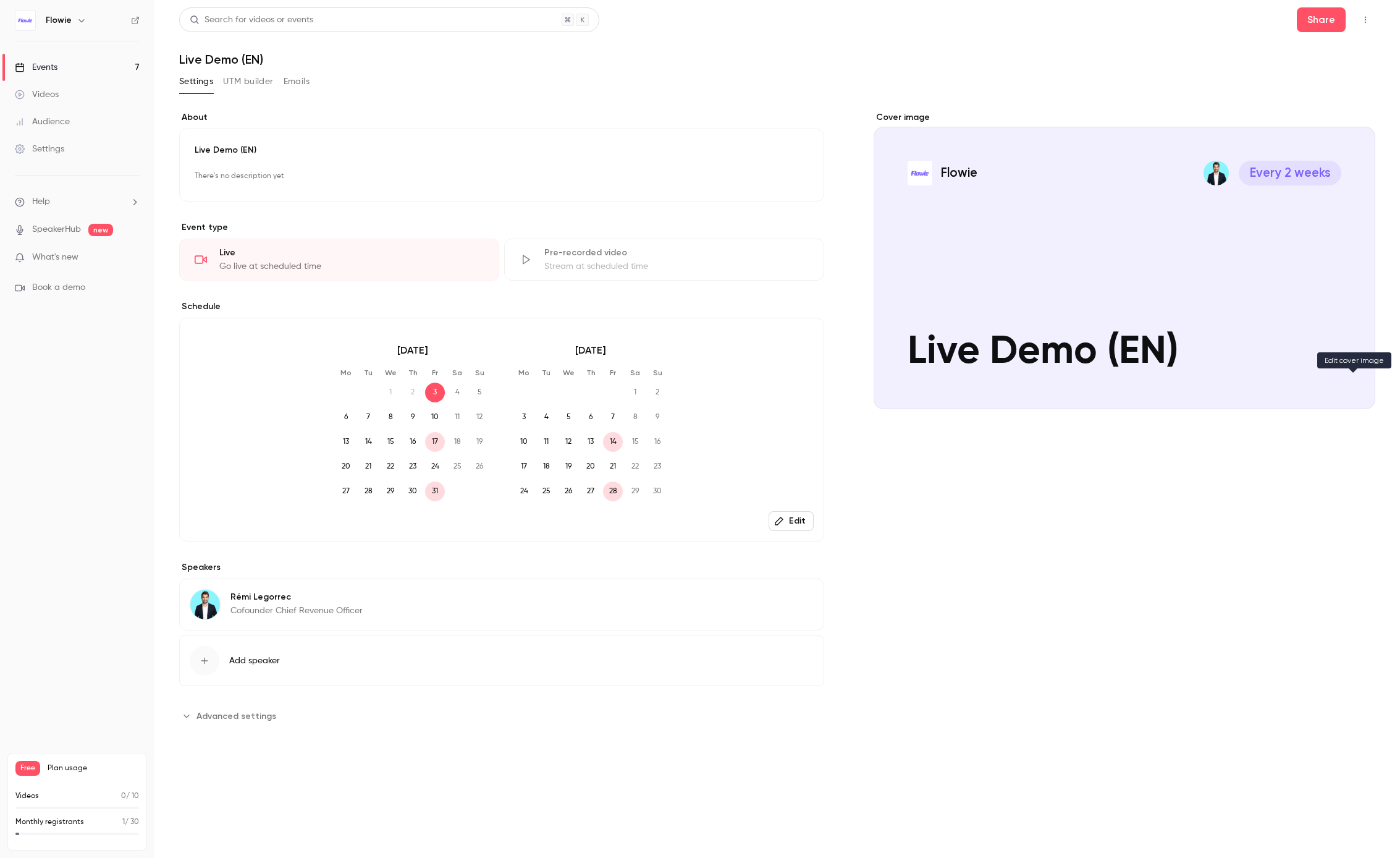
click at [1354, 389] on icon "Cover image" at bounding box center [1353, 387] width 13 height 10
click at [1359, 388] on icon "Cover image" at bounding box center [1353, 387] width 13 height 10
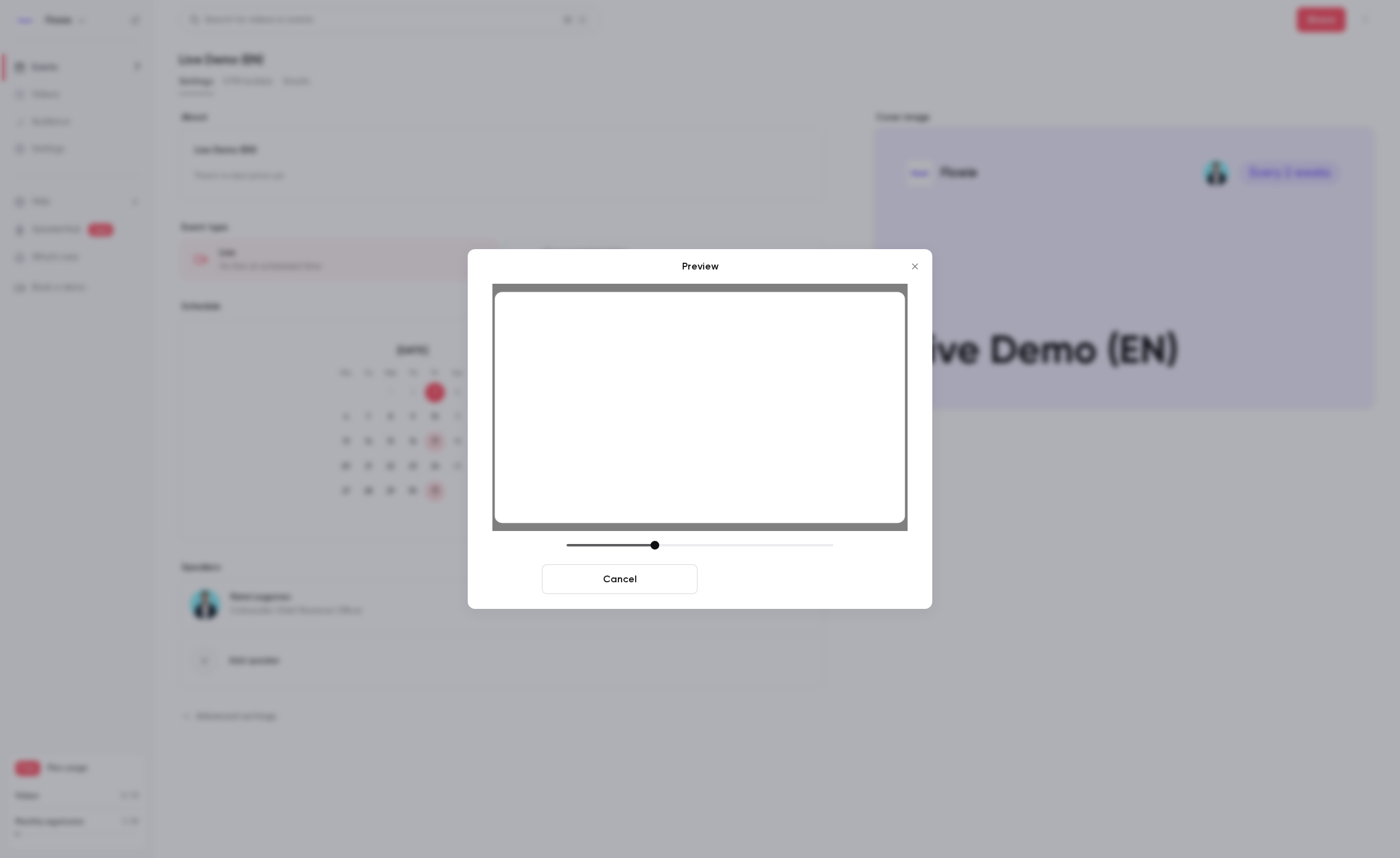
click at [798, 583] on button "Save cover" at bounding box center [780, 579] width 155 height 29
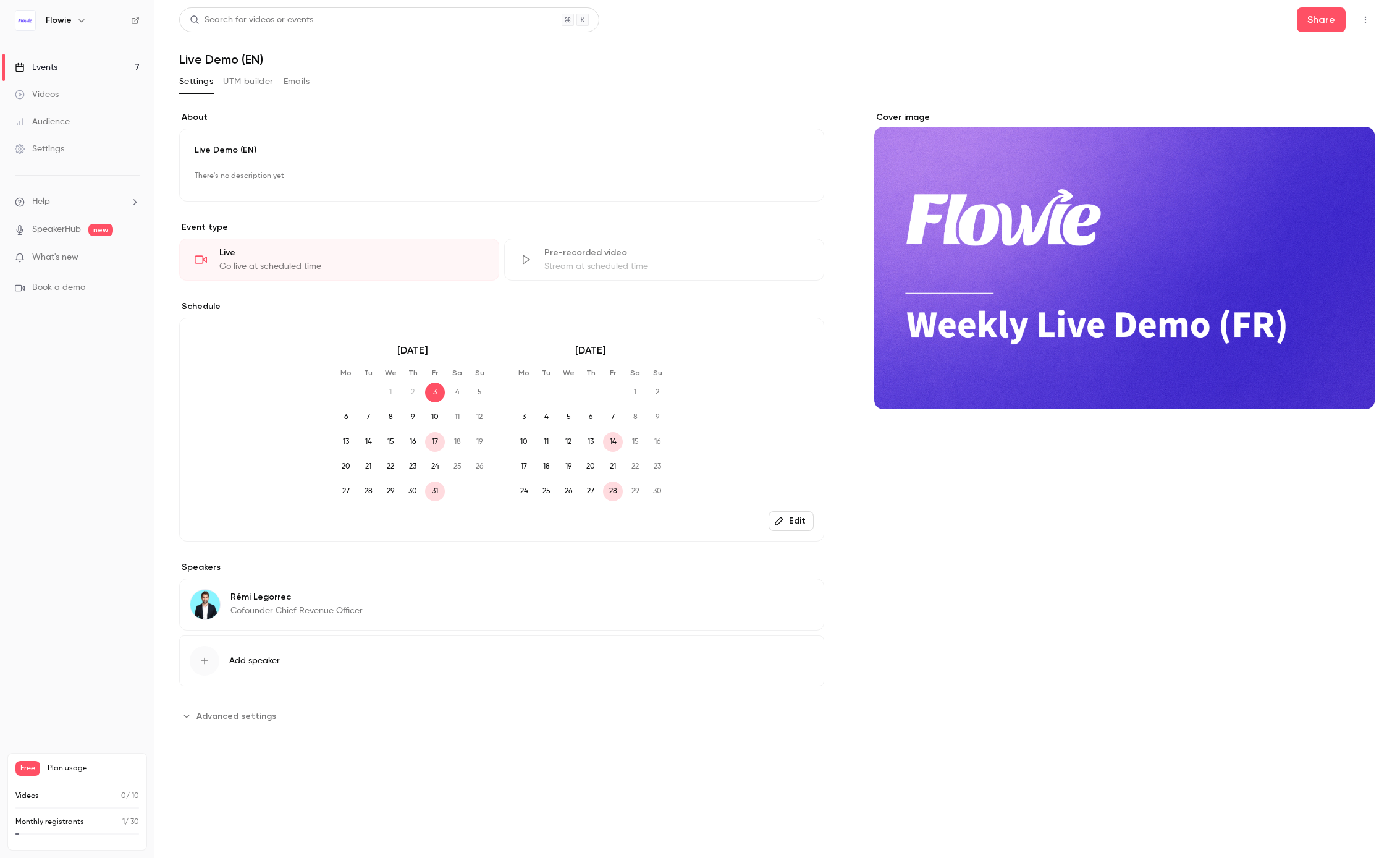
click at [97, 65] on link "Events 7" at bounding box center [77, 67] width 154 height 27
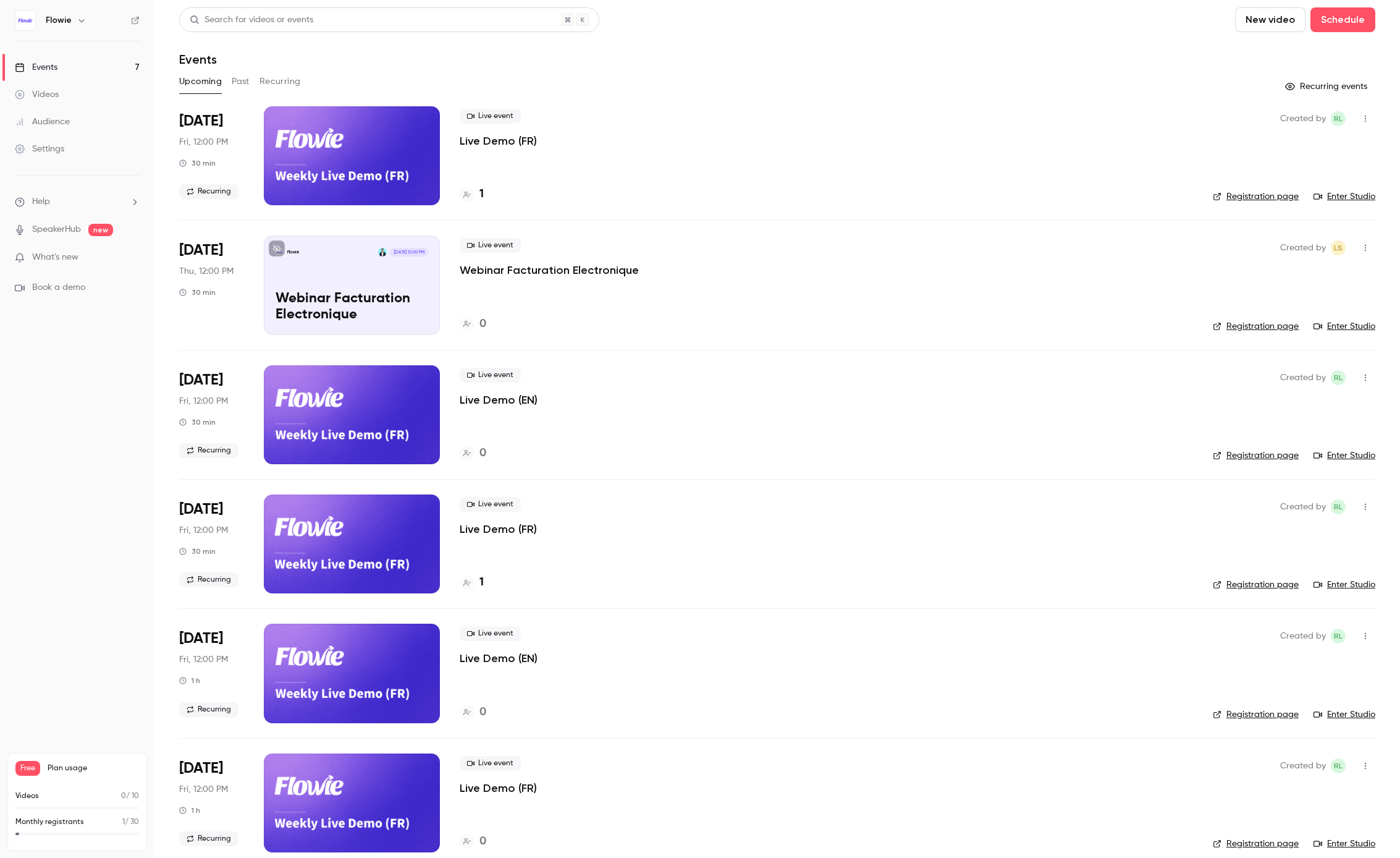
click at [274, 79] on button "Recurring" at bounding box center [280, 81] width 41 height 20
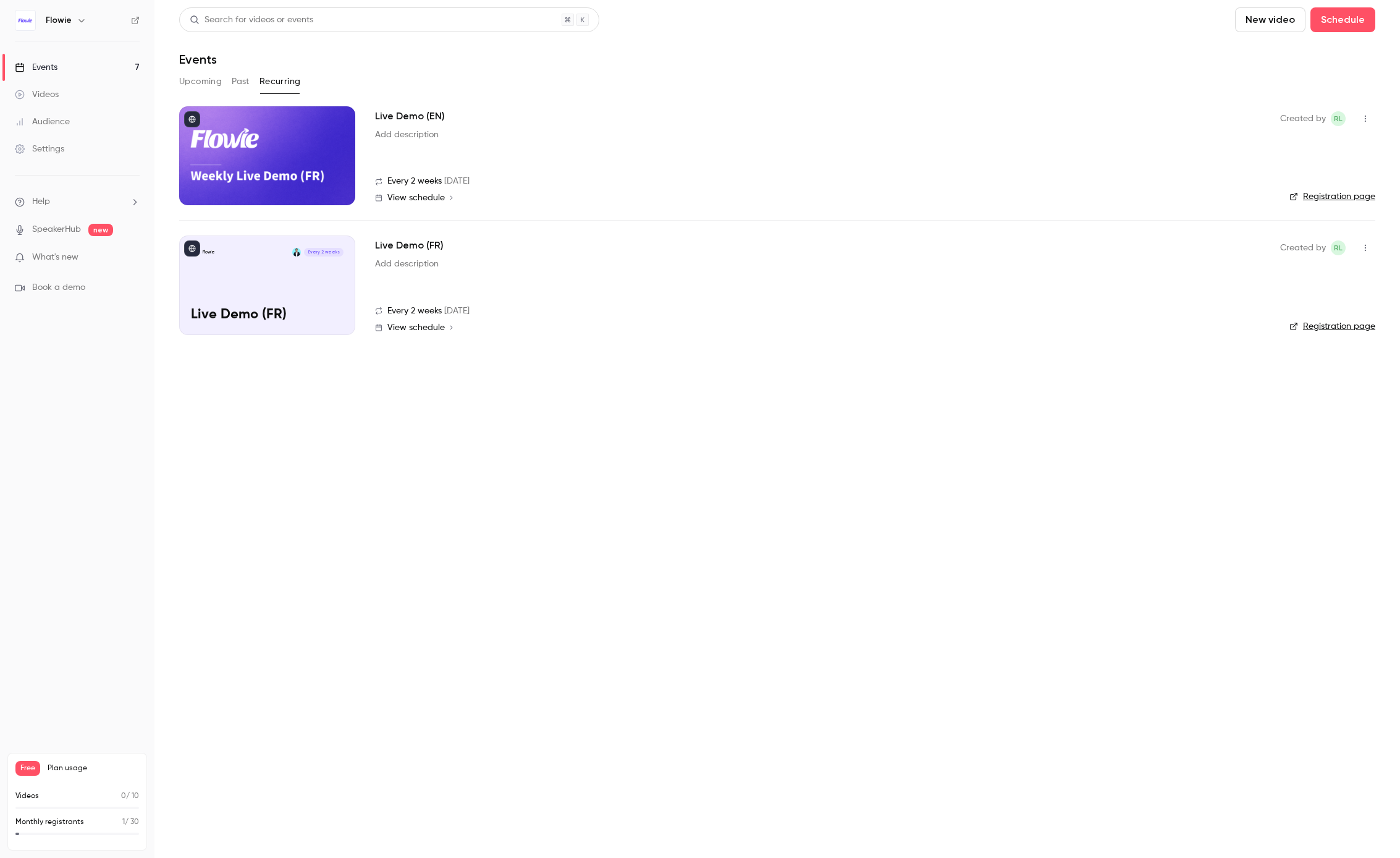
click at [195, 76] on button "Upcoming" at bounding box center [201, 81] width 43 height 20
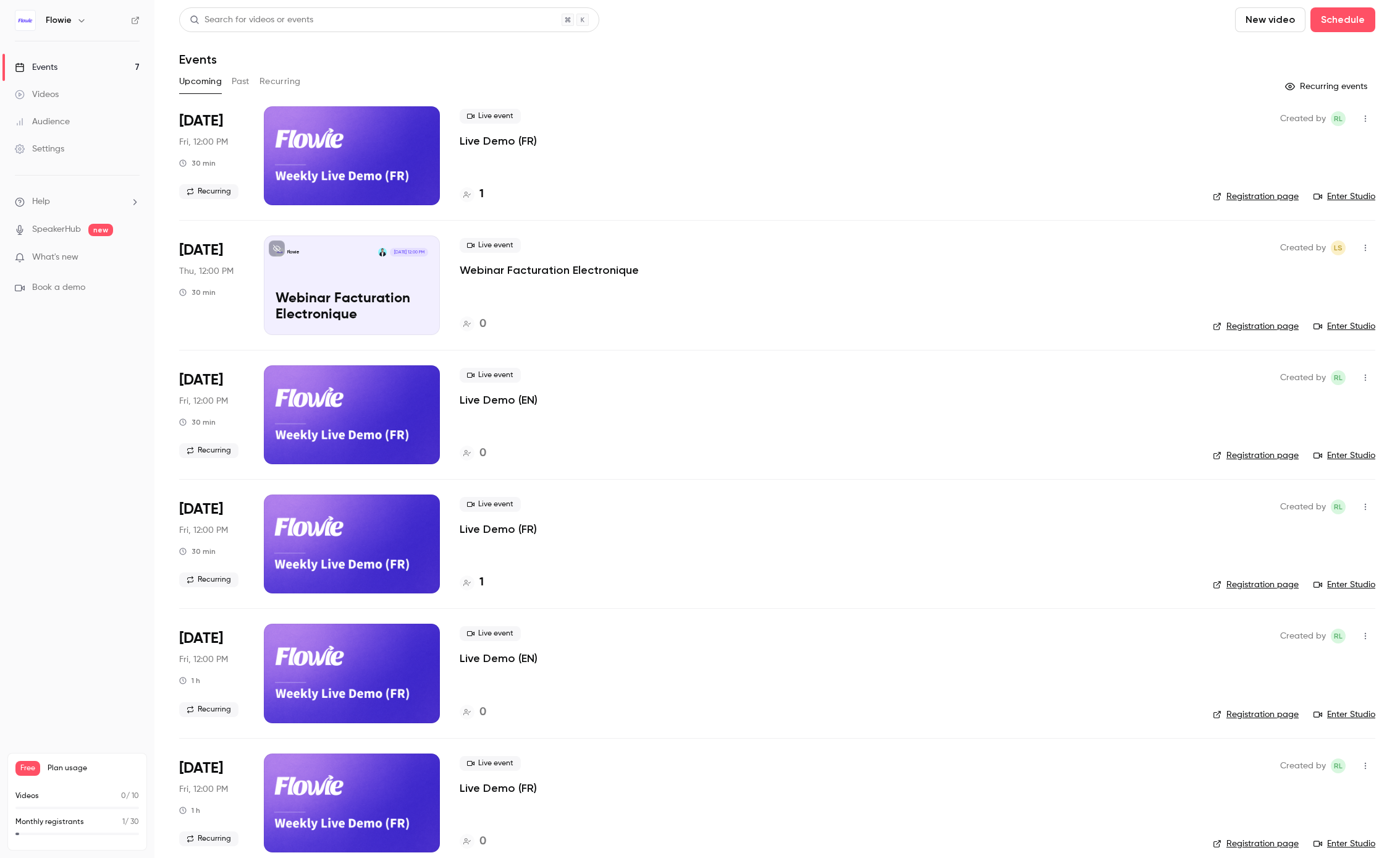
click at [278, 85] on button "Recurring" at bounding box center [280, 81] width 41 height 20
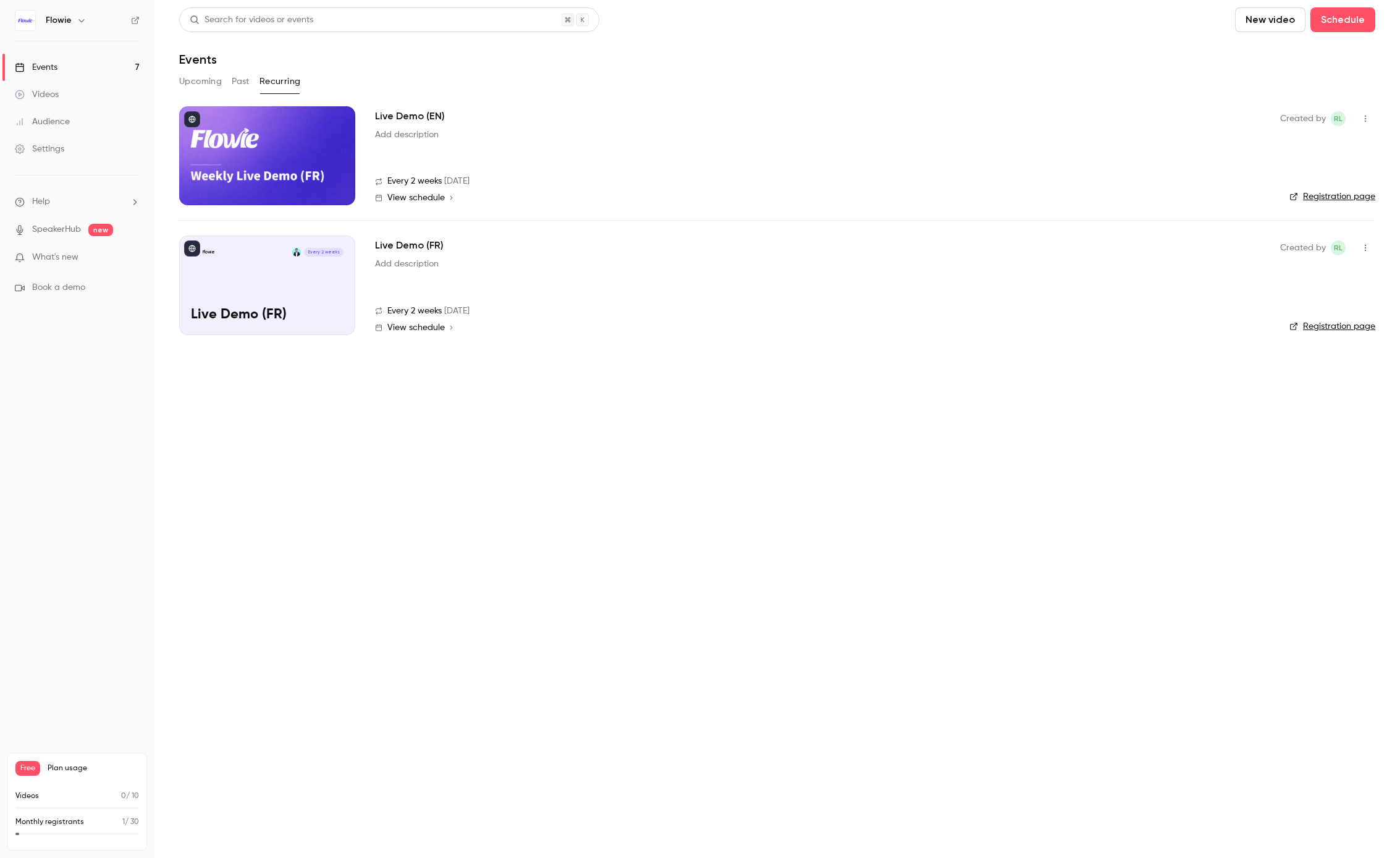
click at [194, 83] on button "Upcoming" at bounding box center [201, 81] width 43 height 20
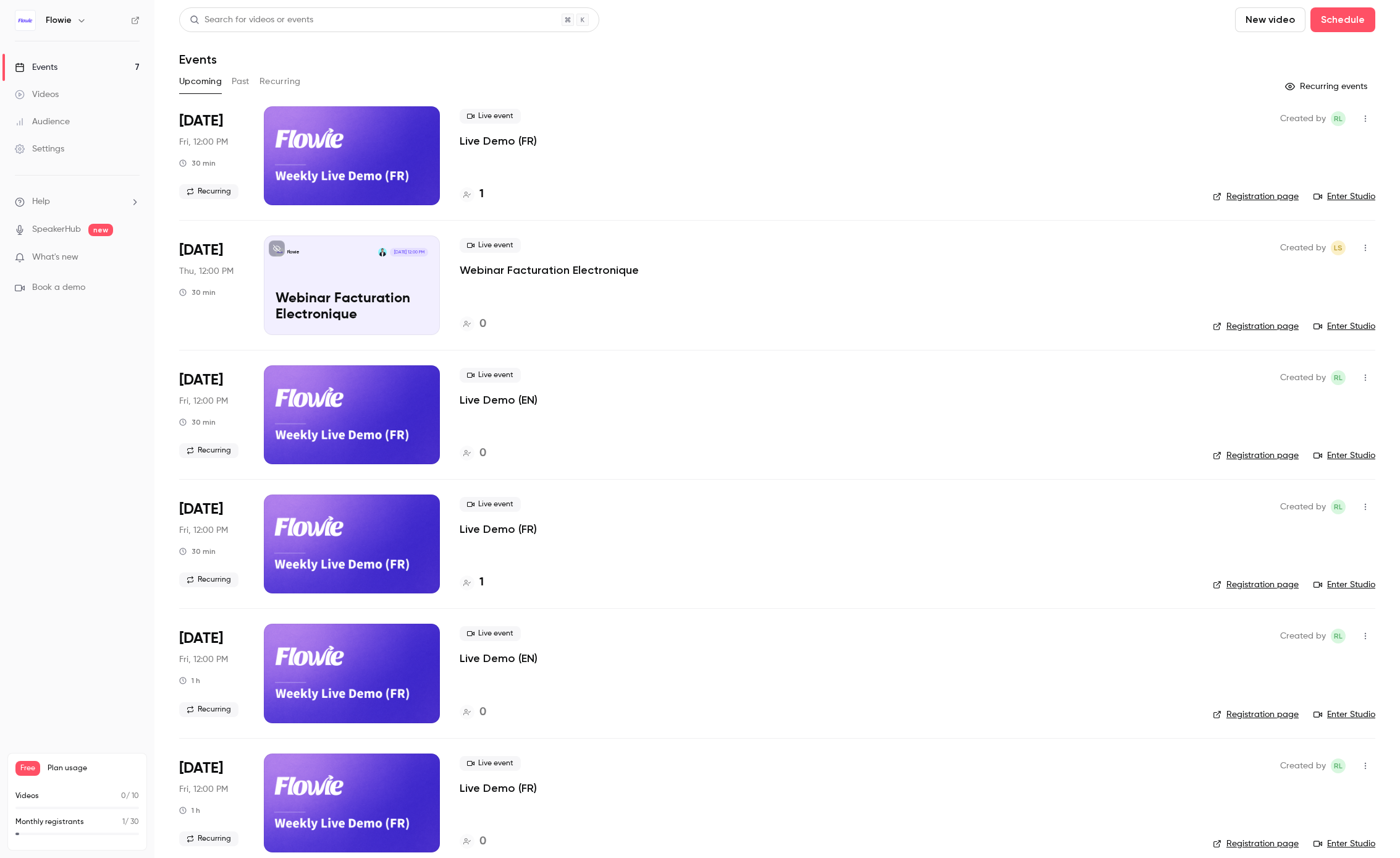
click at [49, 93] on div "Videos" at bounding box center [37, 95] width 44 height 12
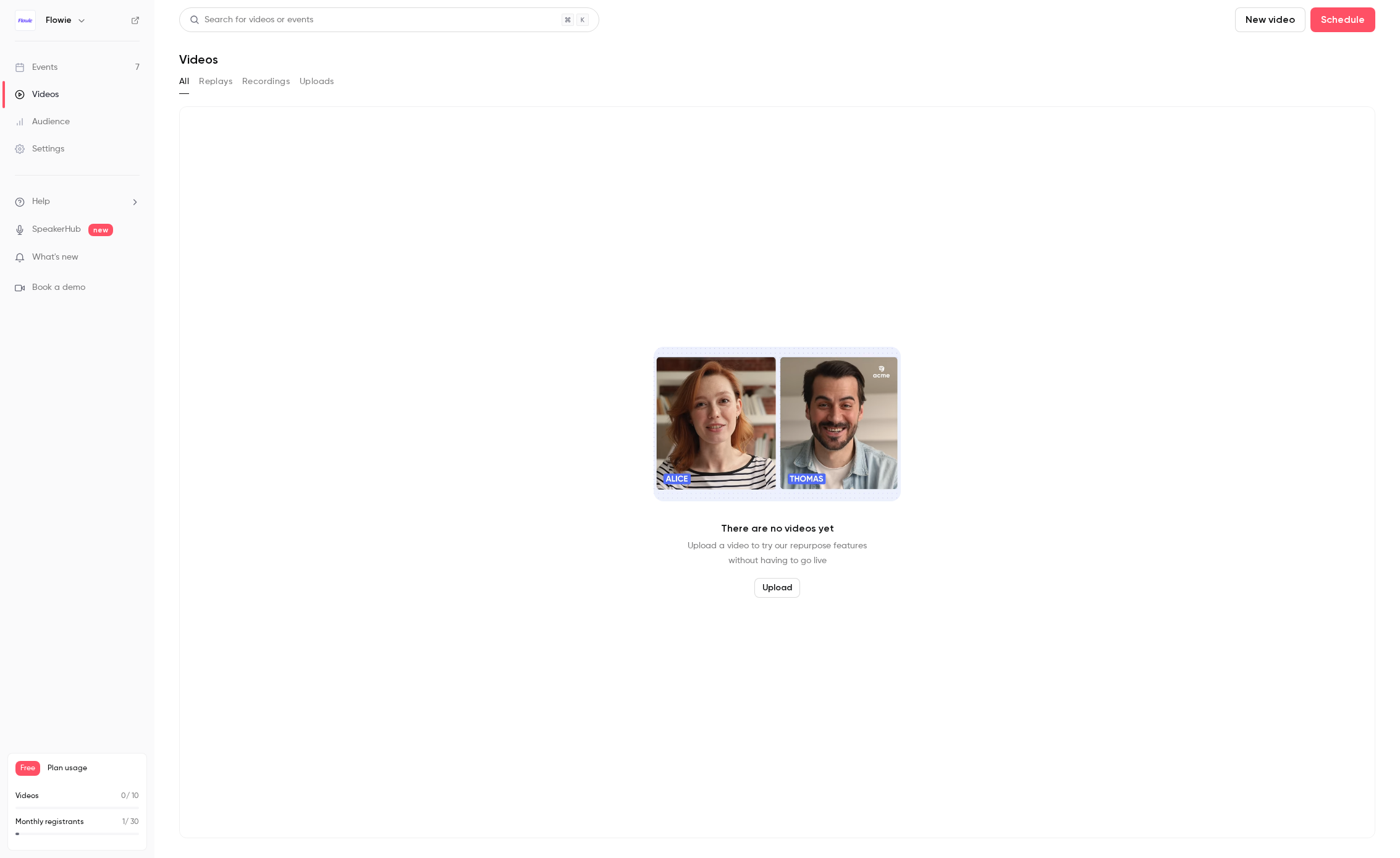
click at [72, 61] on link "Events 7" at bounding box center [77, 67] width 154 height 27
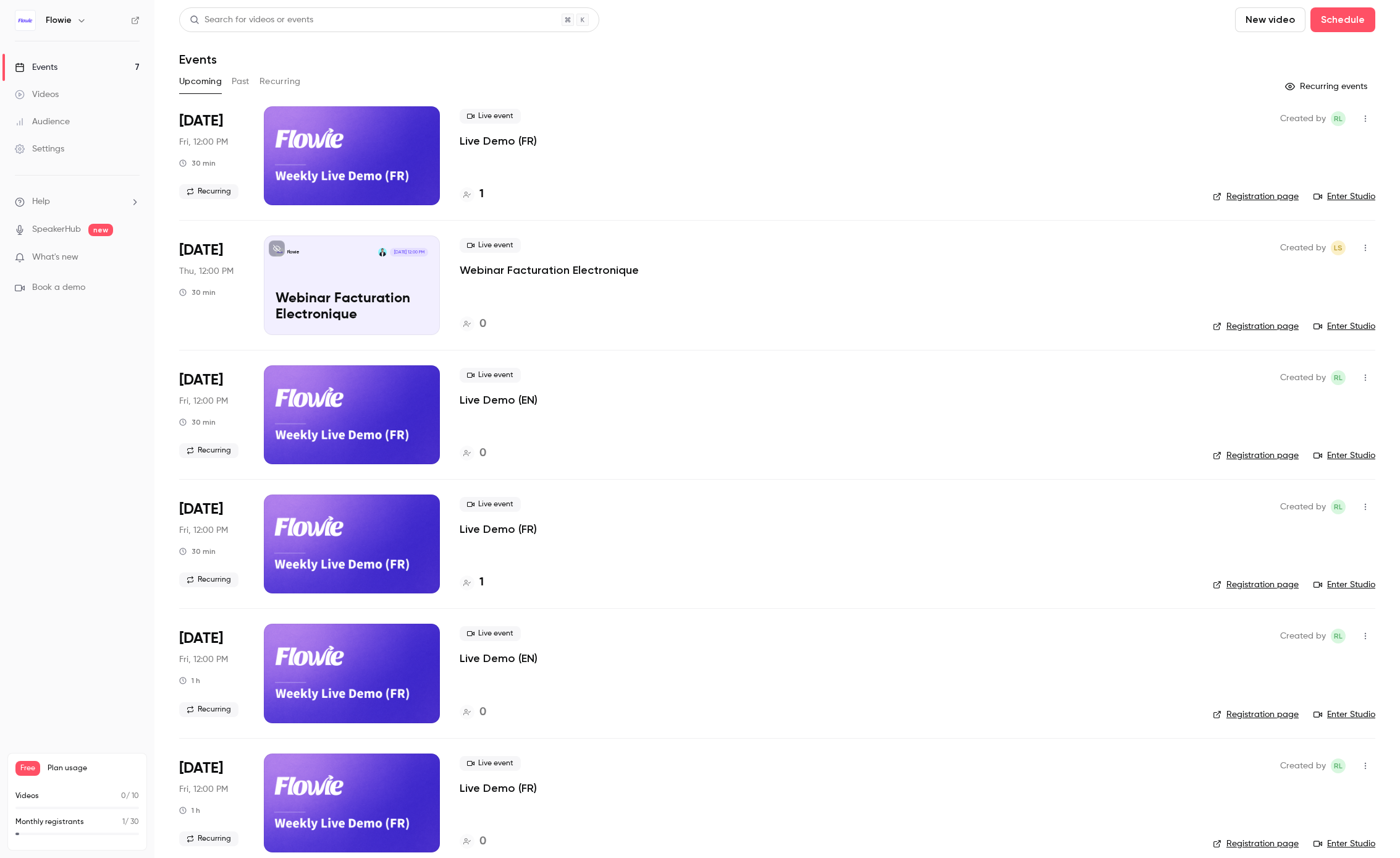
click at [281, 77] on button "Recurring" at bounding box center [280, 81] width 41 height 20
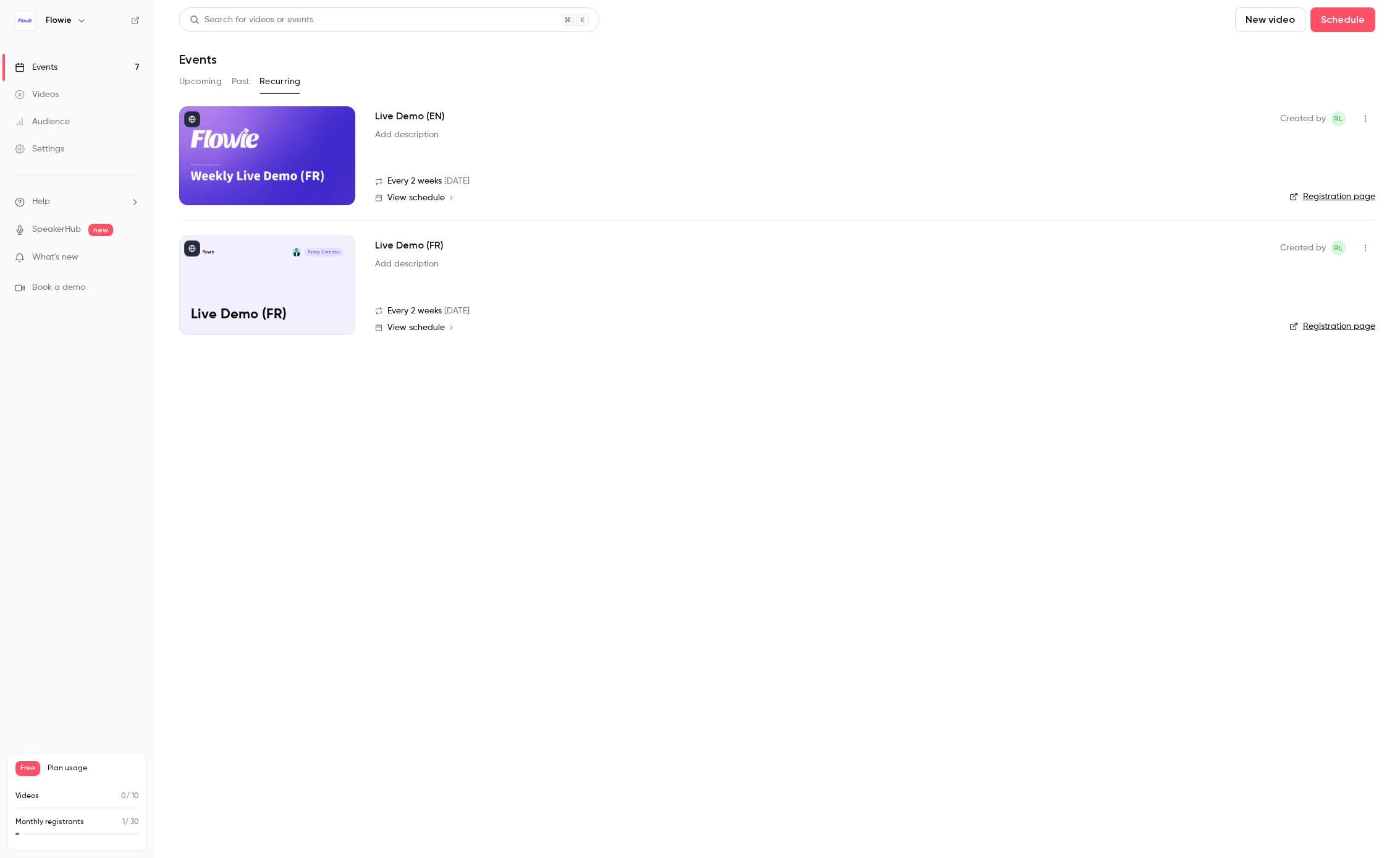
click at [321, 284] on div "Flowie Every 2 weeks Live Demo (FR)" at bounding box center [267, 285] width 176 height 99
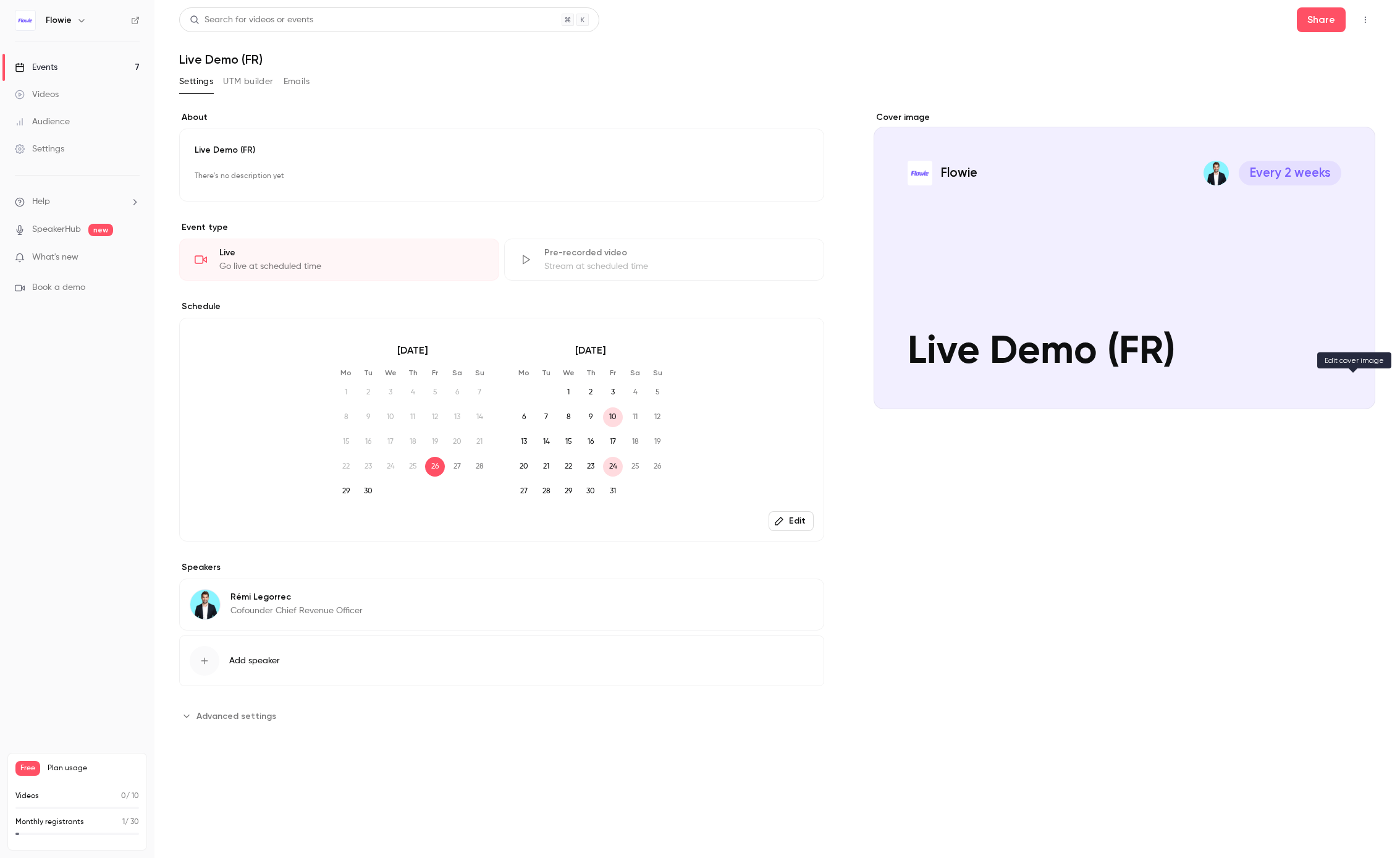
click at [1352, 387] on icon "Cover image" at bounding box center [1353, 386] width 8 height 8
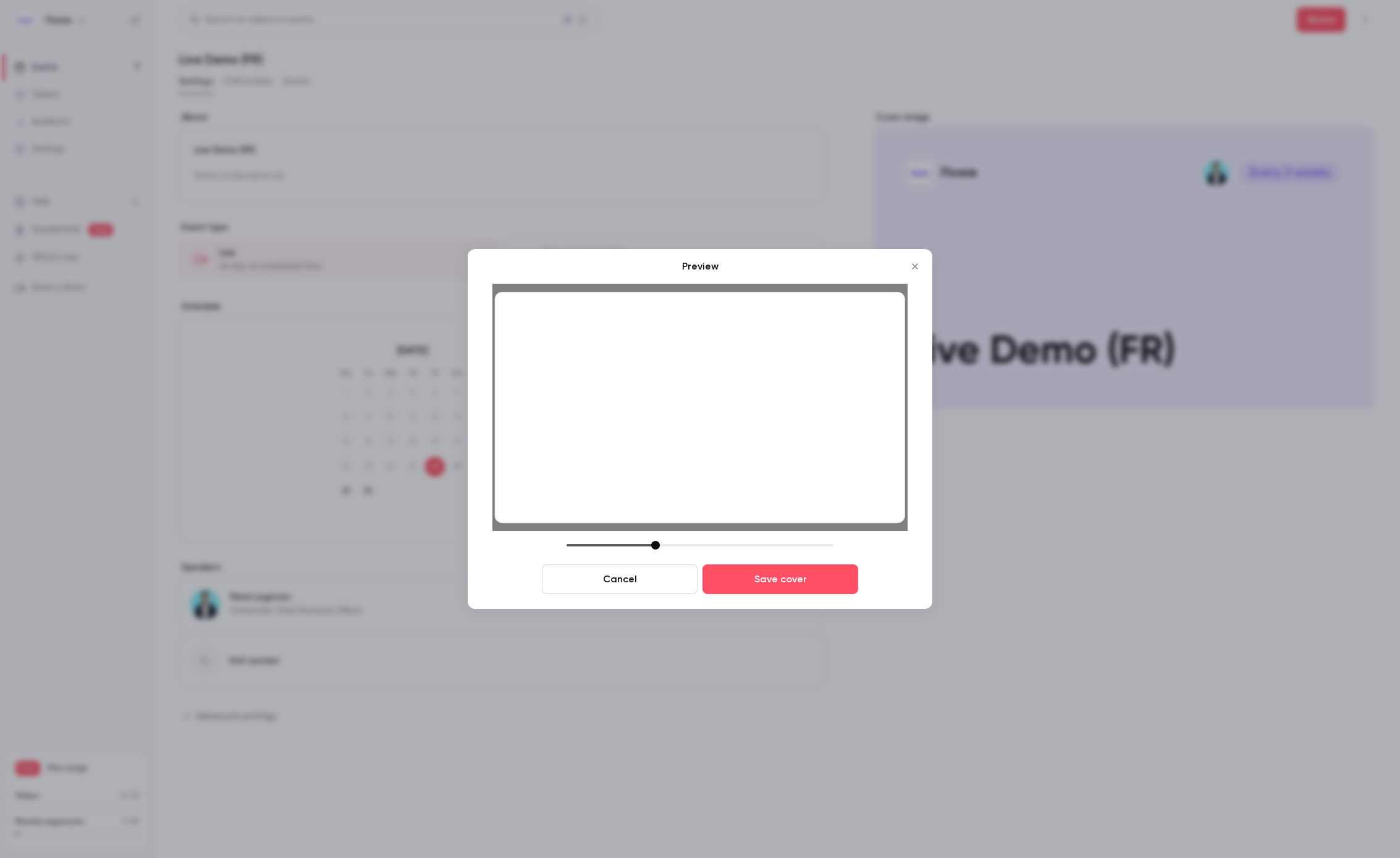
click at [655, 545] on div at bounding box center [656, 546] width 9 height 9
click at [739, 580] on button "Save cover" at bounding box center [780, 579] width 155 height 29
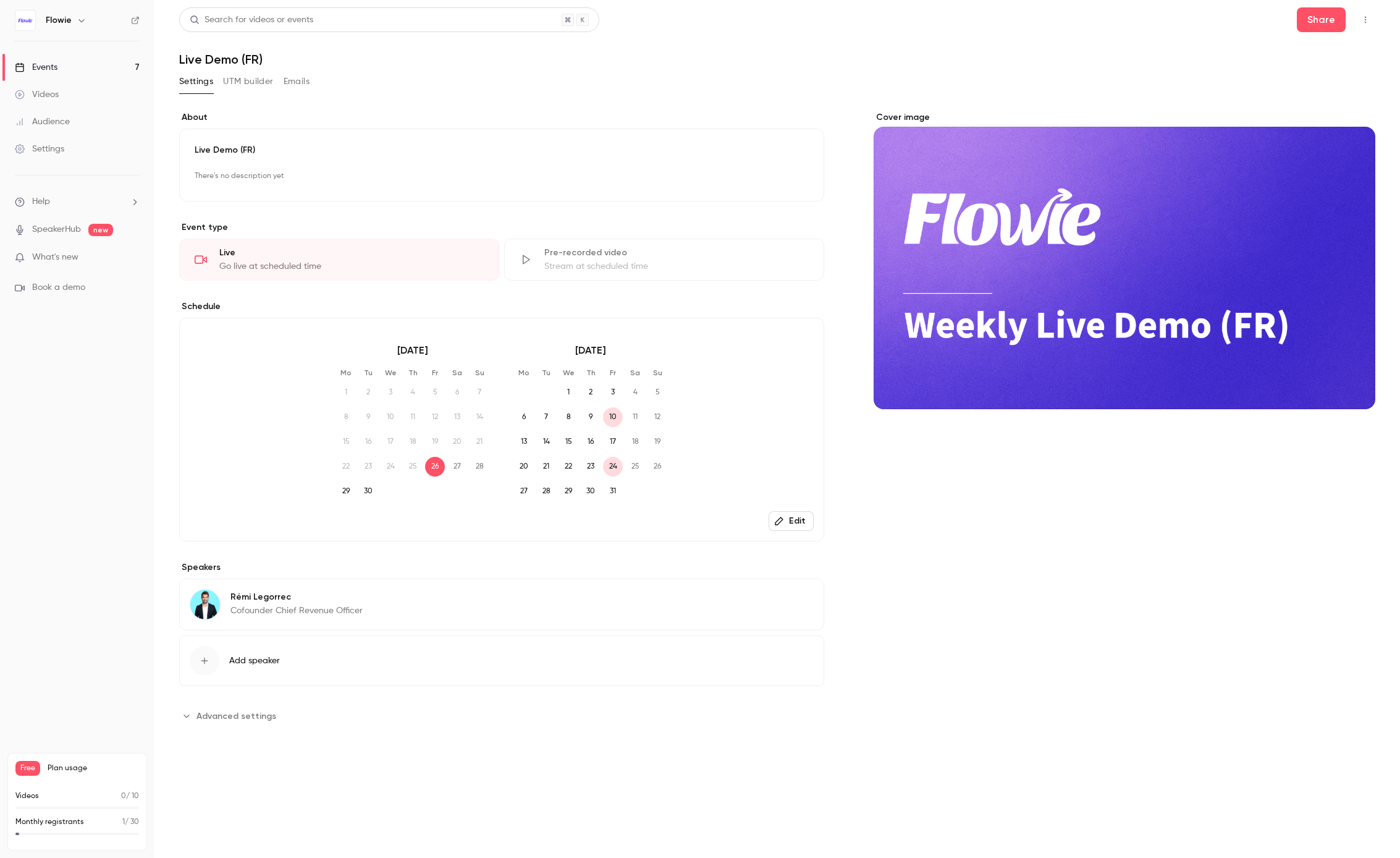
click at [36, 54] on link "Events 7" at bounding box center [77, 67] width 154 height 27
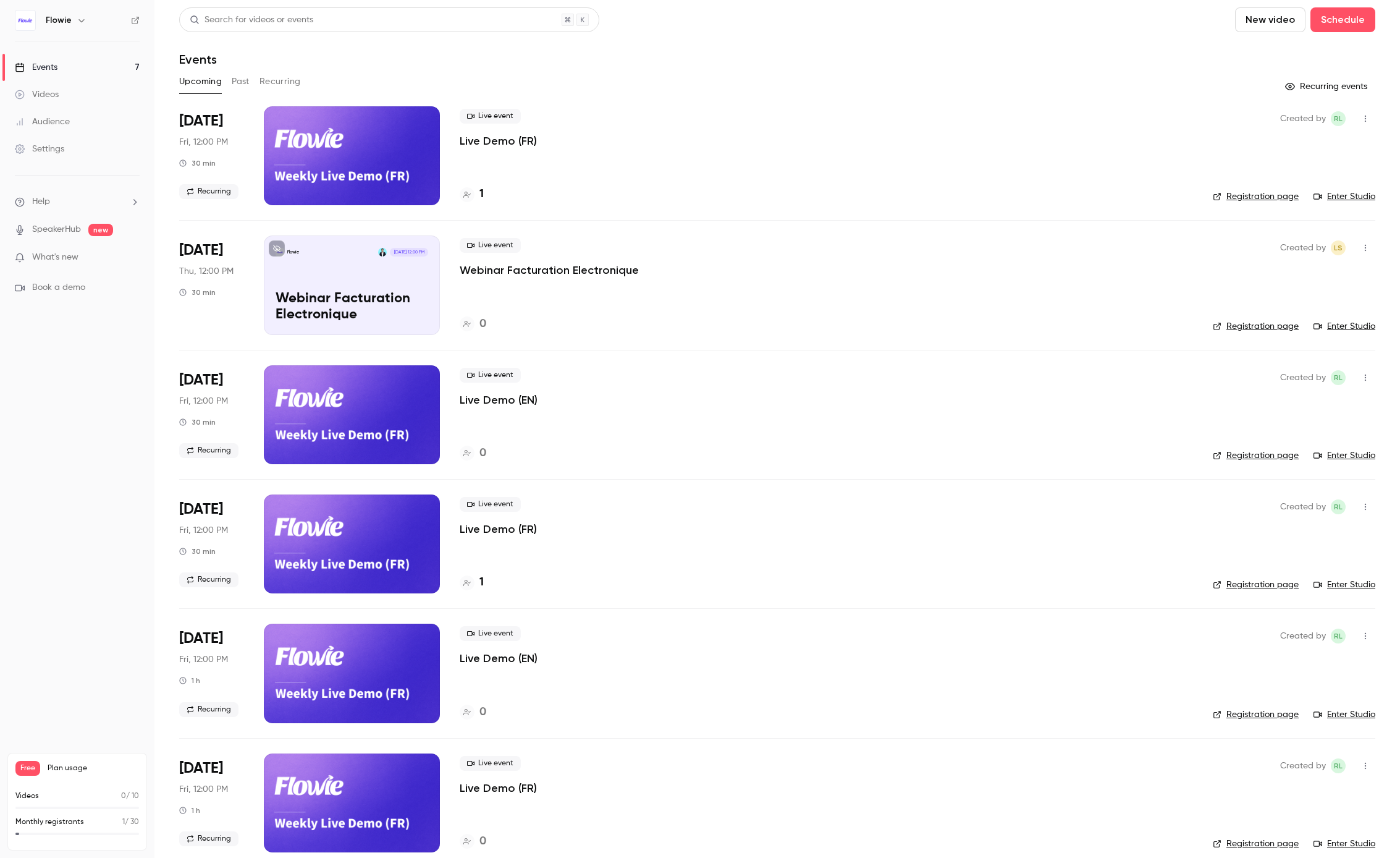
click at [58, 138] on link "Settings" at bounding box center [77, 149] width 154 height 27
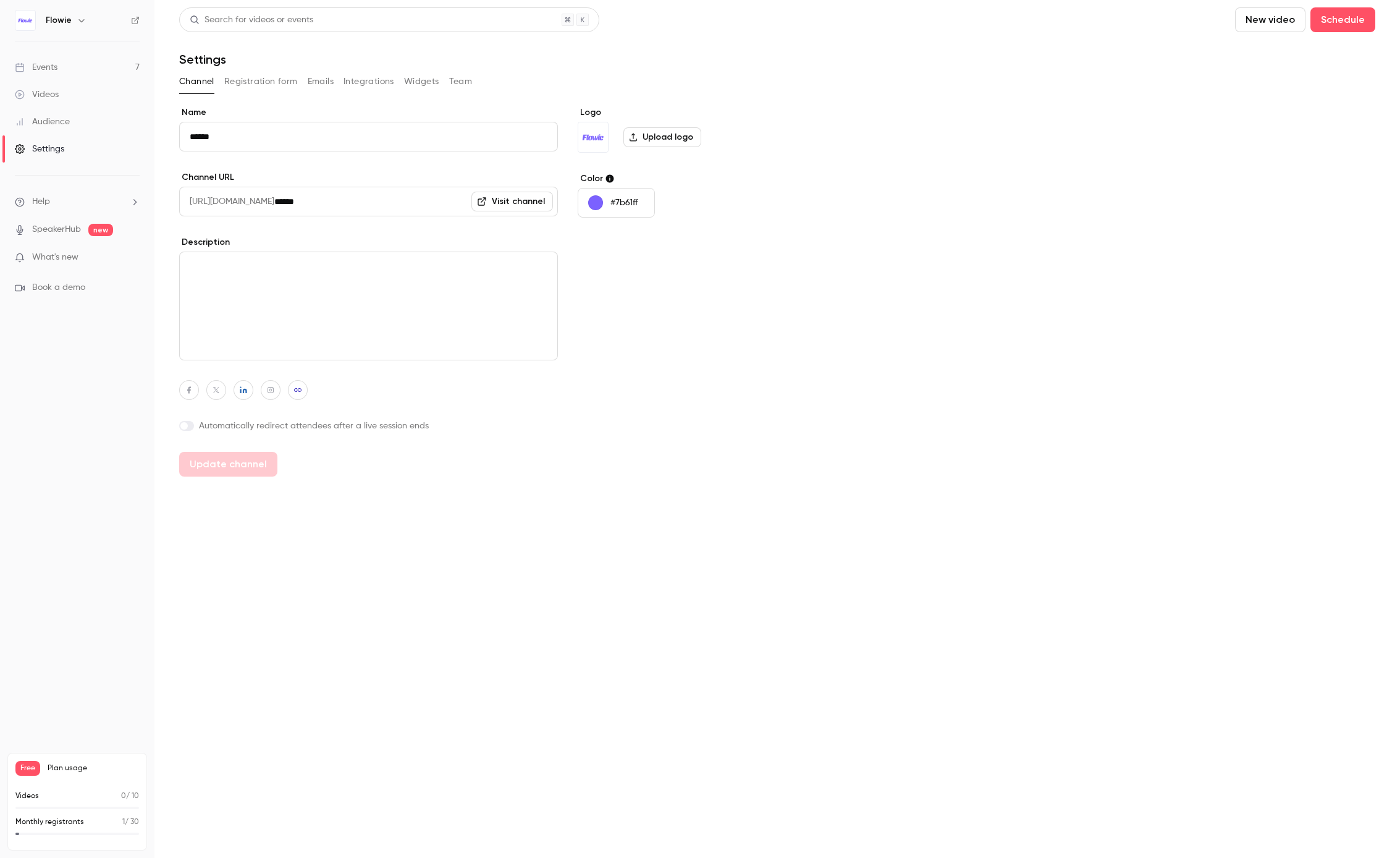
click at [374, 83] on button "Integrations" at bounding box center [369, 81] width 51 height 20
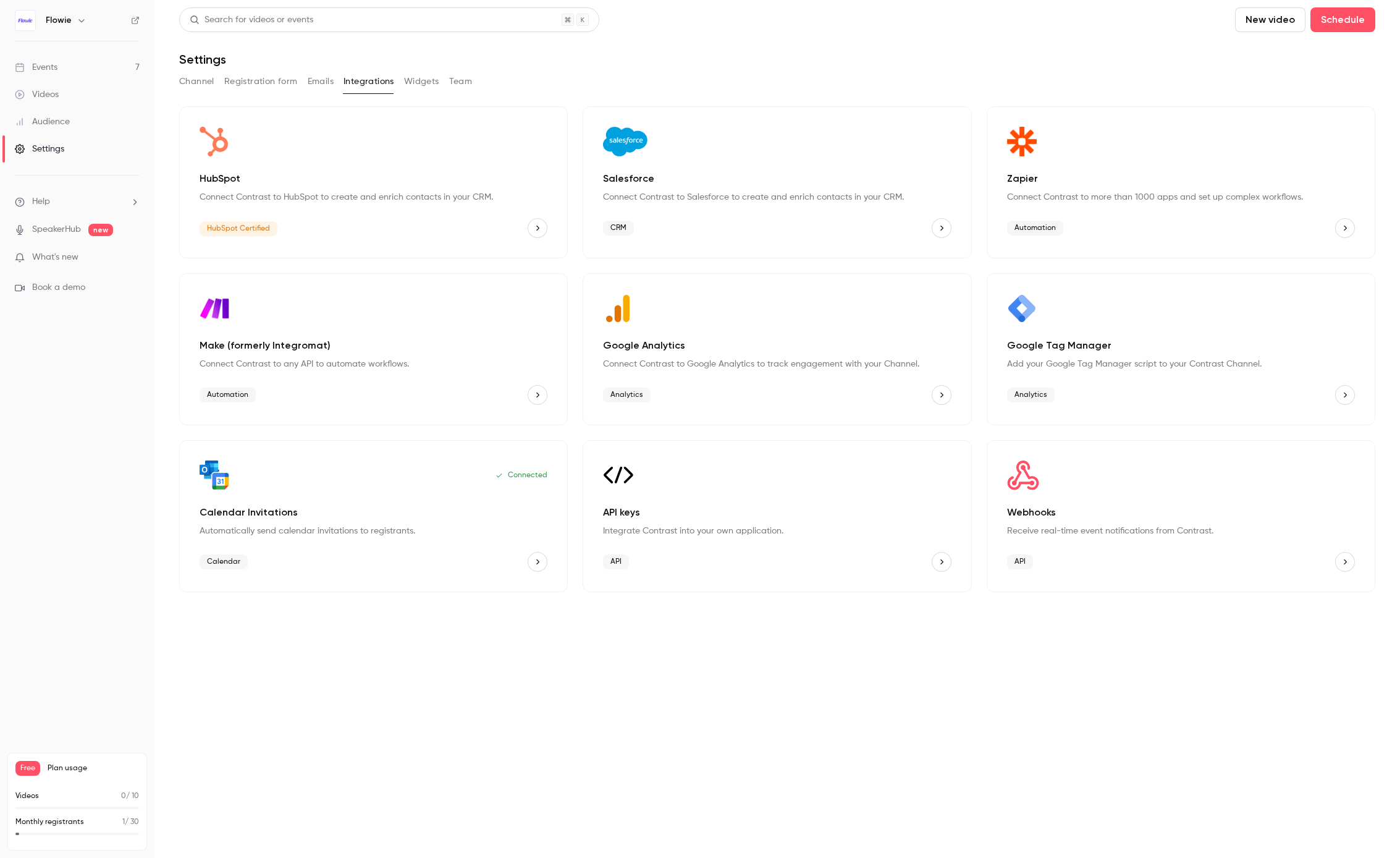
click at [438, 77] on div "Channel Registration form Emails Integrations Widgets Team" at bounding box center [778, 81] width 1196 height 20
click at [425, 78] on button "Widgets" at bounding box center [421, 81] width 35 height 20
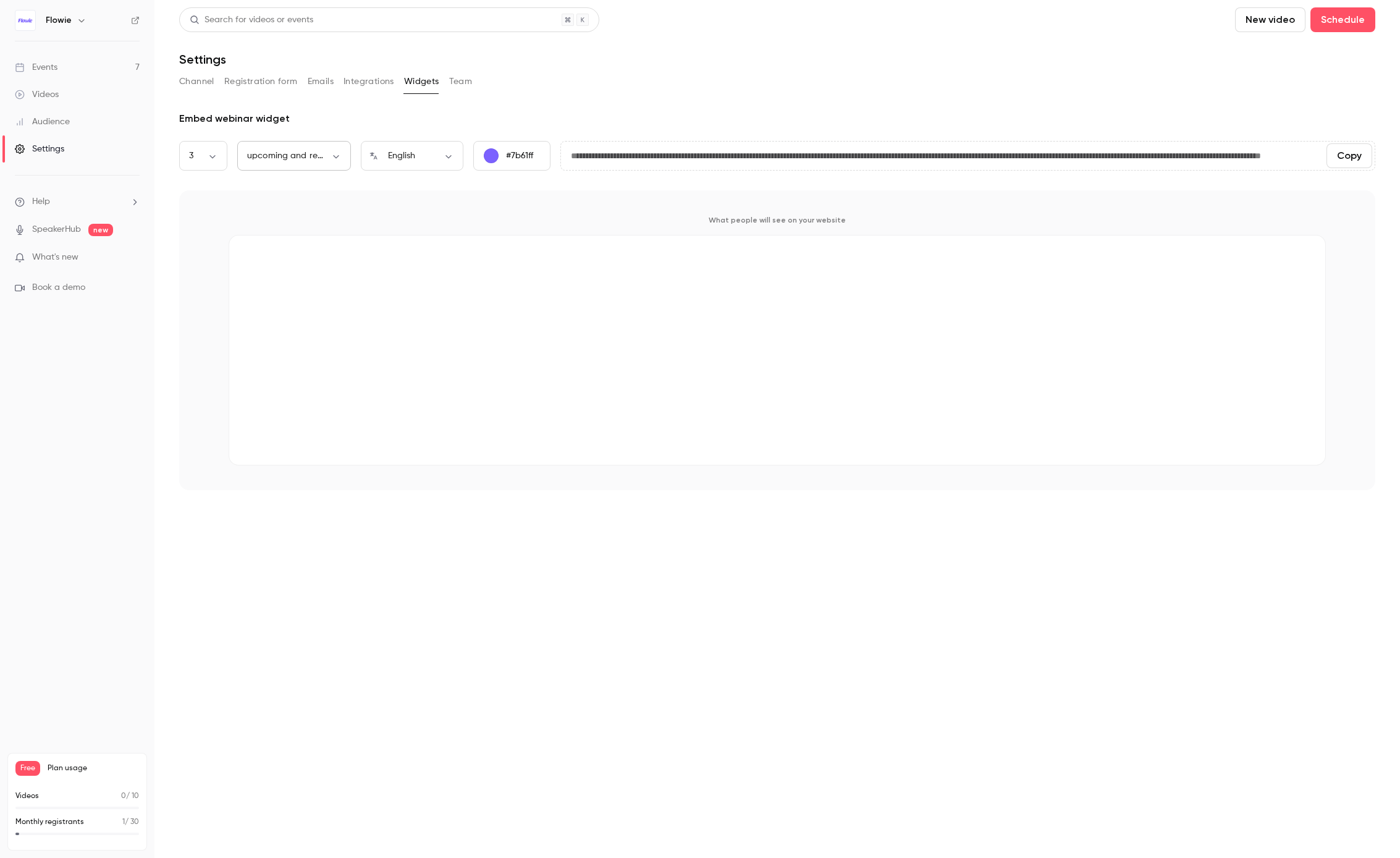
click at [307, 160] on body "**********" at bounding box center [700, 429] width 1400 height 858
click at [214, 168] on div at bounding box center [700, 429] width 1400 height 858
click at [211, 168] on div "3 * ​" at bounding box center [204, 155] width 48 height 29
click at [212, 160] on body "**********" at bounding box center [700, 429] width 1400 height 858
click at [216, 385] on li "7" at bounding box center [204, 389] width 48 height 32
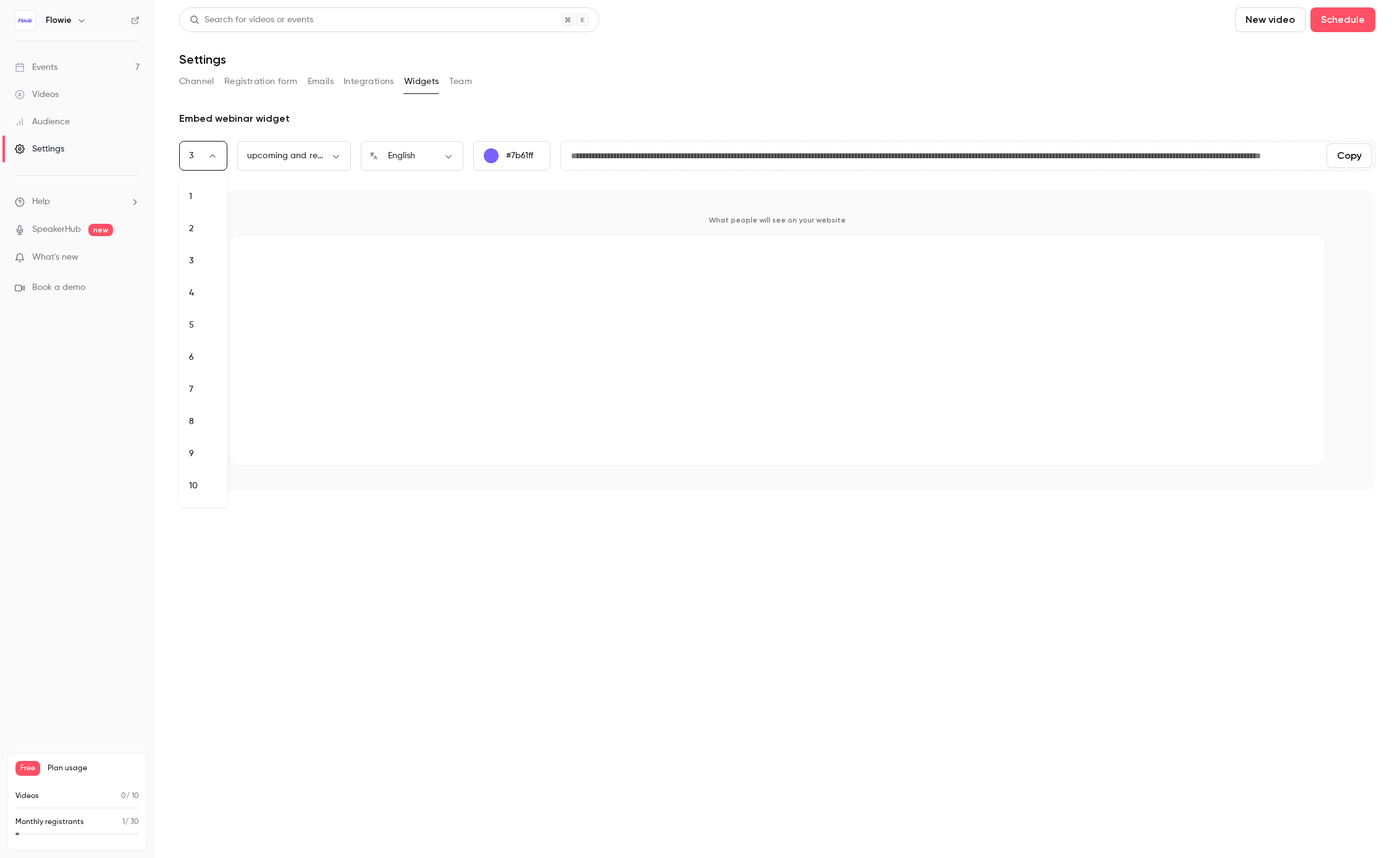
type input "*"
type input "**********"
click at [882, 148] on input "**********" at bounding box center [938, 156] width 756 height 25
drag, startPoint x: 622, startPoint y: 153, endPoint x: 1021, endPoint y: 155, distance: 399.0
click at [1021, 155] on input "**********" at bounding box center [938, 156] width 756 height 25
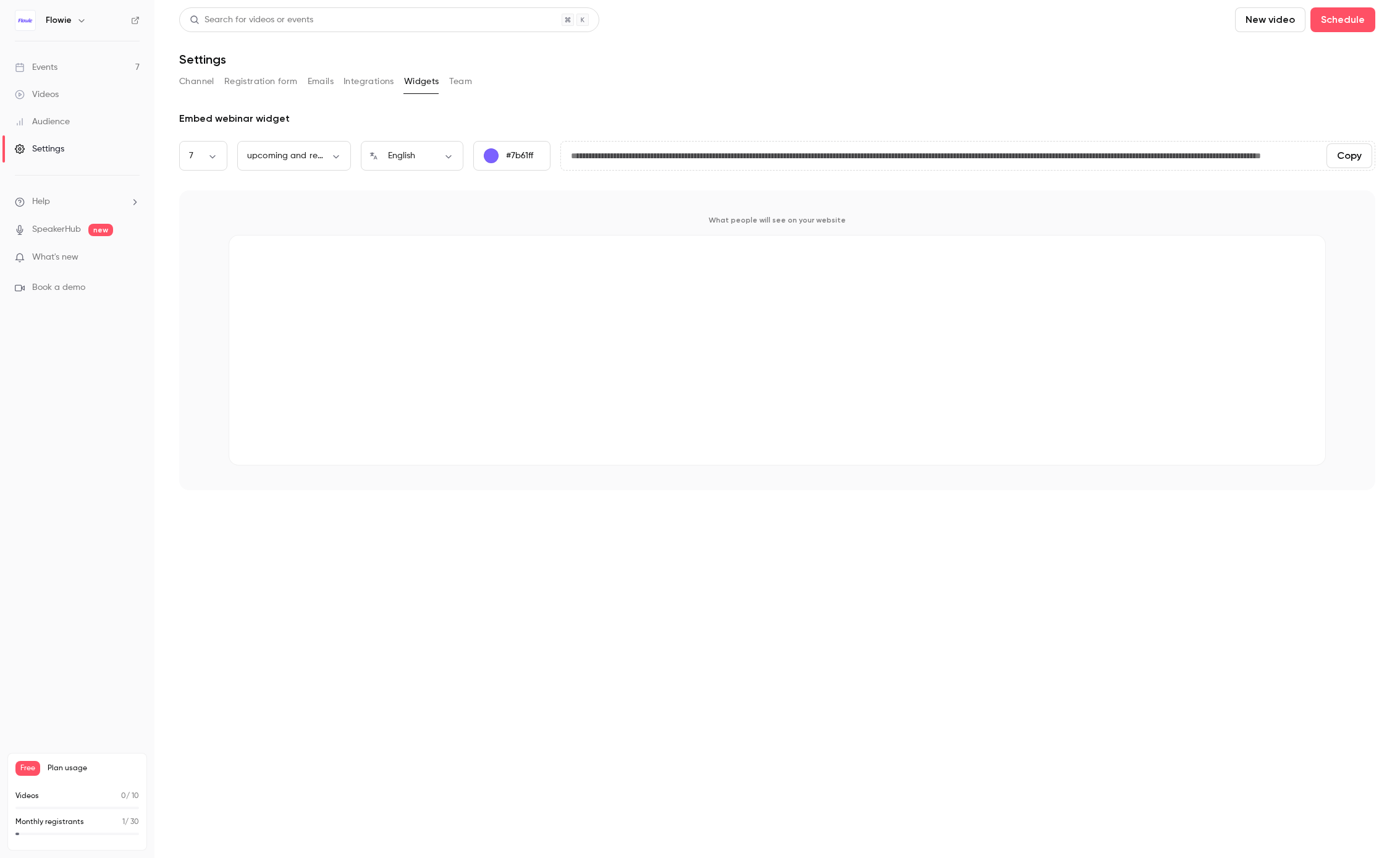
click at [188, 82] on button "Channel" at bounding box center [196, 81] width 35 height 20
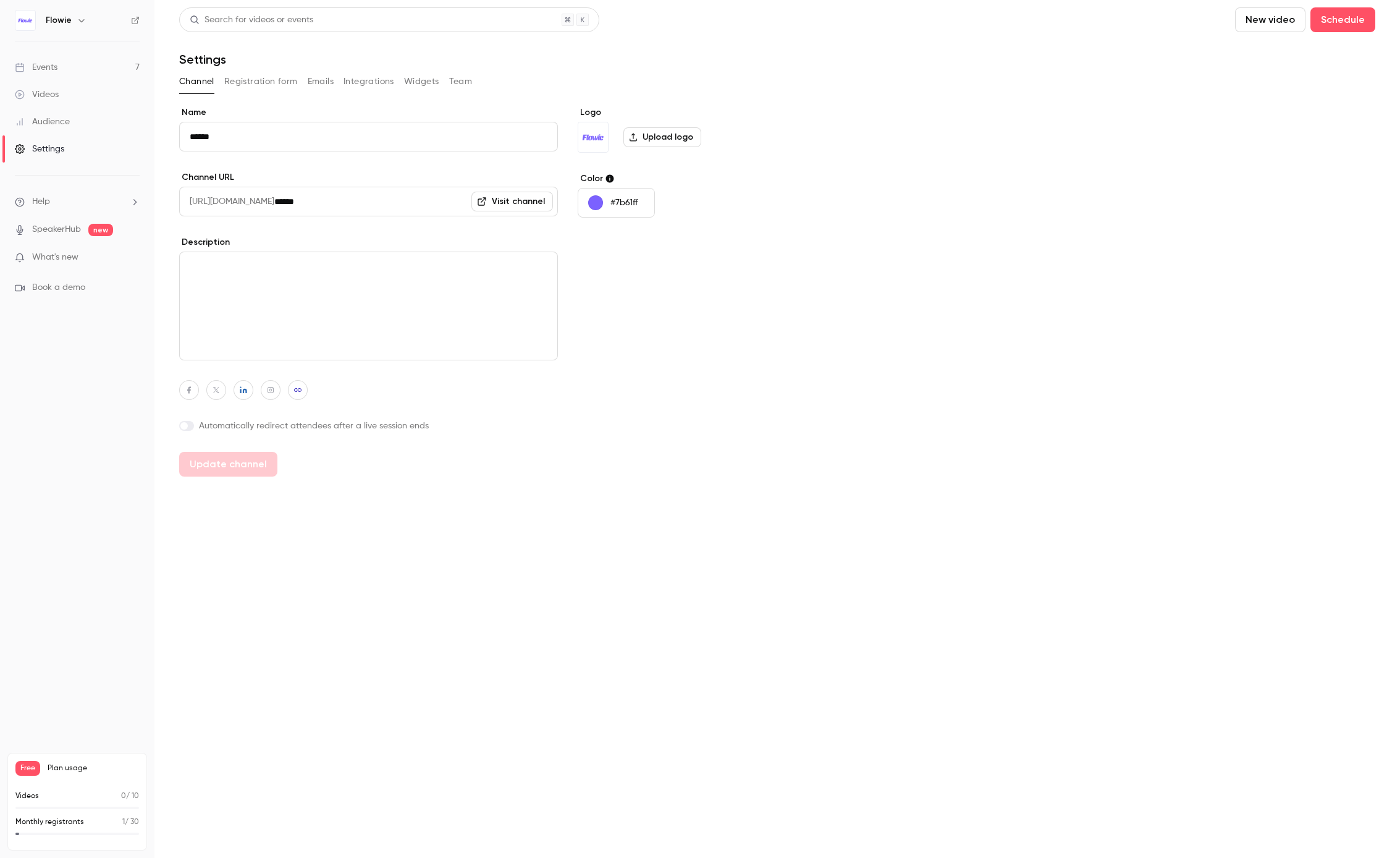
click at [79, 59] on link "Events 7" at bounding box center [77, 67] width 154 height 27
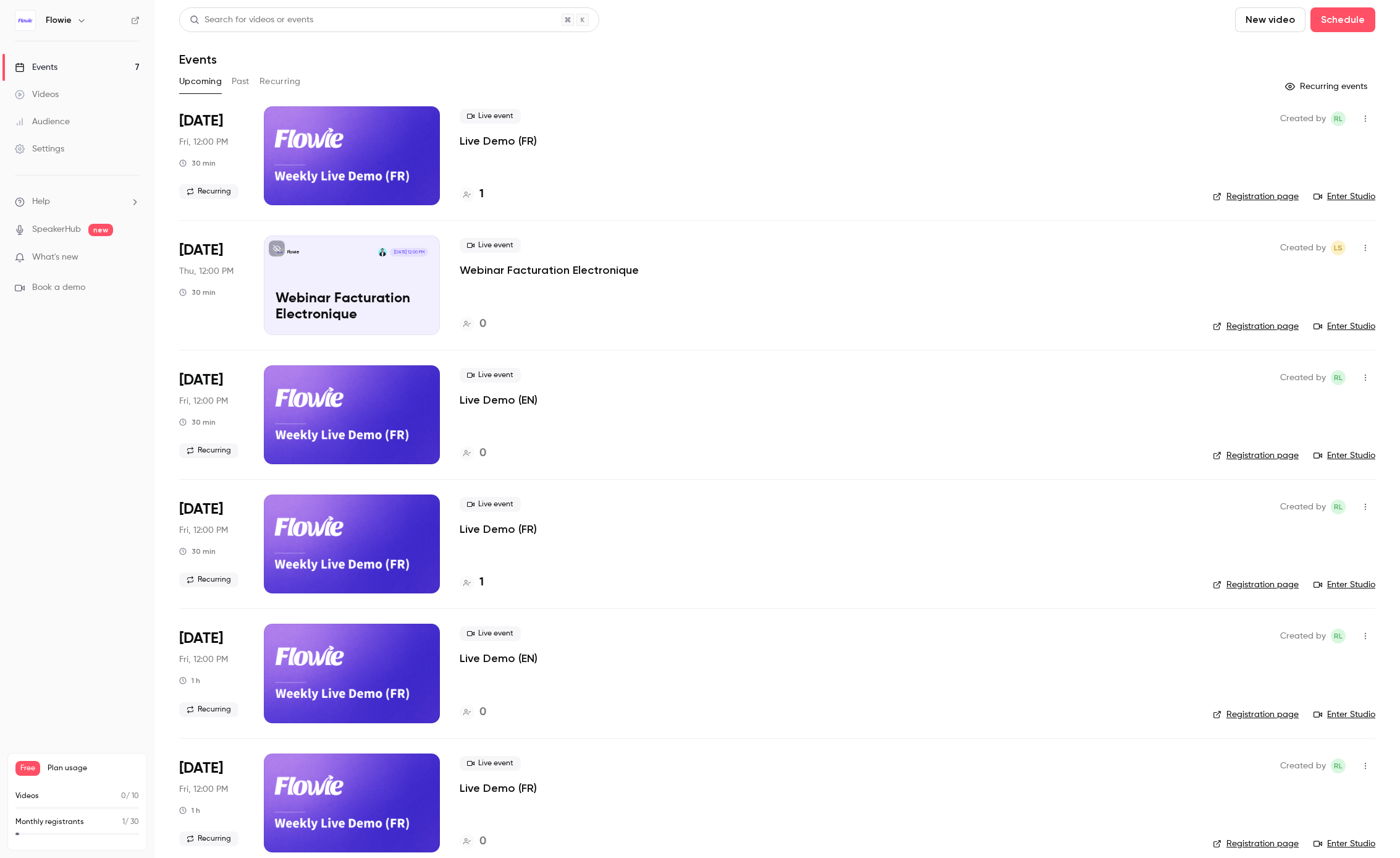
click at [264, 81] on button "Recurring" at bounding box center [280, 81] width 41 height 20
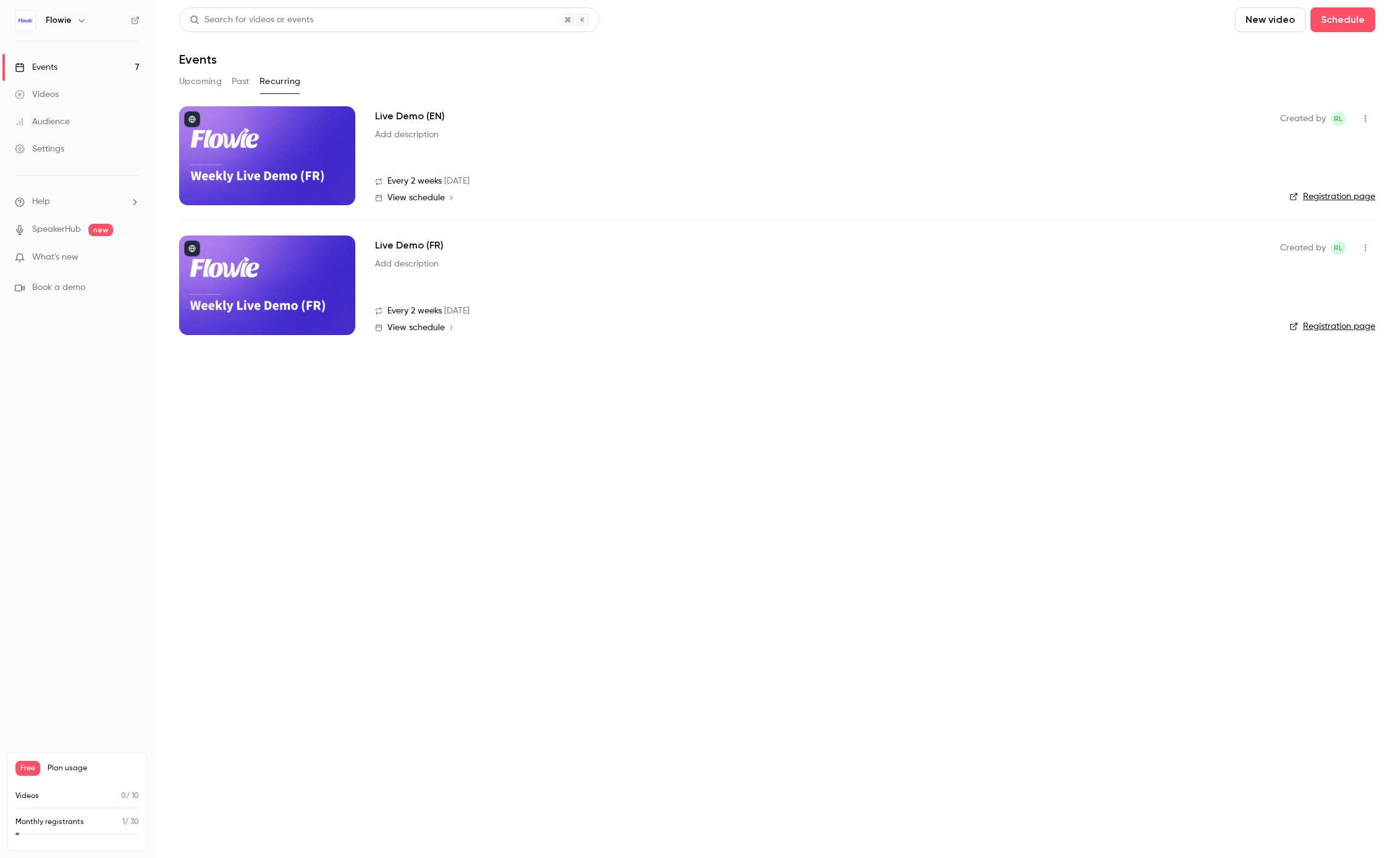
click at [1345, 197] on link "Registration page" at bounding box center [1333, 196] width 86 height 12
